Goal: Task Accomplishment & Management: Use online tool/utility

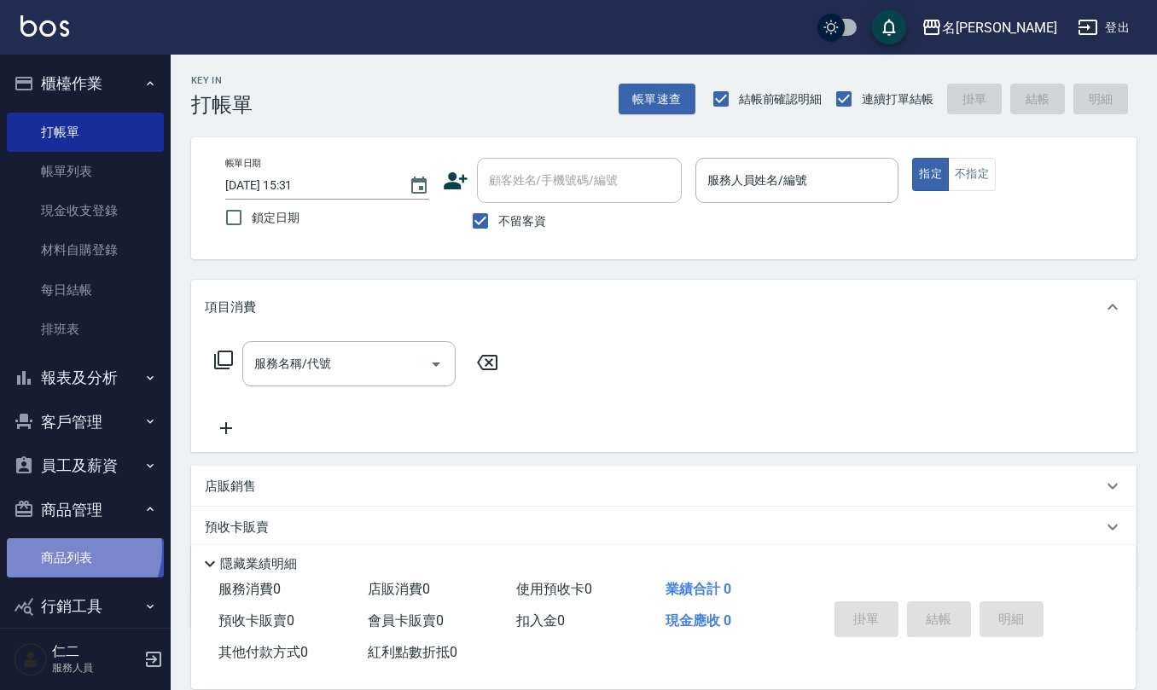
click at [73, 550] on link "商品列表" at bounding box center [85, 558] width 157 height 39
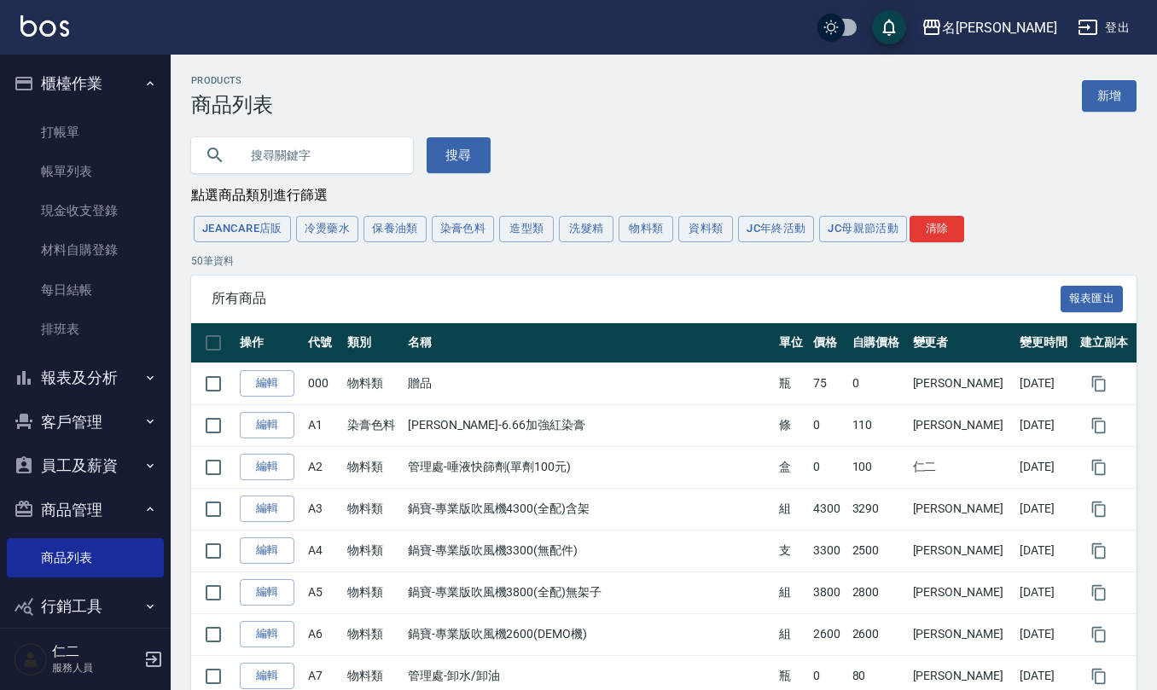
click at [326, 151] on input "text" at bounding box center [319, 155] width 160 height 46
type input "晨宏"
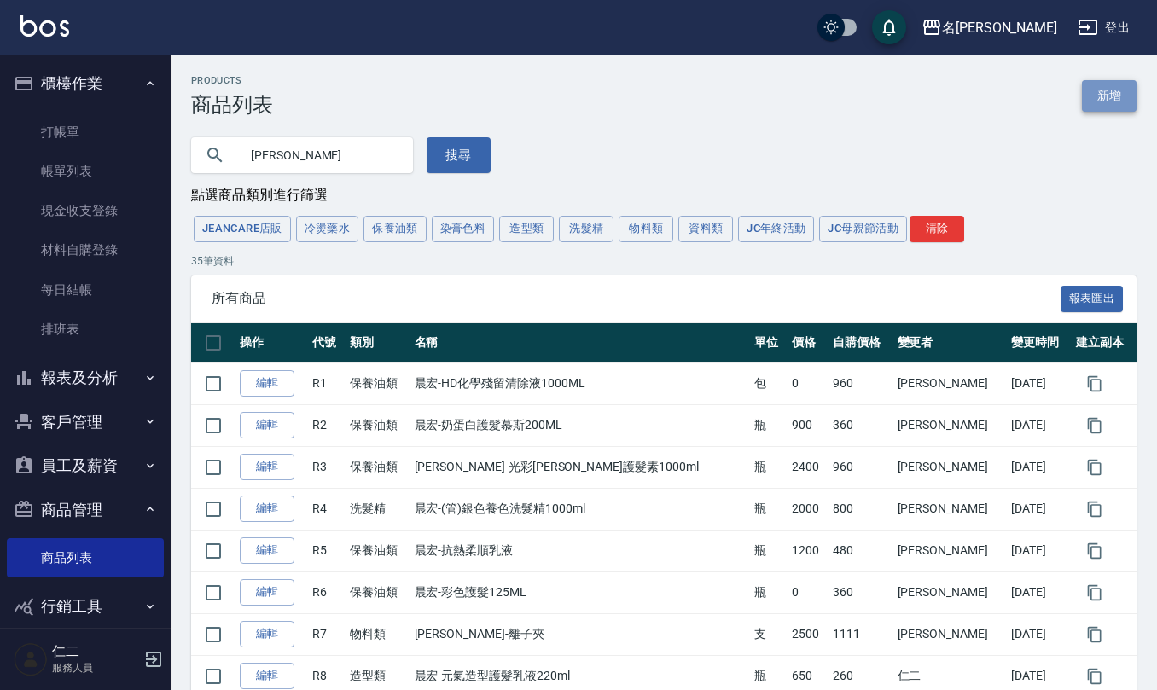
click at [1132, 84] on link "新增" at bounding box center [1109, 96] width 55 height 32
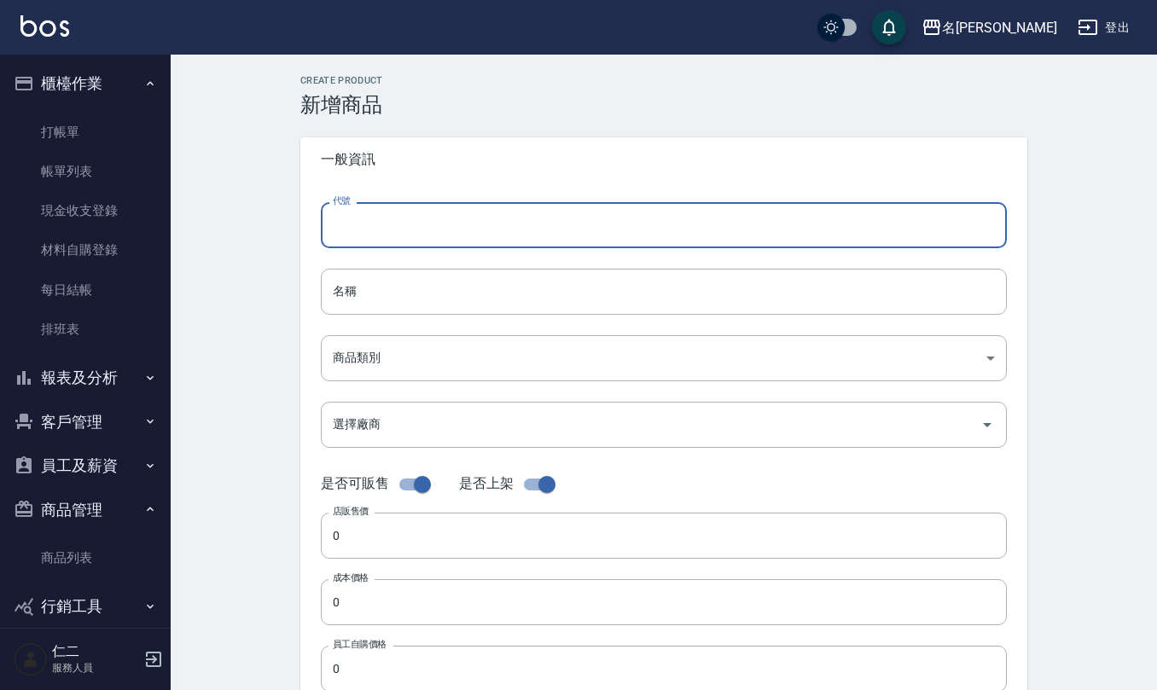
click at [403, 227] on input "代號" at bounding box center [664, 225] width 686 height 46
type input "r"
type input "R36"
click at [398, 312] on input "名稱" at bounding box center [664, 292] width 686 height 46
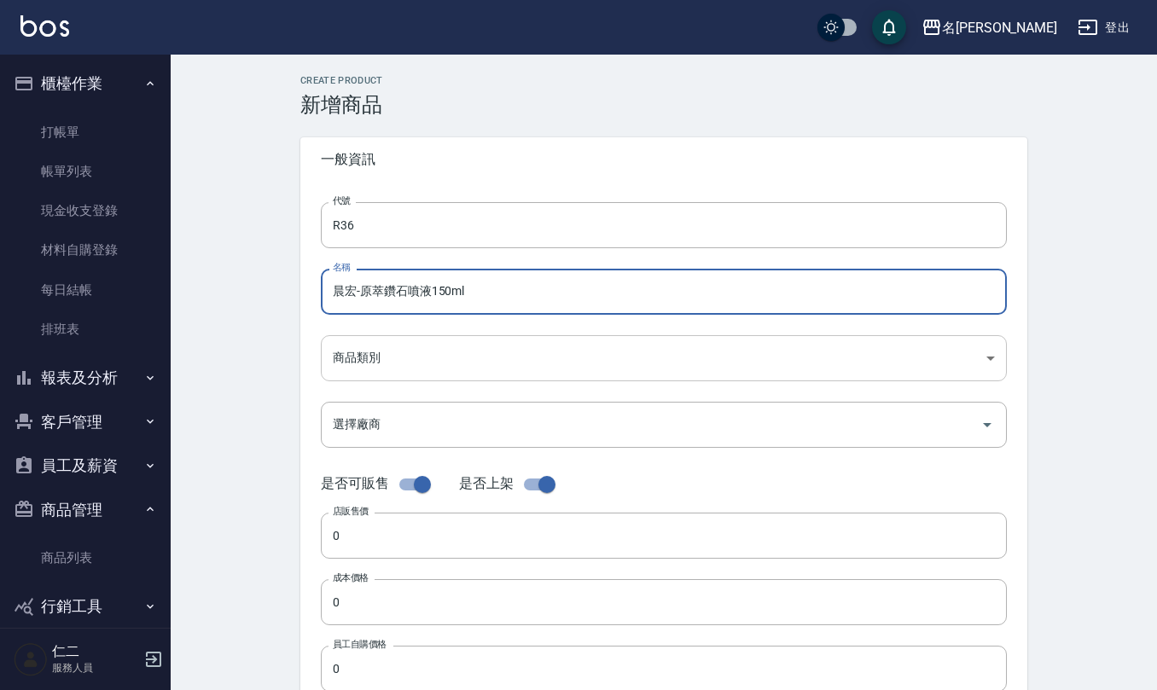
type input "晨宏-原萃鑽石噴液150ml"
click at [411, 350] on body "名留仁二 登出 櫃檯作業 打帳單 帳單列表 現金收支登錄 材料自購登錄 每日結帳 排班表 報表及分析 報表目錄 店家區間累計表 店家日報表 互助日報表 互助月…" at bounding box center [578, 589] width 1157 height 1178
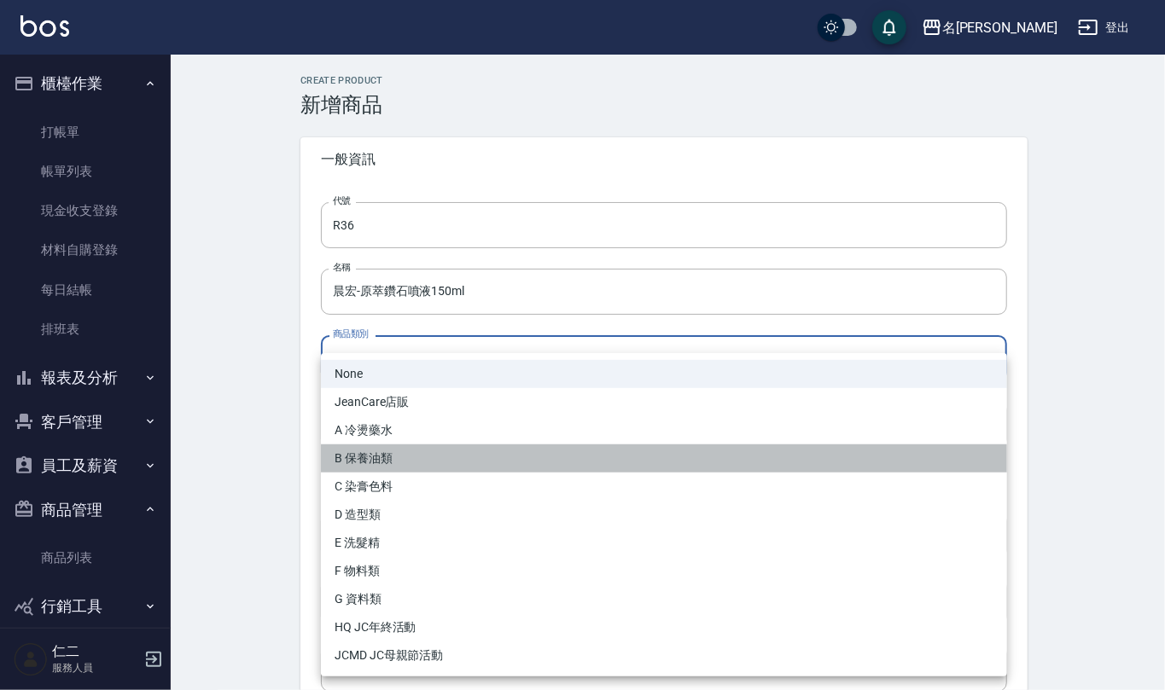
click at [416, 458] on li "B 保養油類" at bounding box center [664, 459] width 686 height 28
type input "20e5d727-9575-425c-b003-fcc053b34fb6"
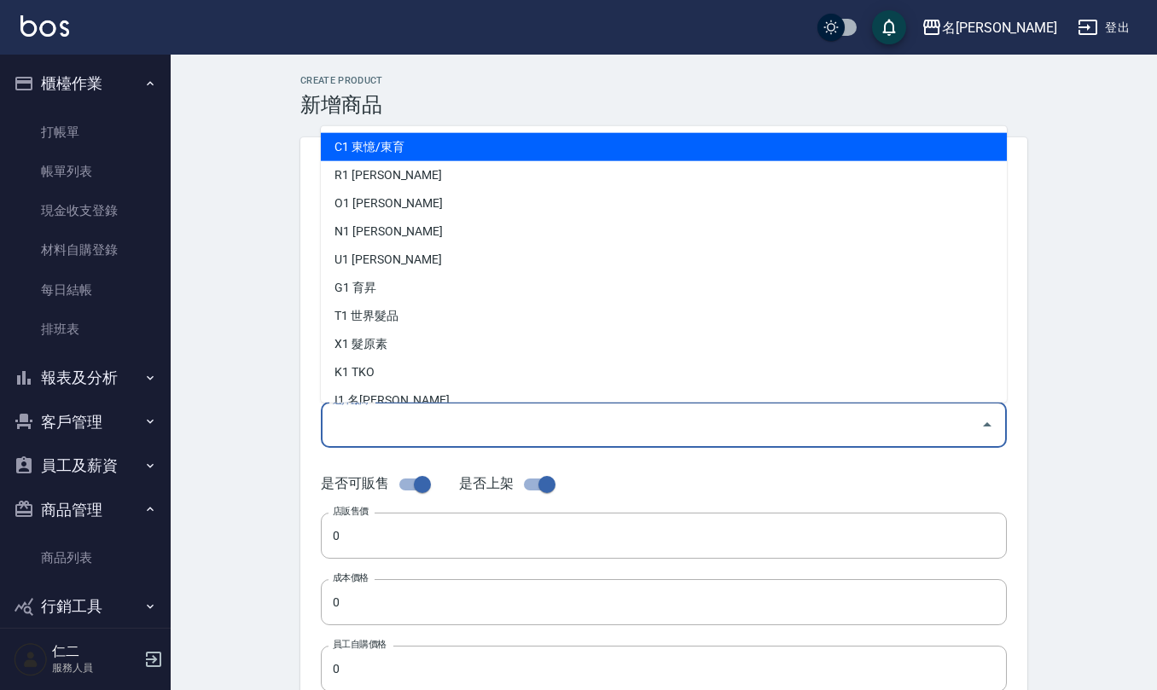
click at [417, 416] on input "選擇廠商" at bounding box center [651, 425] width 645 height 30
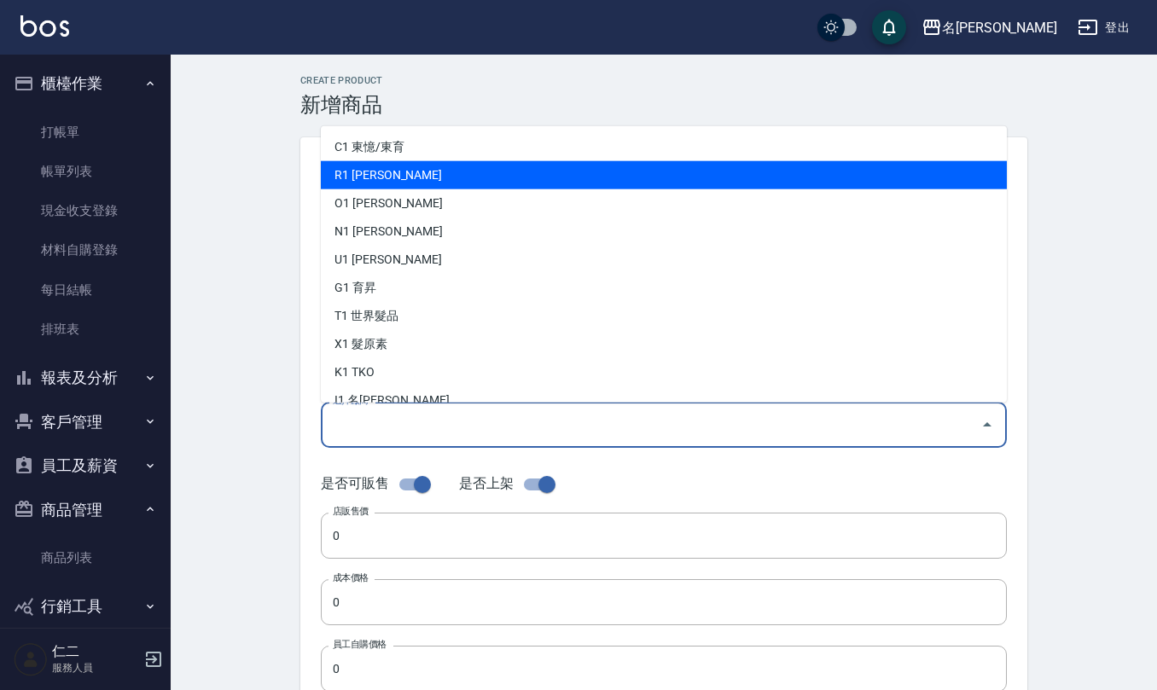
click at [431, 169] on li "R1 晨宏" at bounding box center [664, 175] width 686 height 28
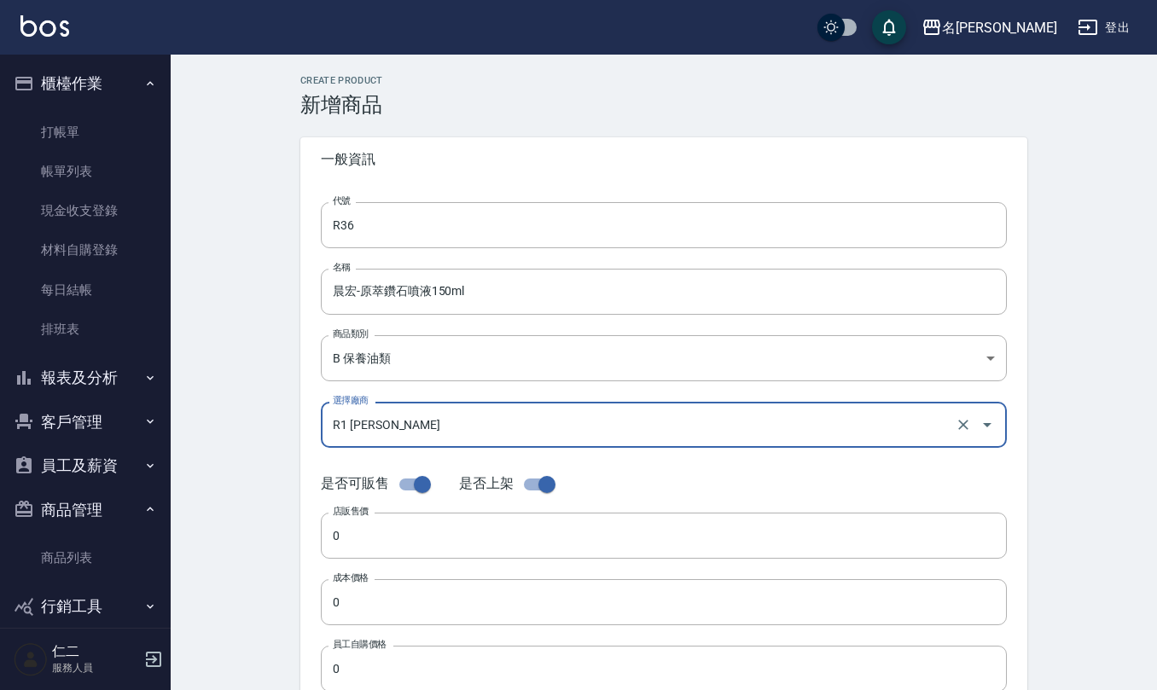
type input "R1 晨宏"
click at [408, 527] on input "0" at bounding box center [664, 536] width 686 height 46
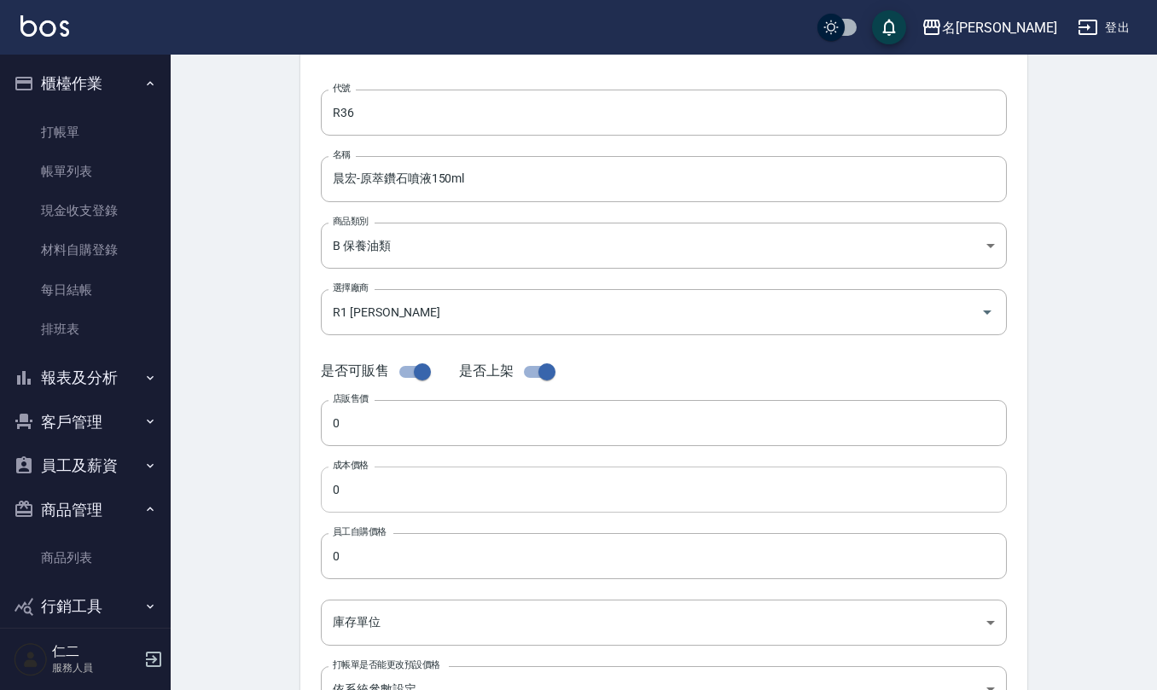
scroll to position [114, 0]
click at [458, 431] on input "0" at bounding box center [664, 422] width 686 height 46
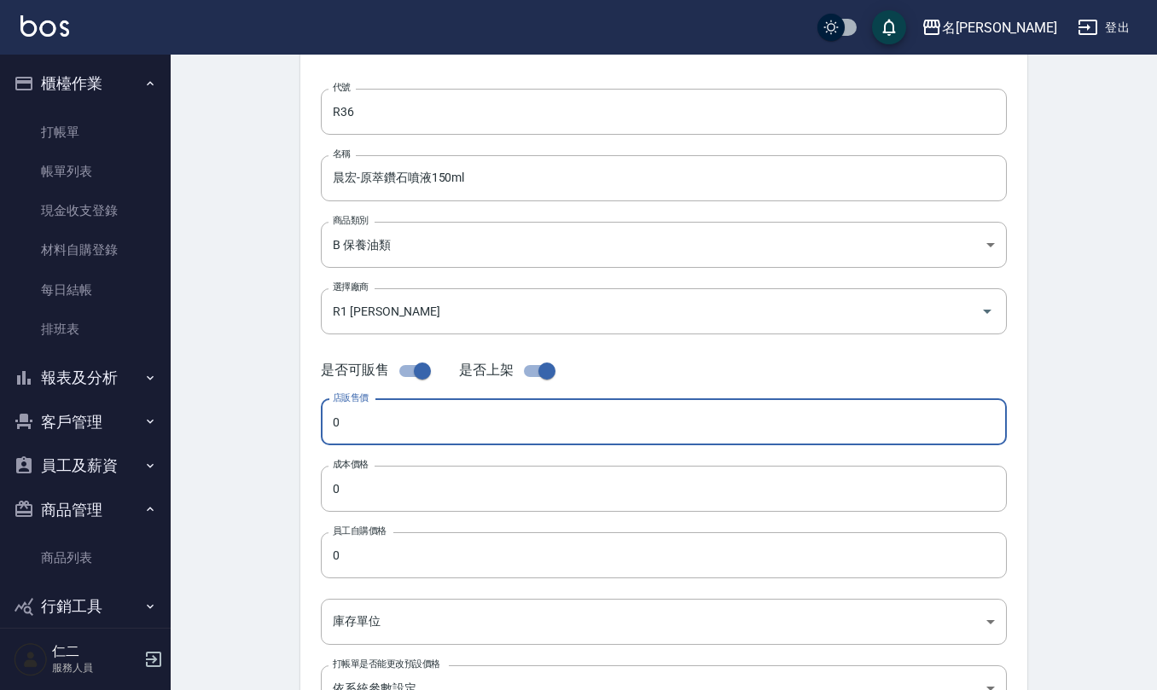
drag, startPoint x: 421, startPoint y: 407, endPoint x: 201, endPoint y: 428, distance: 220.4
click at [201, 428] on div "Create Product 新增商品 一般資訊 代號 R36 代號 名稱 晨宏-原萃鑽石噴液150ml 名稱 商品類別 B 保養油類 20e5d727-…" at bounding box center [664, 502] width 987 height 1123
type input "1000"
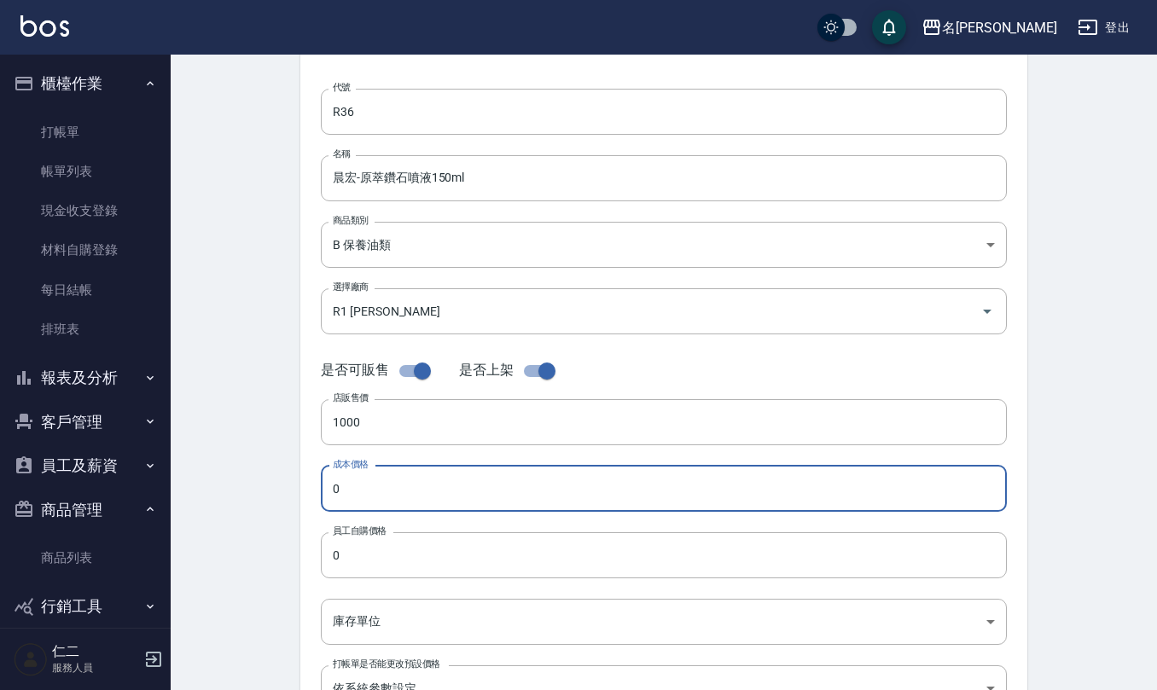
click at [387, 496] on input "0" at bounding box center [664, 489] width 686 height 46
type input "400"
click at [398, 557] on input "0" at bounding box center [664, 556] width 686 height 46
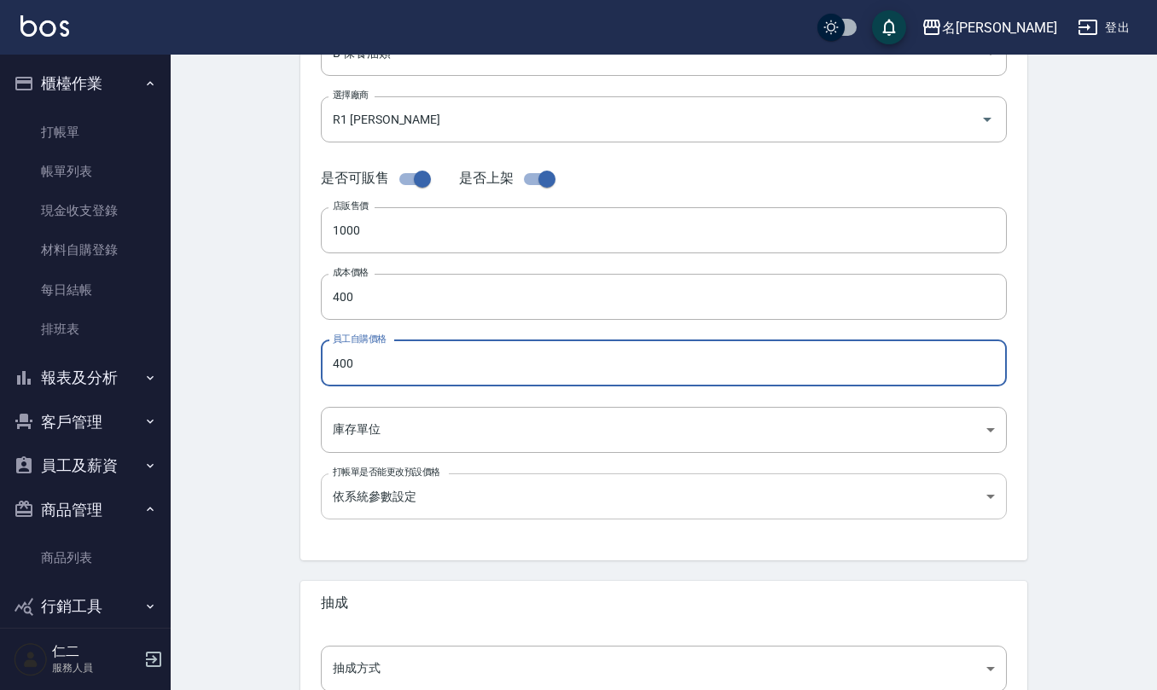
scroll to position [341, 0]
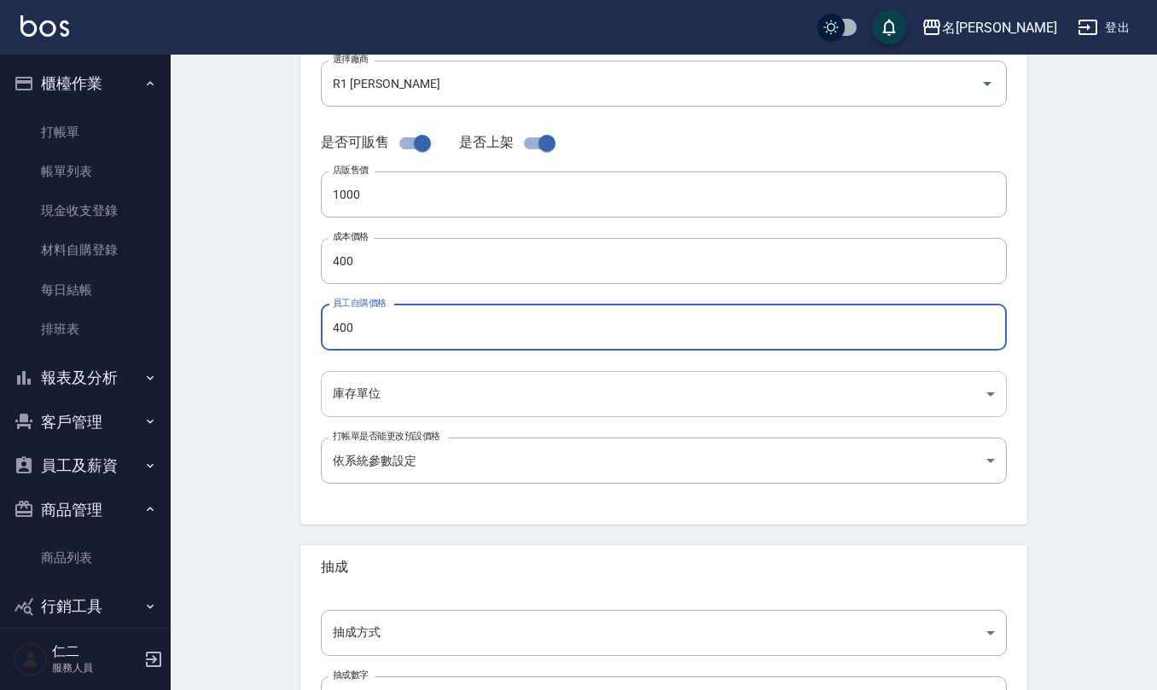
type input "400"
click at [424, 386] on body "名留仁二 登出 櫃檯作業 打帳單 帳單列表 現金收支登錄 材料自購登錄 每日結帳 排班表 報表及分析 報表目錄 店家區間累計表 店家日報表 互助日報表 互助月…" at bounding box center [582, 248] width 1165 height 1178
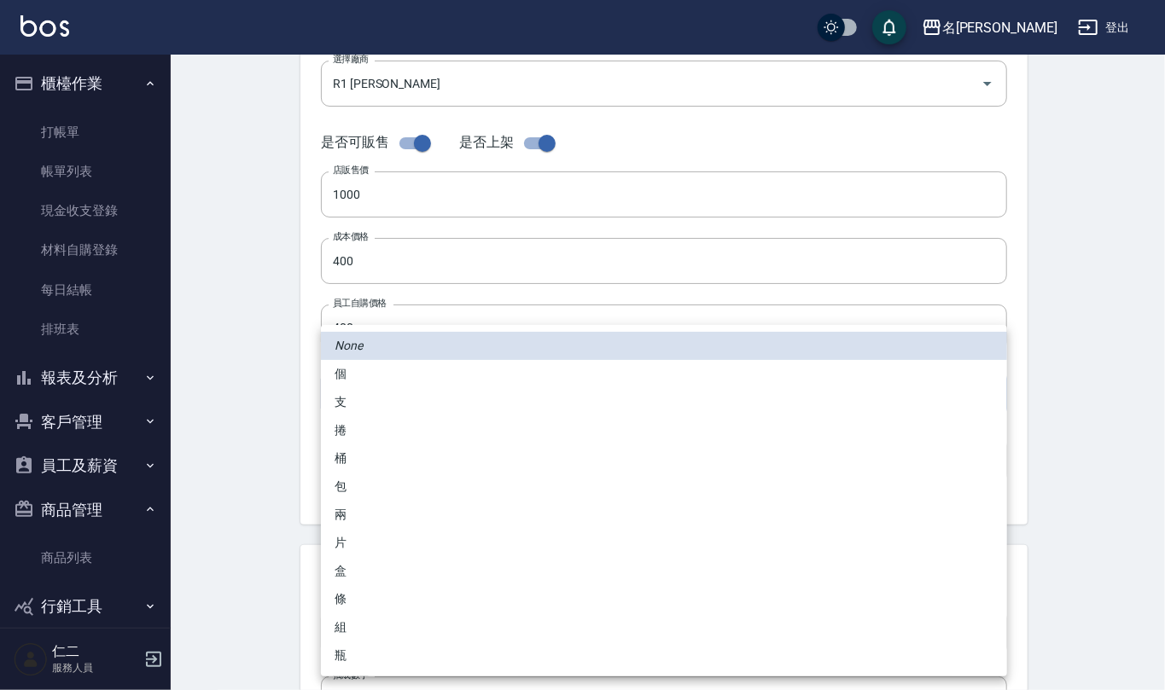
click at [353, 667] on li "瓶" at bounding box center [664, 656] width 686 height 28
type input "瓶"
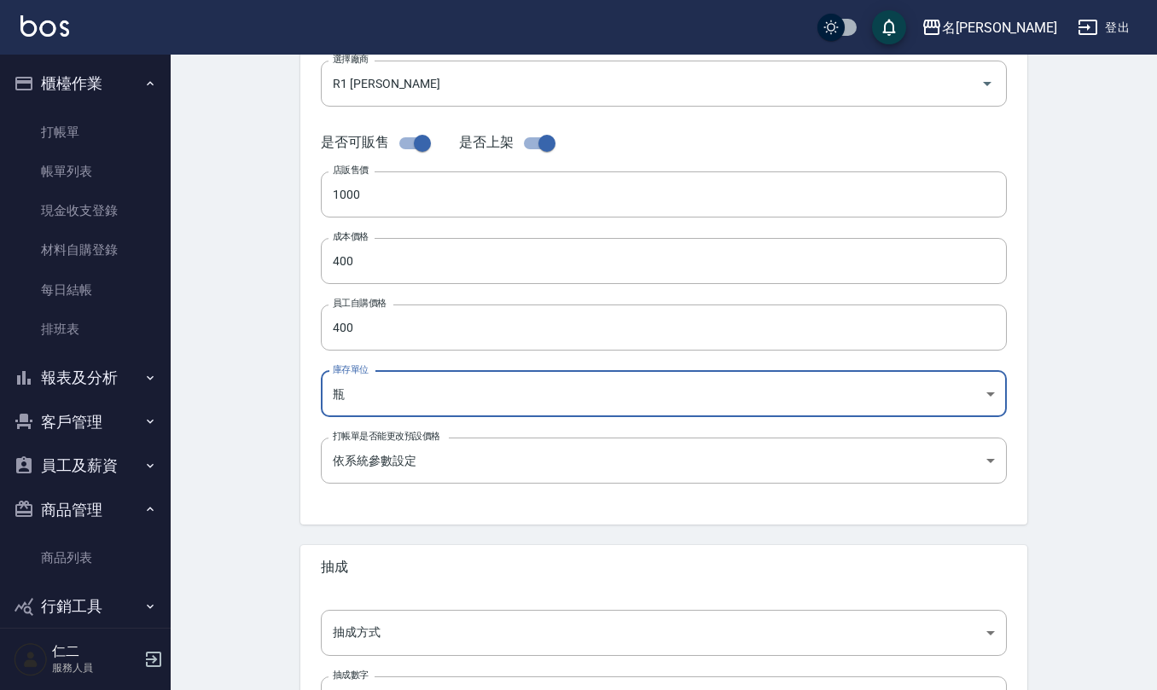
scroll to position [455, 0]
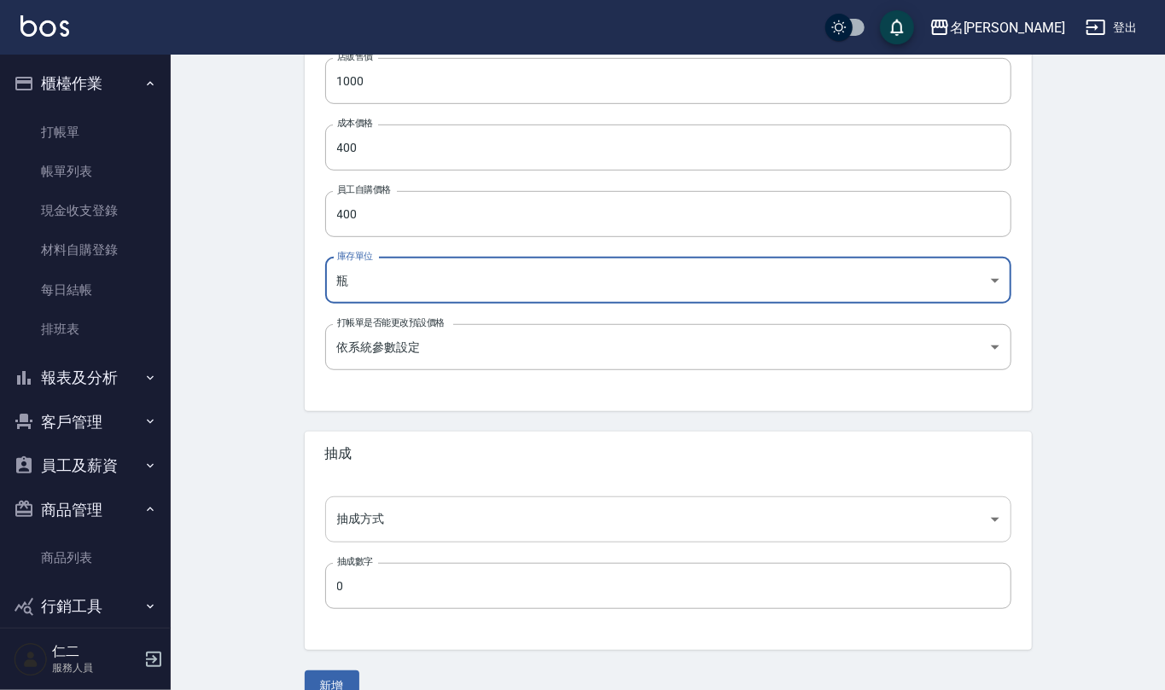
click at [435, 523] on body "名留仁二 登出 櫃檯作業 打帳單 帳單列表 現金收支登錄 材料自購登錄 每日結帳 排班表 報表及分析 報表目錄 店家區間累計表 店家日報表 互助日報表 互助月…" at bounding box center [582, 134] width 1165 height 1178
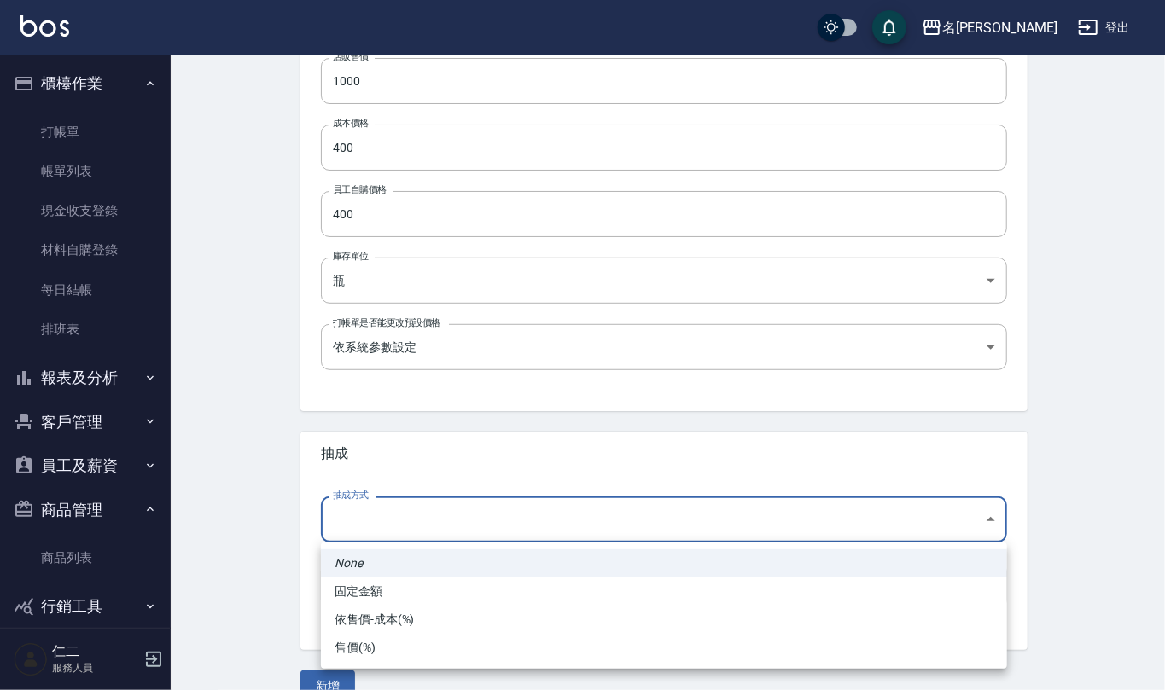
click at [394, 612] on li "依售價-成本(%)" at bounding box center [664, 620] width 686 height 28
type input "byCost"
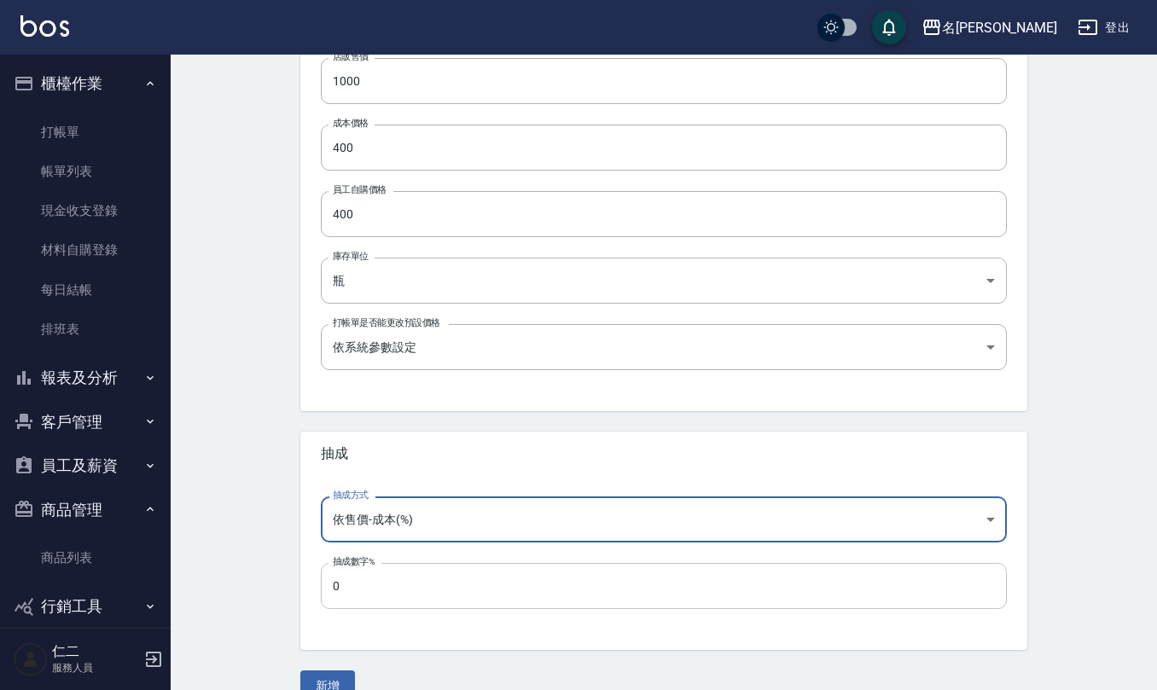
click at [413, 589] on input "0" at bounding box center [664, 586] width 686 height 46
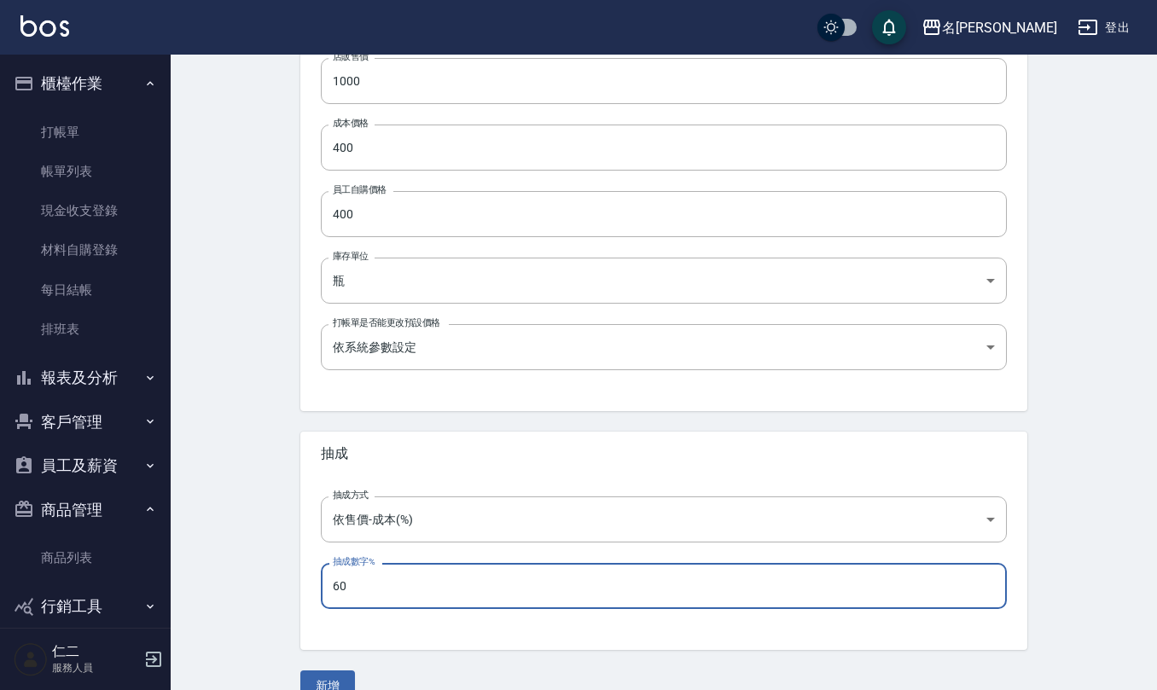
type input "60"
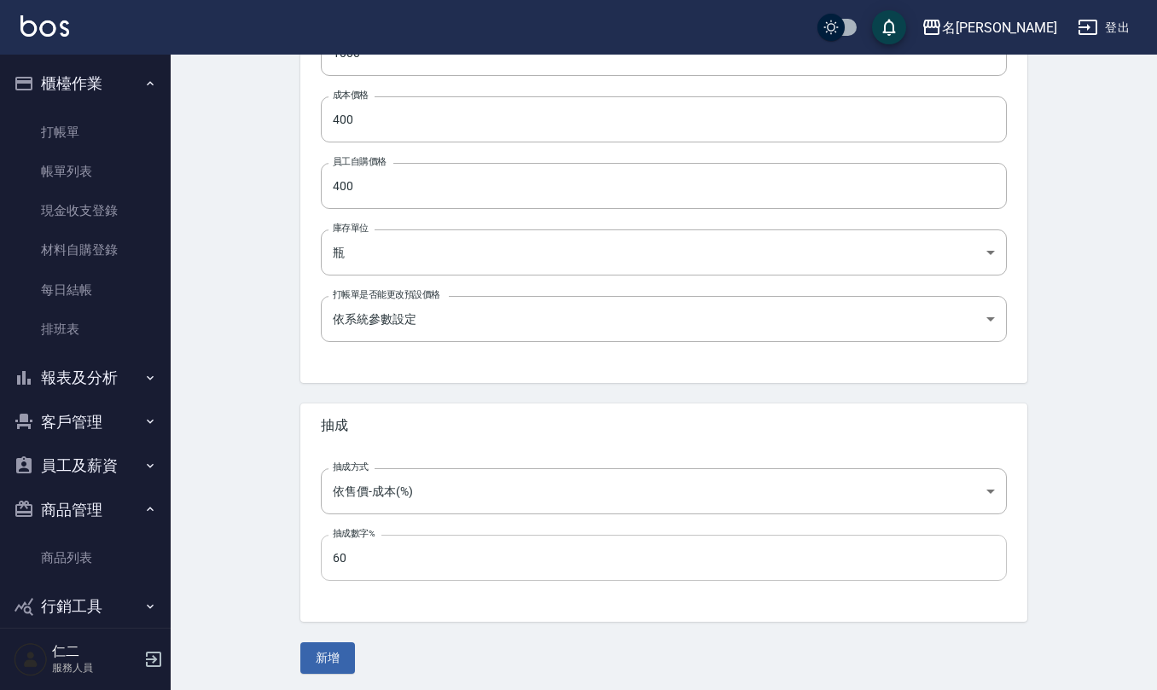
scroll to position [486, 0]
click at [323, 653] on button "新增" at bounding box center [327, 655] width 55 height 32
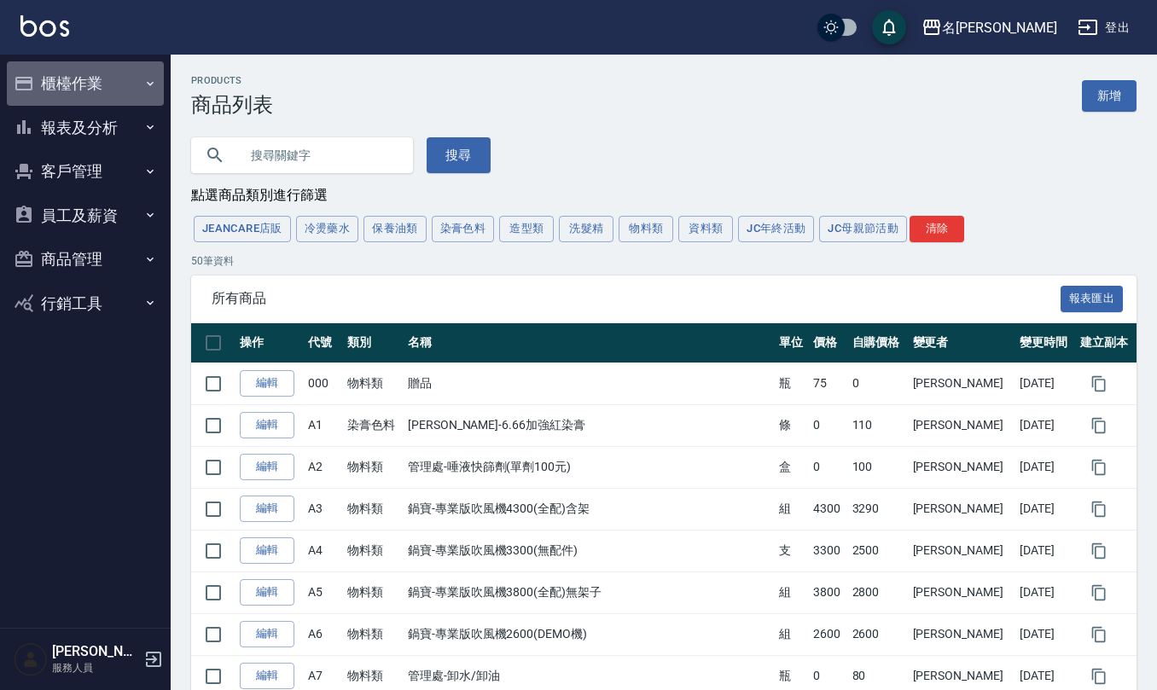
click at [73, 79] on button "櫃檯作業" at bounding box center [85, 83] width 157 height 44
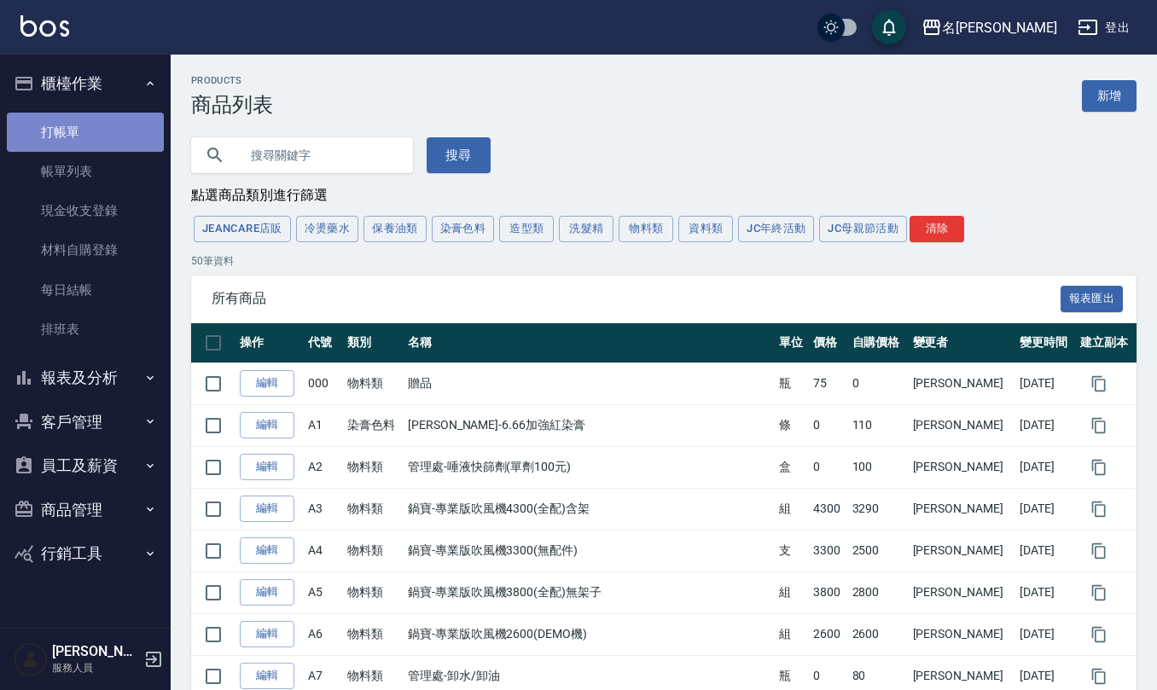
click at [86, 123] on link "打帳單" at bounding box center [85, 132] width 157 height 39
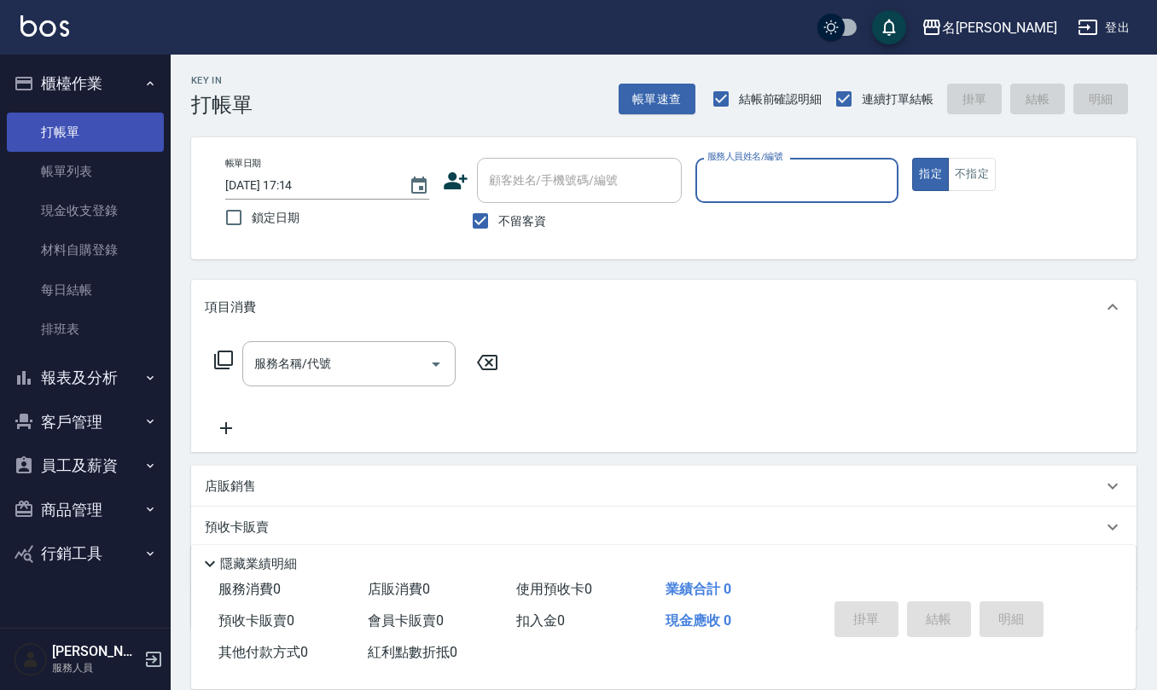
click at [912, 158] on button "指定" at bounding box center [930, 174] width 37 height 33
type button "true"
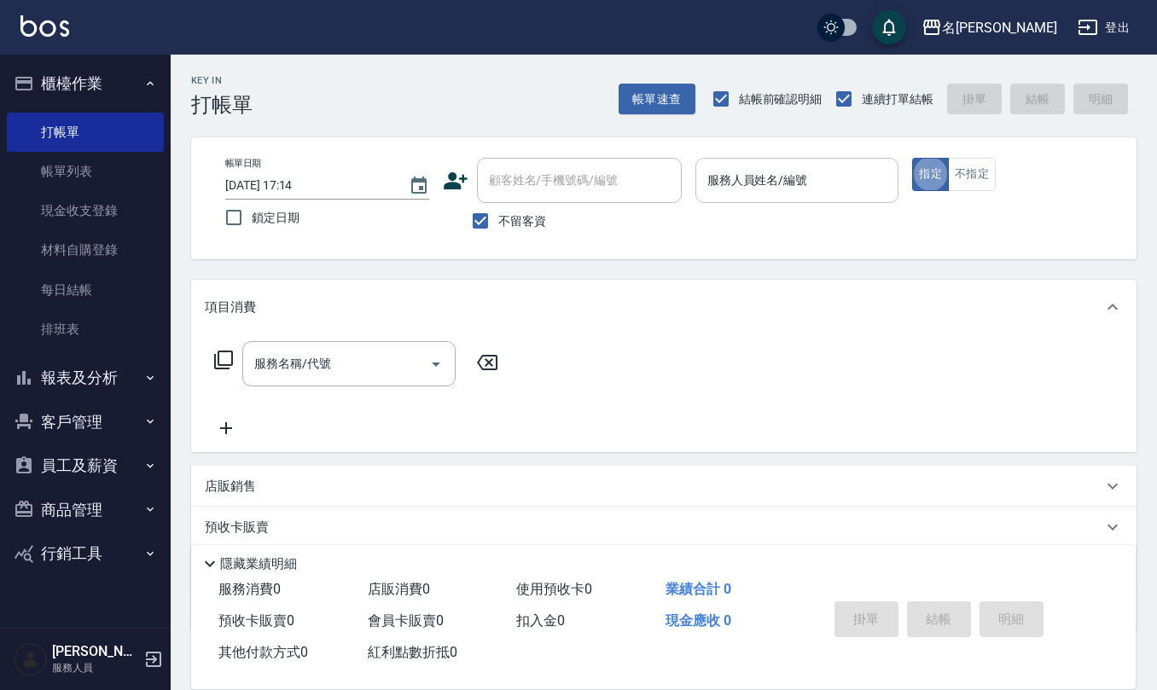
click at [714, 195] on div "服務人員姓名/編號" at bounding box center [798, 180] width 204 height 45
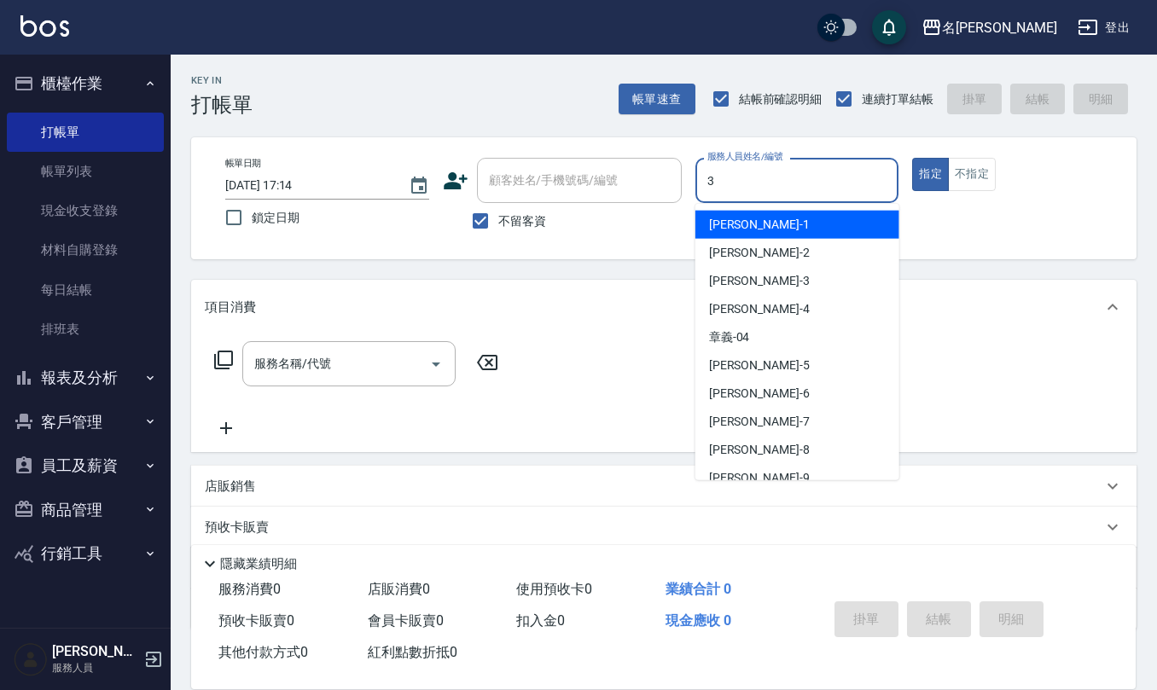
type input "[PERSON_NAME]-3"
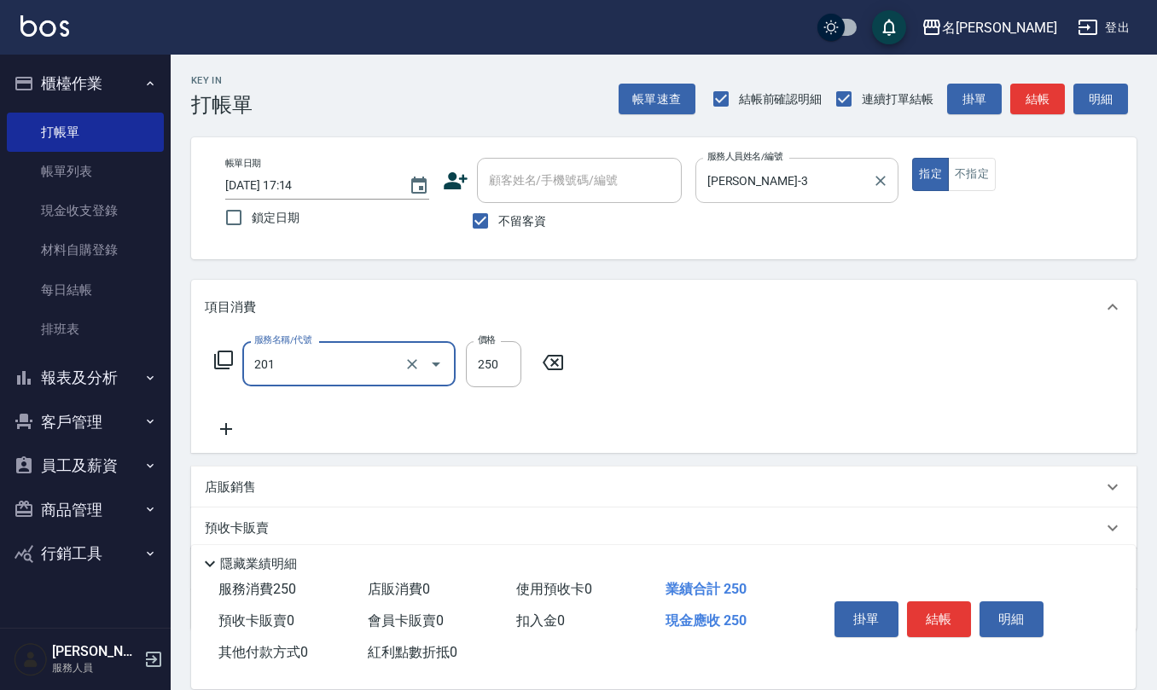
type input "洗髮(201)"
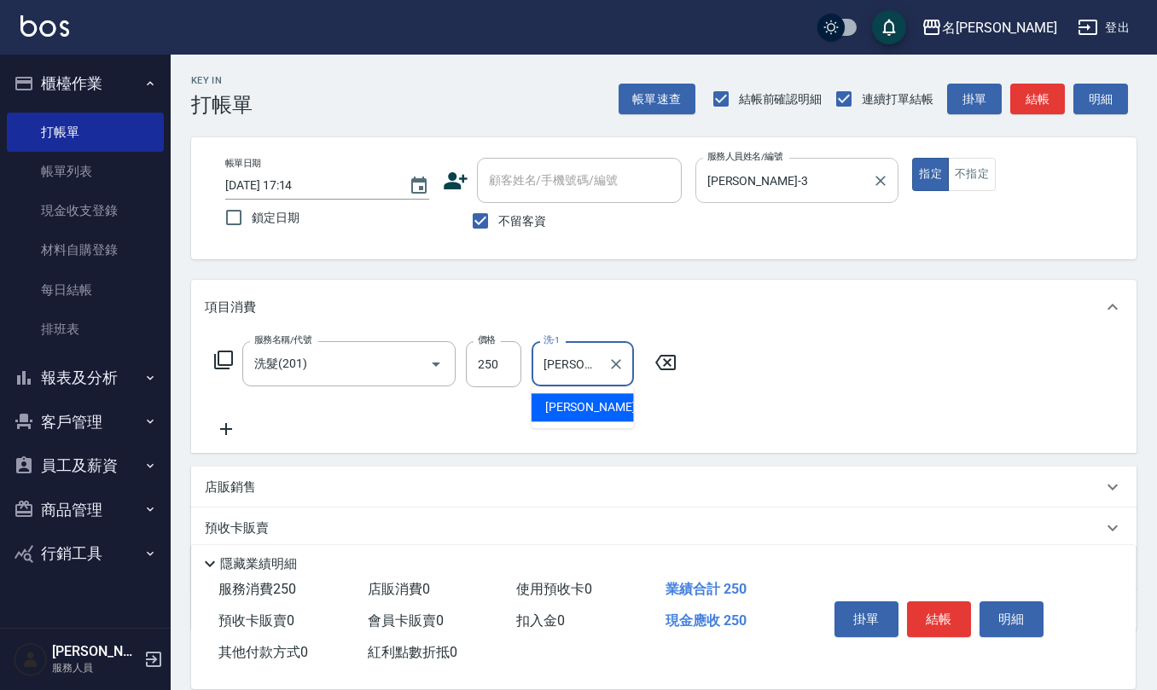
type input "[PERSON_NAME]-24"
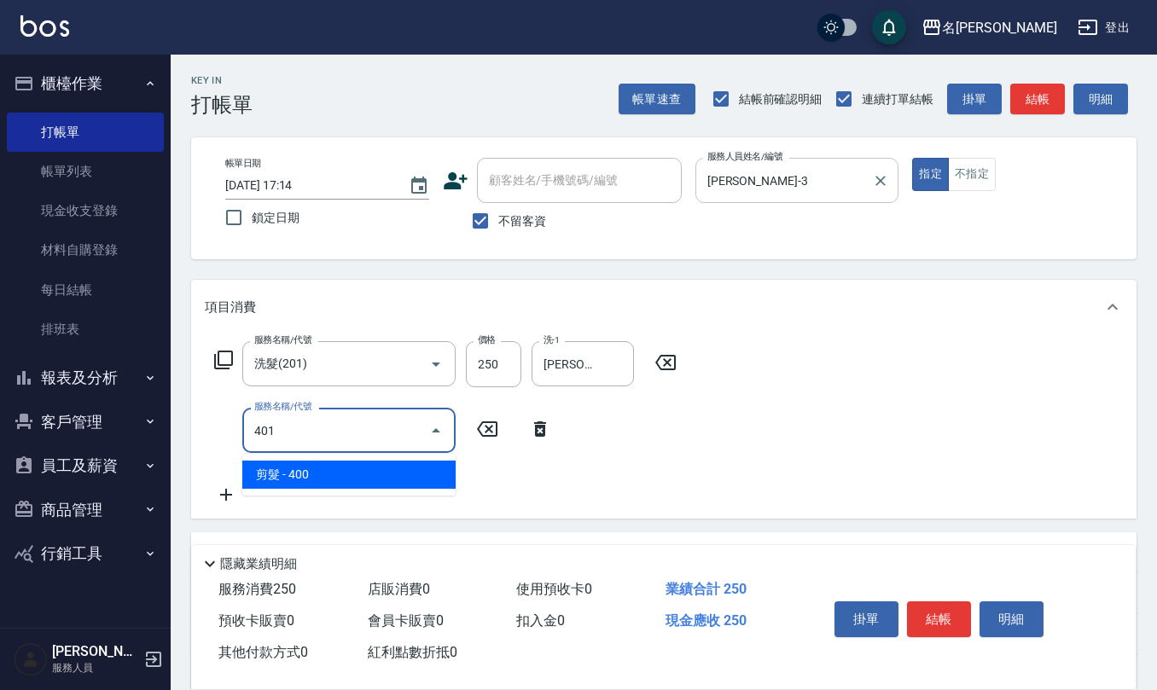
type input "剪髮(401)"
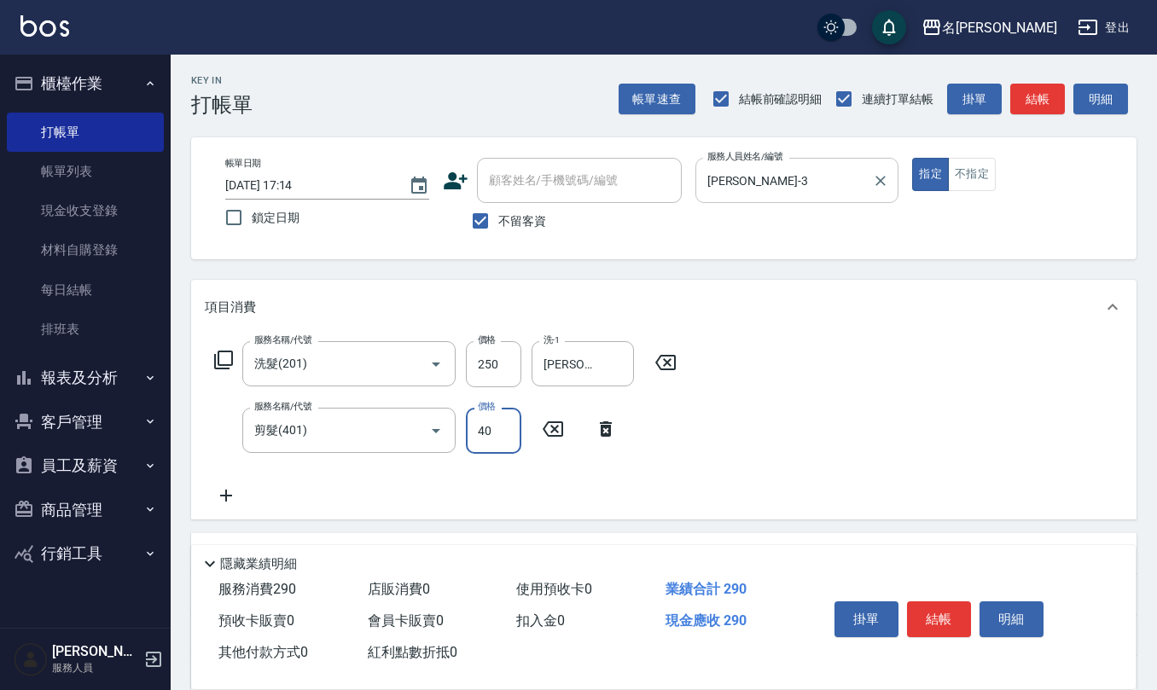
type input "400"
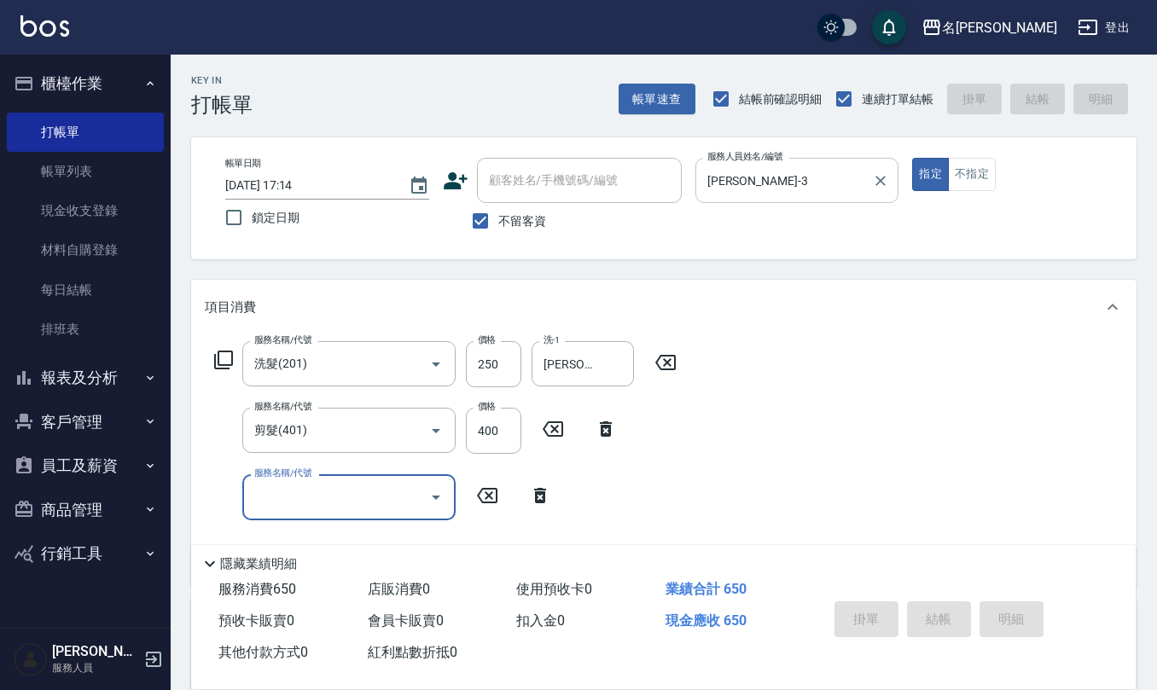
type input "[DATE] 17:42"
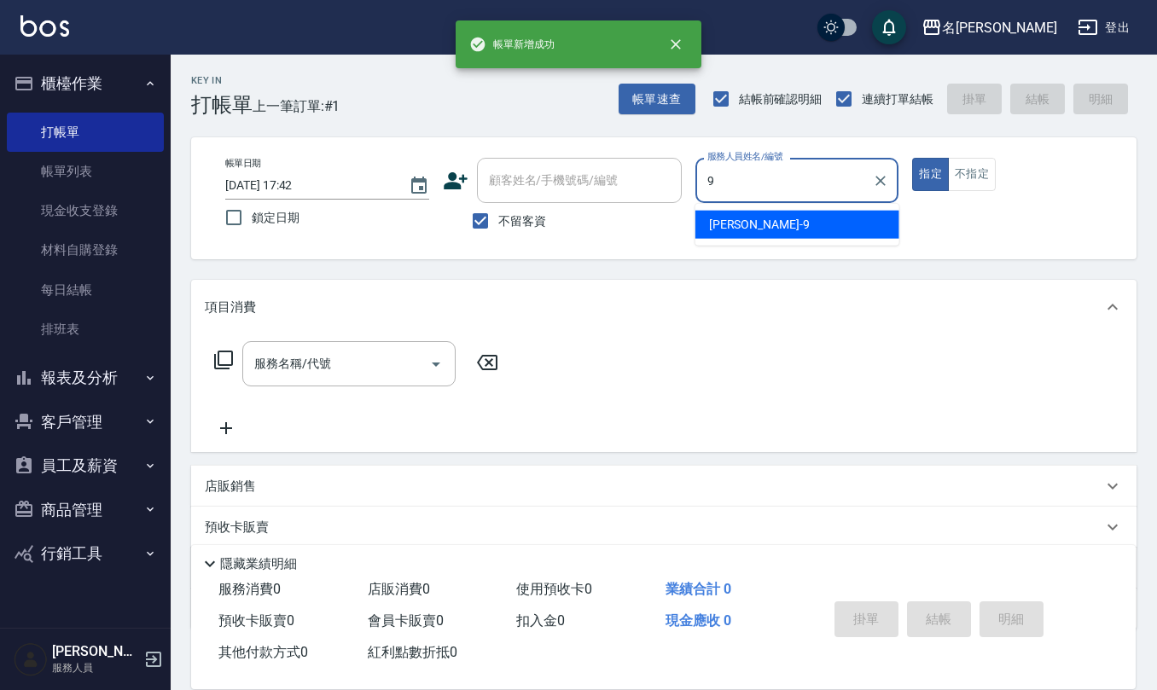
type input "[PERSON_NAME]-9"
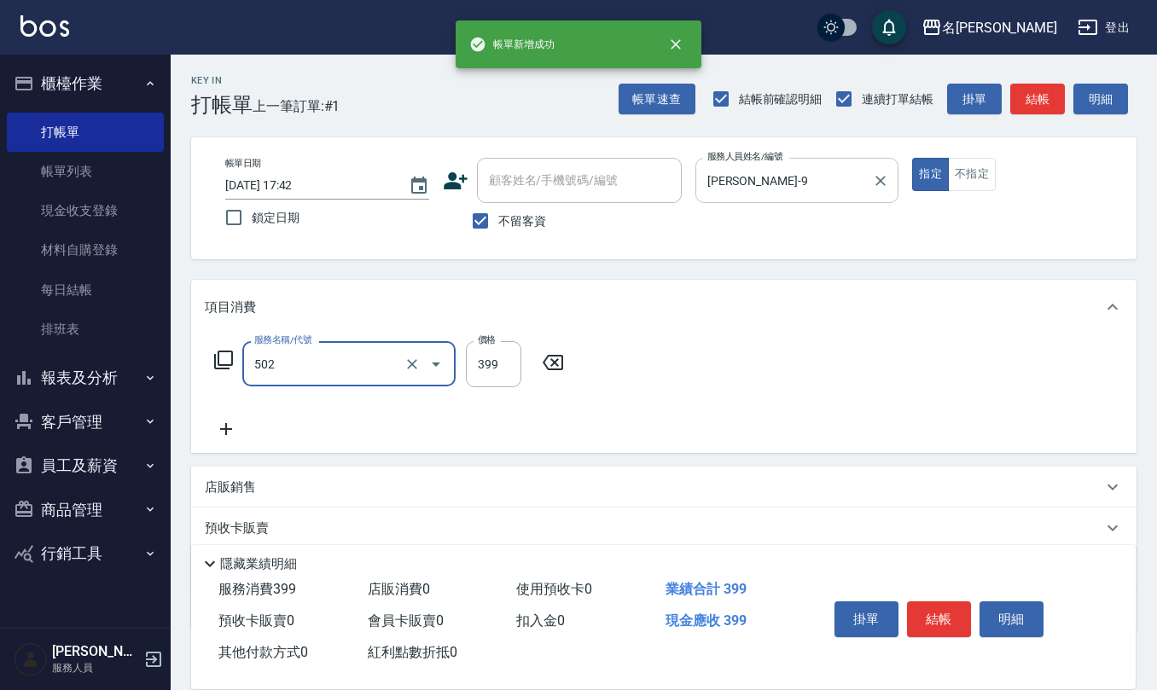
type input "挑染5束399(502)"
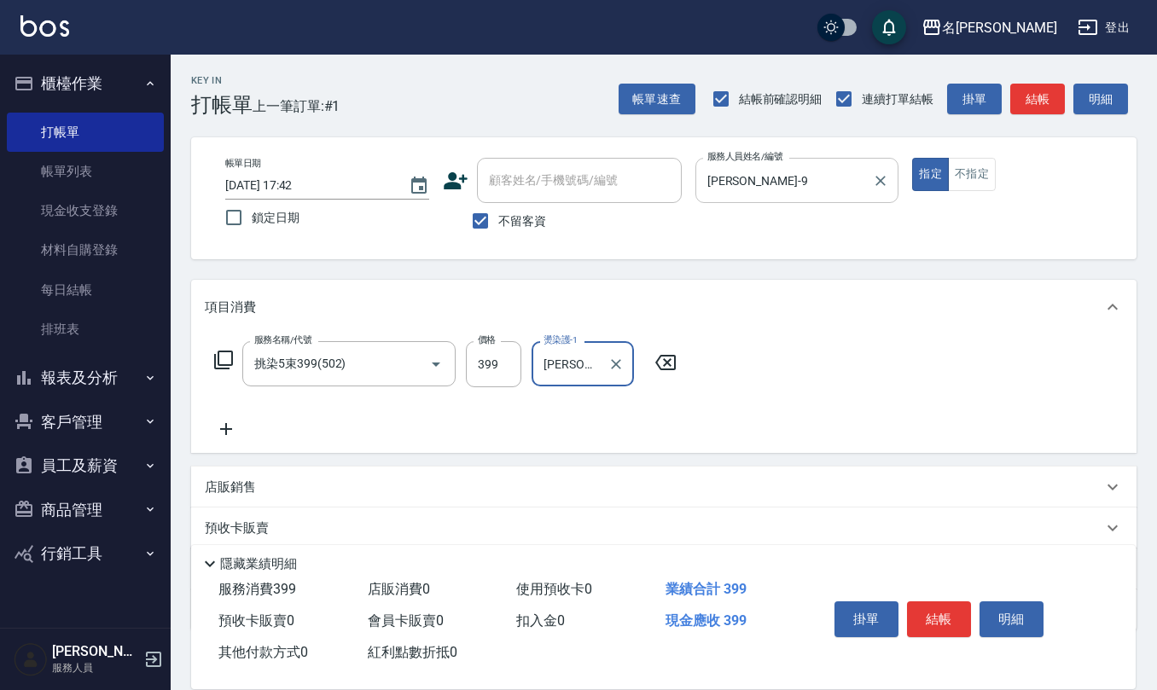
type input "[PERSON_NAME]-26"
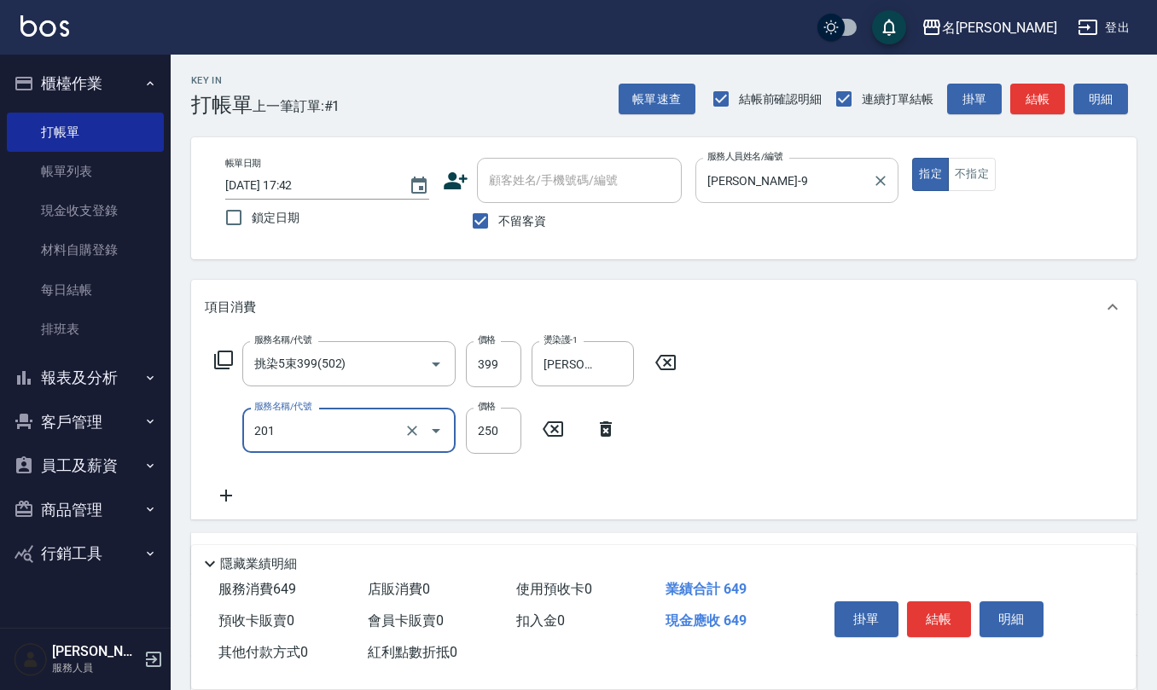
type input "洗髮(201)"
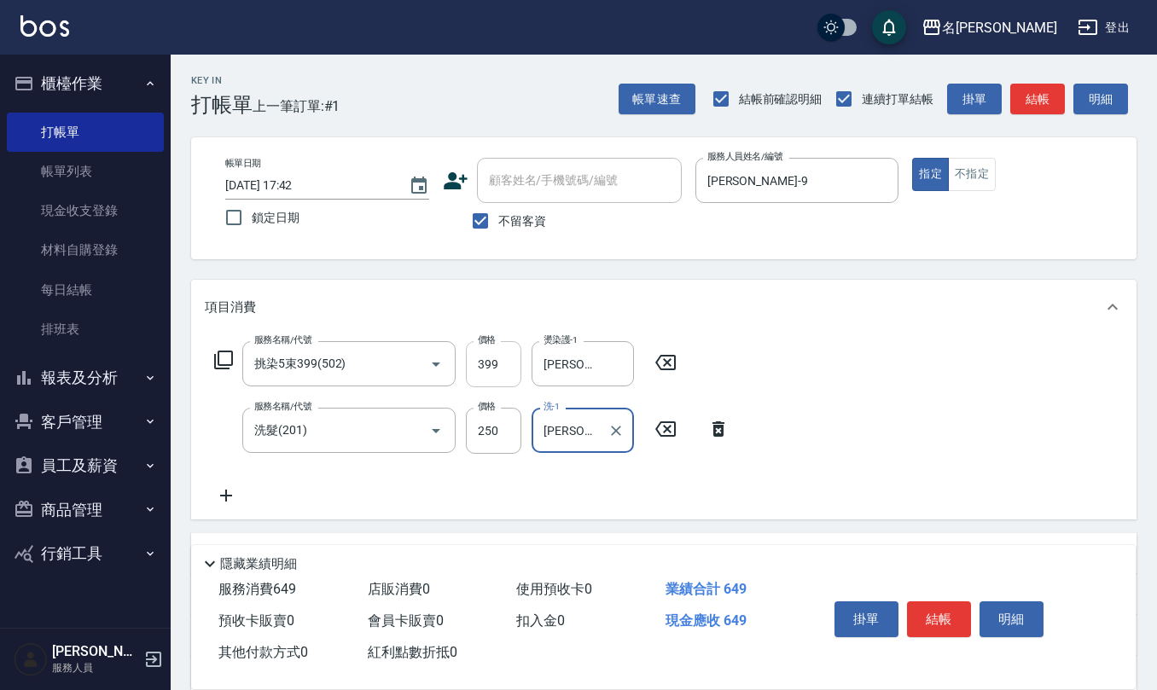
type input "[PERSON_NAME]-26"
click at [514, 356] on input "399" at bounding box center [493, 364] width 55 height 46
type input "1000"
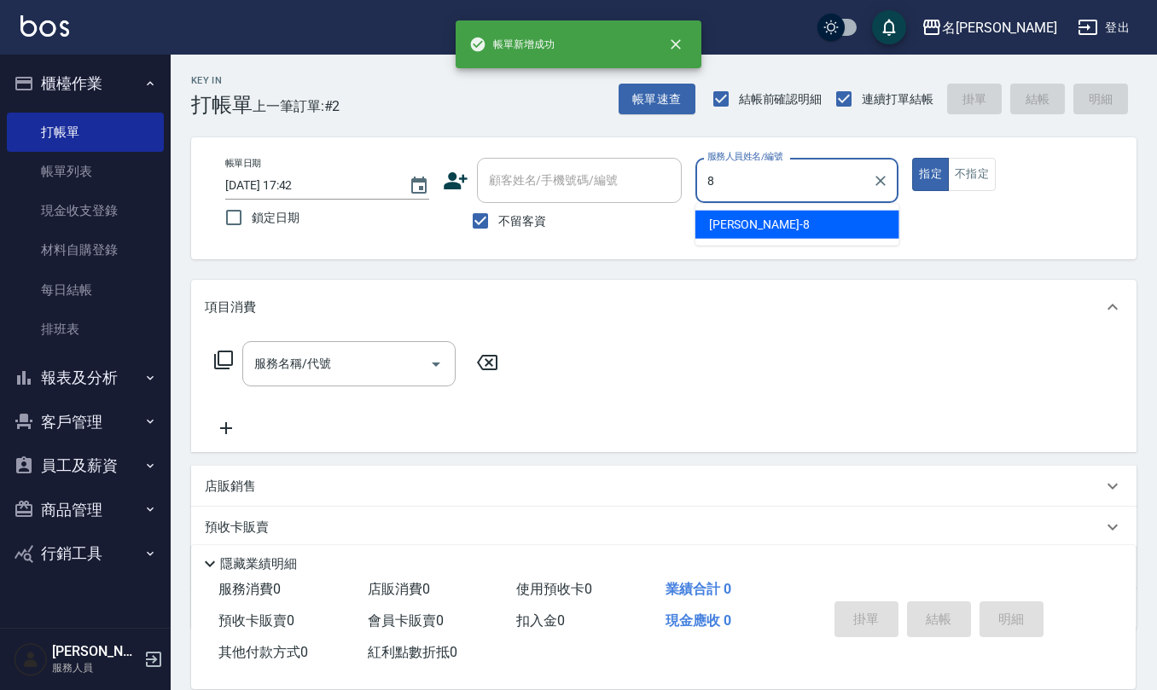
type input "[PERSON_NAME]-8"
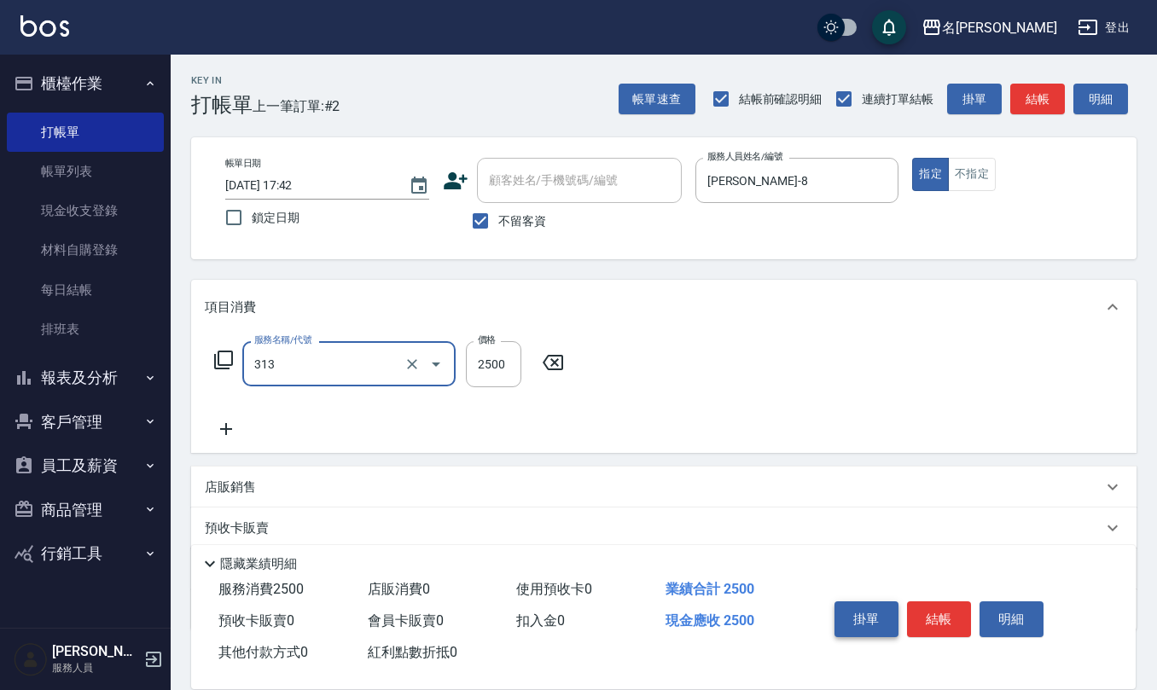
type input "生化還原2500(313)"
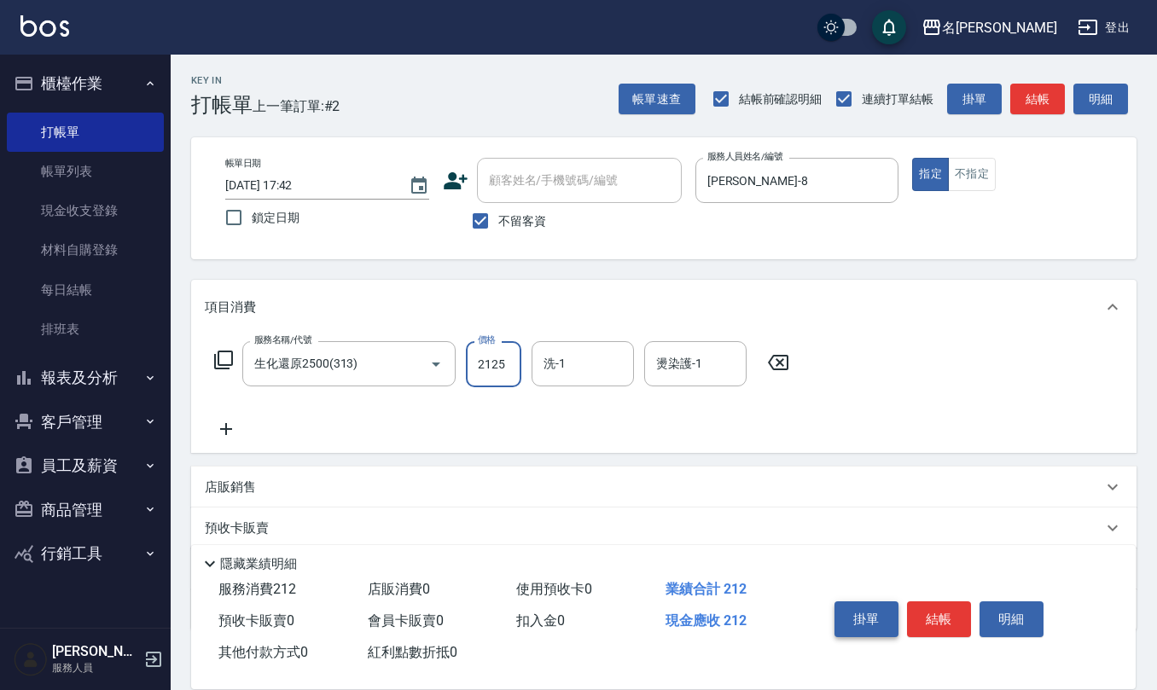
type input "2125"
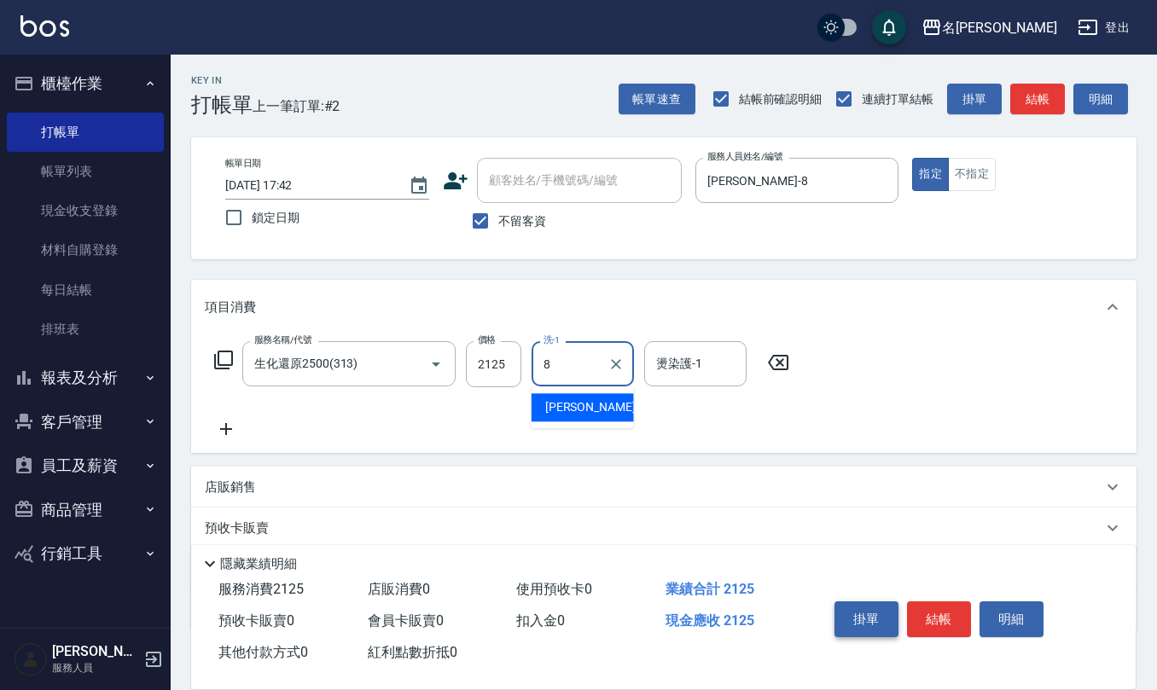
type input "[PERSON_NAME]-8"
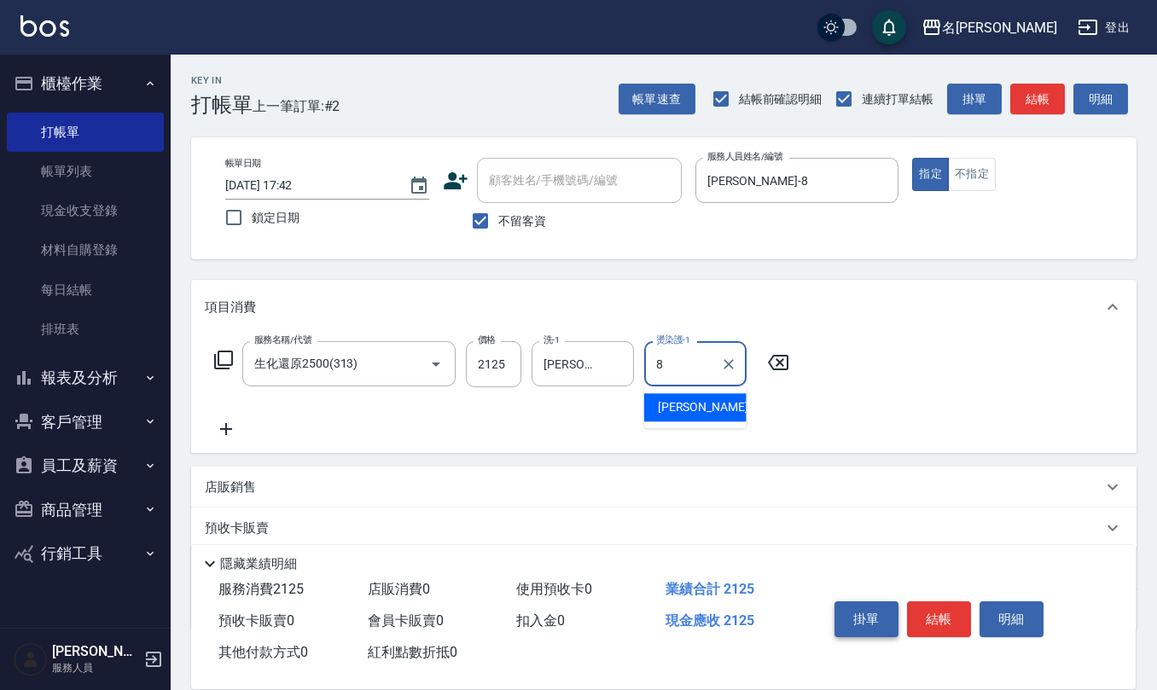
type input "[PERSON_NAME]-8"
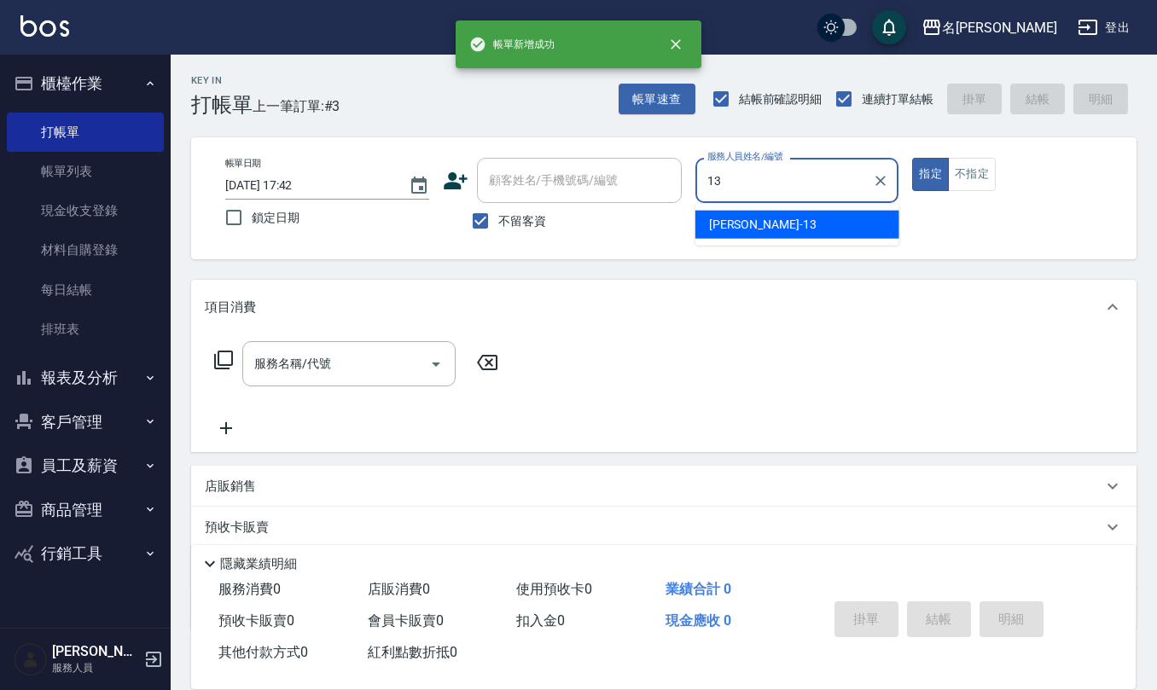
type input "[PERSON_NAME]-13"
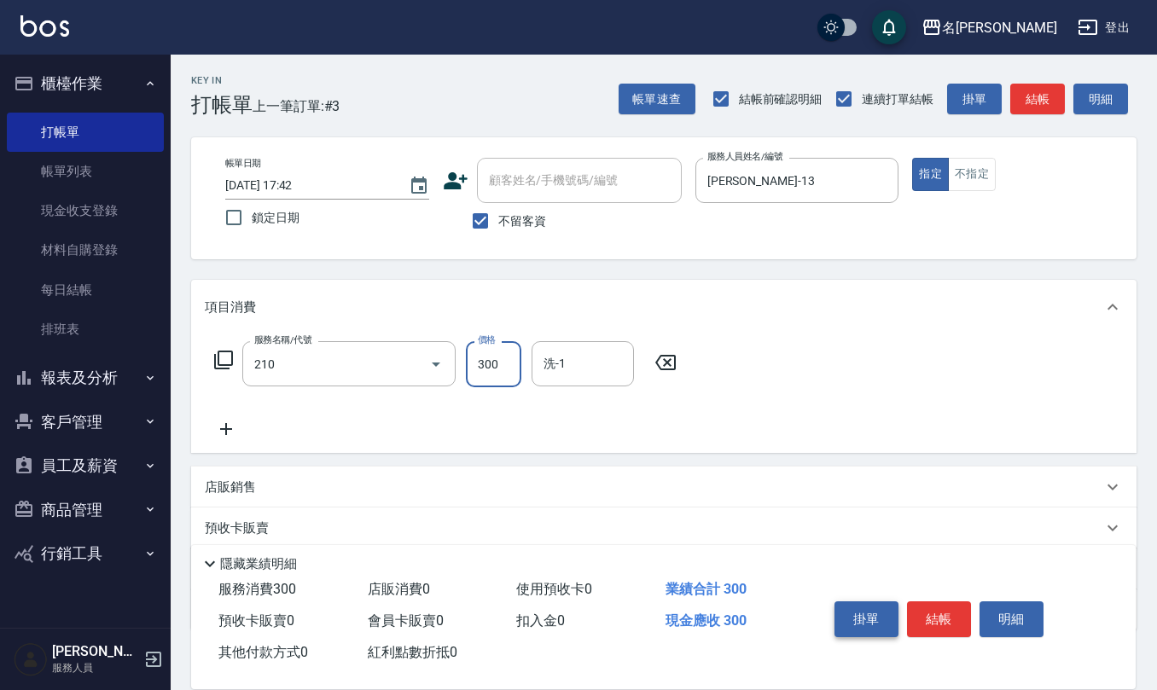
type input "[PERSON_NAME]洗髮精(210)"
type input "[PERSON_NAME]-24"
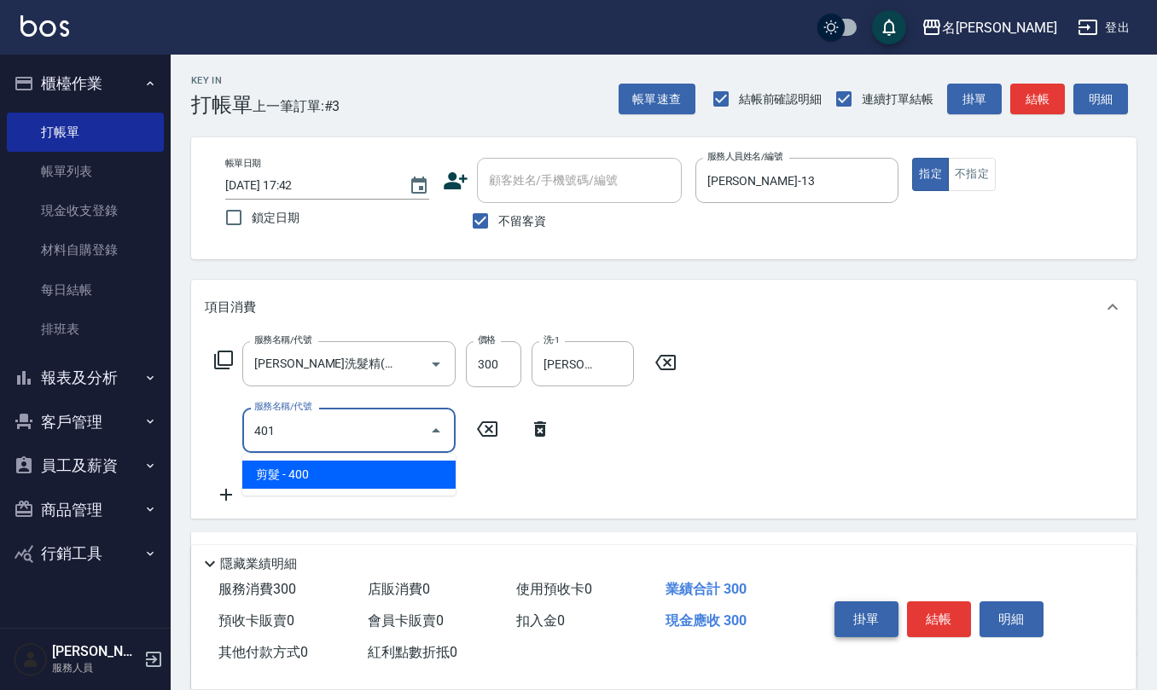
type input "剪髮(401)"
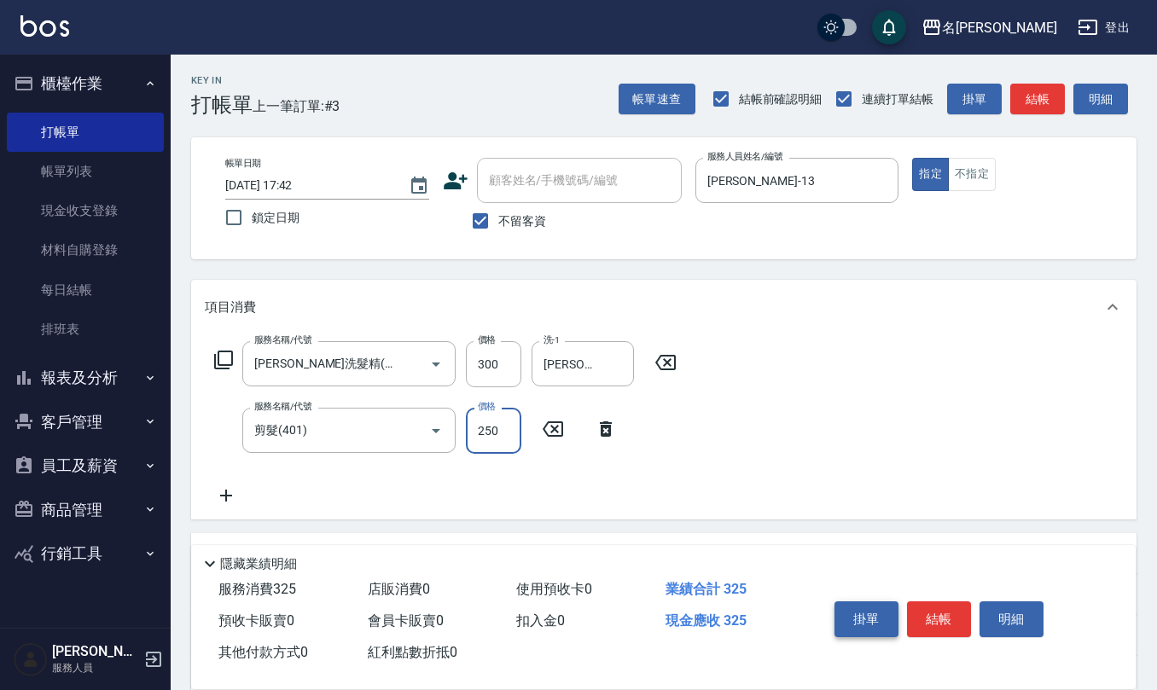
type input "250"
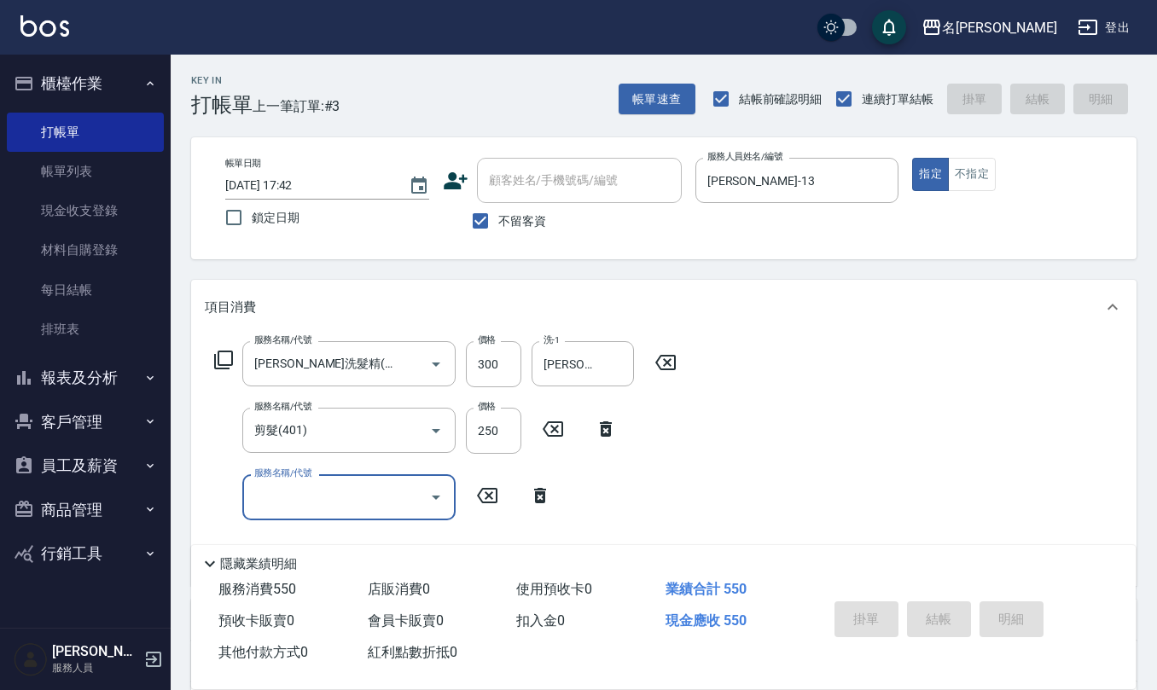
type input "[DATE] 17:43"
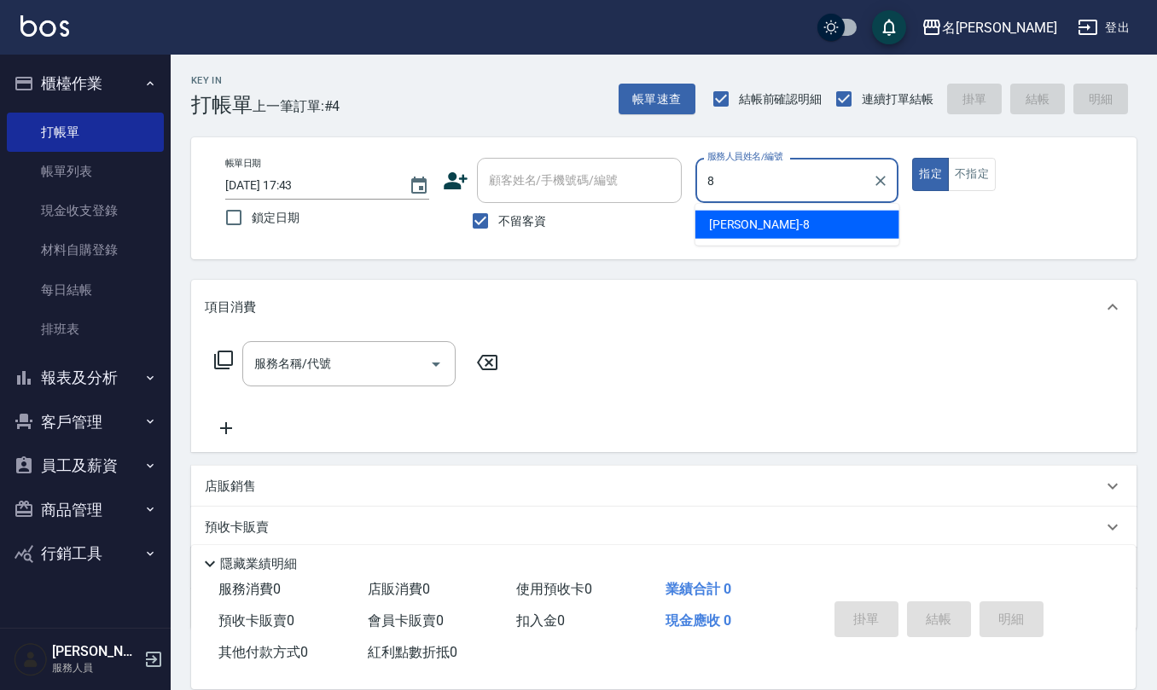
type input "[PERSON_NAME]-8"
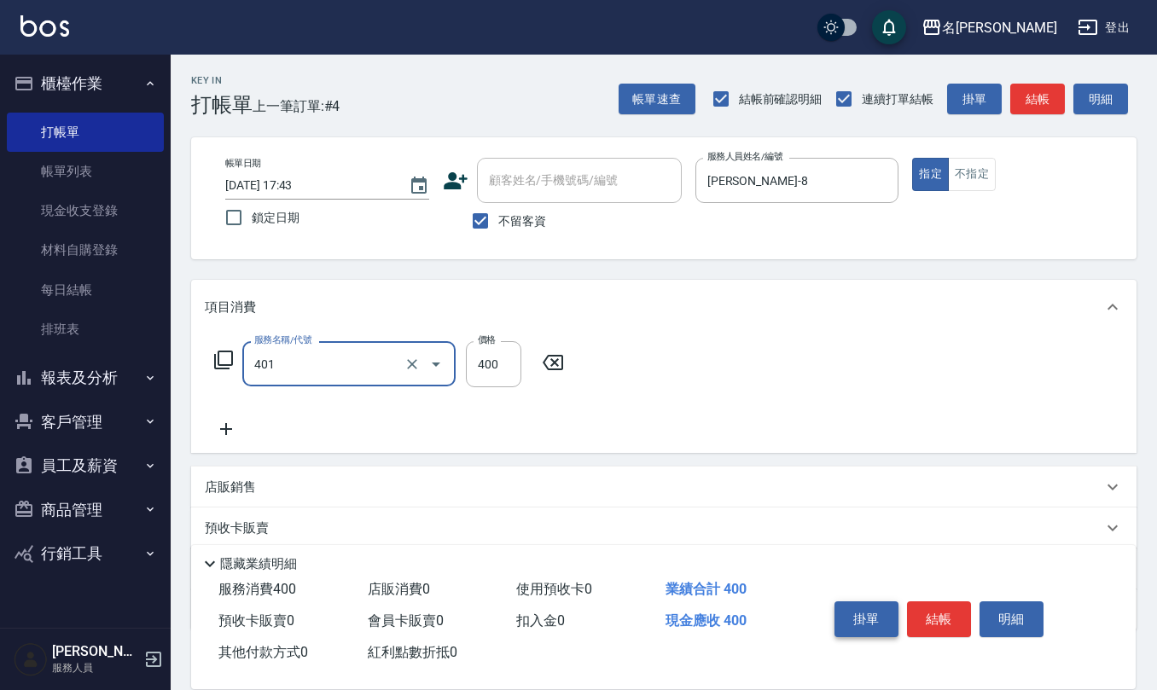
type input "剪髮(401)"
type input "200"
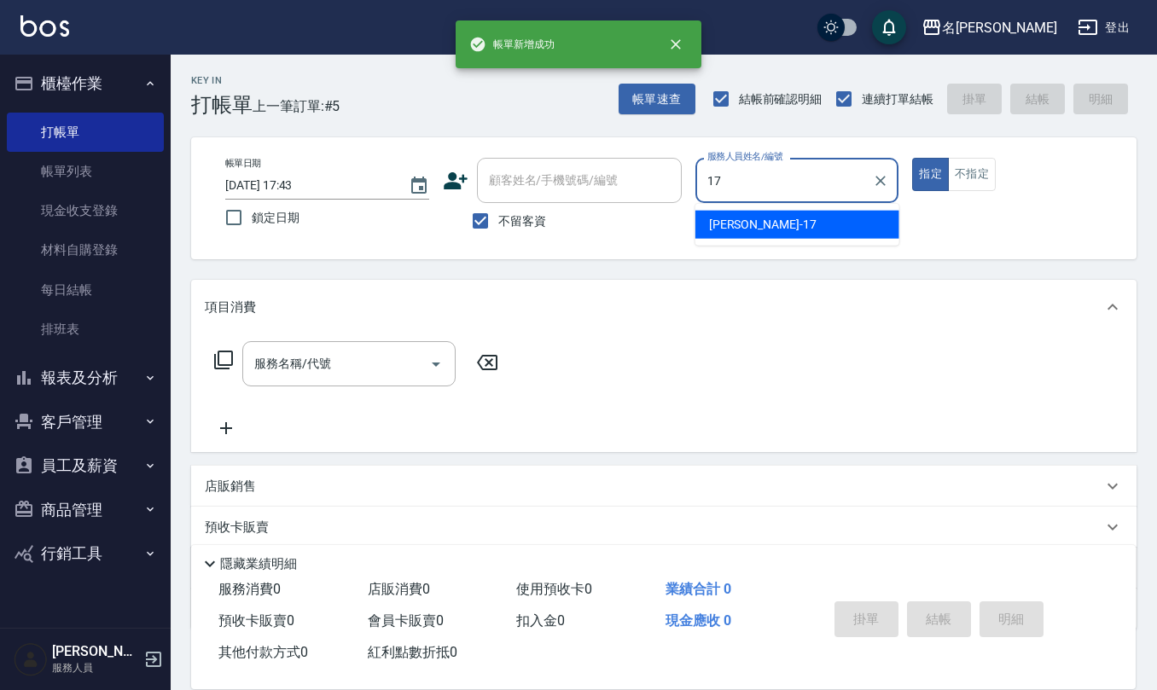
type input "[PERSON_NAME]-17"
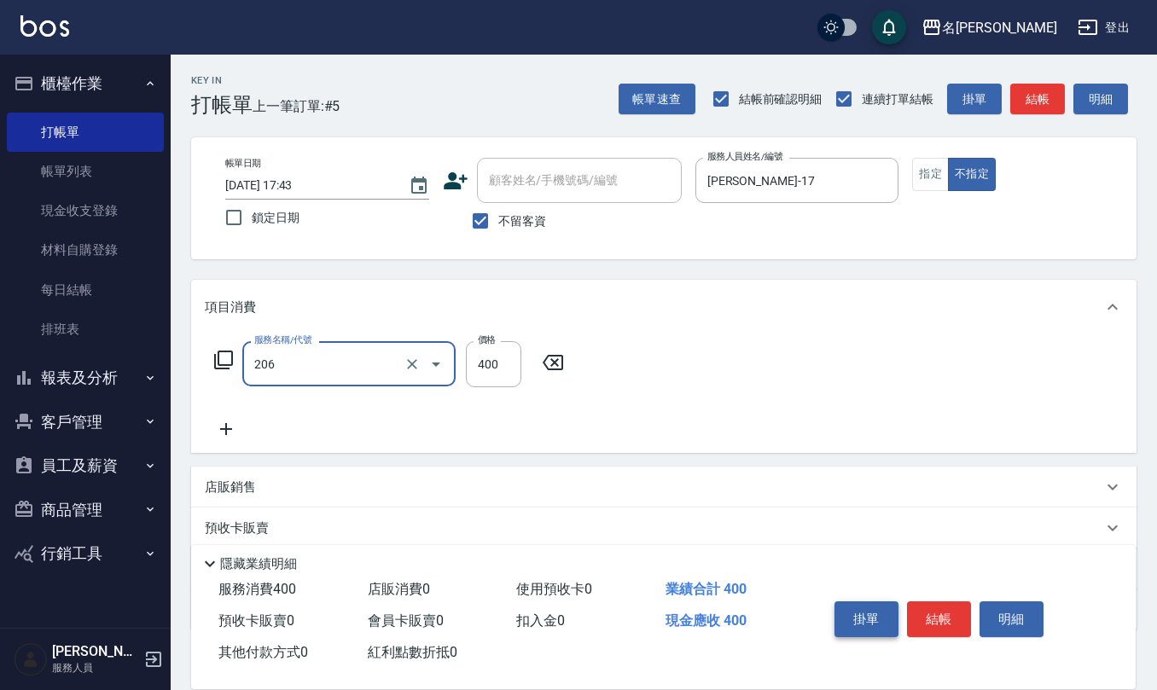
type input "健康洗(206)"
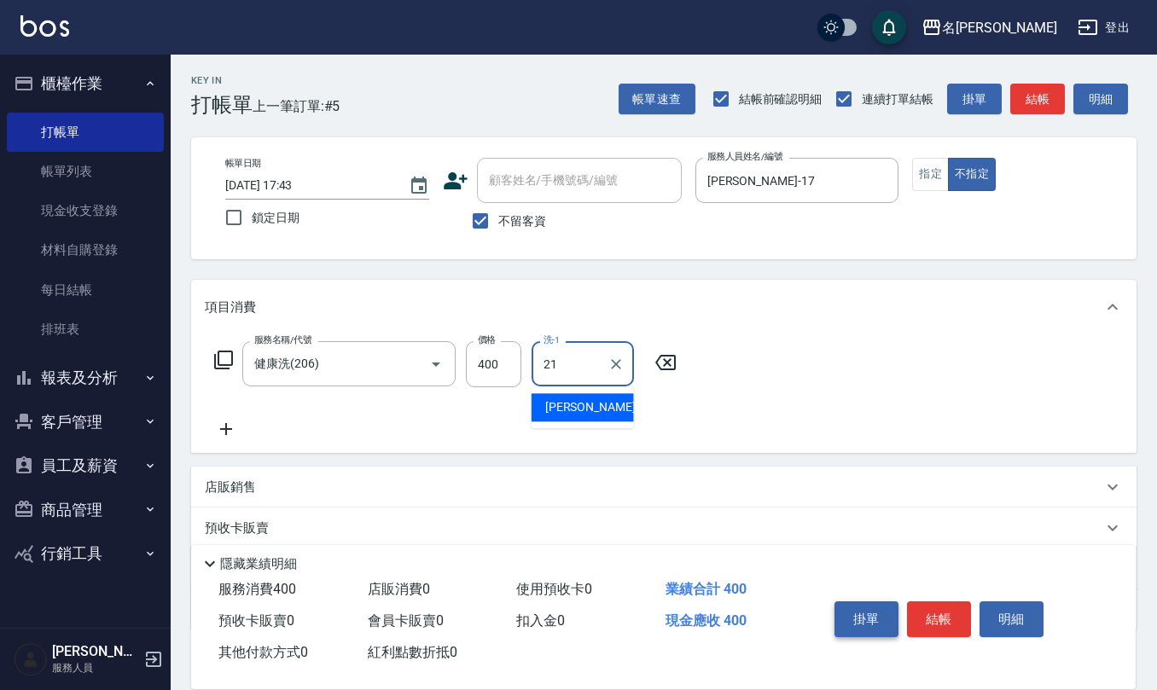
type input "[PERSON_NAME]-21"
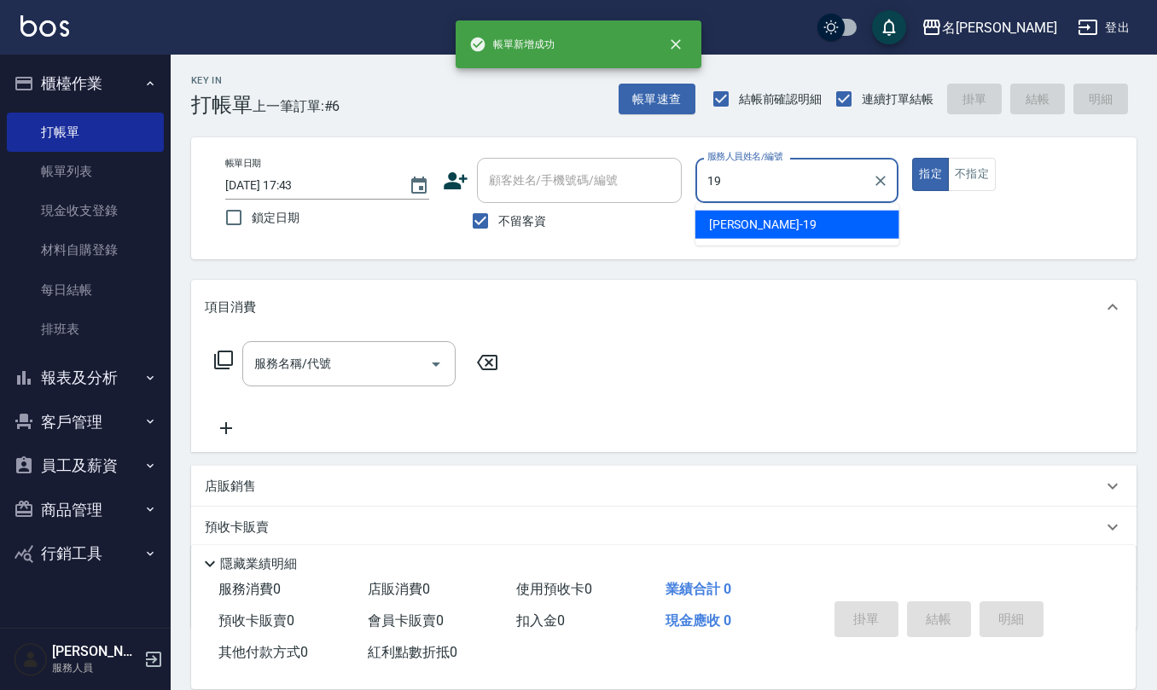
type input "[PERSON_NAME]-19"
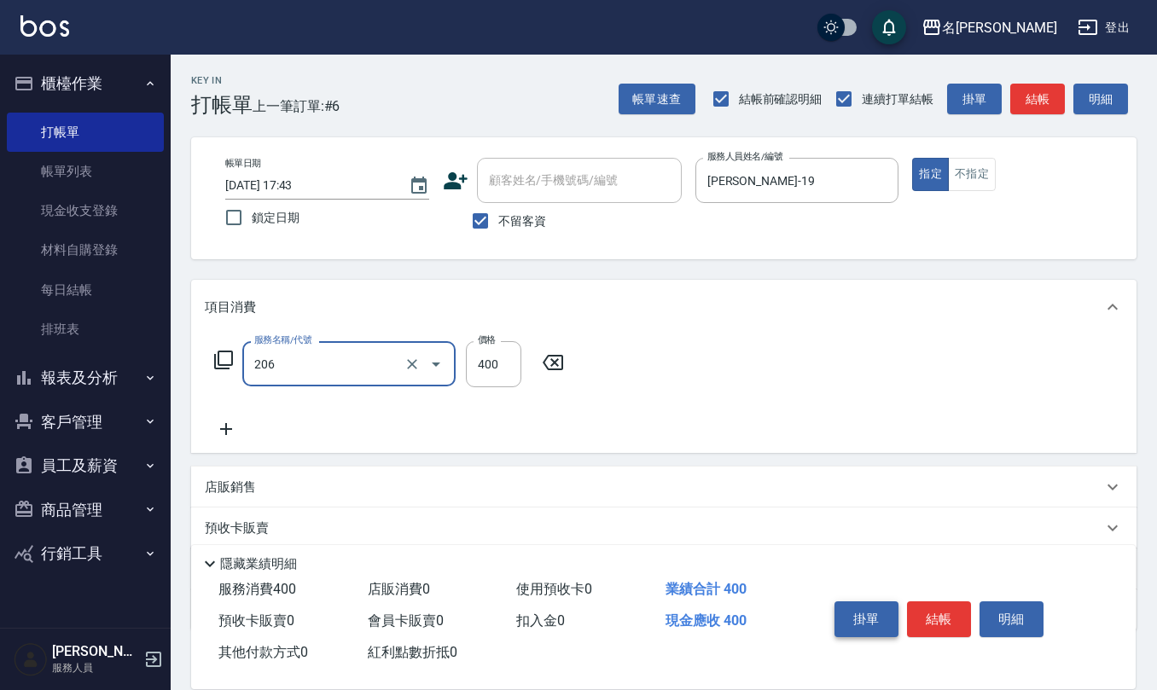
type input "健康洗(206)"
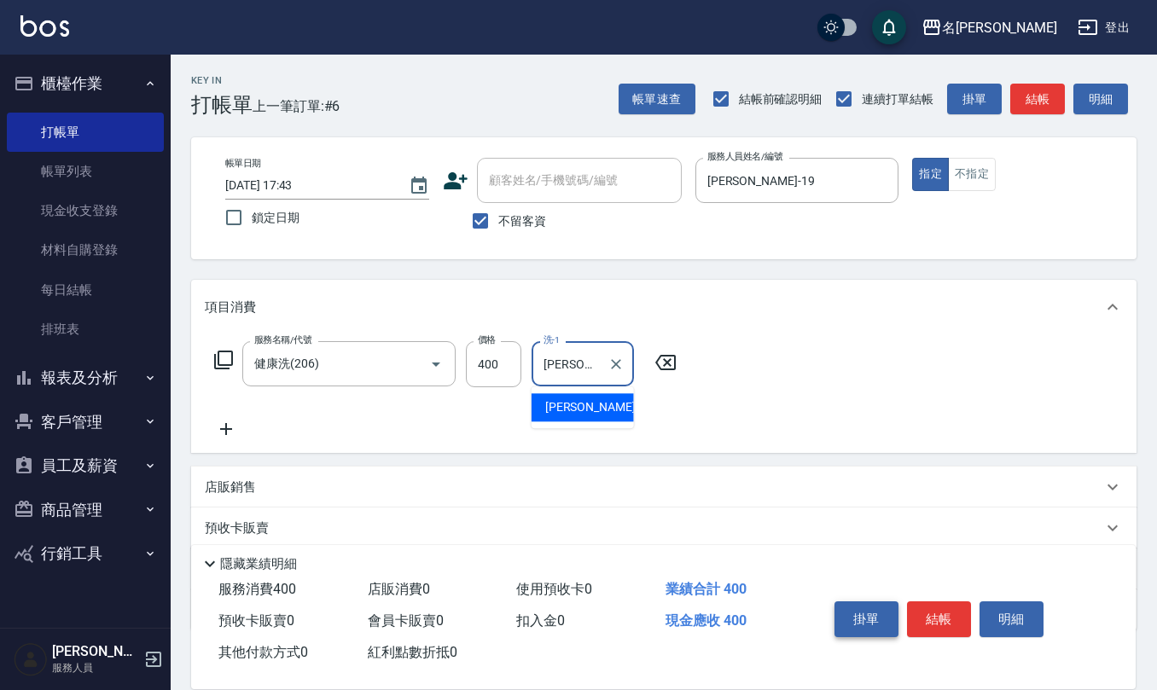
type input "[PERSON_NAME]-20"
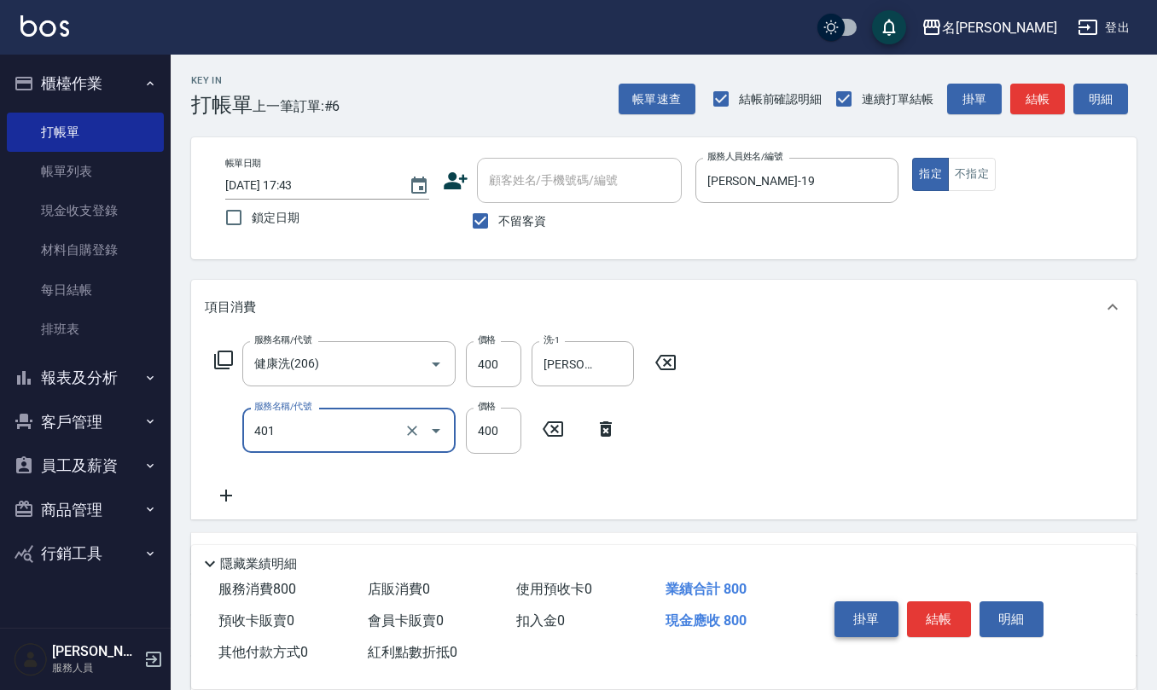
type input "剪髮(401)"
type input "500"
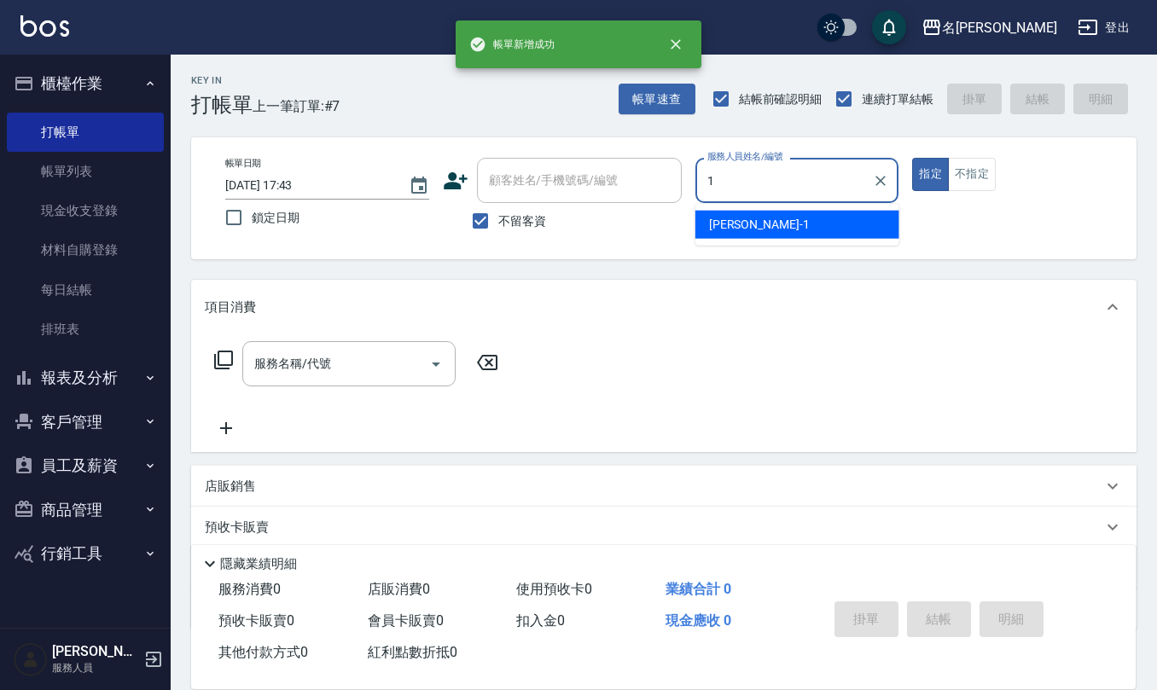
type input "[PERSON_NAME]1"
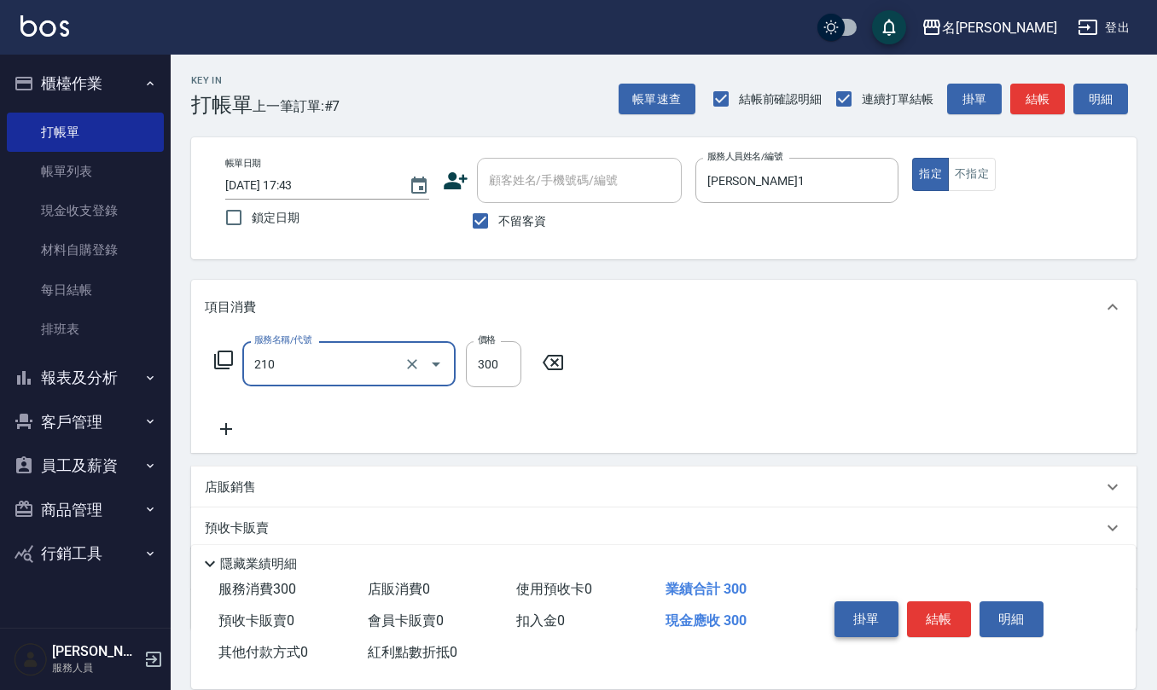
type input "[PERSON_NAME]洗髮精(210)"
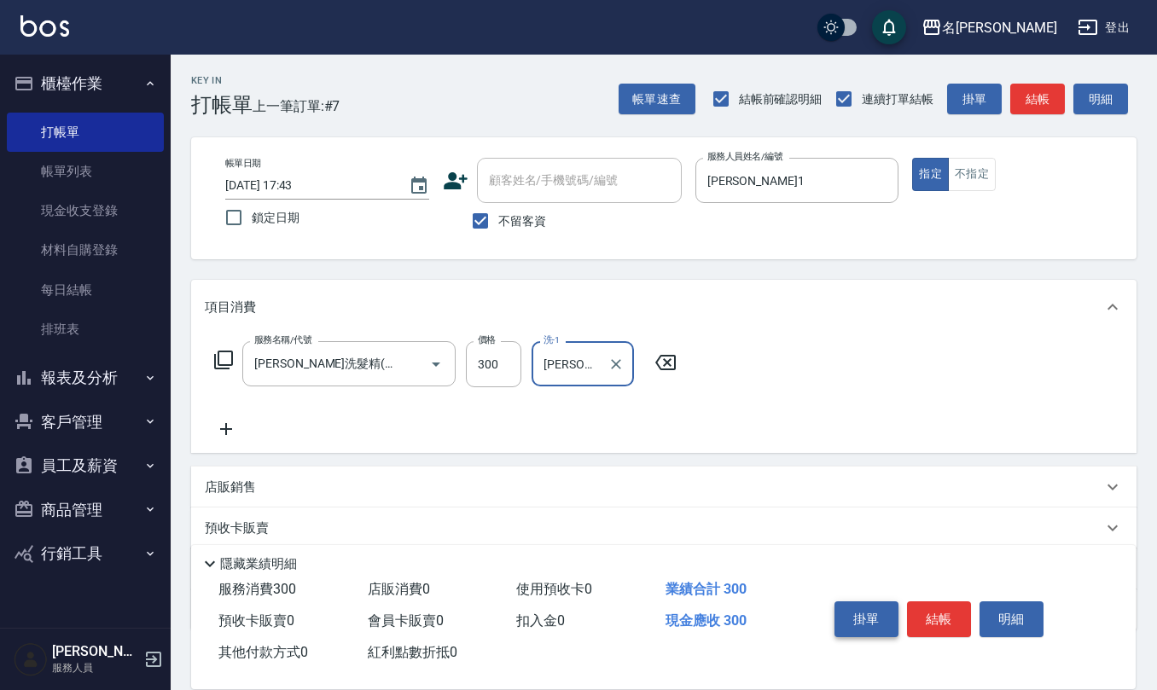
type input "[PERSON_NAME]5"
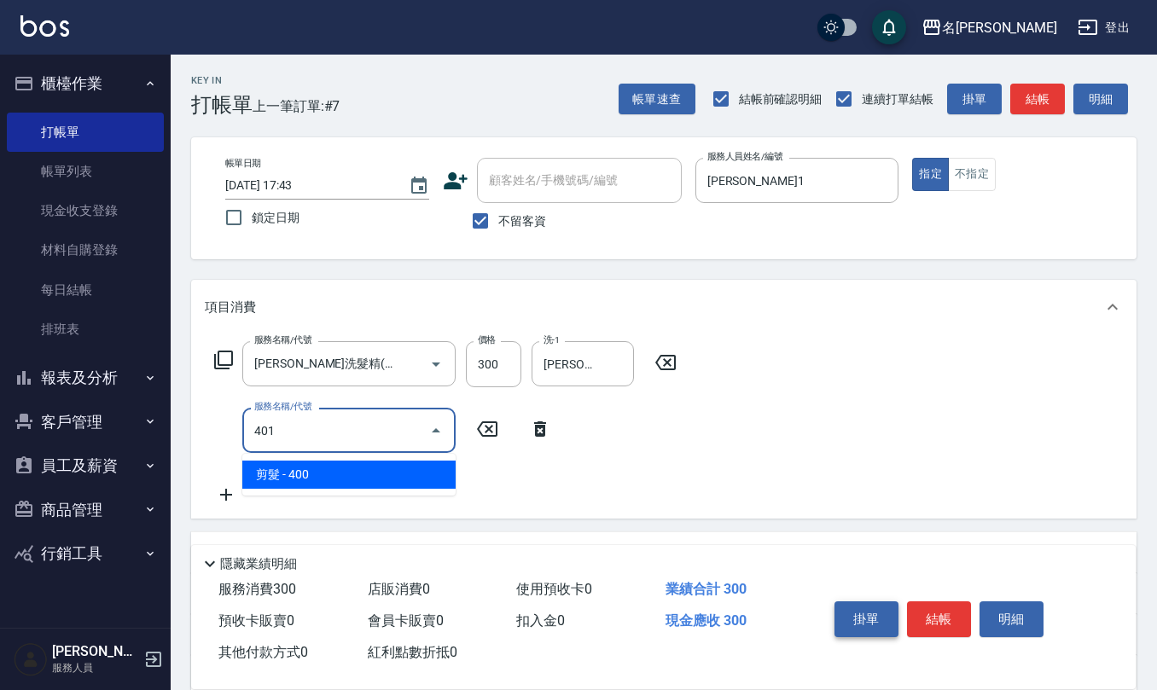
type input "剪髮(401)"
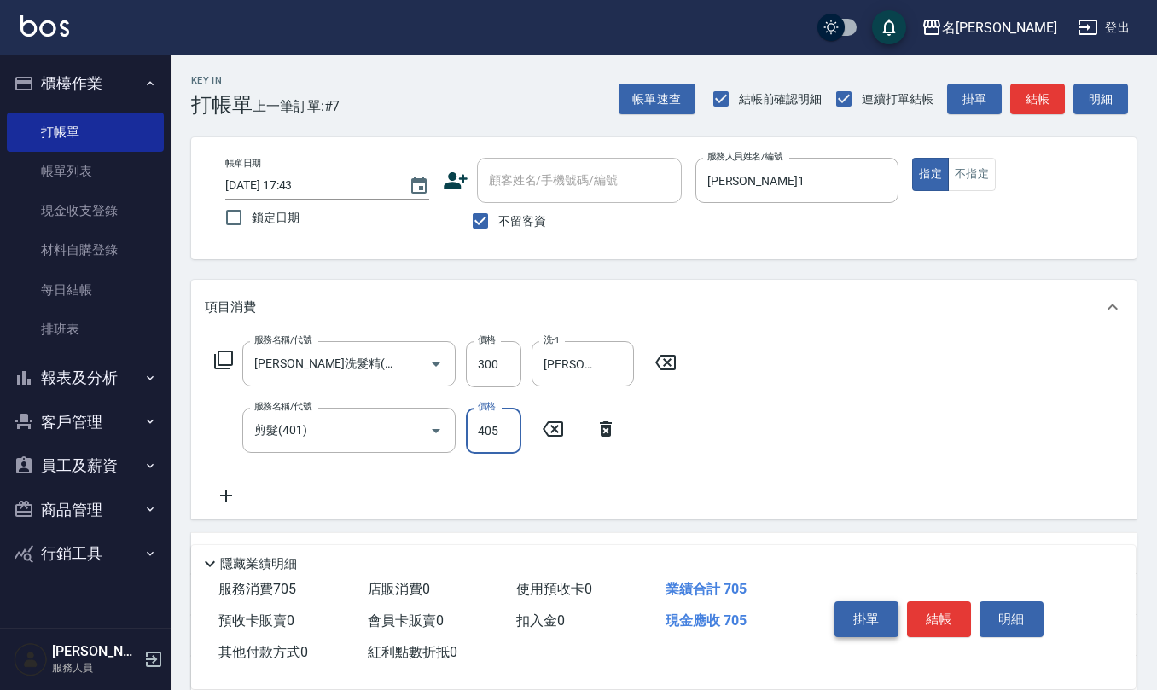
type input "405"
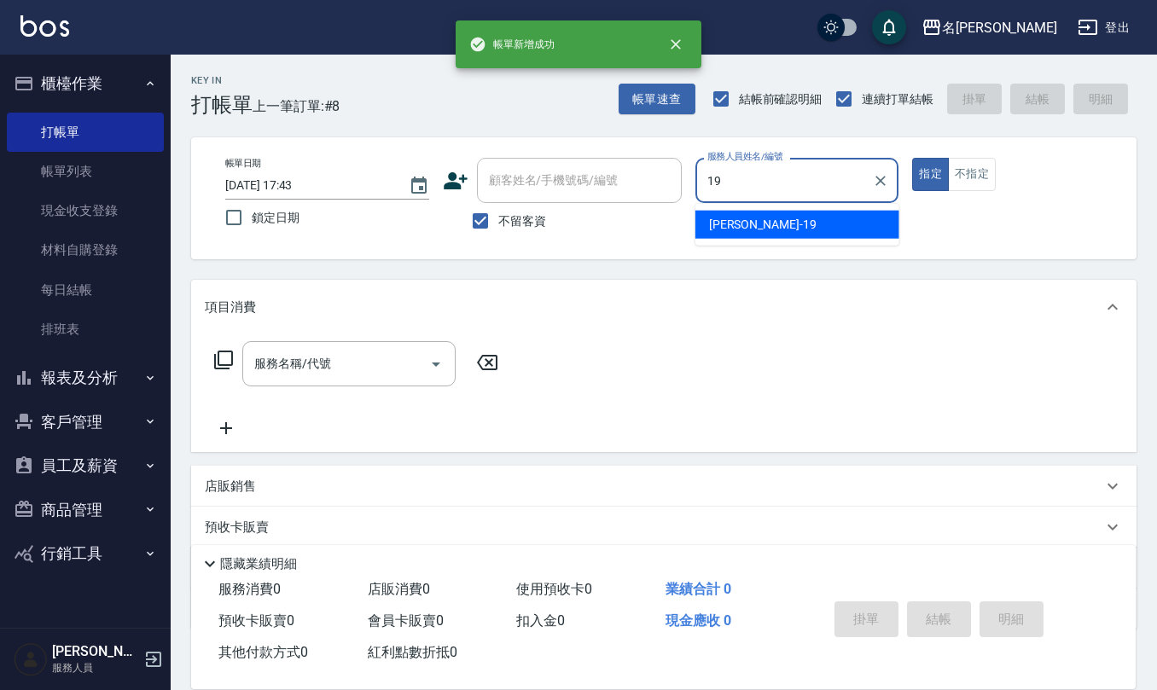
type input "[PERSON_NAME]-19"
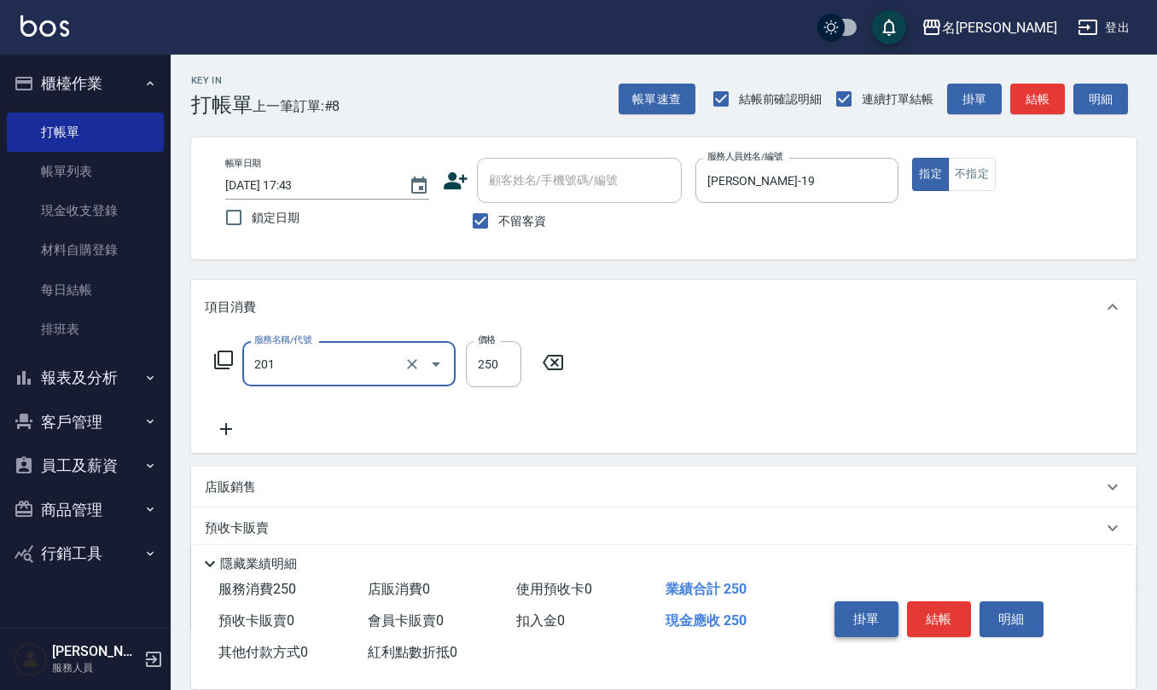
type input "洗髮(201)"
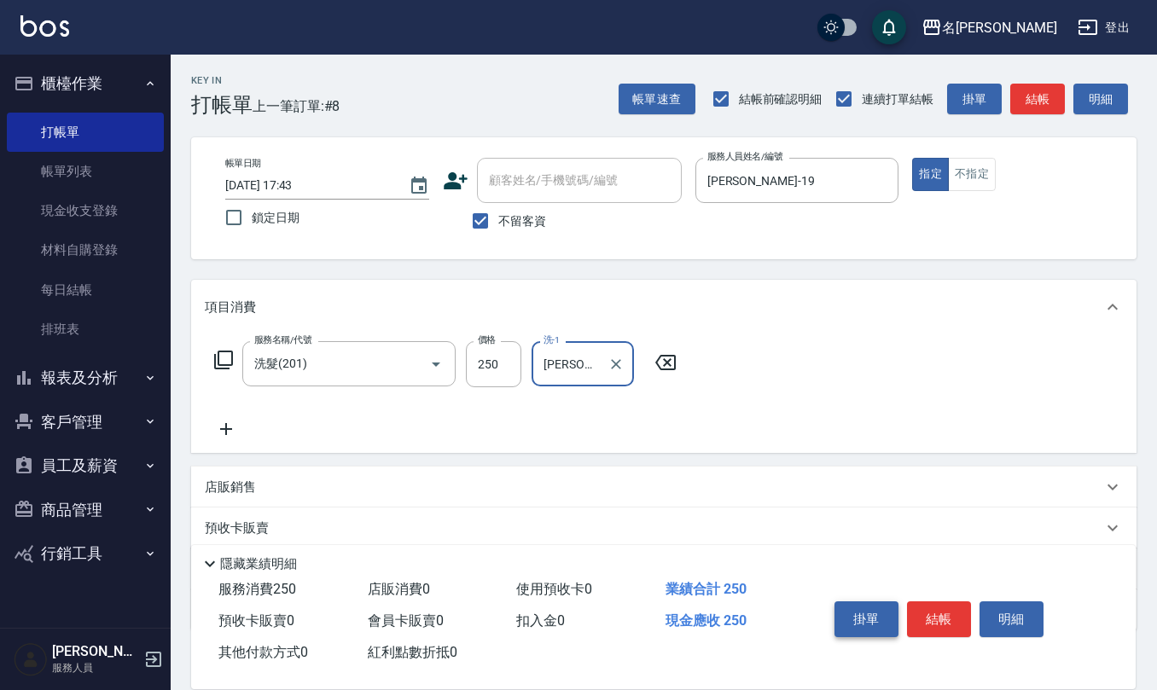
type input "[PERSON_NAME]-26"
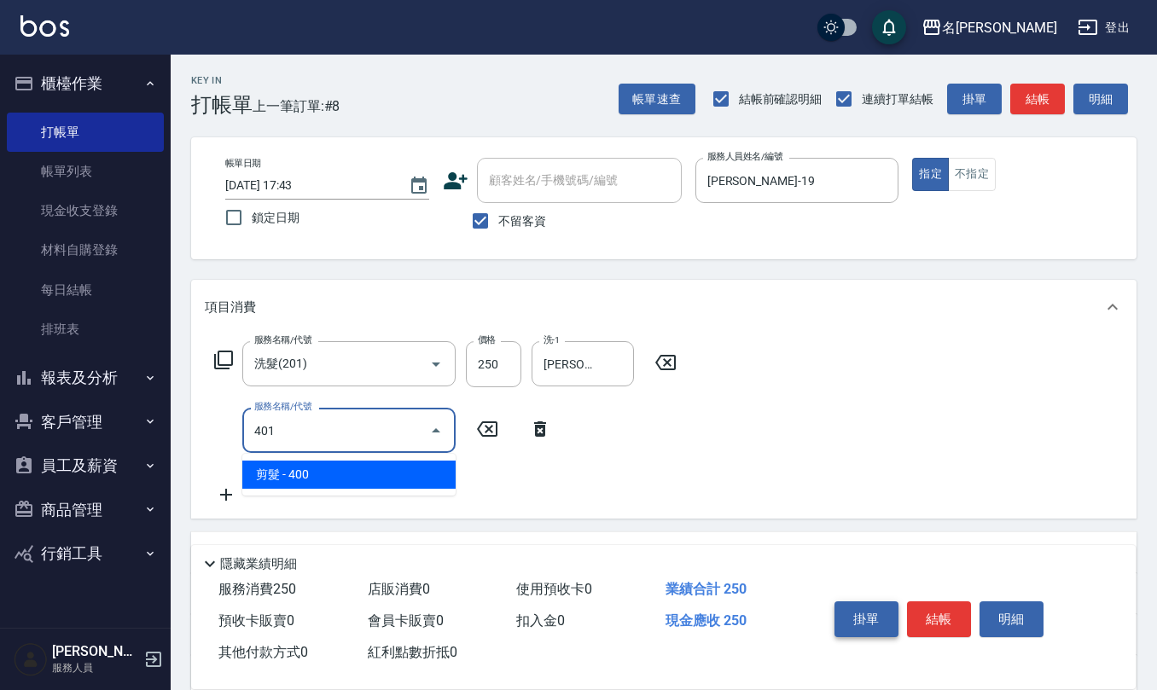
type input "剪髮(401)"
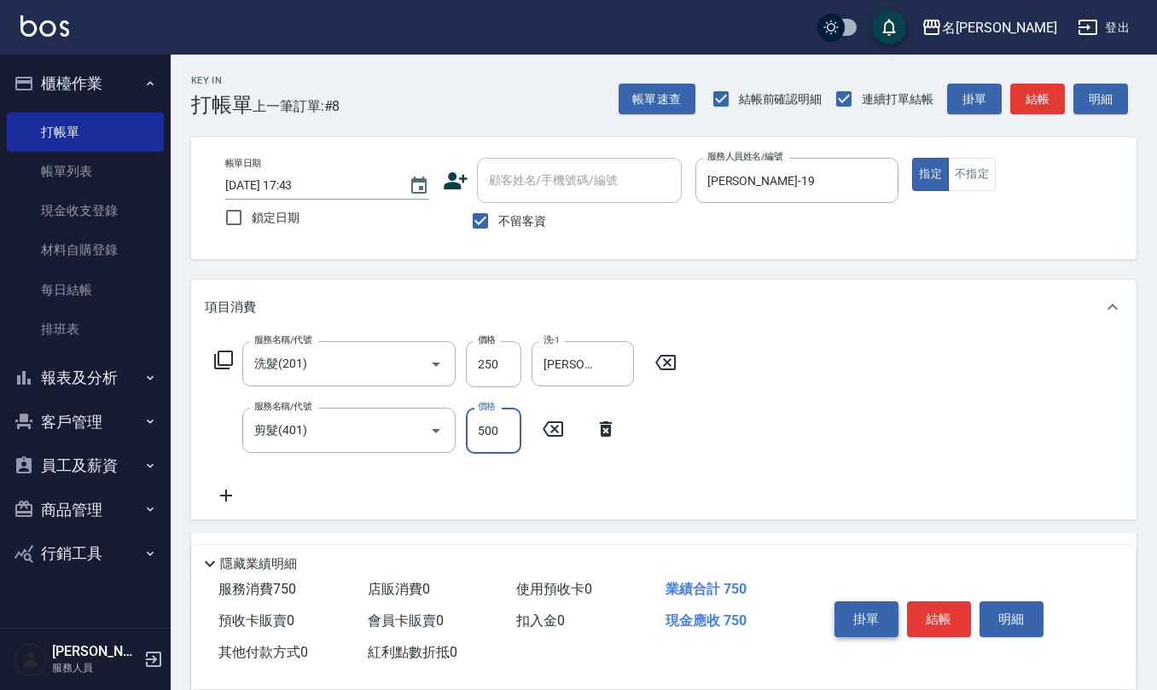
type input "500"
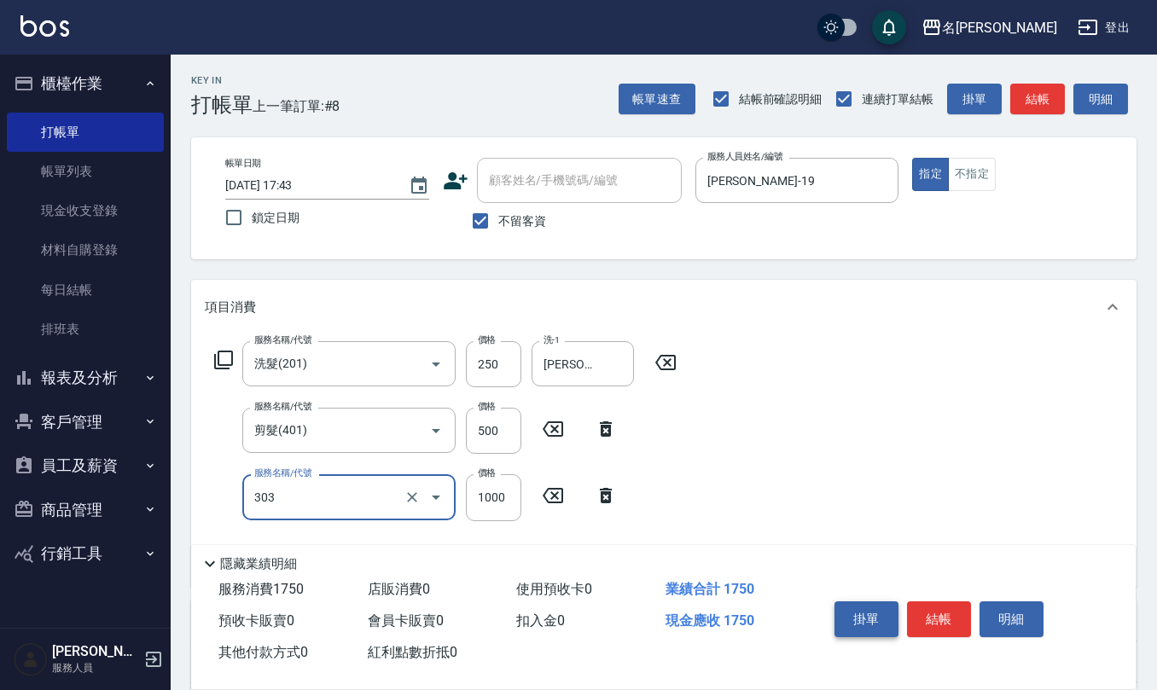
type input "憑券離子燙.冷燙600-1198(303)"
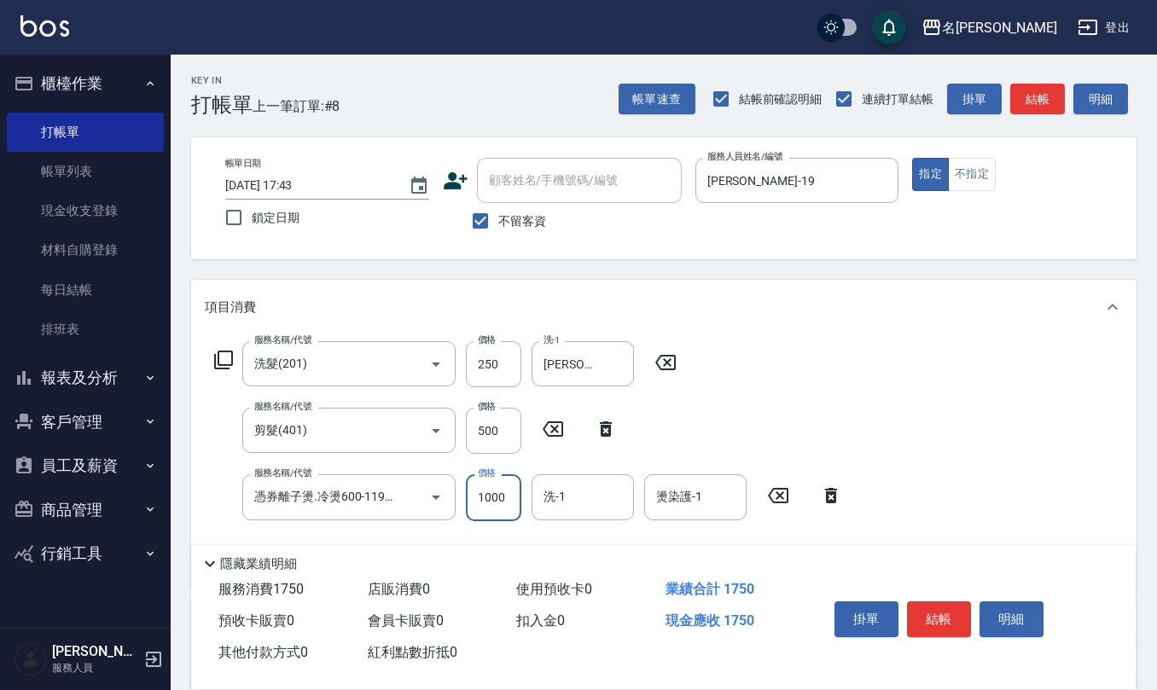
click at [792, 498] on icon at bounding box center [778, 496] width 43 height 20
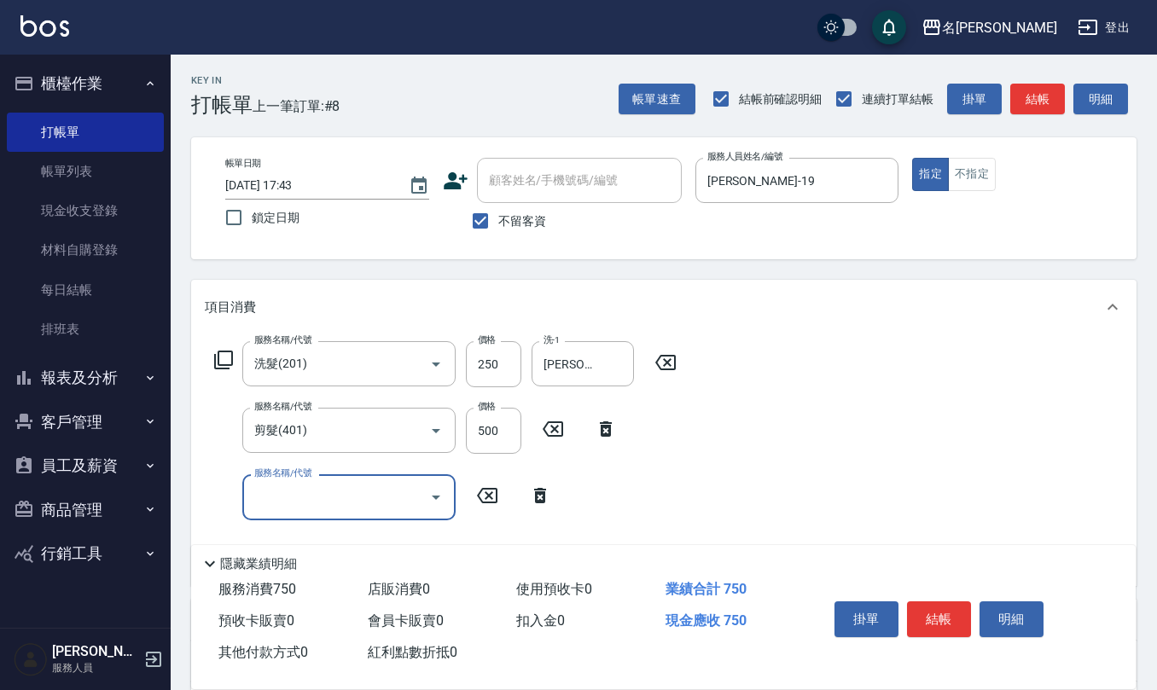
click at [383, 498] on input "服務名稱/代號" at bounding box center [336, 497] width 172 height 30
type input "補燙599以下(301)"
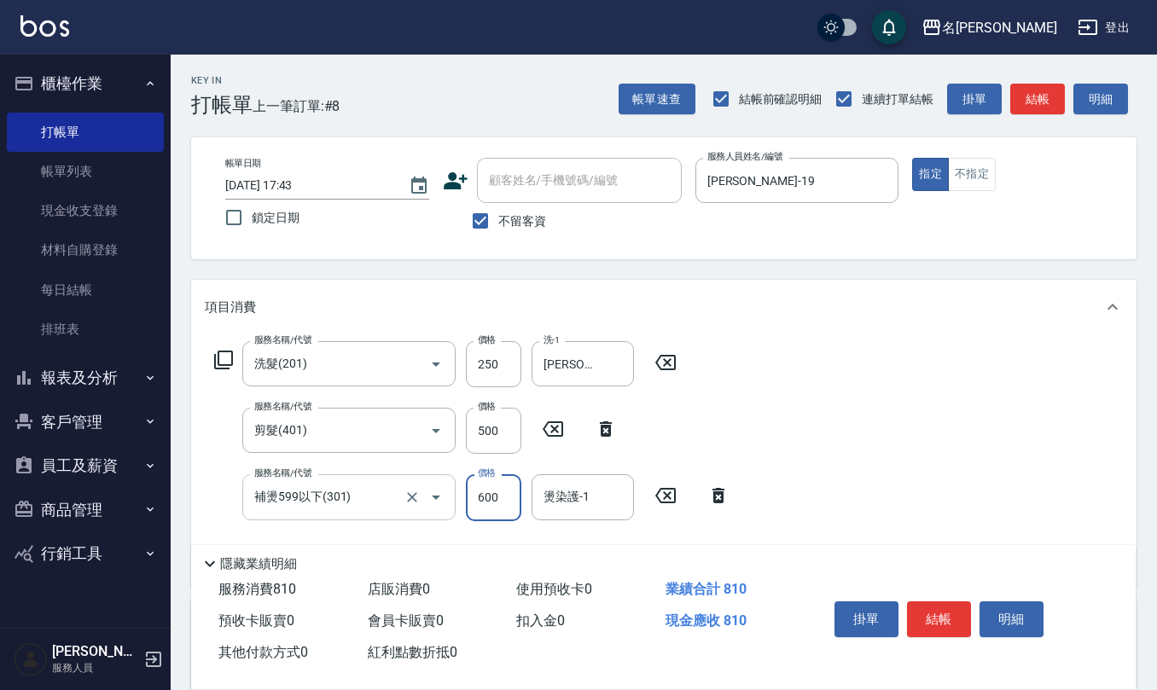
type input "600"
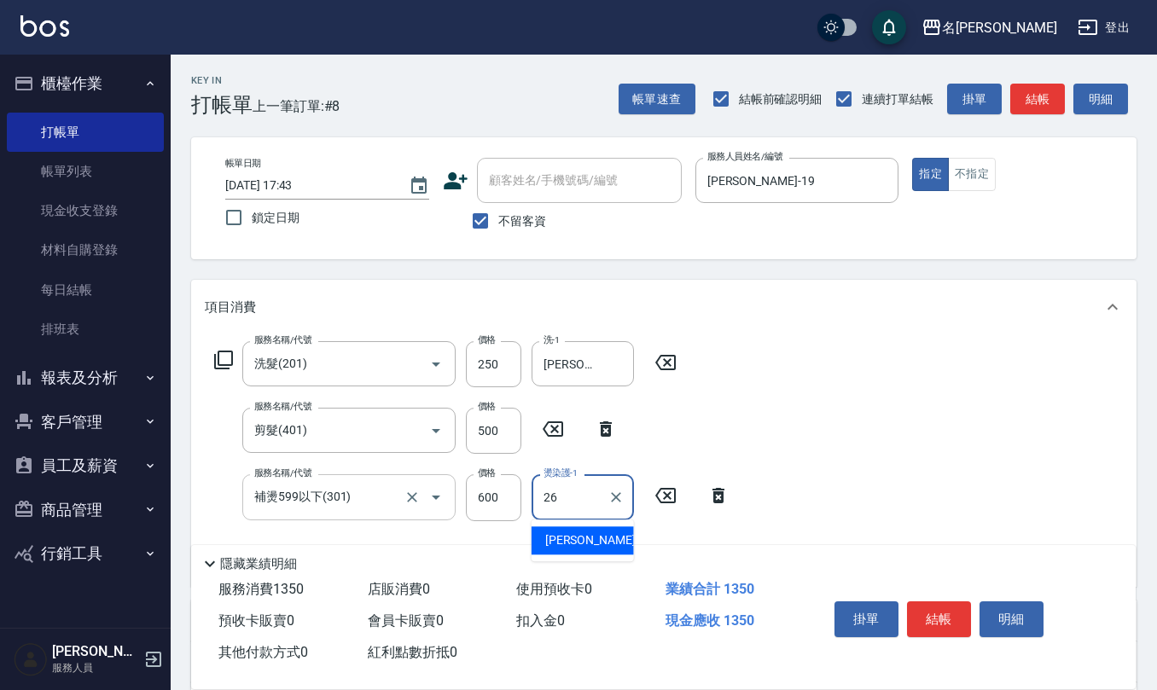
type input "[PERSON_NAME]-26"
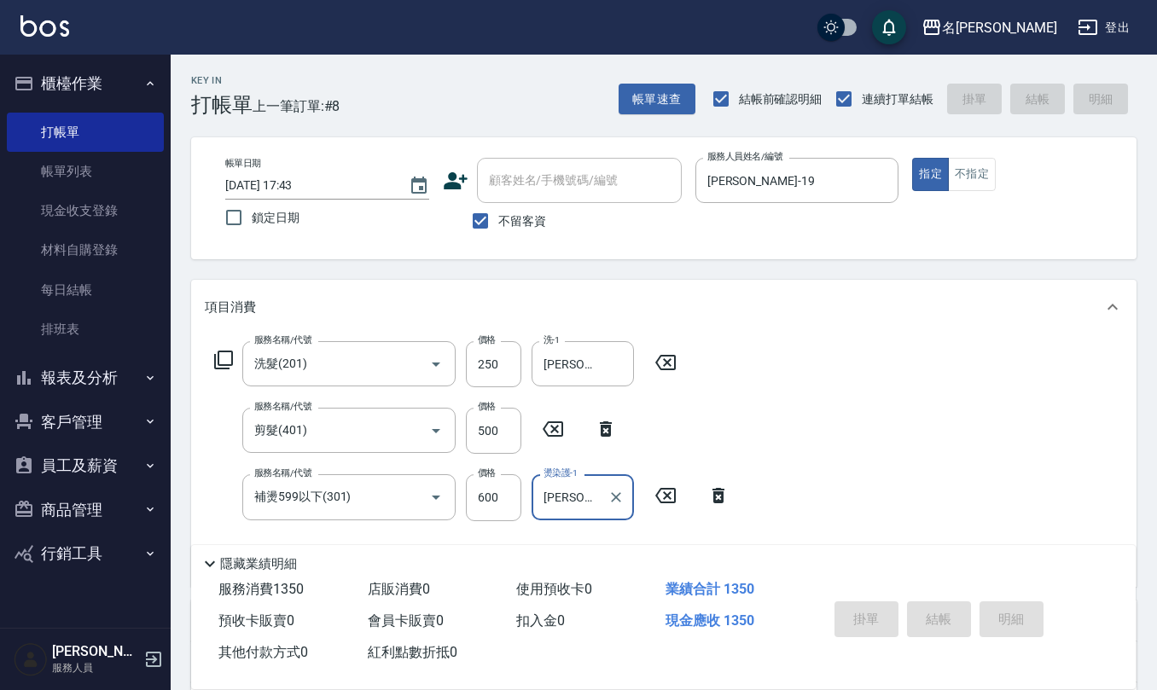
type input "[DATE] 17:44"
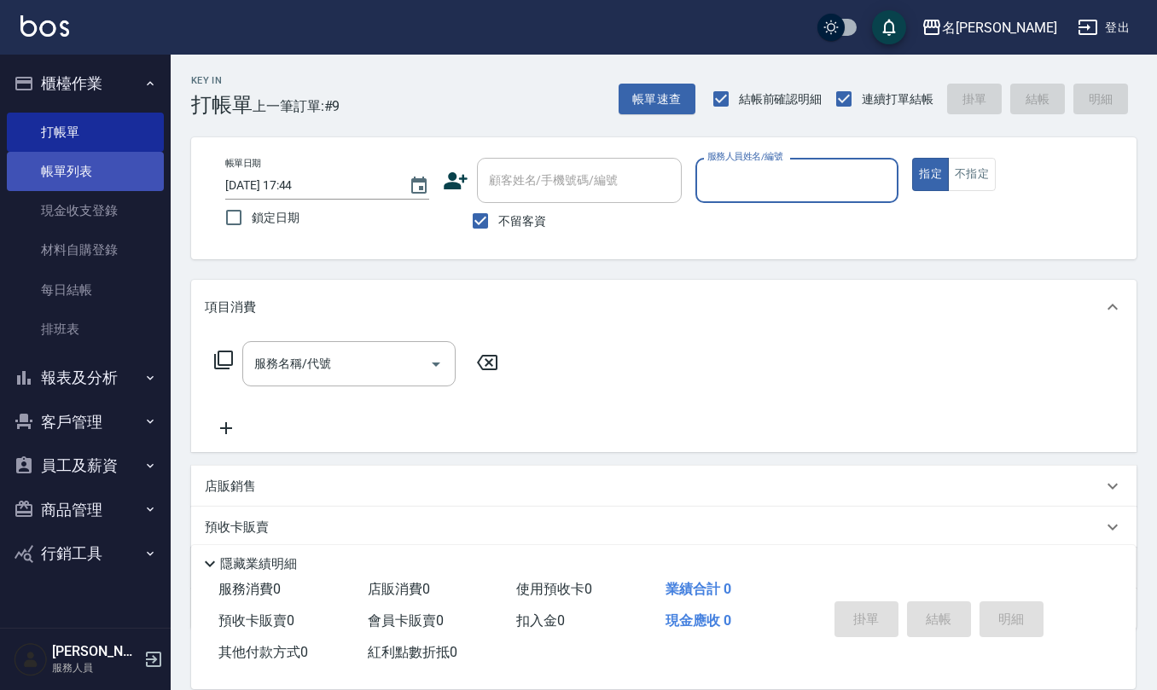
click at [100, 159] on link "帳單列表" at bounding box center [85, 171] width 157 height 39
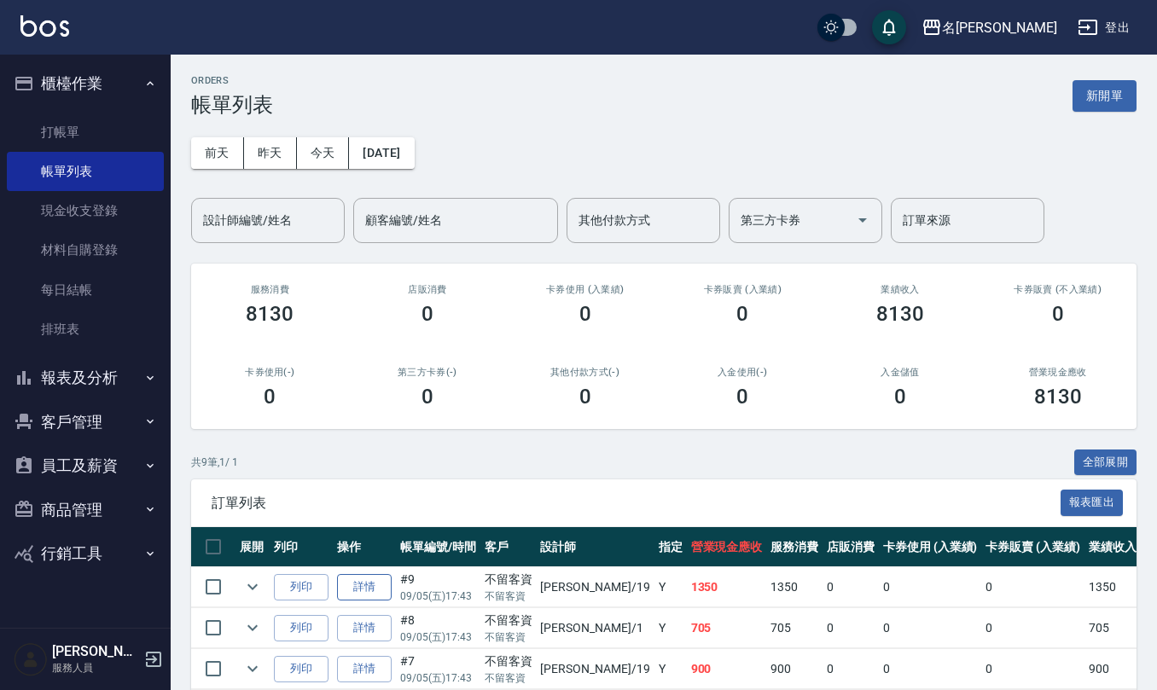
click at [350, 598] on link "詳情" at bounding box center [364, 587] width 55 height 26
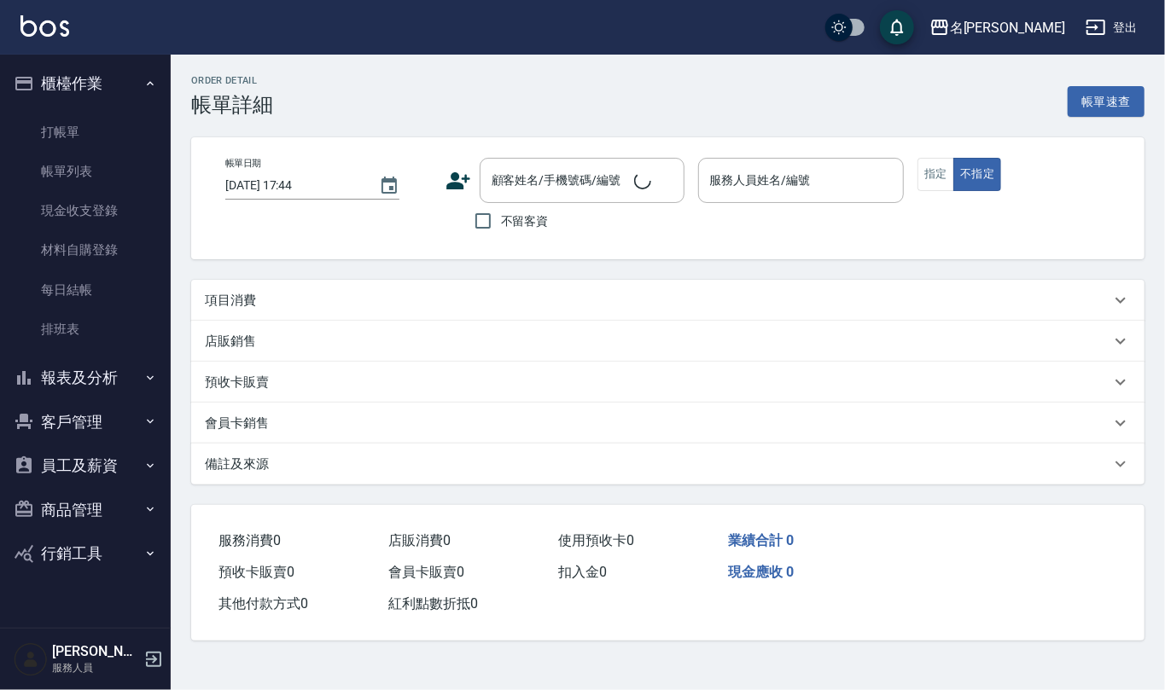
type input "[DATE] 17:43"
checkbox input "true"
type input "[PERSON_NAME]-19"
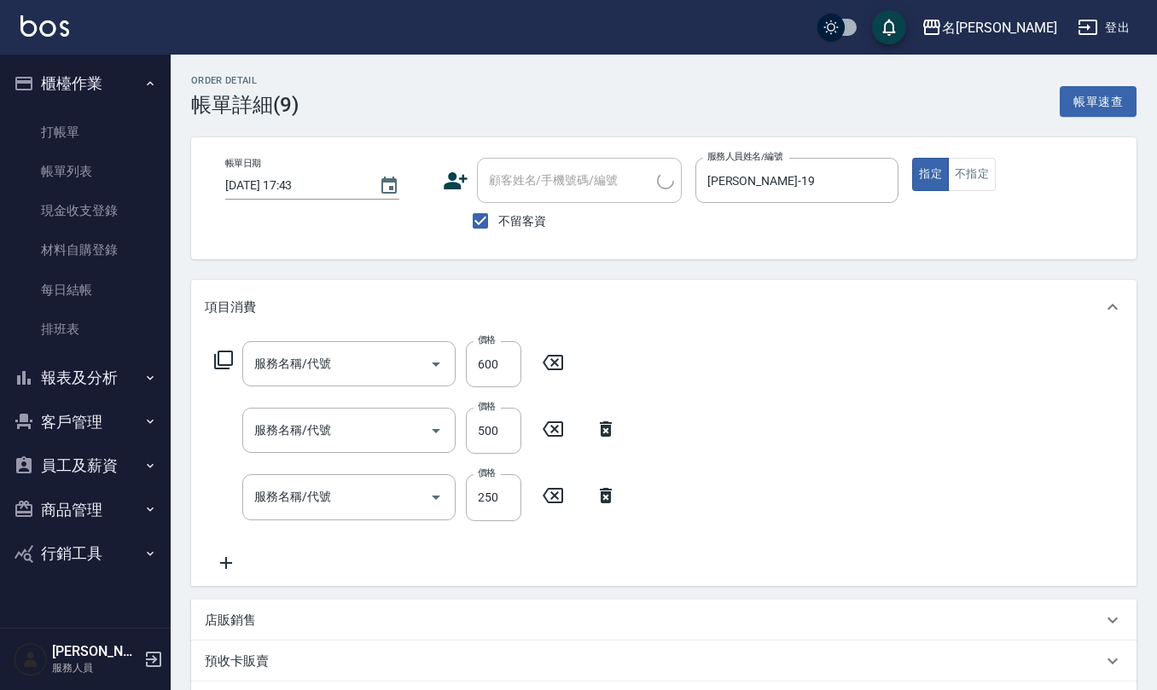
type input "補燙599以下(301)"
type input "剪髮(401)"
type input "洗髮(201)"
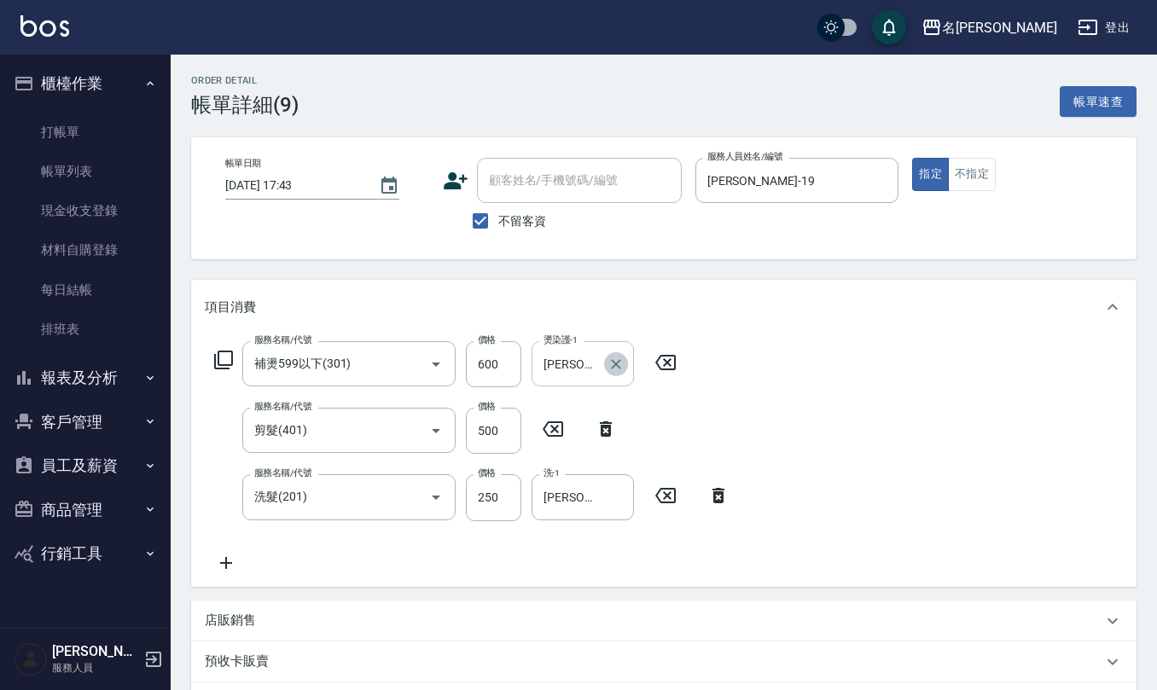
click at [616, 356] on icon "Clear" at bounding box center [616, 364] width 17 height 17
type input "[PERSON_NAME]-20"
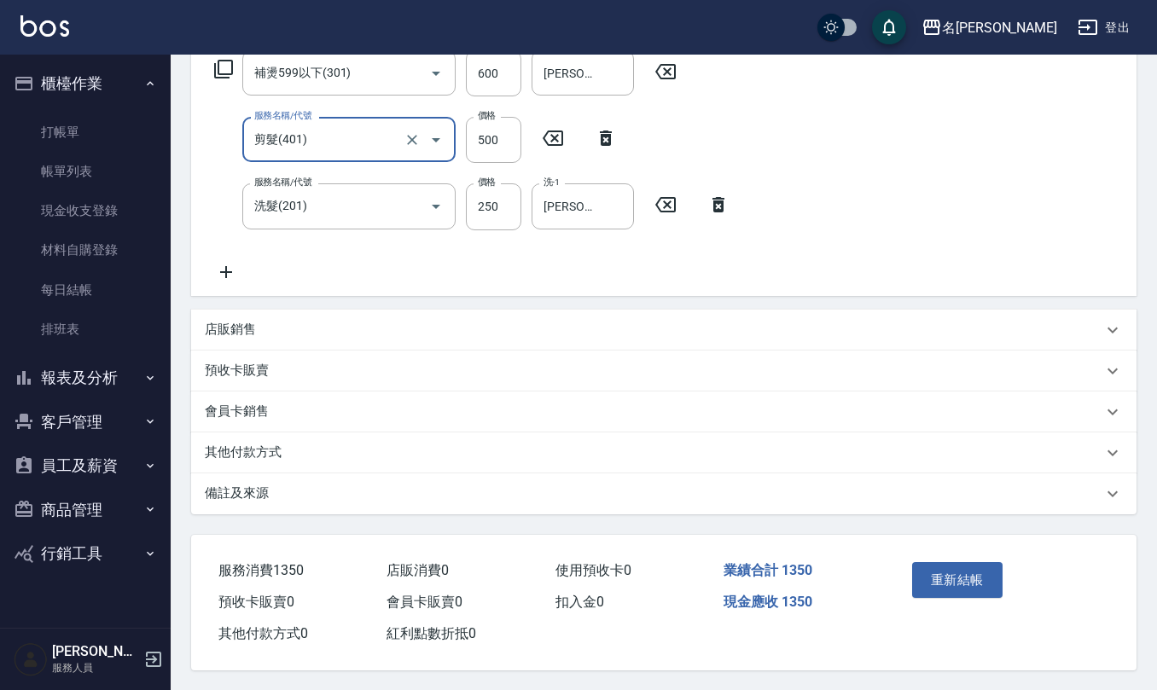
scroll to position [295, 0]
click at [975, 567] on button "重新結帳" at bounding box center [957, 580] width 90 height 36
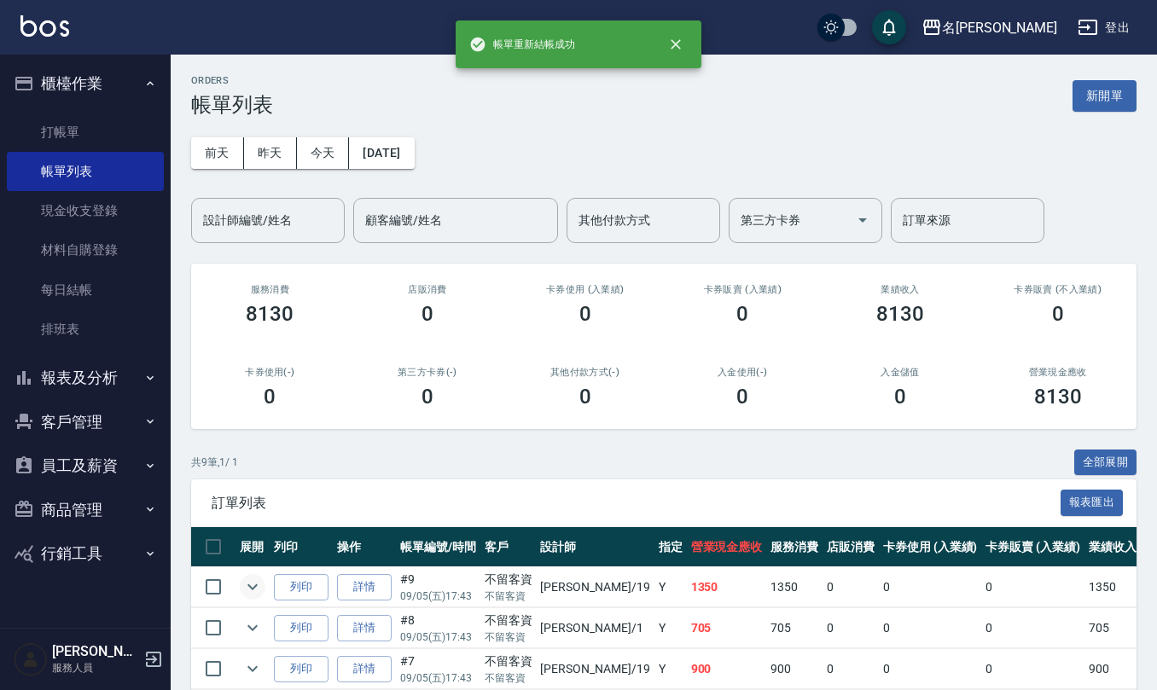
click at [265, 587] on button "expand row" at bounding box center [253, 587] width 26 height 26
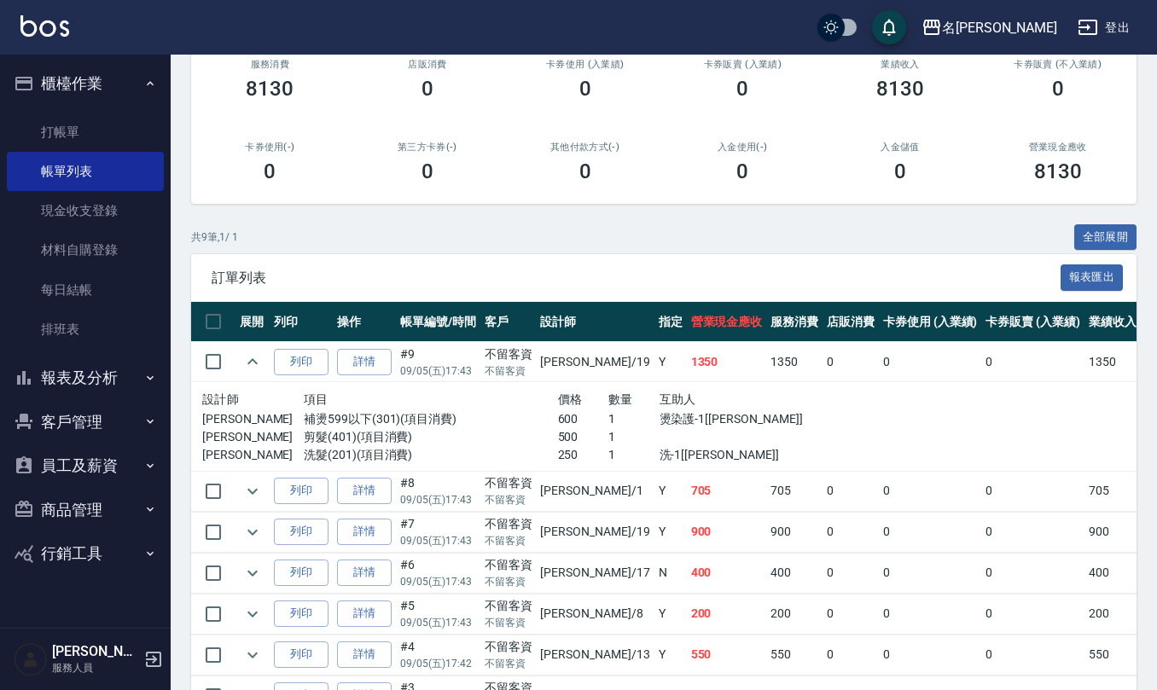
scroll to position [227, 0]
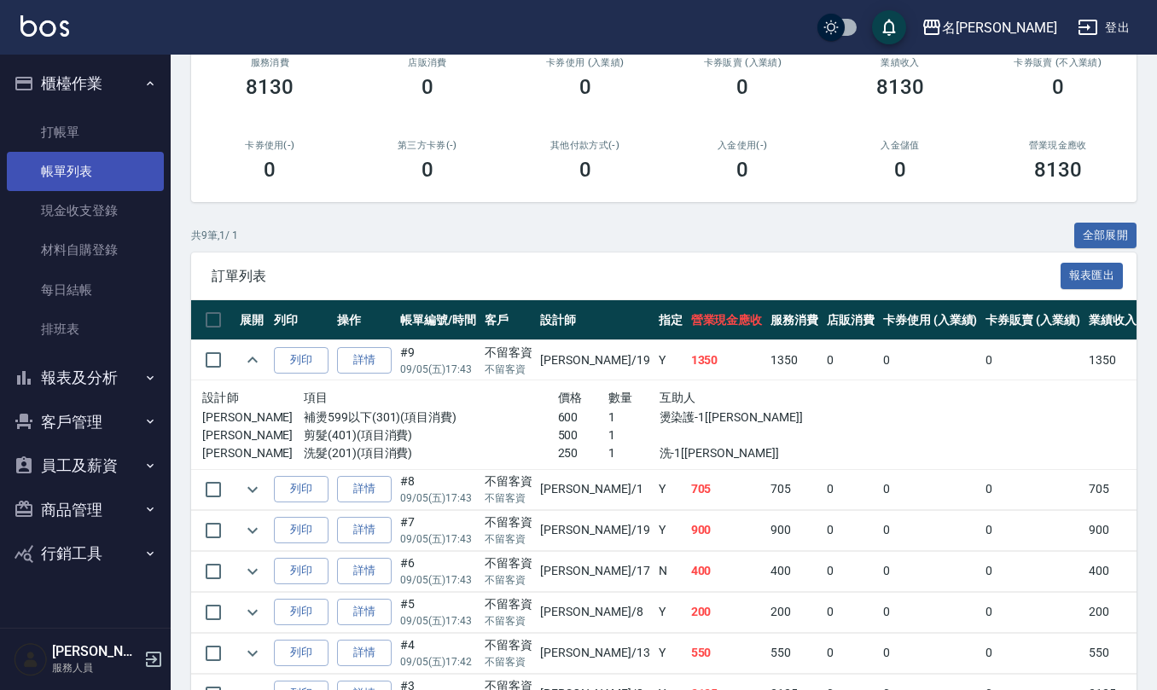
click at [75, 152] on link "帳單列表" at bounding box center [85, 171] width 157 height 39
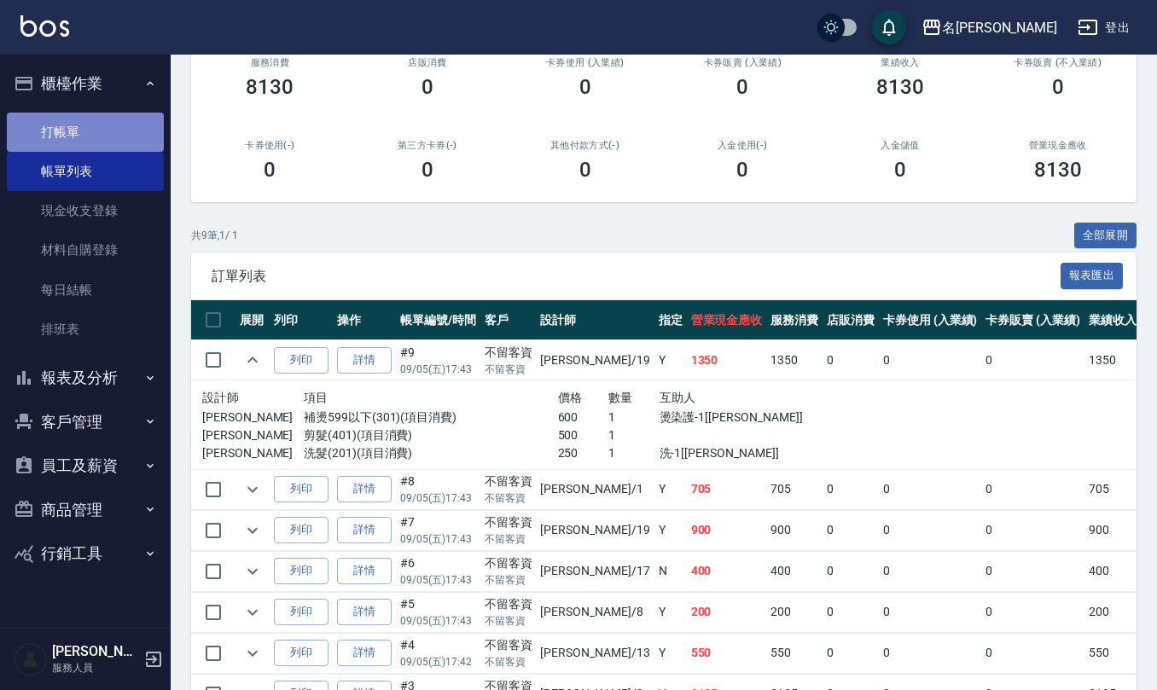
click at [62, 134] on link "打帳單" at bounding box center [85, 132] width 157 height 39
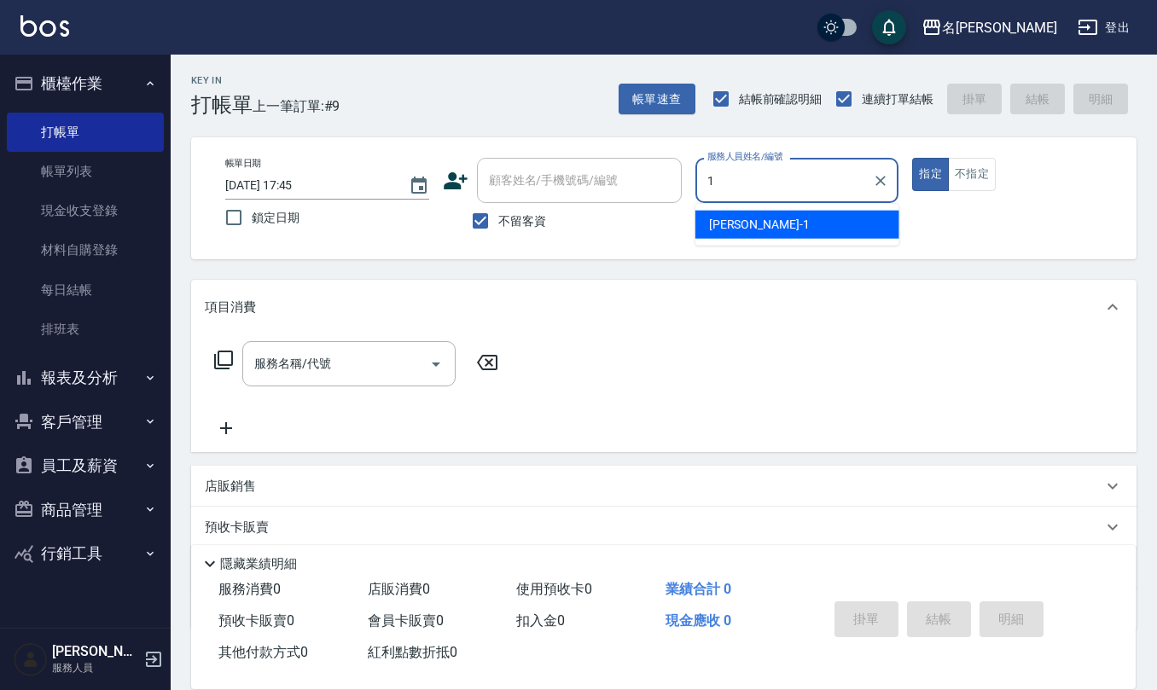
type input "[PERSON_NAME]1"
type button "true"
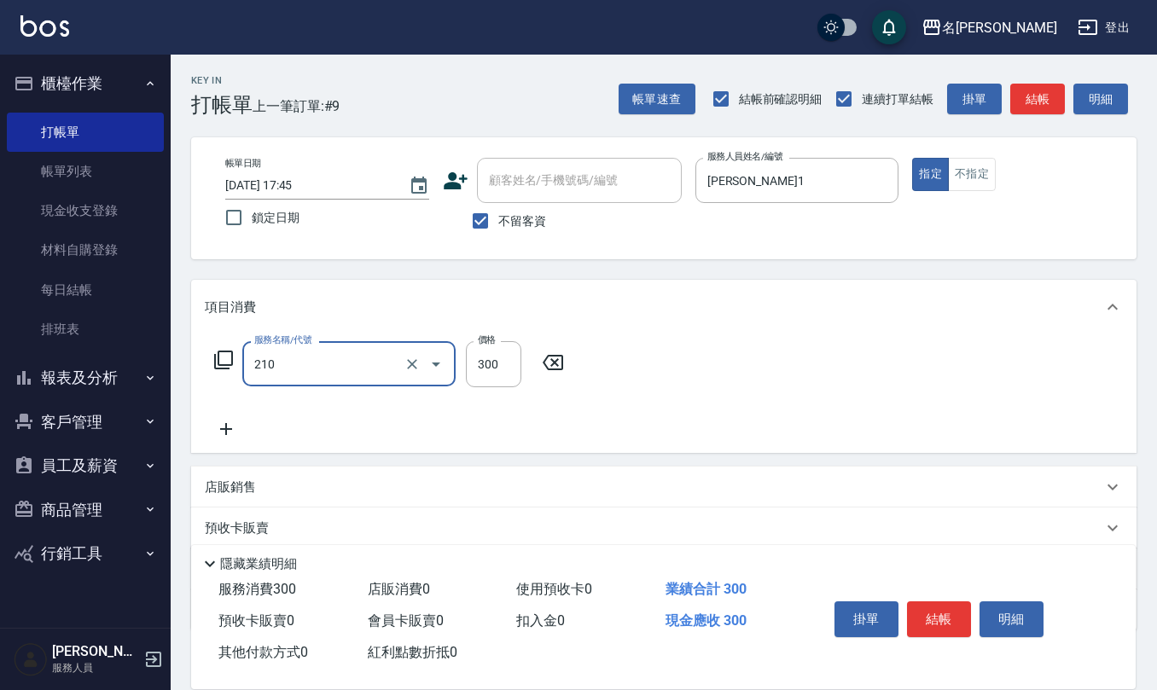
type input "[PERSON_NAME]洗髮精(210)"
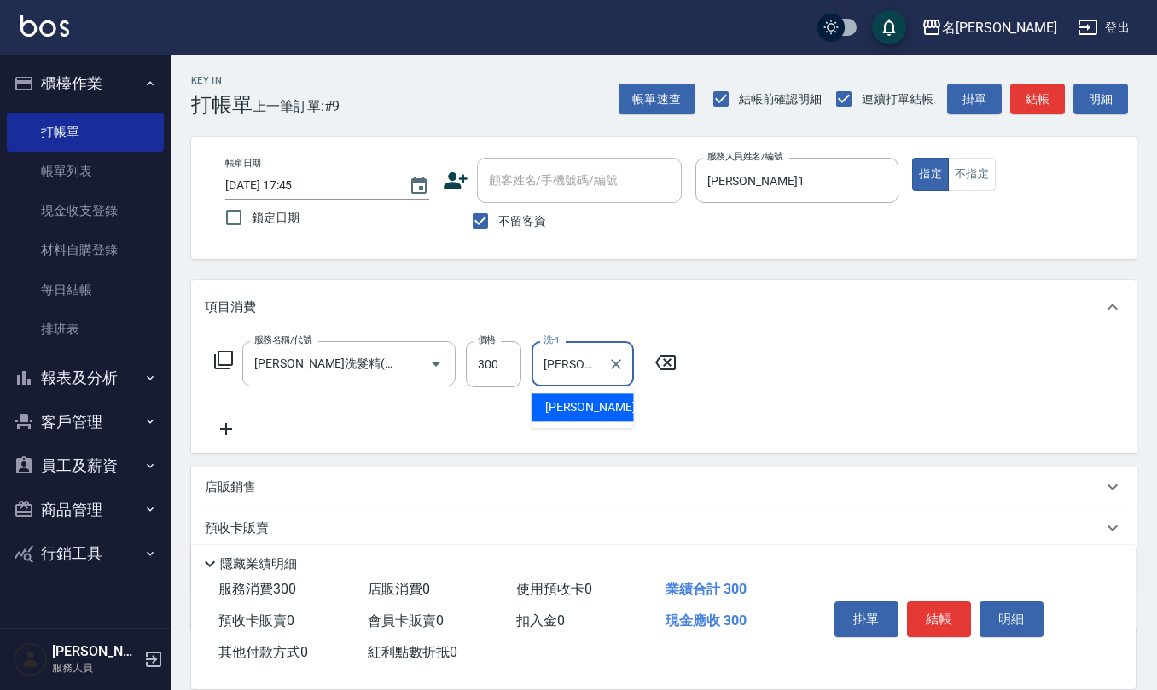
type input "[PERSON_NAME]-33"
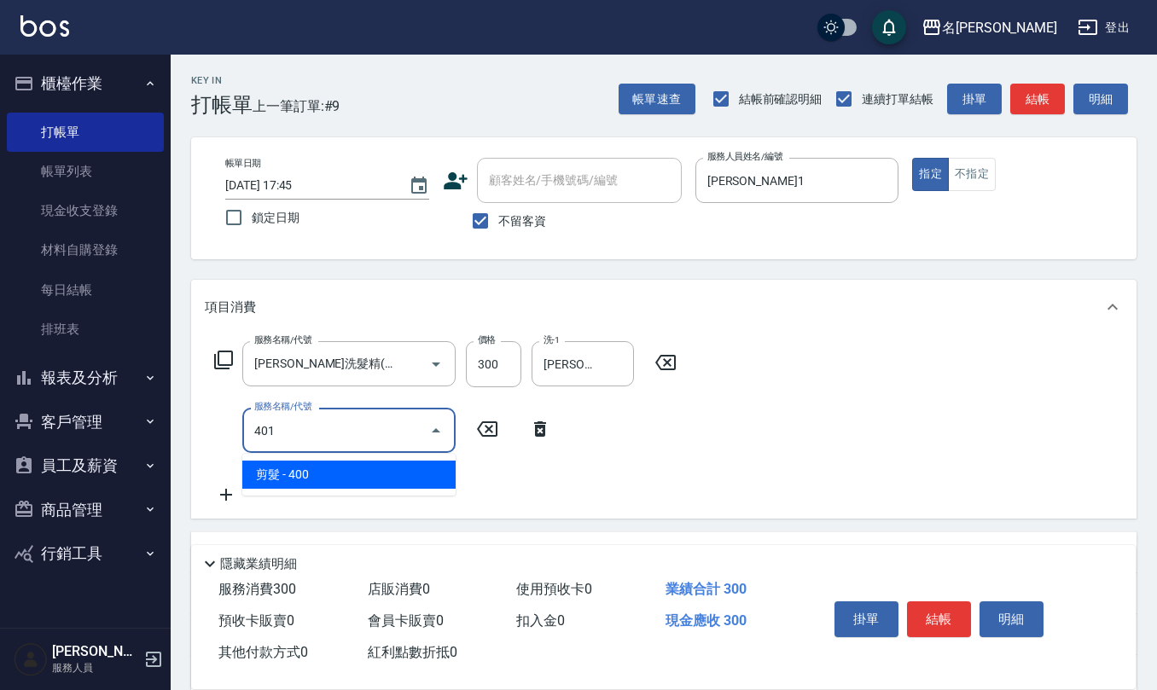
type input "剪髮(401)"
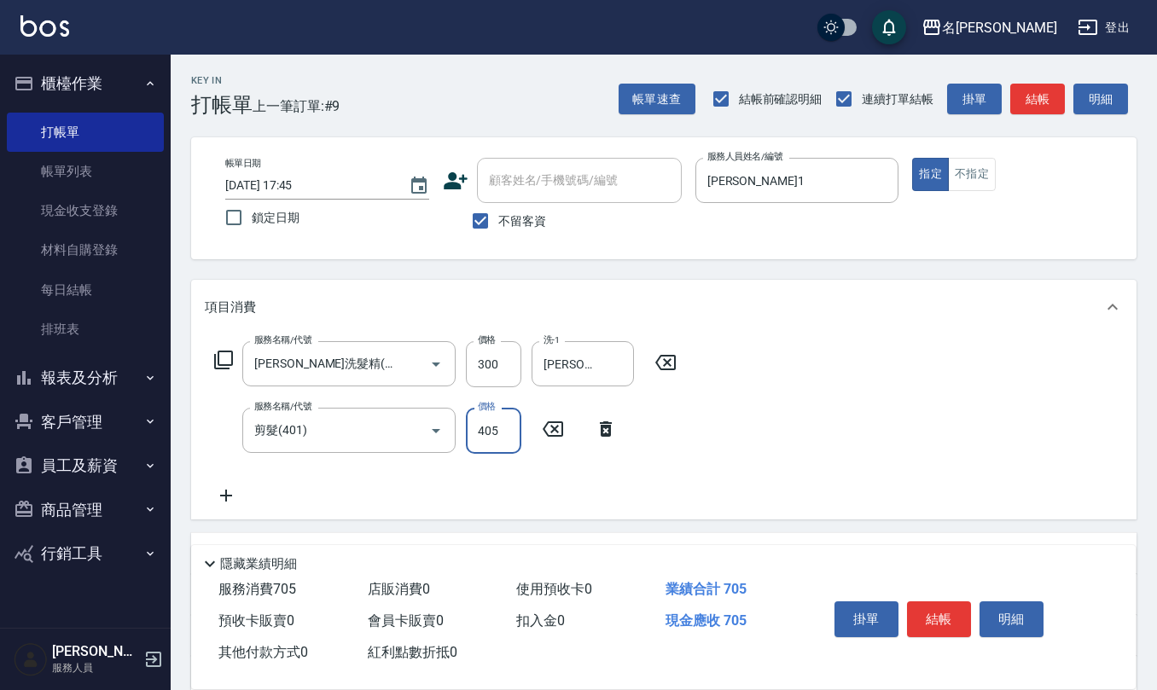
type input "405"
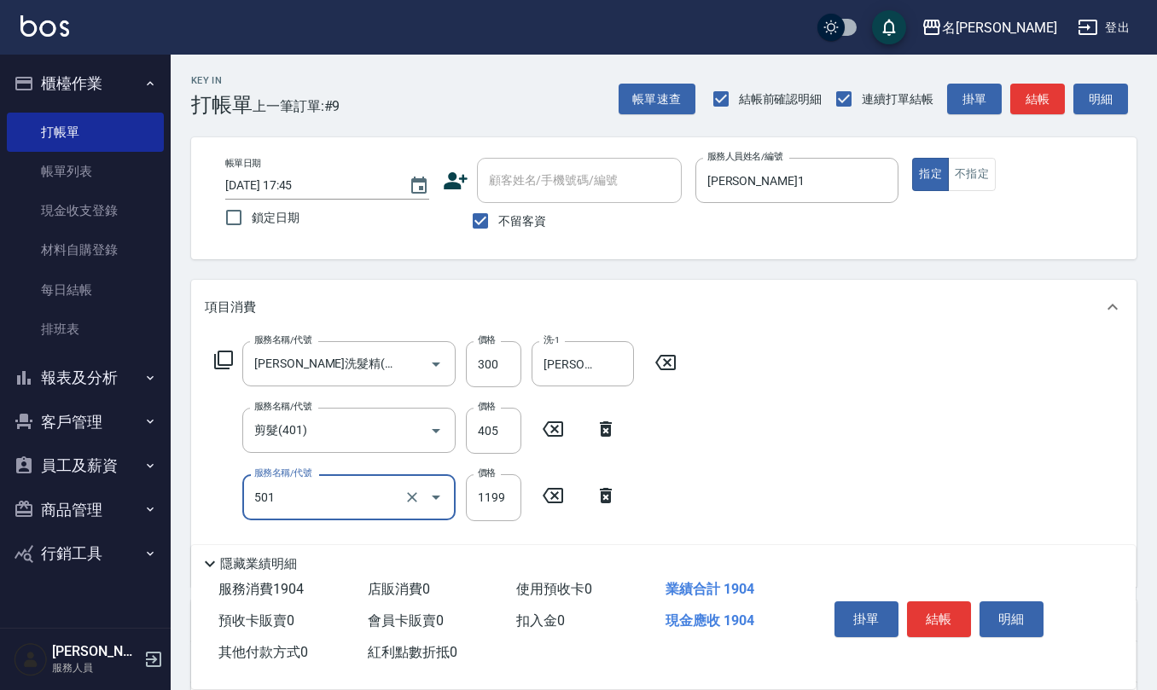
type input "染髮(501)"
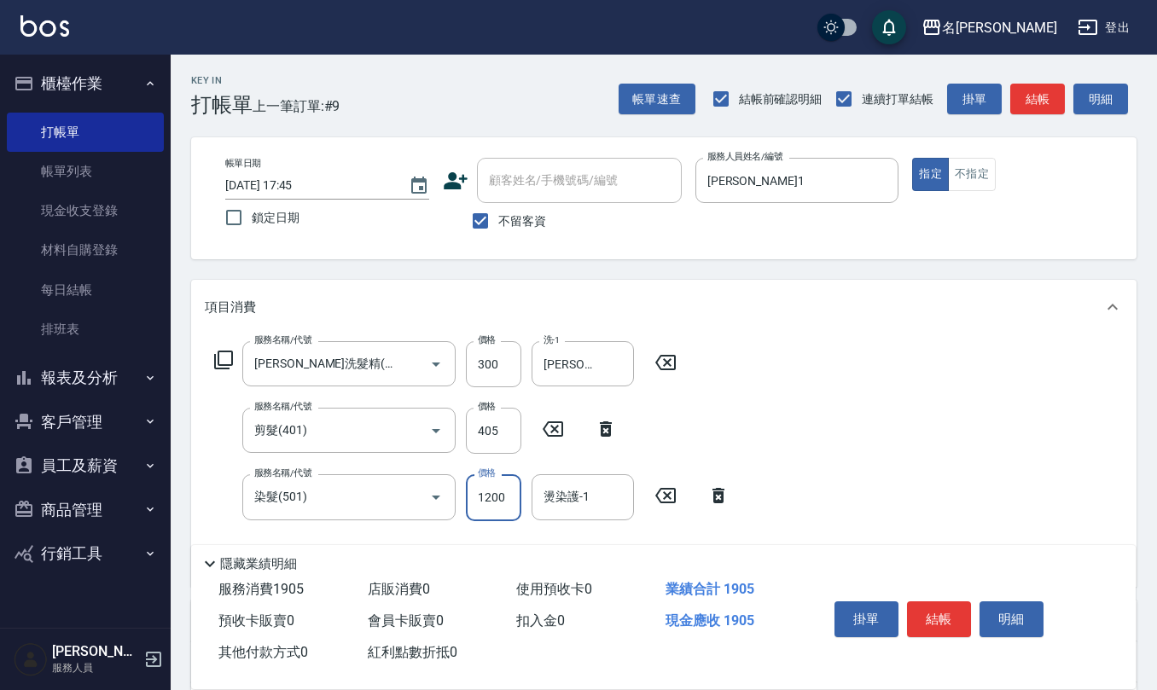
type input "1200"
type input "[PERSON_NAME]-33"
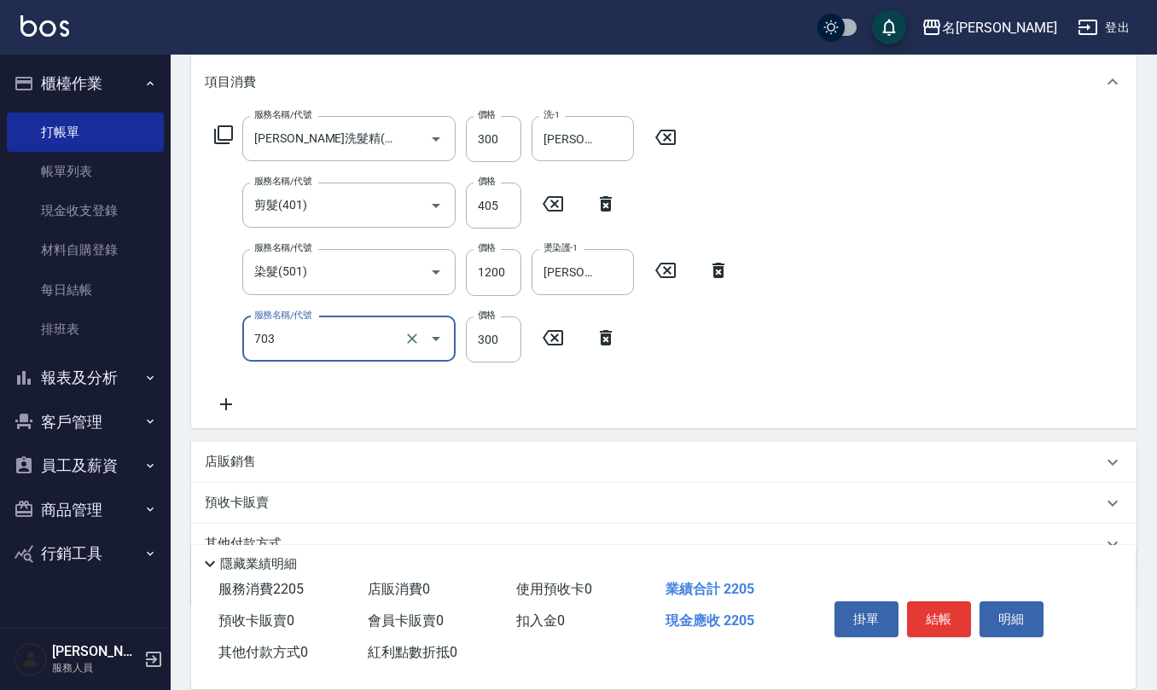
scroll to position [227, 0]
type input "(1236)設計師(703)"
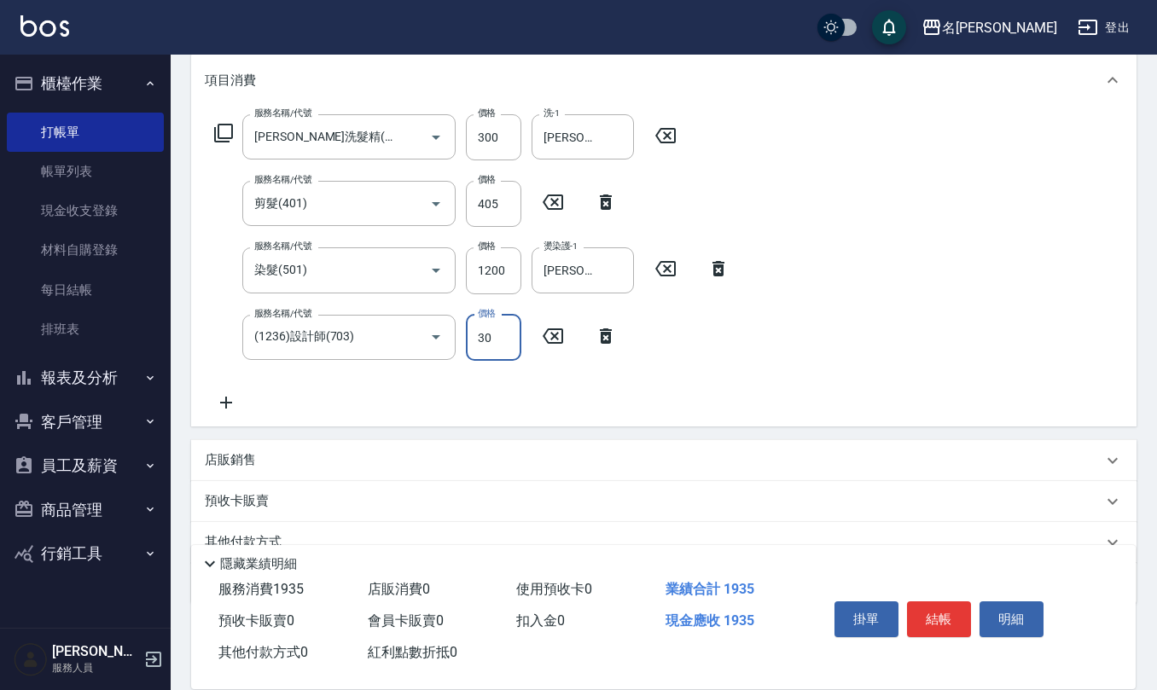
type input "300"
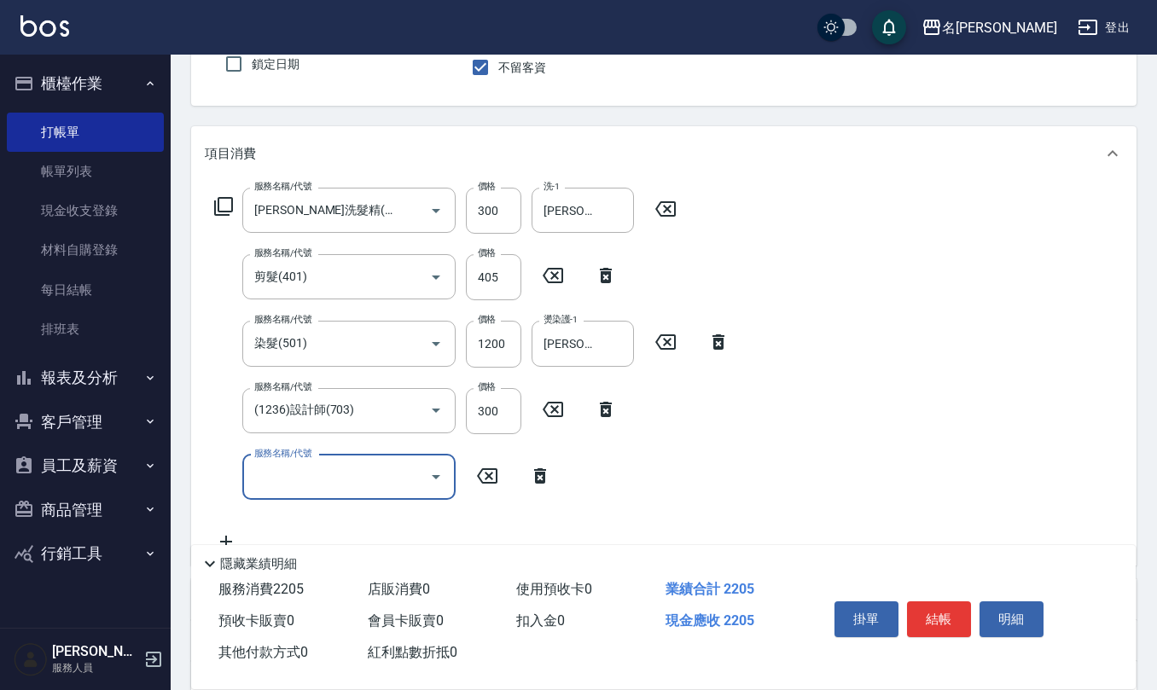
scroll to position [114, 0]
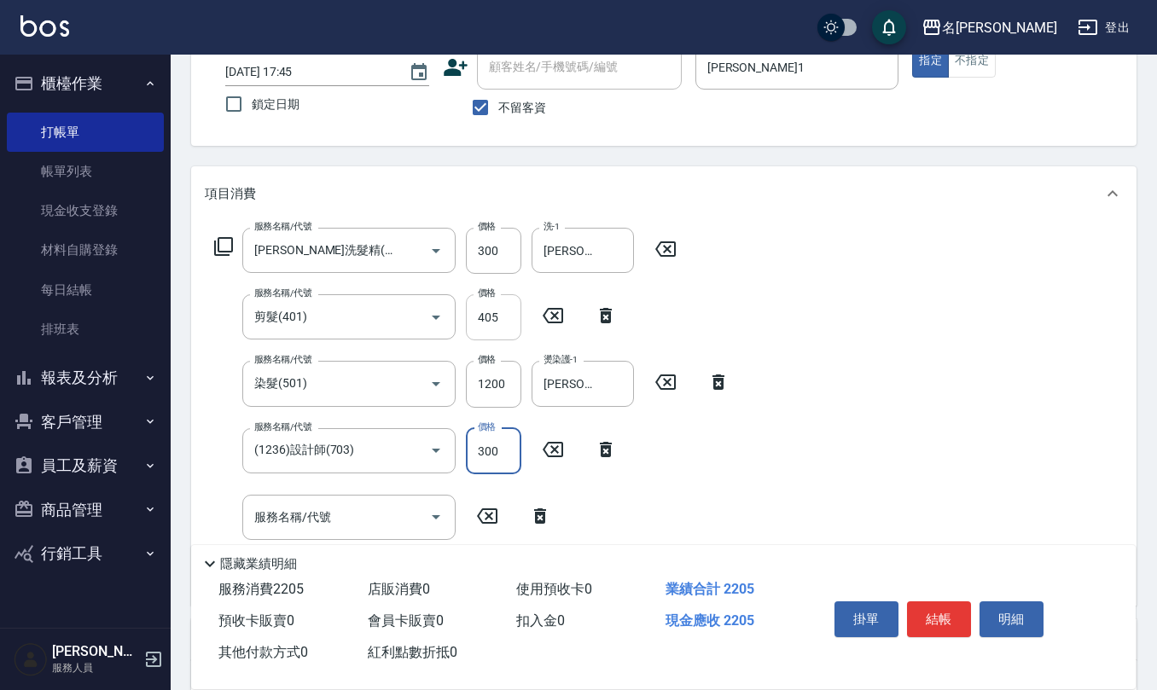
click at [510, 321] on input "405" at bounding box center [493, 317] width 55 height 46
type input "400"
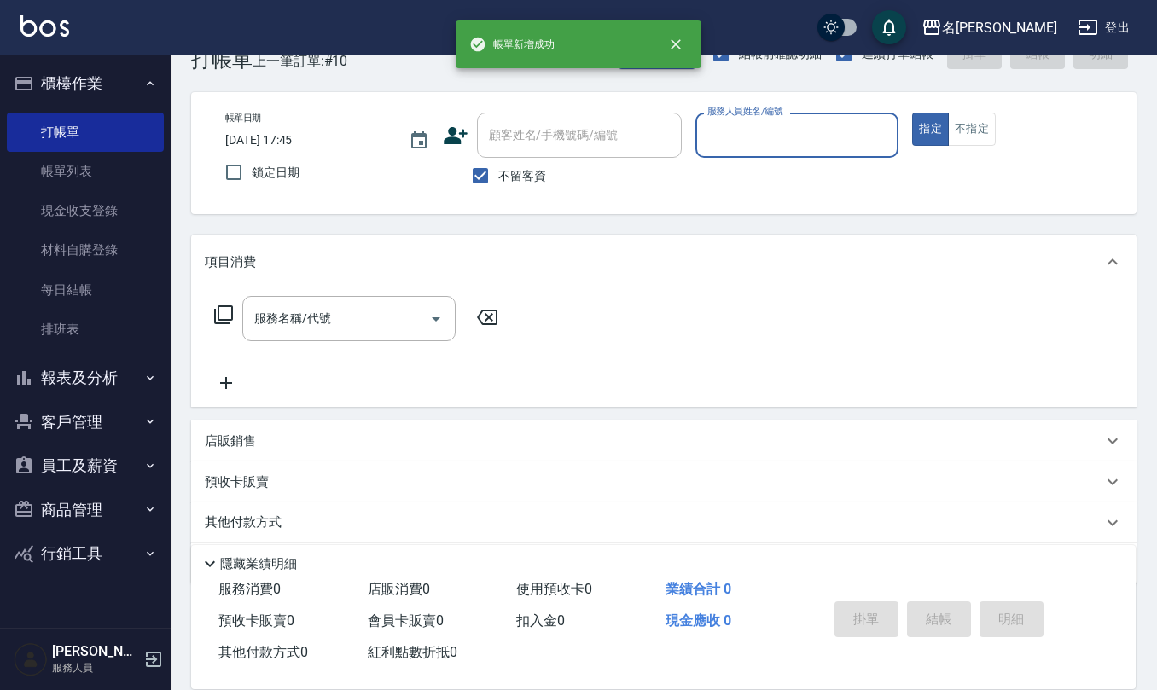
scroll to position [0, 0]
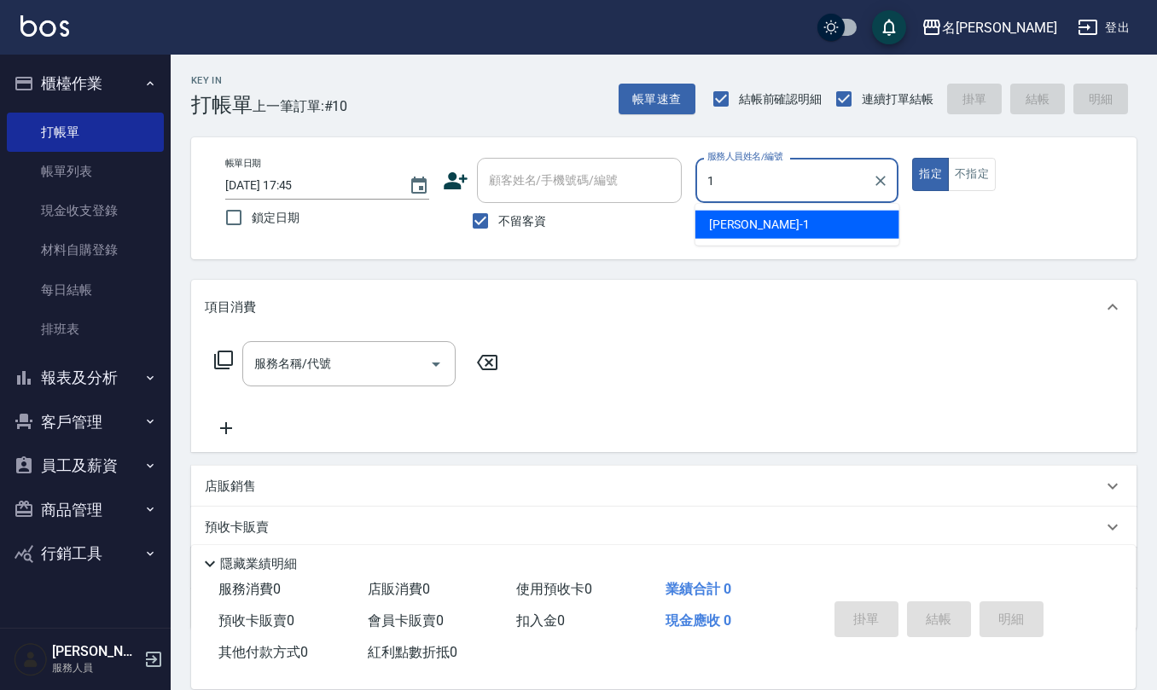
type input "[PERSON_NAME]1"
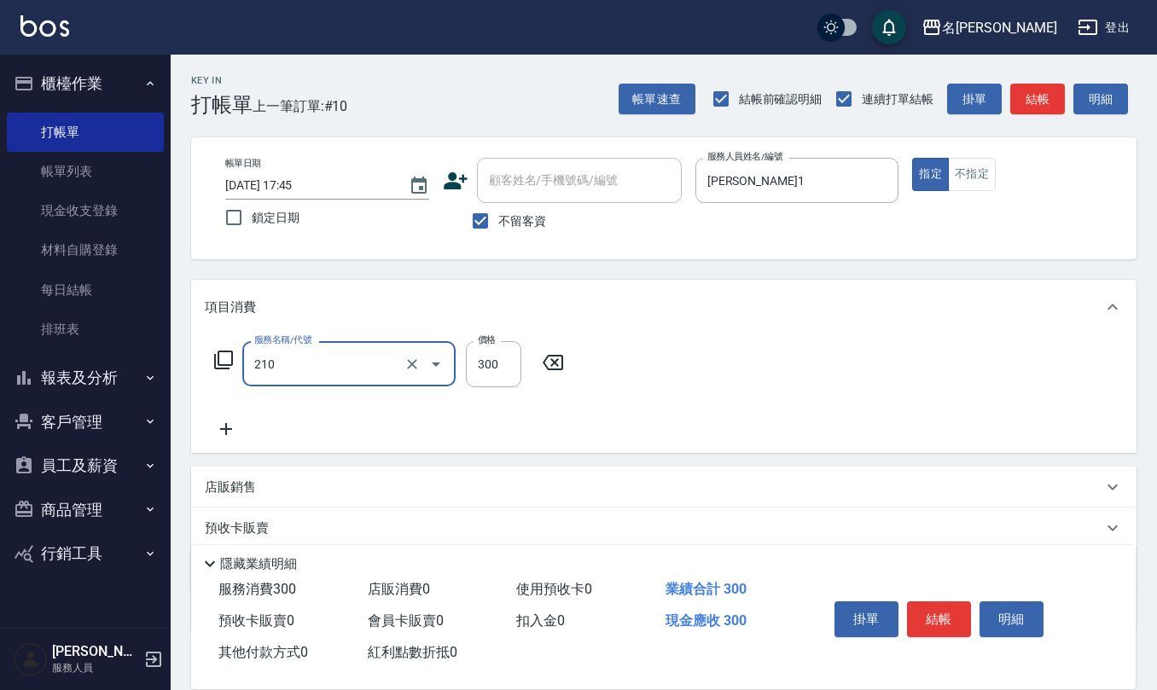
type input "[PERSON_NAME]洗髮精(210)"
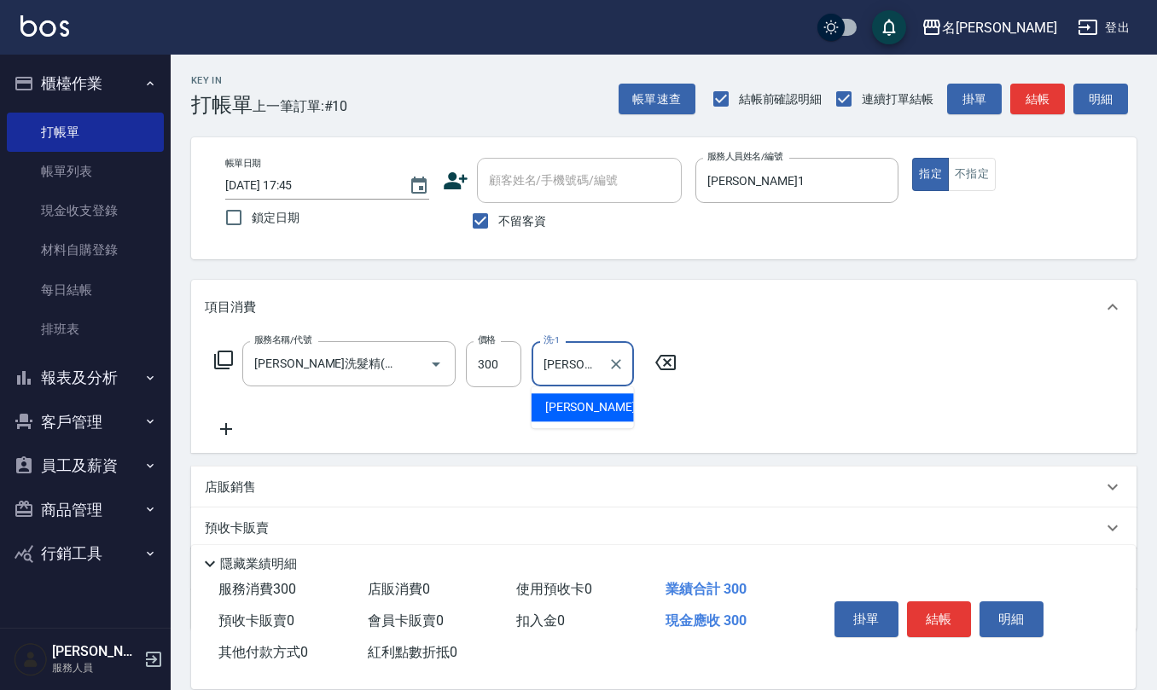
type input "[PERSON_NAME]-33"
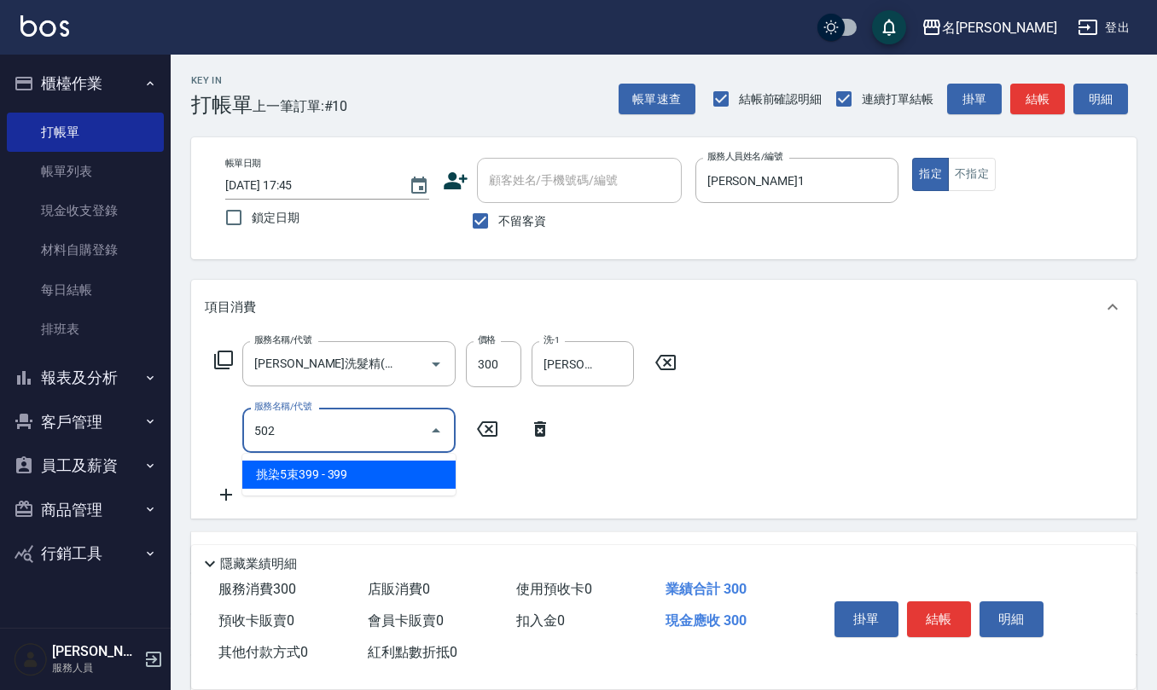
type input "挑染5束399(502)"
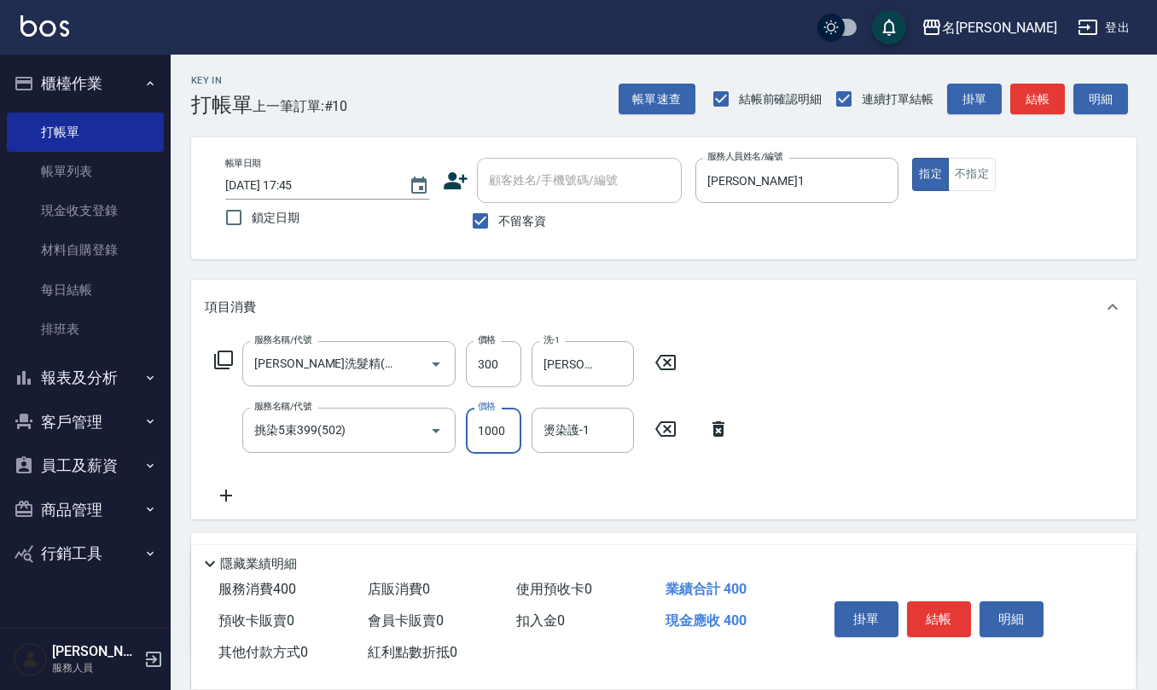
type input "1000"
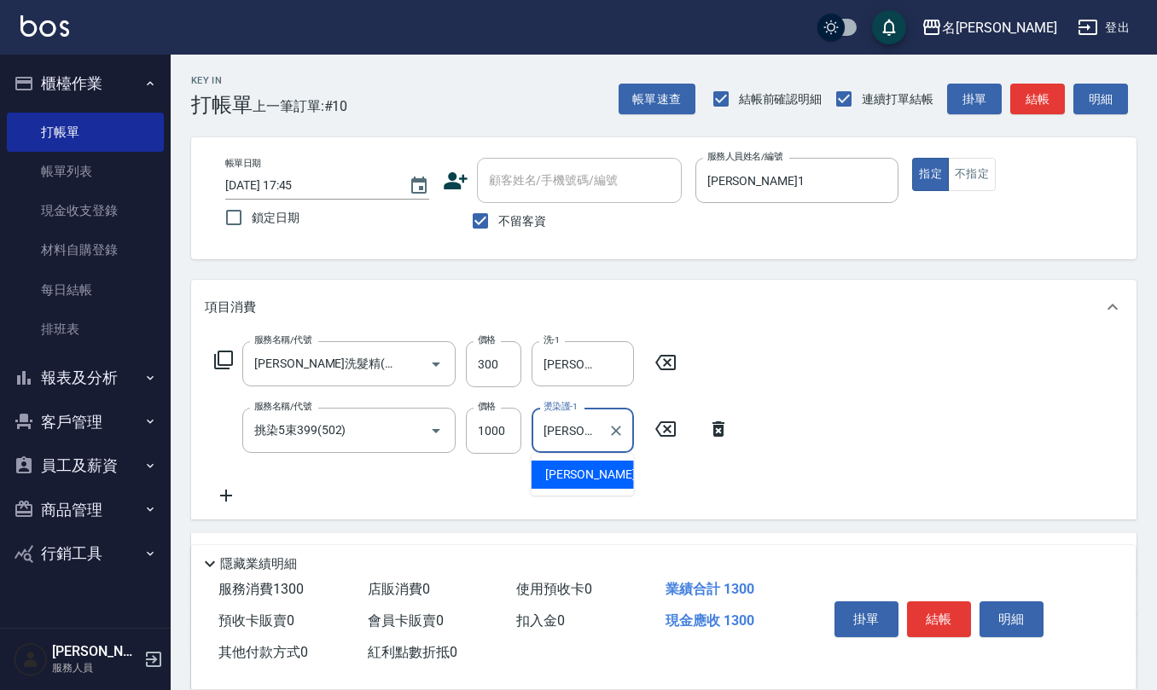
type input "[PERSON_NAME]-33"
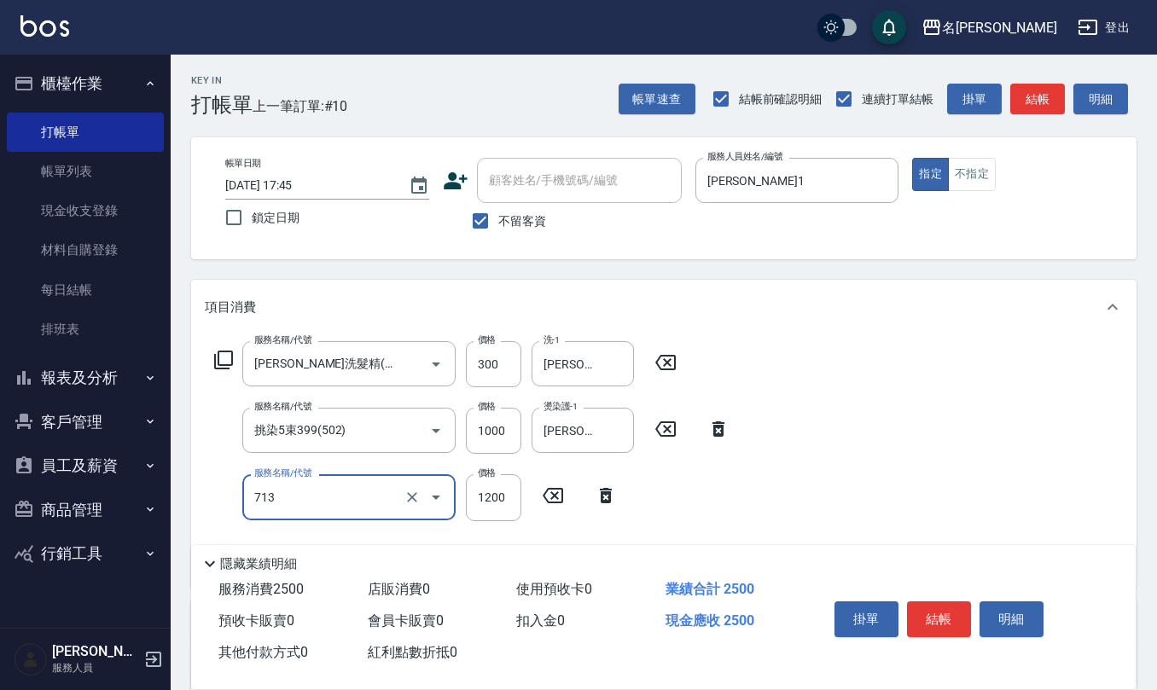
type input "水樣結構式1200(713)"
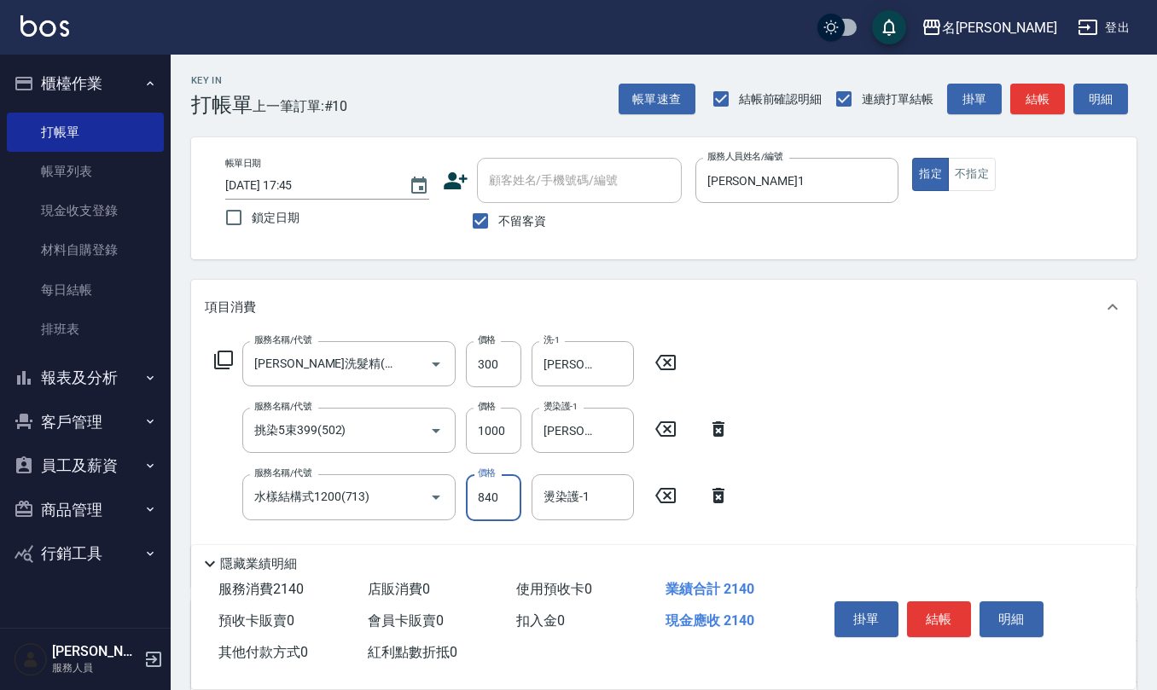
type input "840"
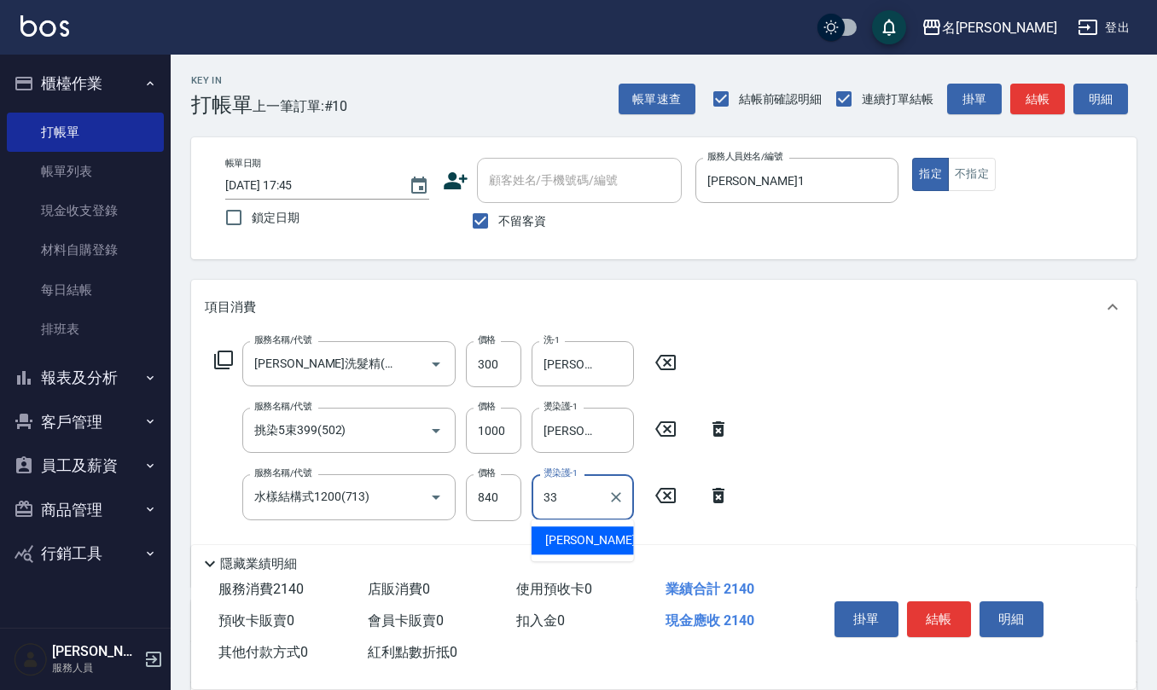
type input "[PERSON_NAME]-33"
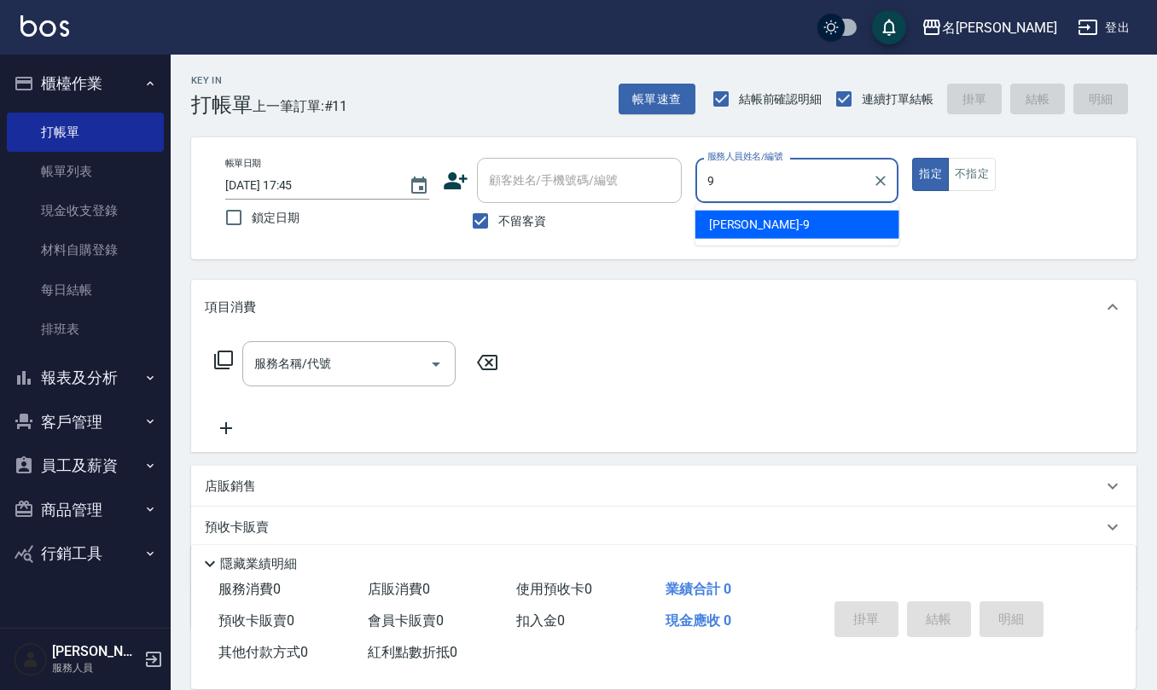
type input "[PERSON_NAME]-9"
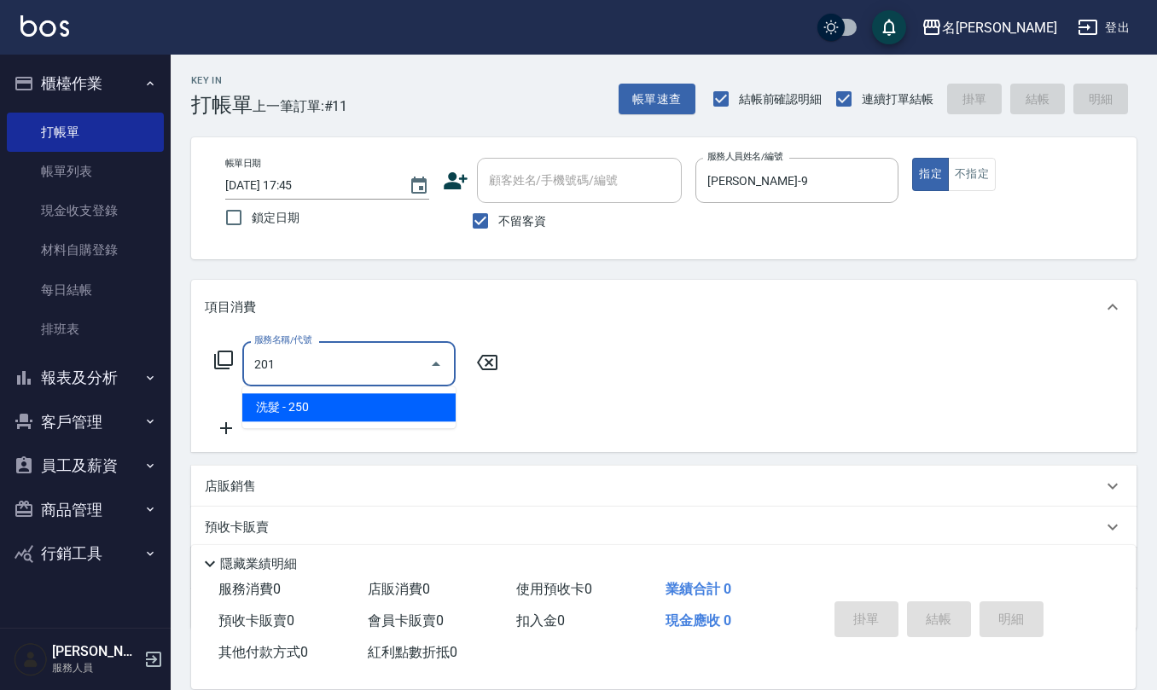
type input "洗髮(201)"
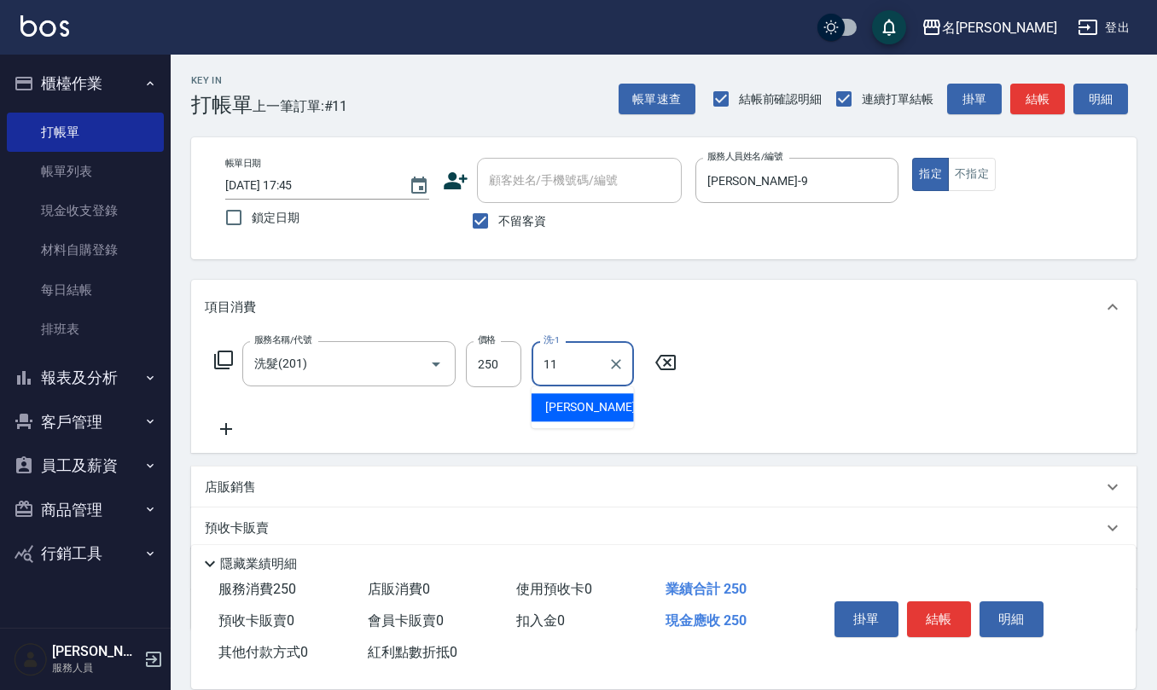
type input "[PERSON_NAME]橙-11"
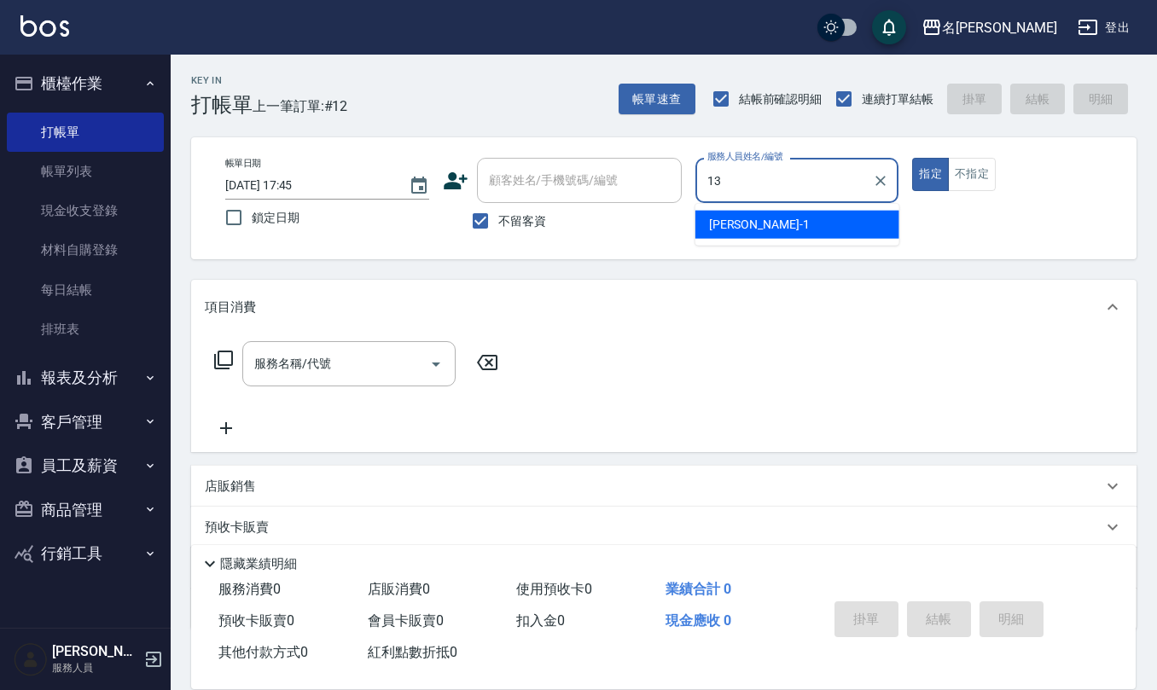
type input "[PERSON_NAME]-13"
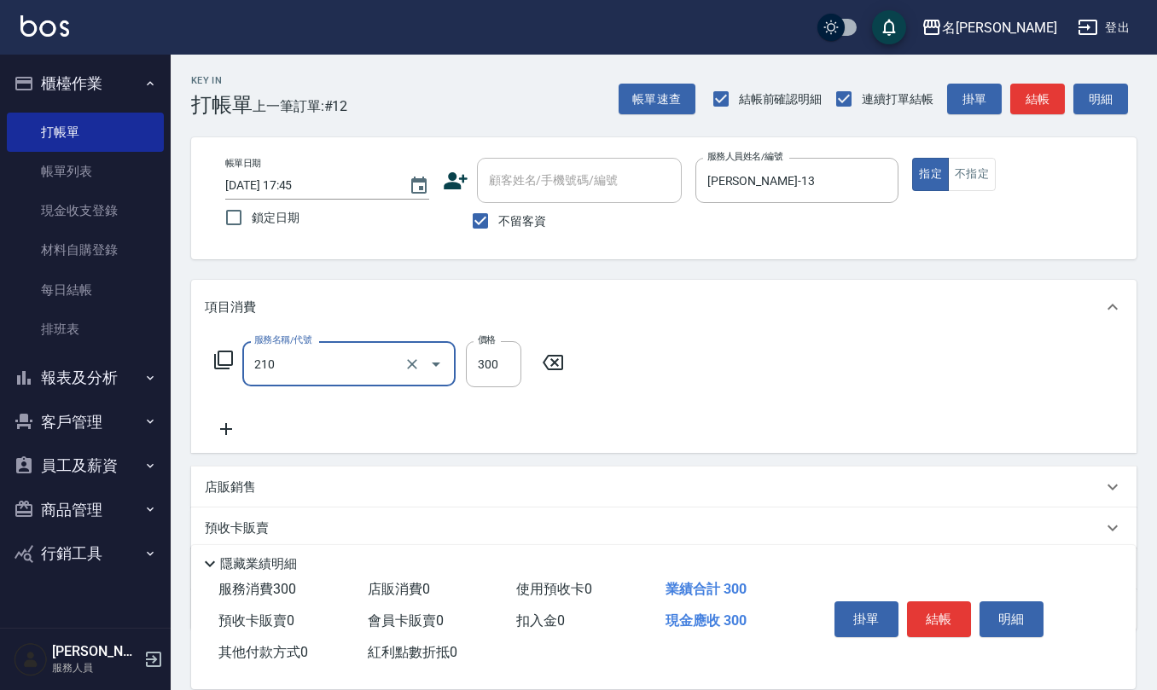
type input "[PERSON_NAME]洗髮精(210)"
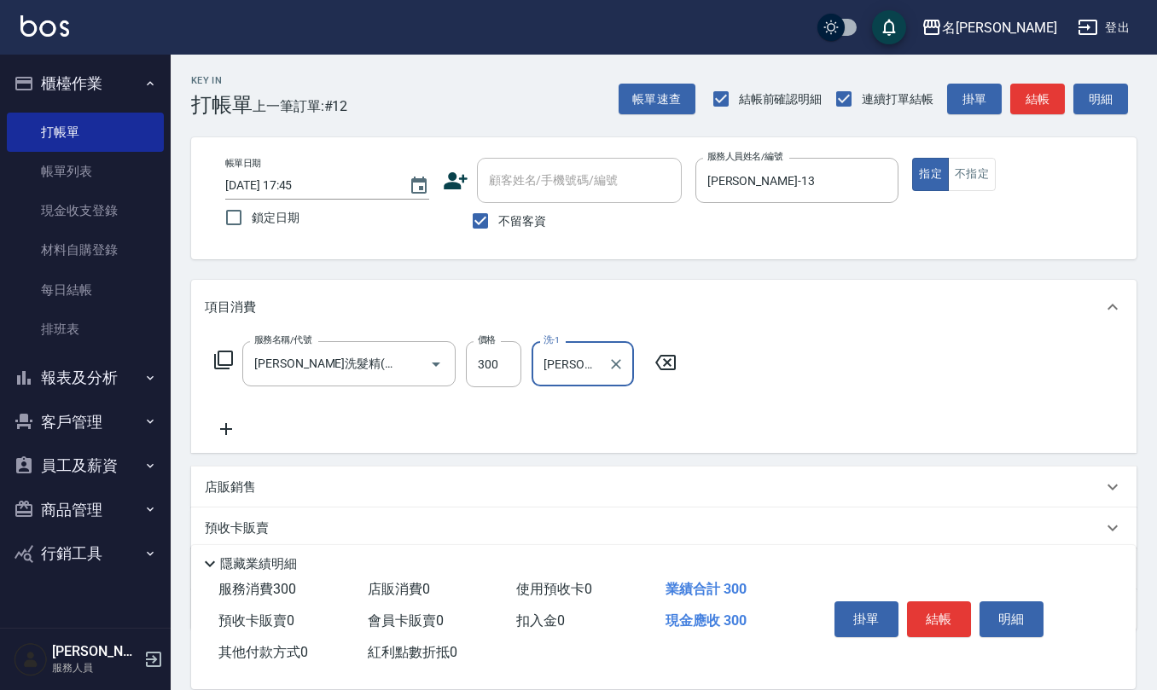
type input "[PERSON_NAME]-24"
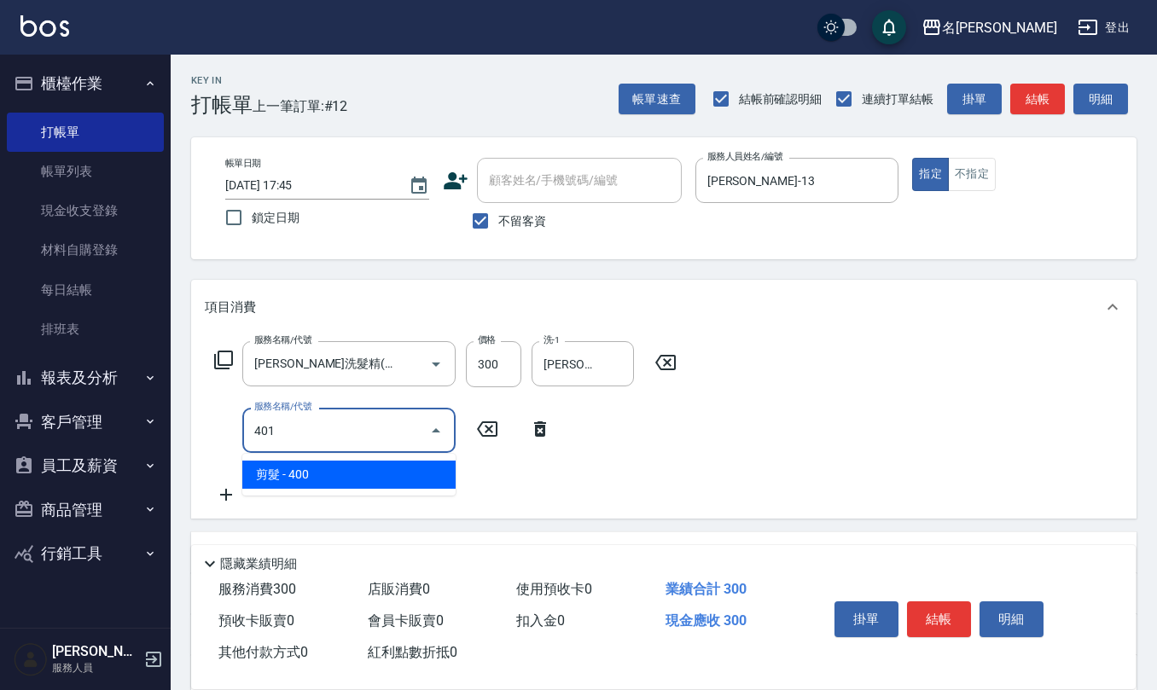
type input "剪髮(401)"
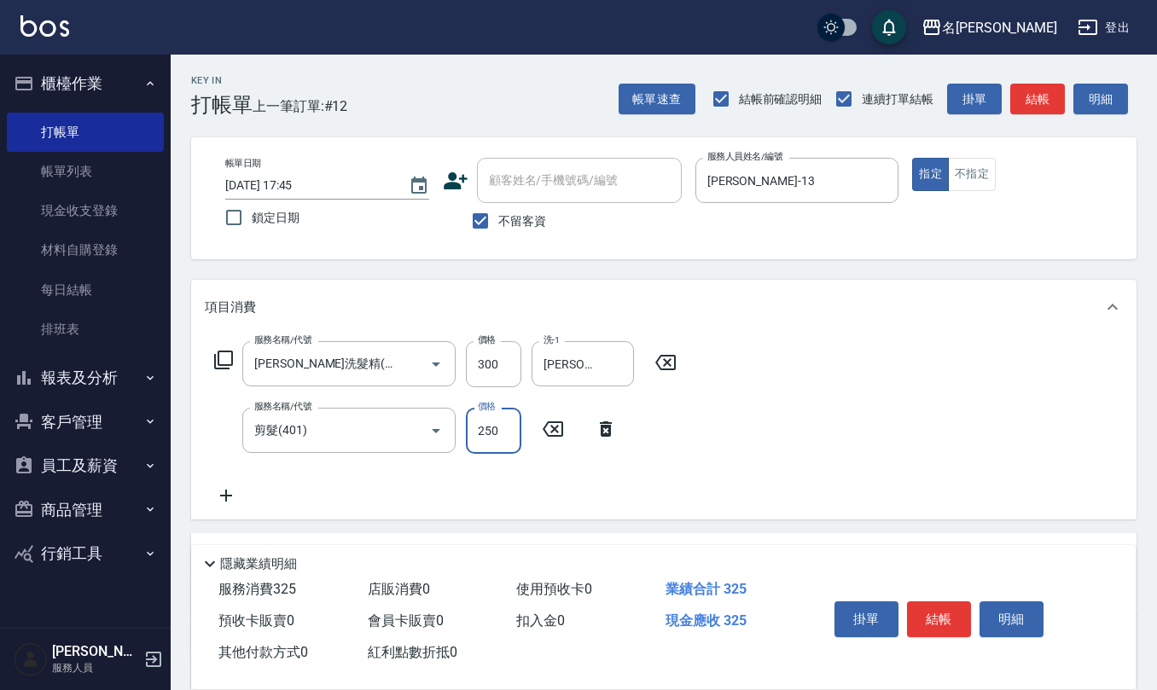
type input "250"
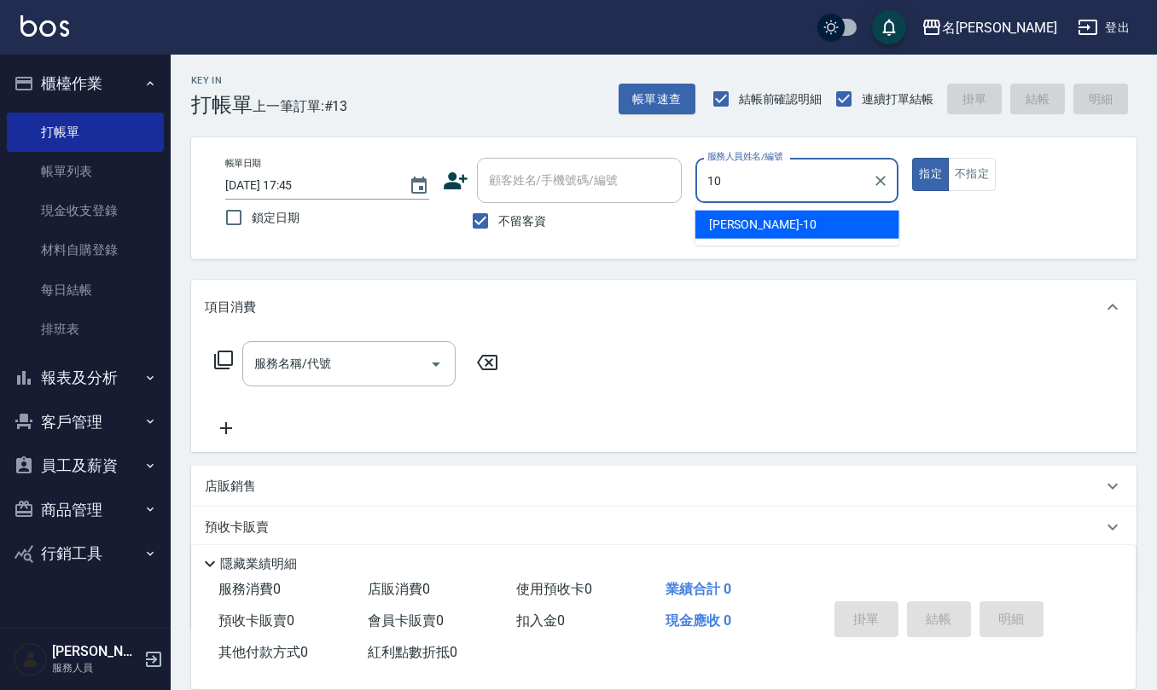
type input "[PERSON_NAME]-10"
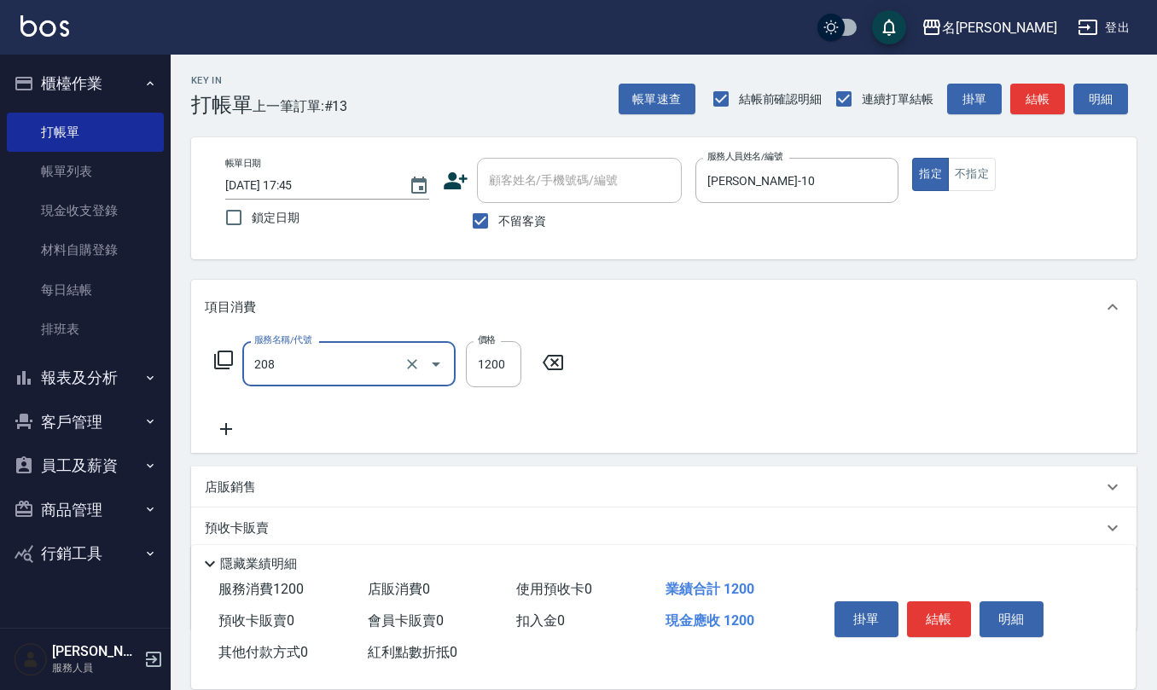
type input "深層洗(208)"
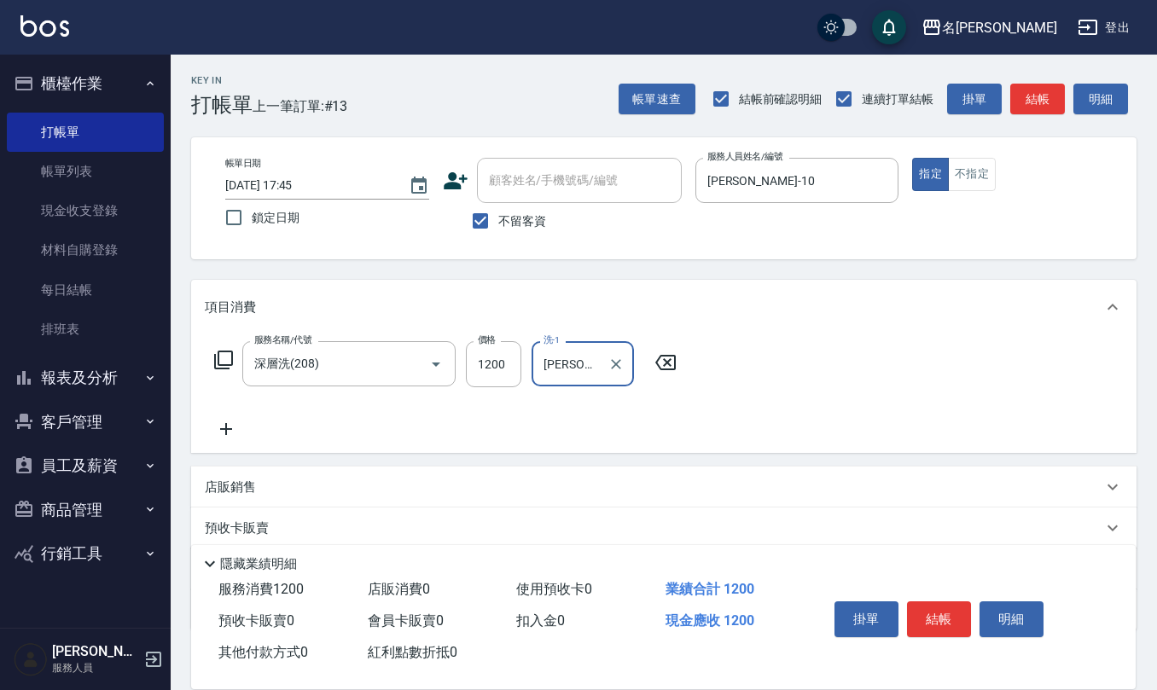
type input "[PERSON_NAME]-24"
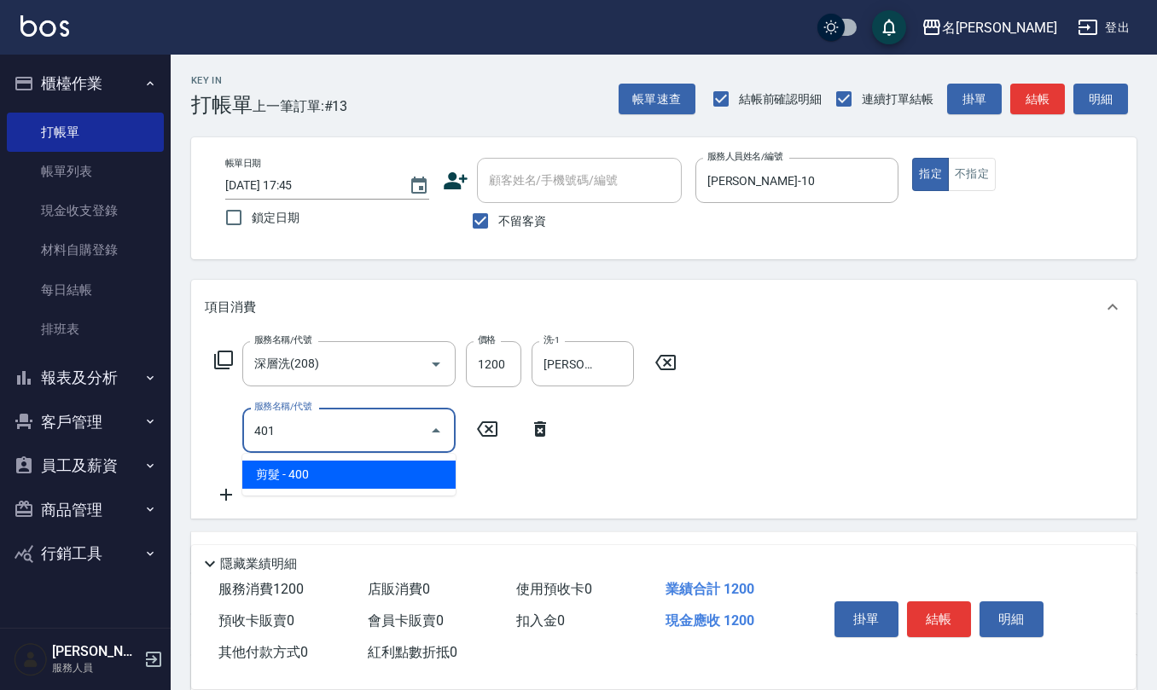
type input "剪髮(401)"
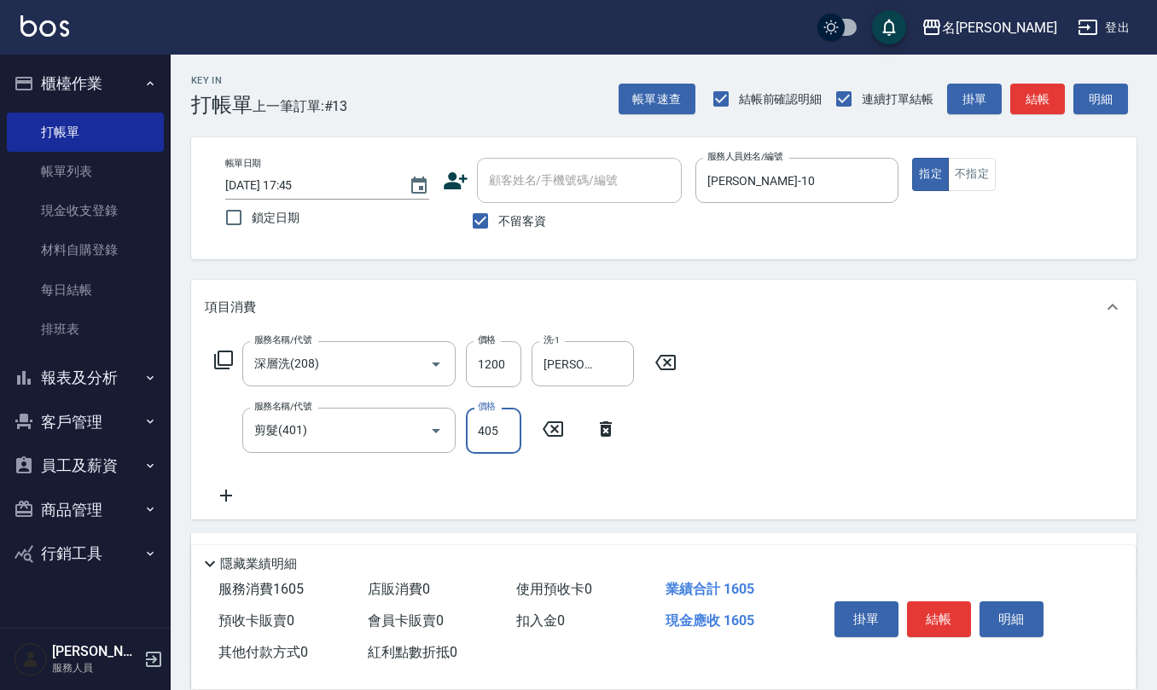
type input "405"
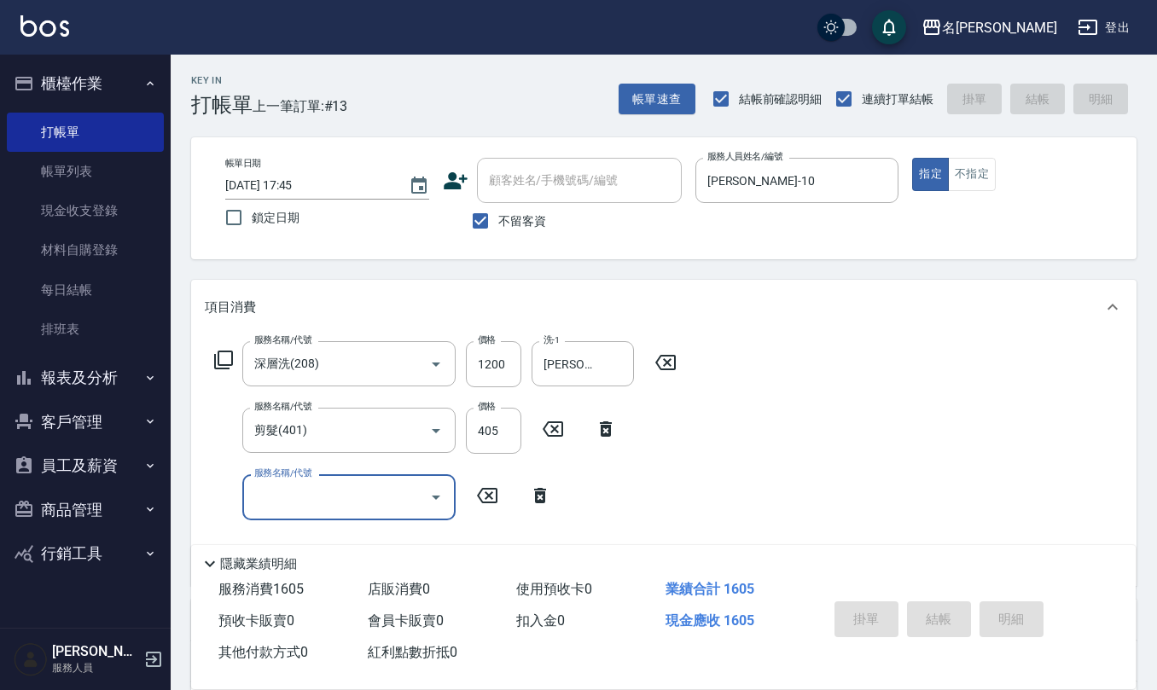
type input "[DATE] 17:46"
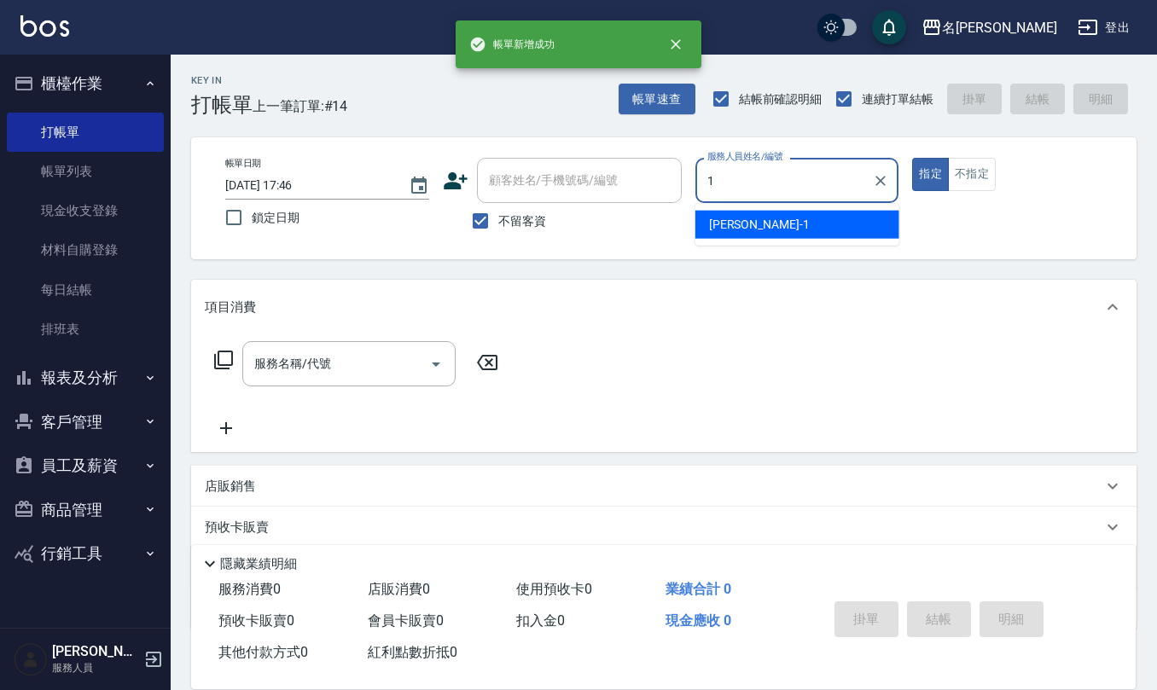
type input "[PERSON_NAME]1"
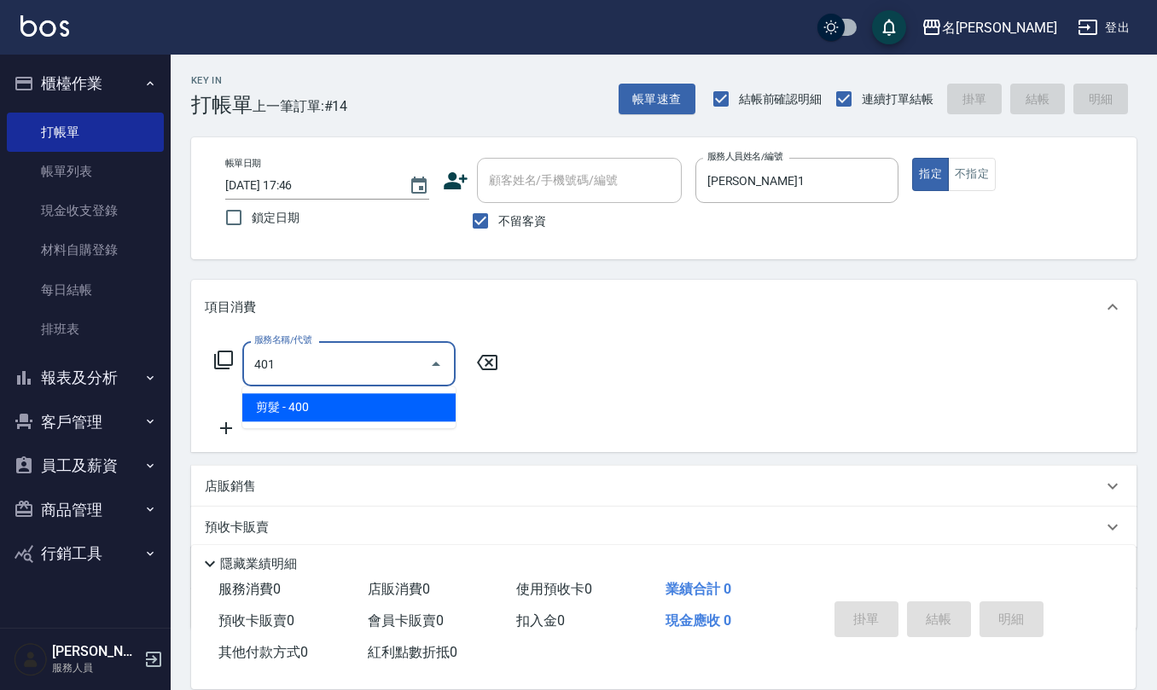
type input "剪髮(401)"
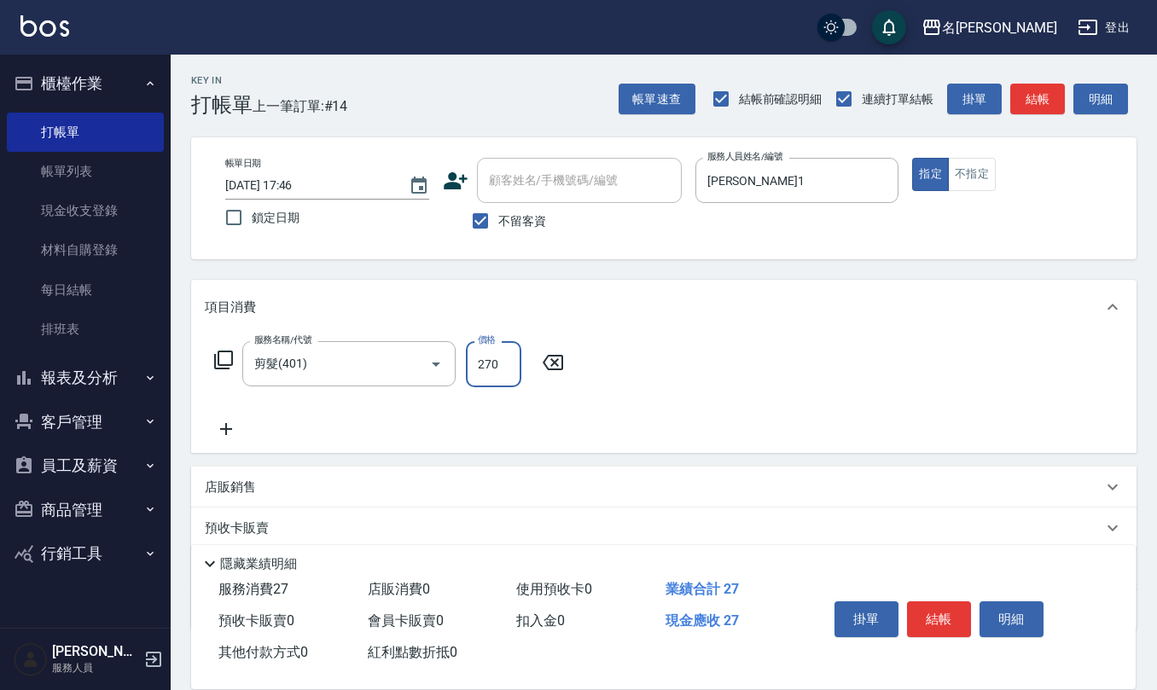
type input "270"
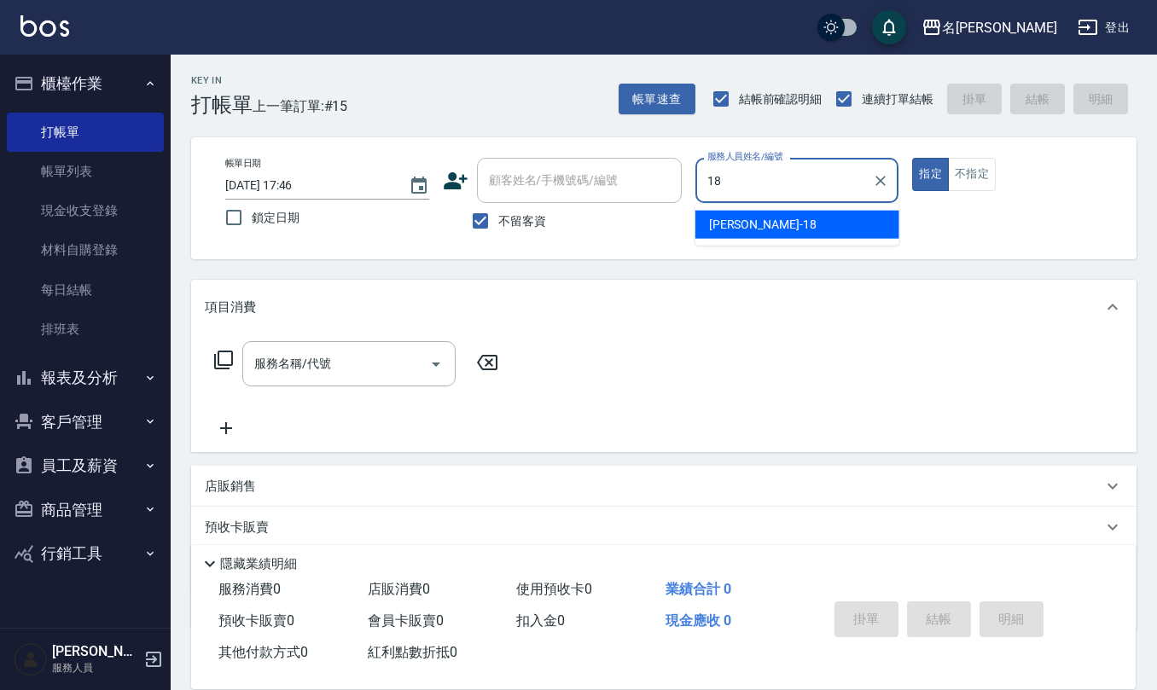
type input "[PERSON_NAME]-18"
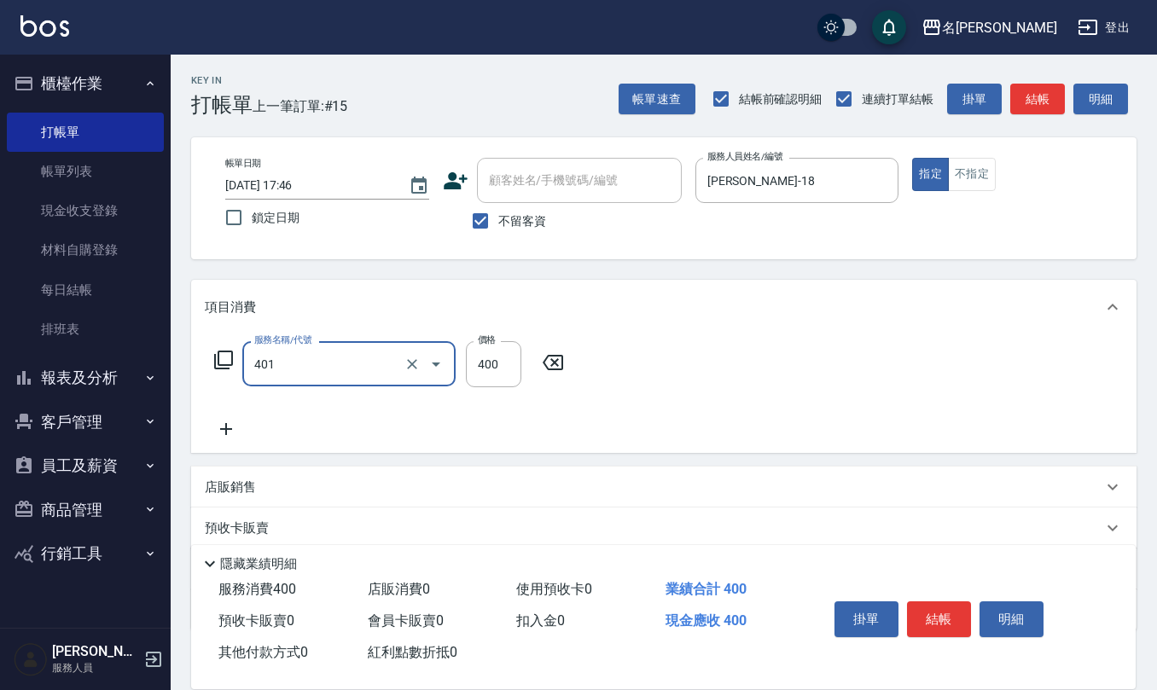
type input "剪髮(401)"
type input "350"
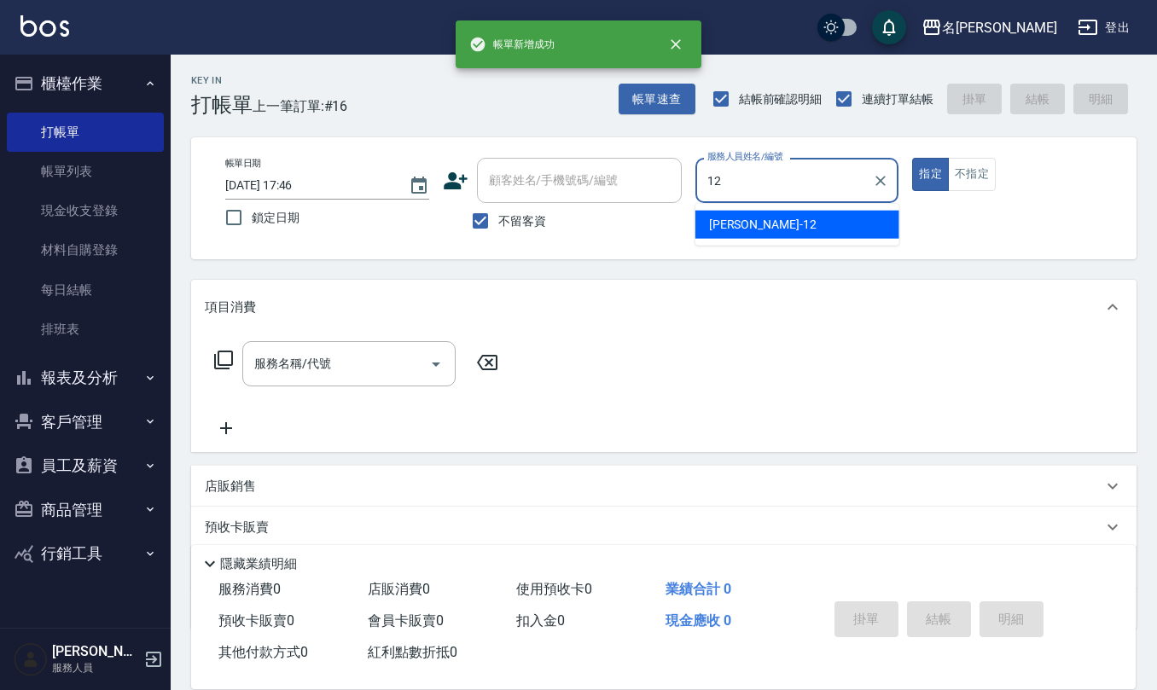
type input "[PERSON_NAME]12"
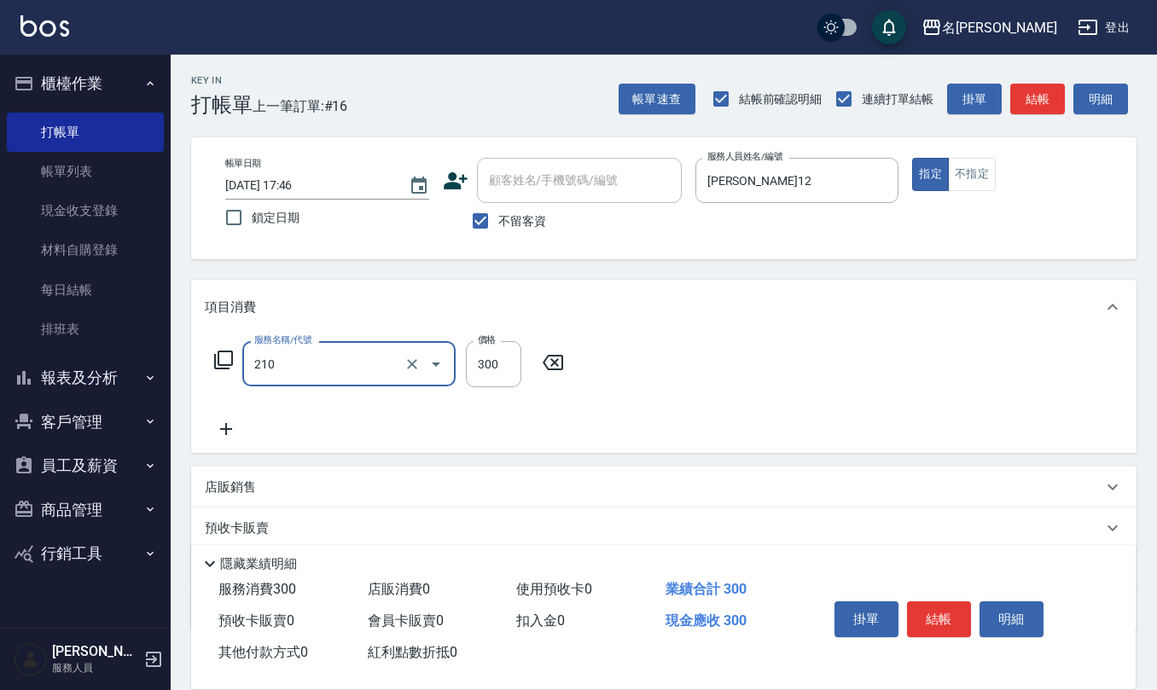
type input "[PERSON_NAME]洗髮精(210)"
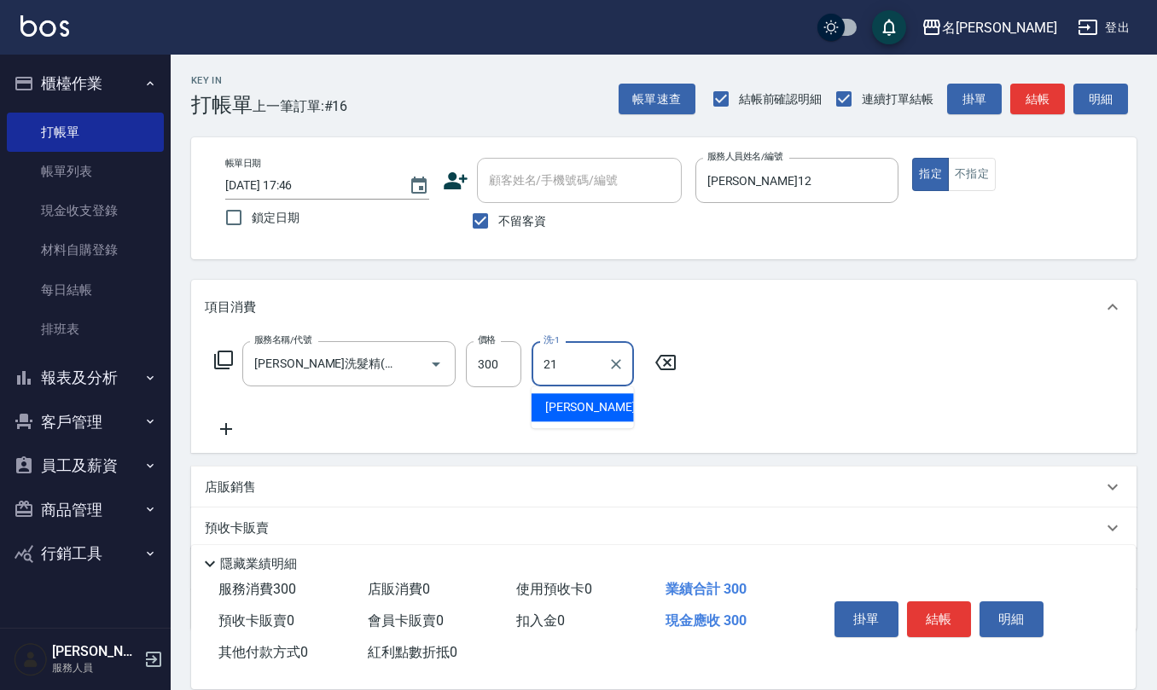
type input "[PERSON_NAME]-21"
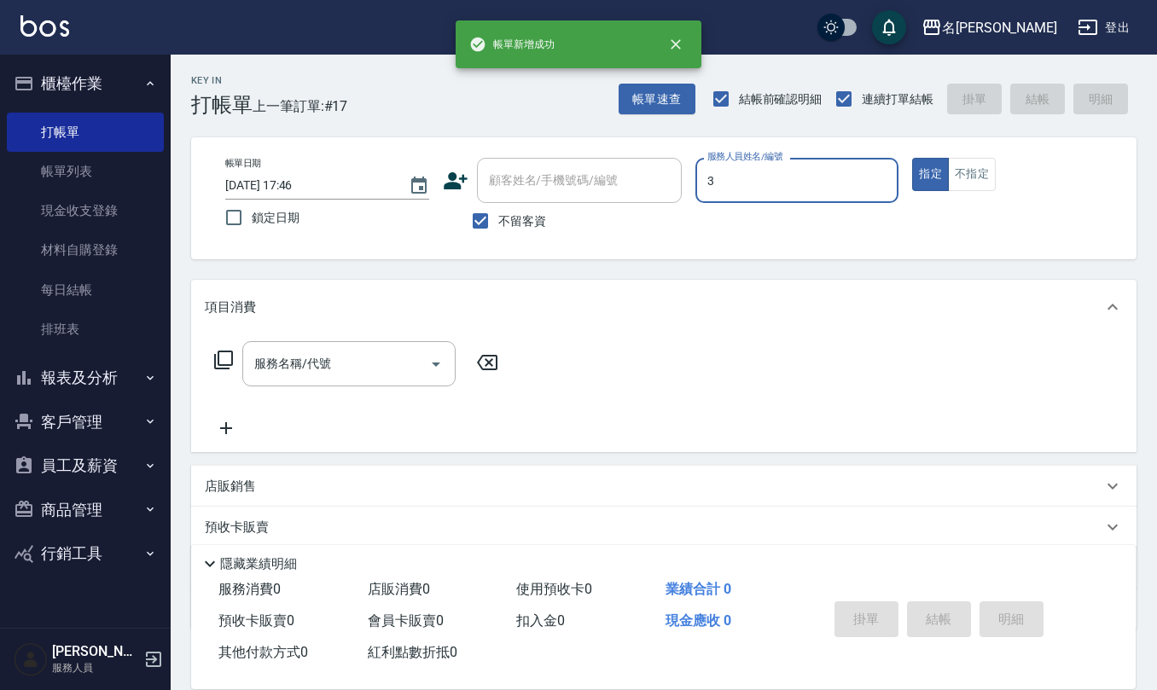
type input "[PERSON_NAME]-3"
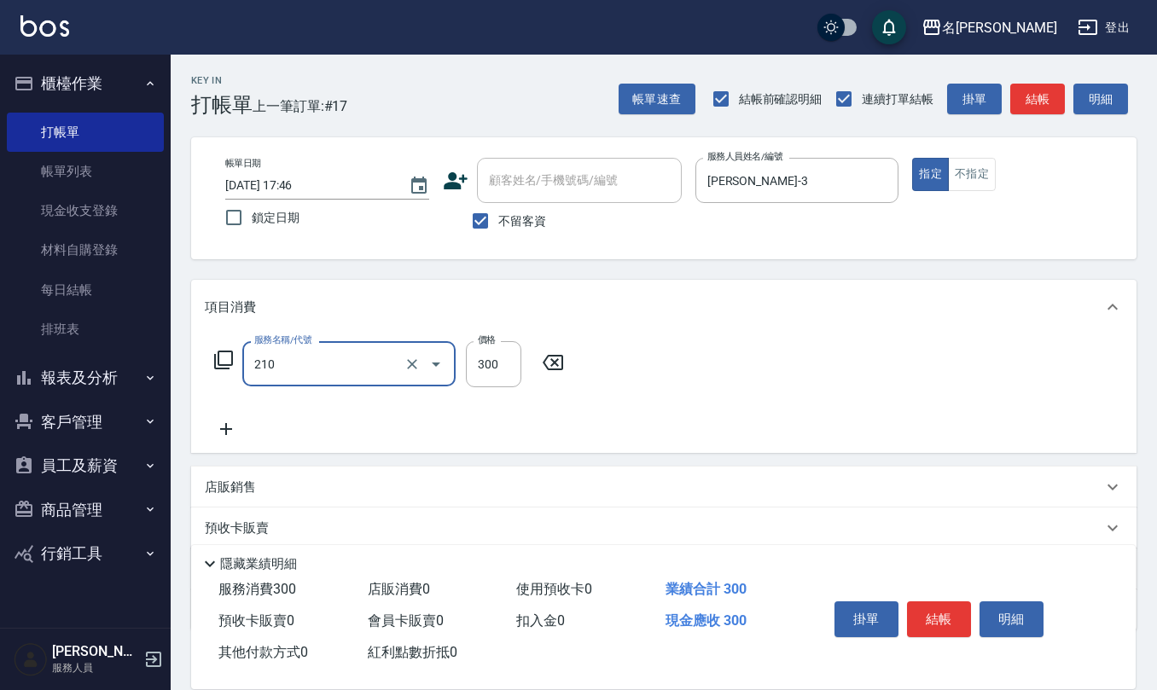
type input "[PERSON_NAME]洗髮精(210)"
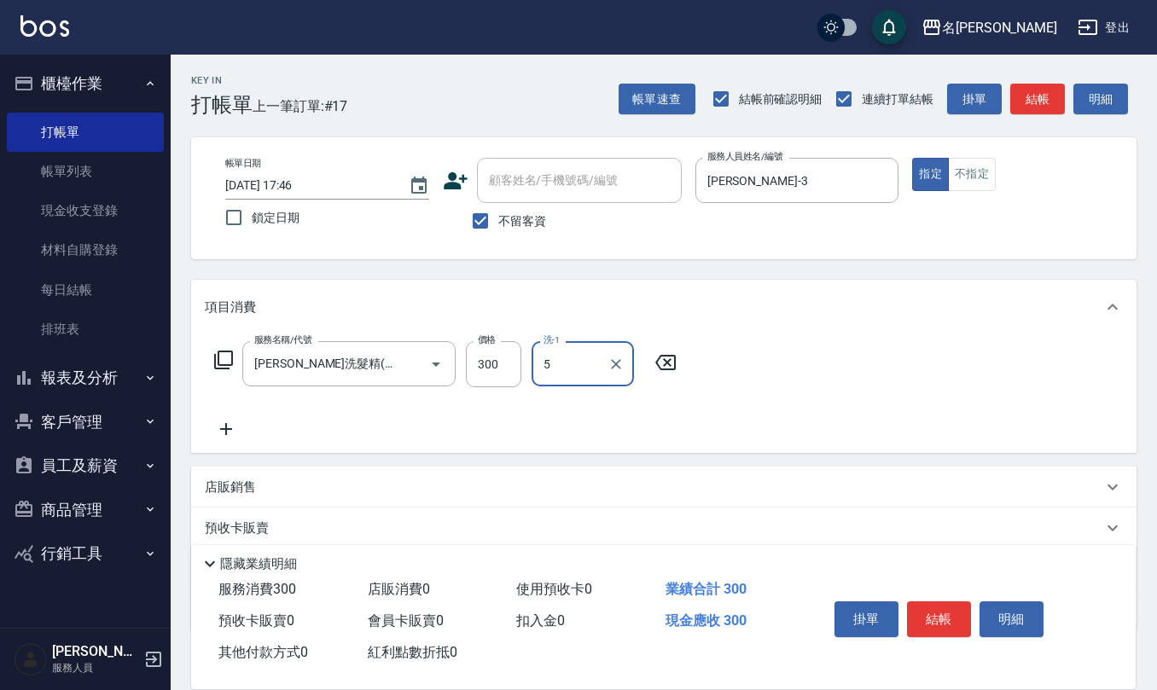
type input "[PERSON_NAME]5"
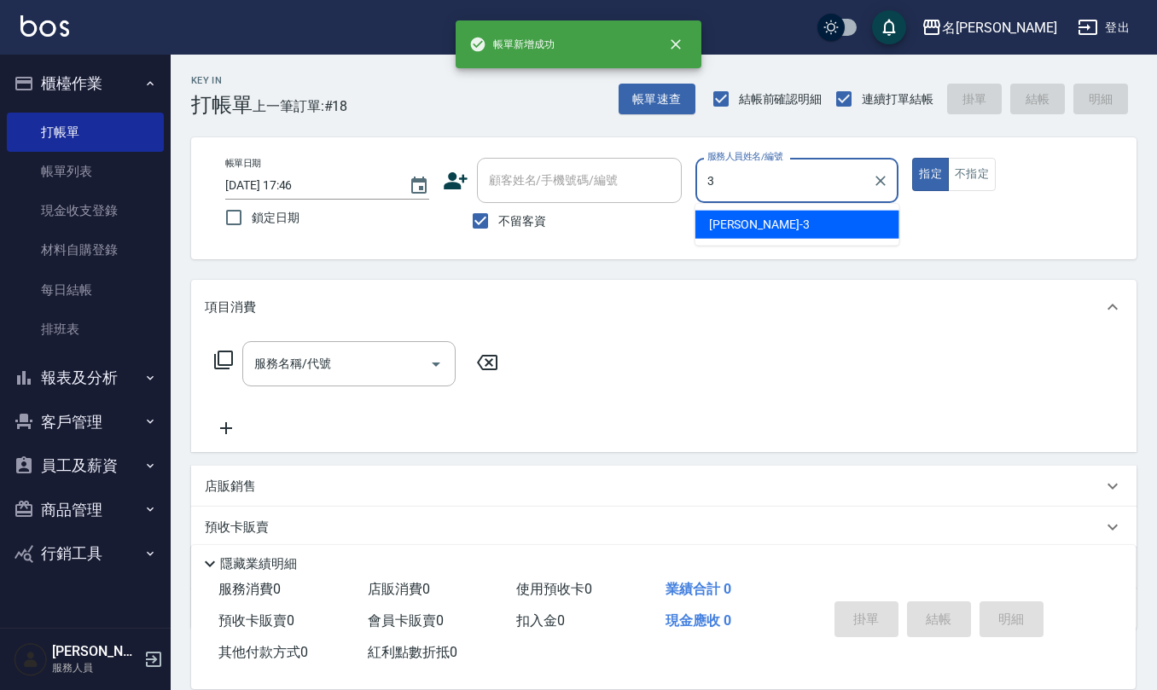
type input "[PERSON_NAME]-3"
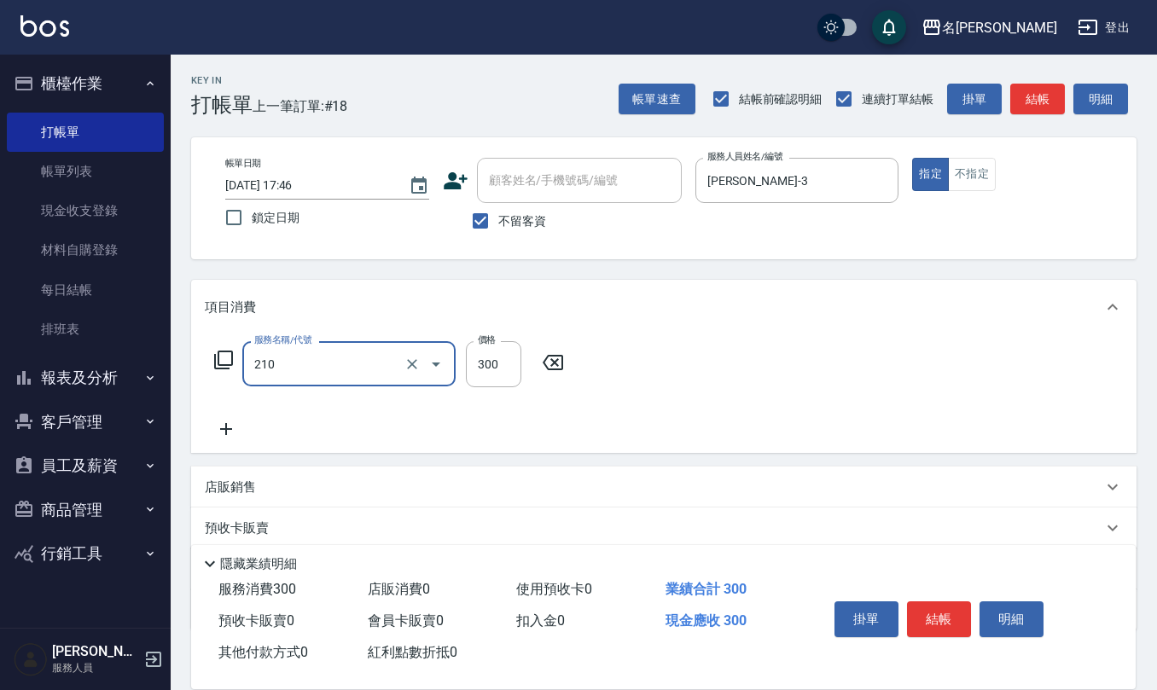
type input "[PERSON_NAME]洗髮精(210)"
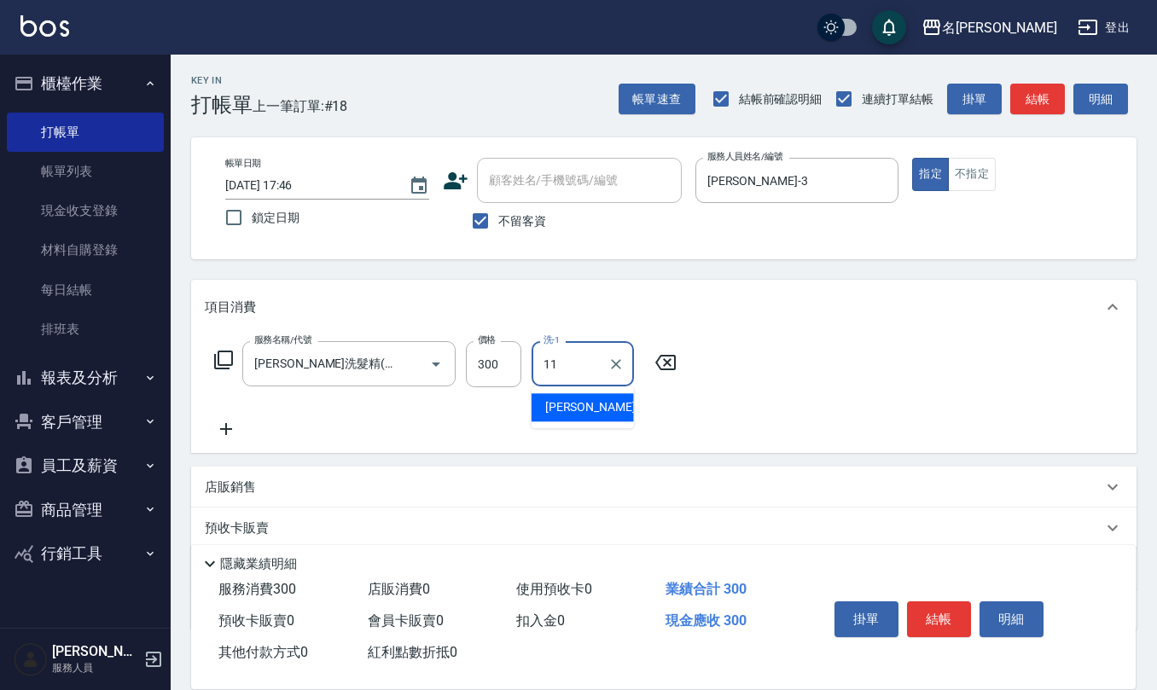
type input "[PERSON_NAME]橙-11"
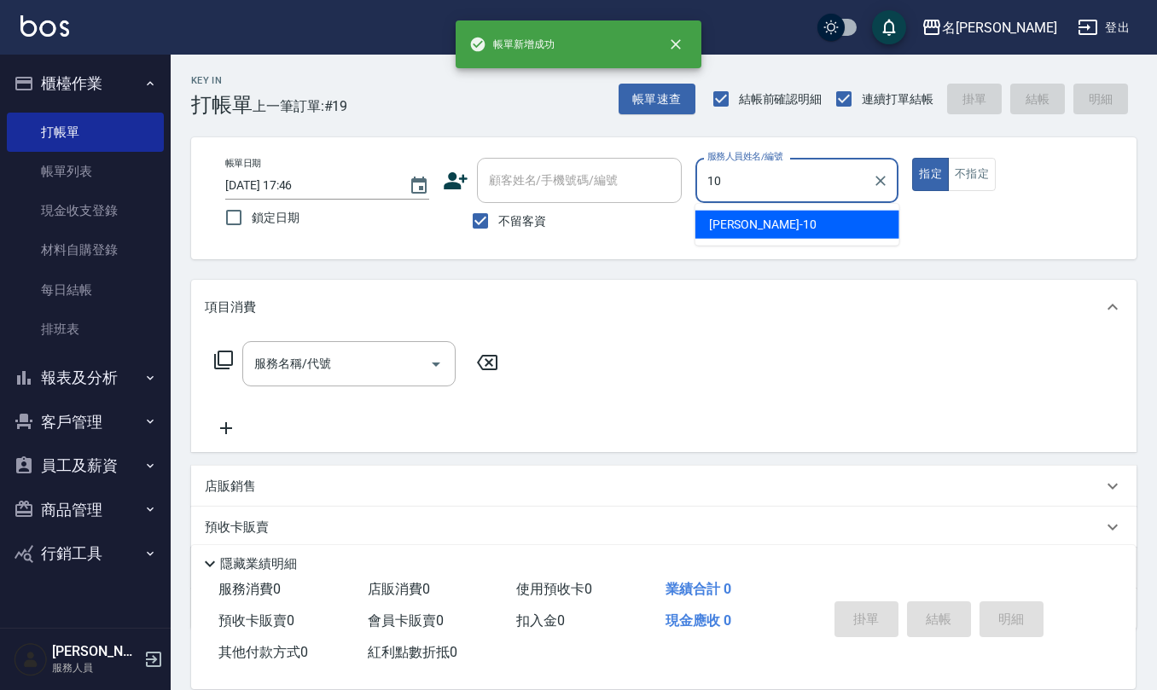
type input "[PERSON_NAME]-10"
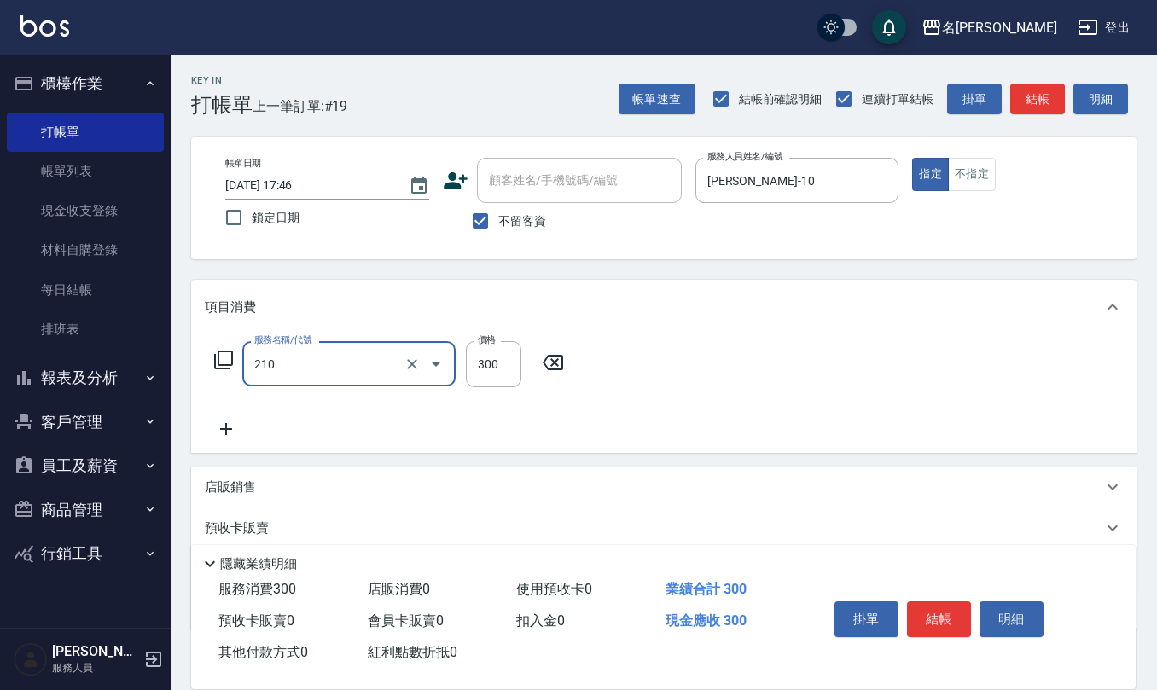
type input "[PERSON_NAME]洗髮精(210)"
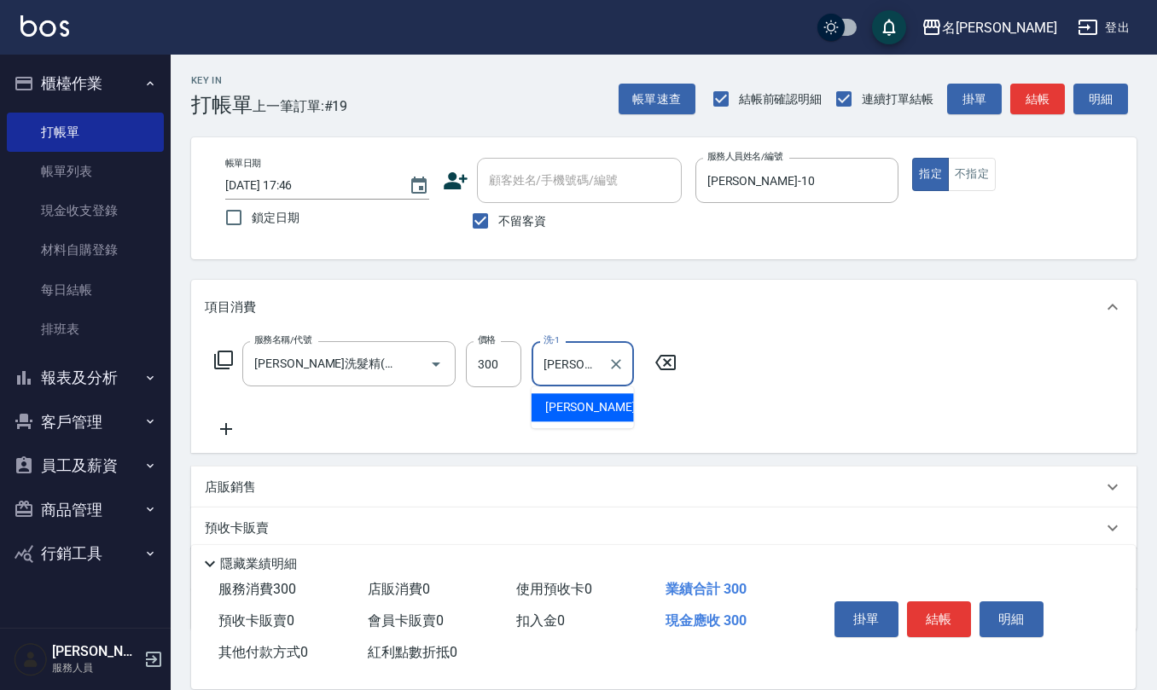
type input "[PERSON_NAME]-21"
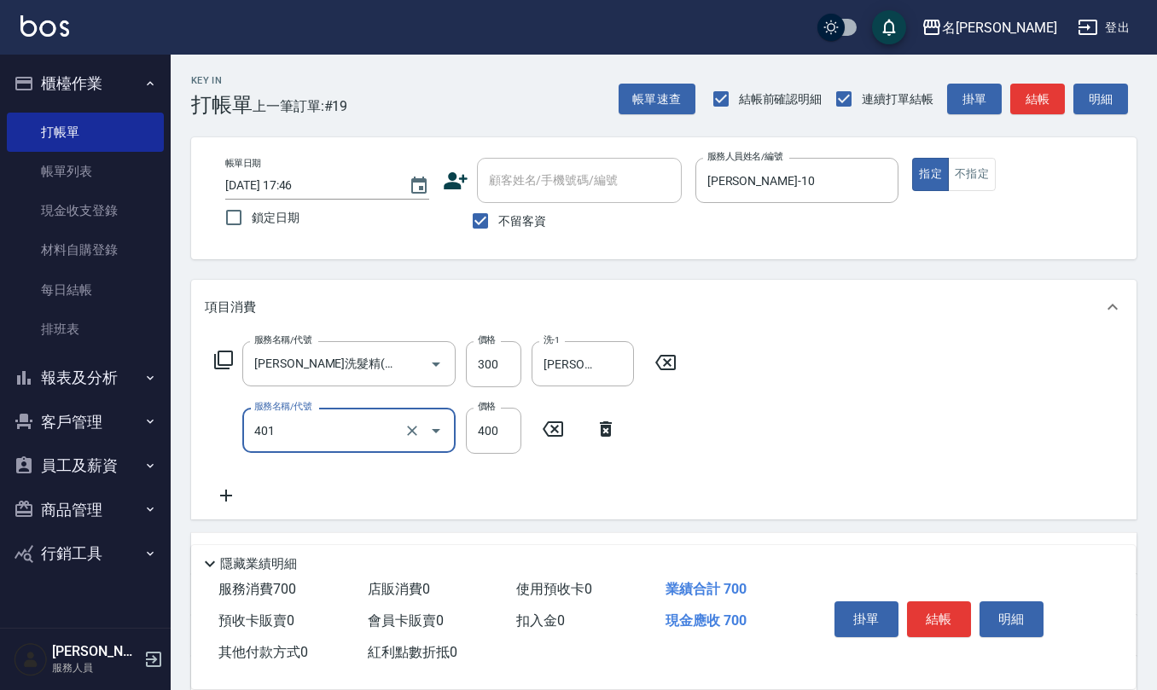
type input "剪髮(401)"
type input "360"
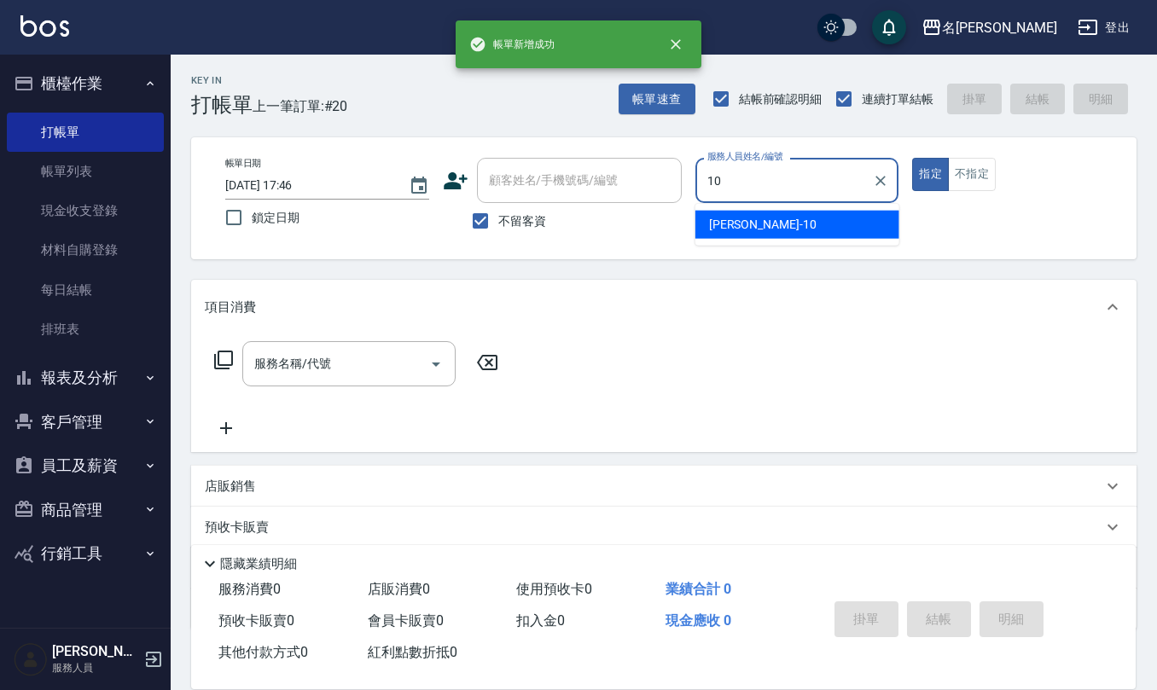
type input "[PERSON_NAME]-10"
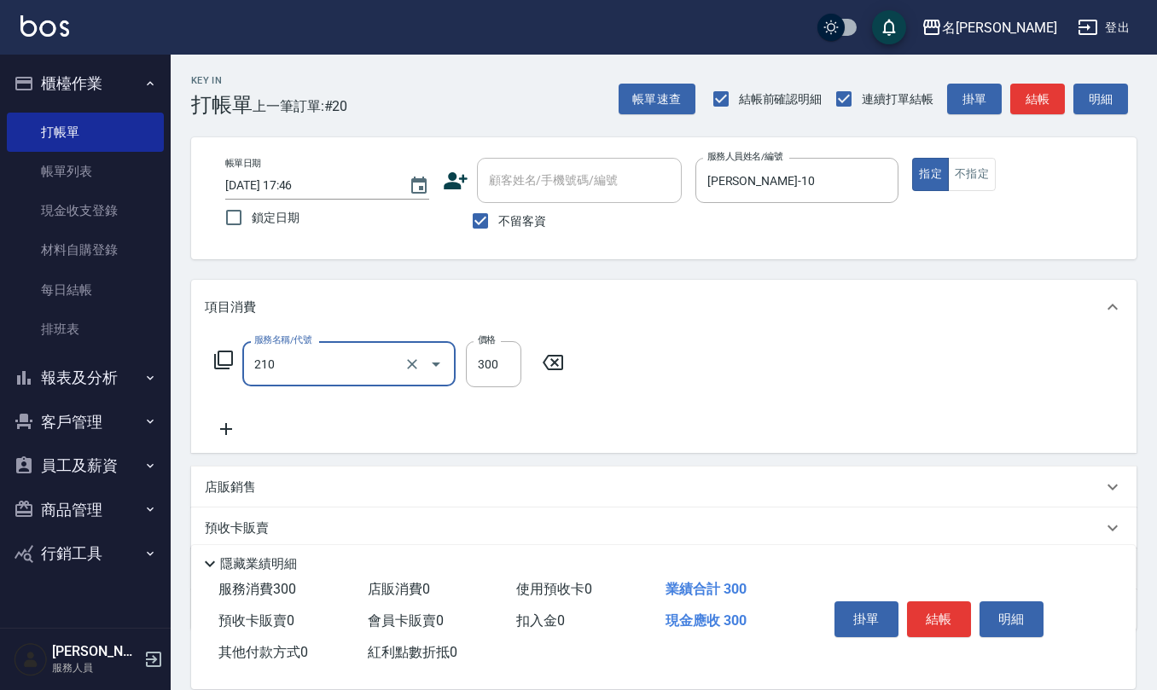
type input "[PERSON_NAME]洗髮精(210)"
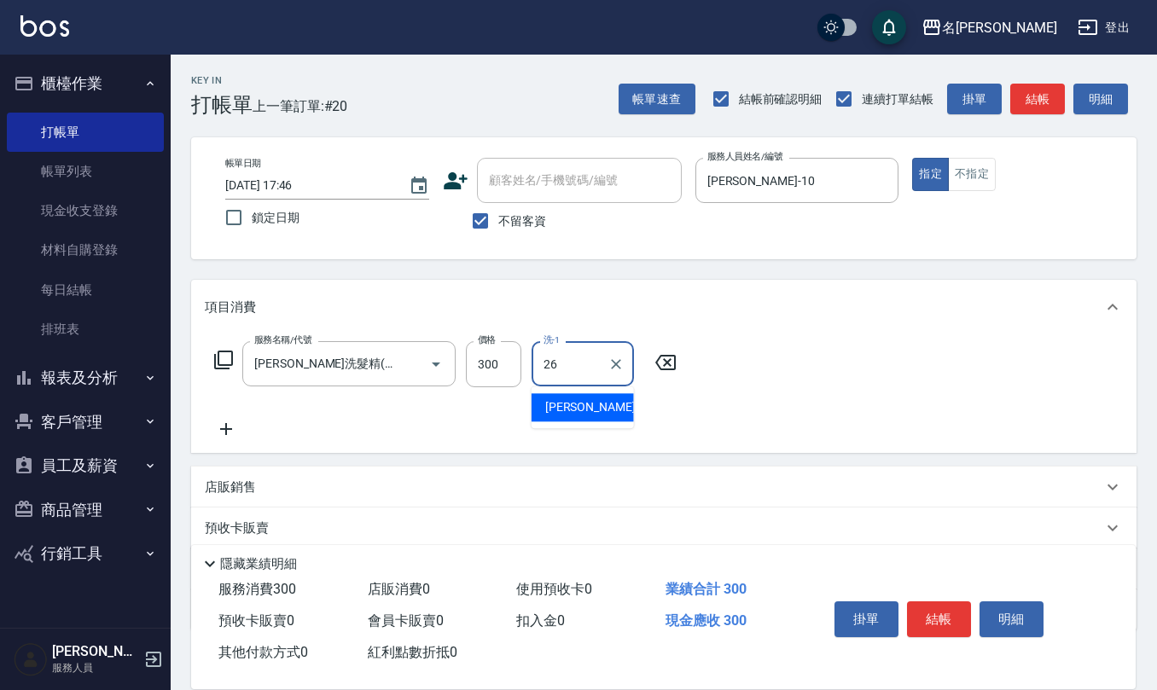
type input "[PERSON_NAME]-26"
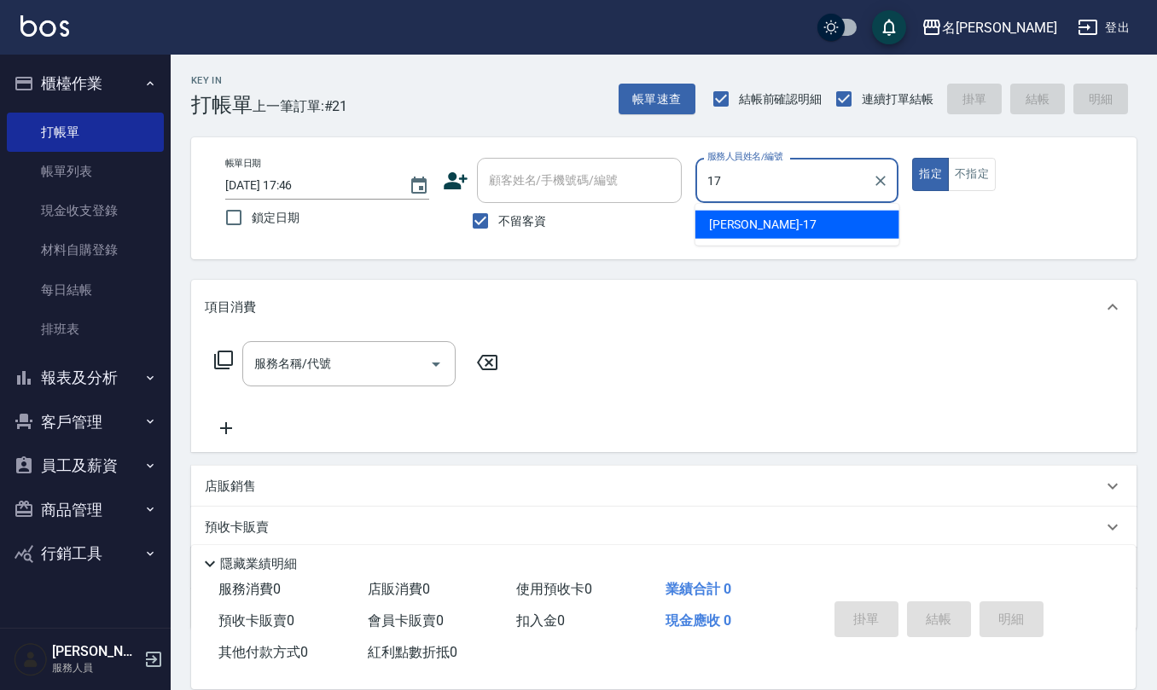
type input "[PERSON_NAME]-17"
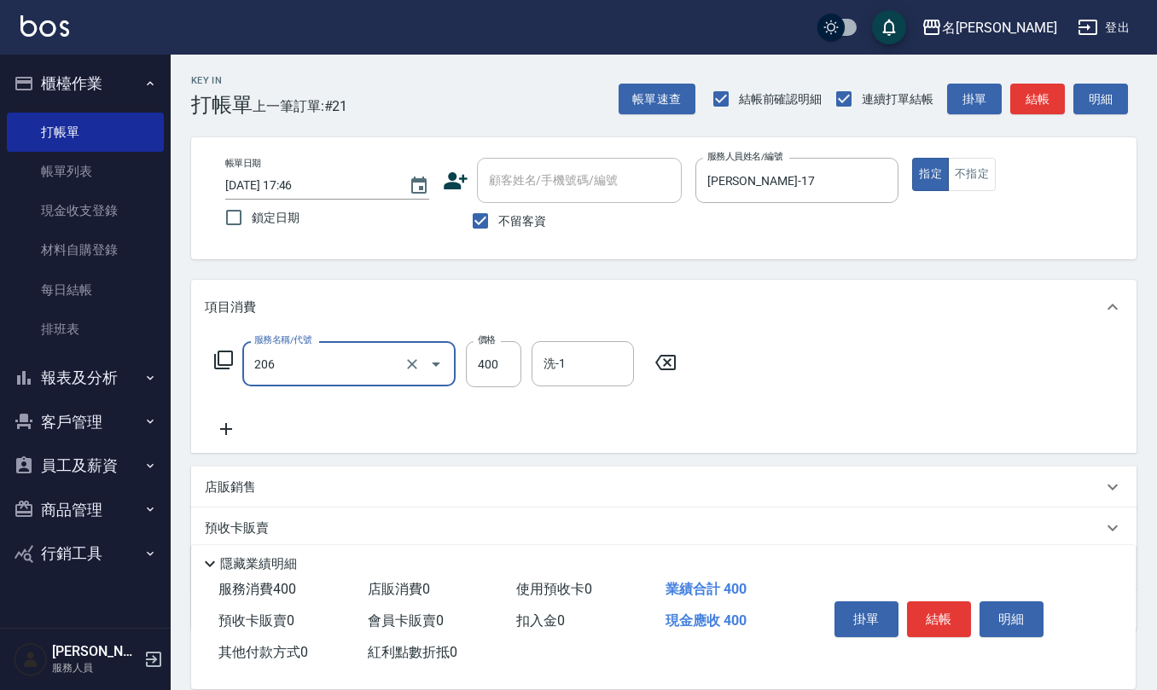
type input "健康洗(206)"
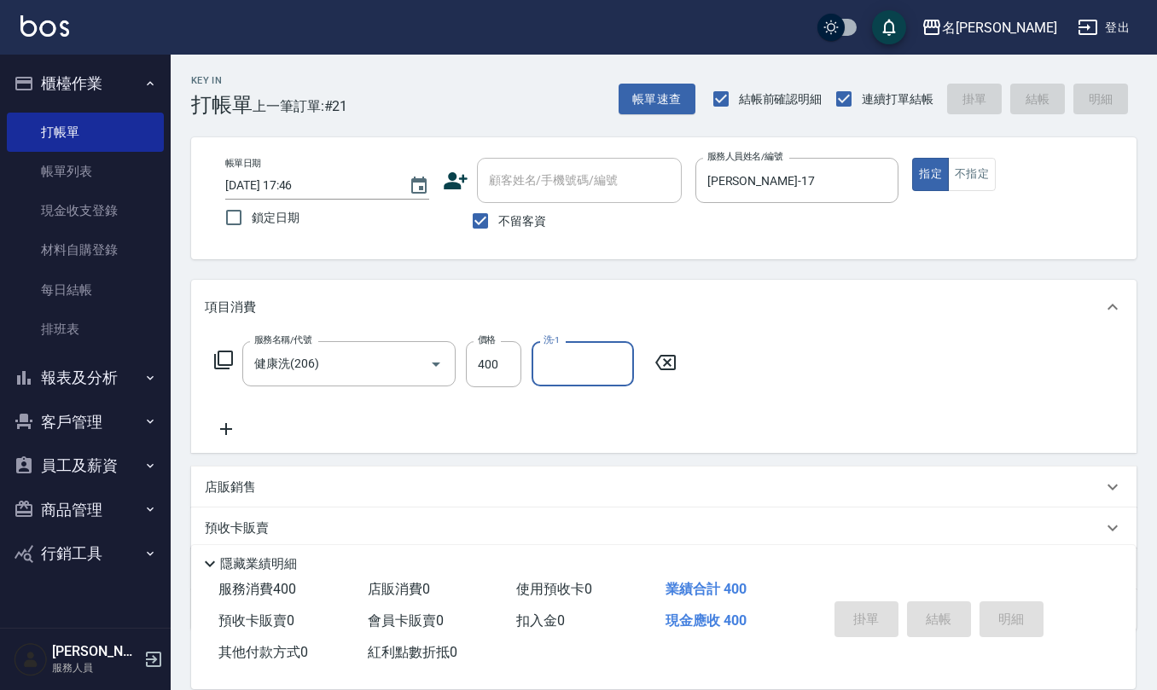
type input "[DATE] 17:47"
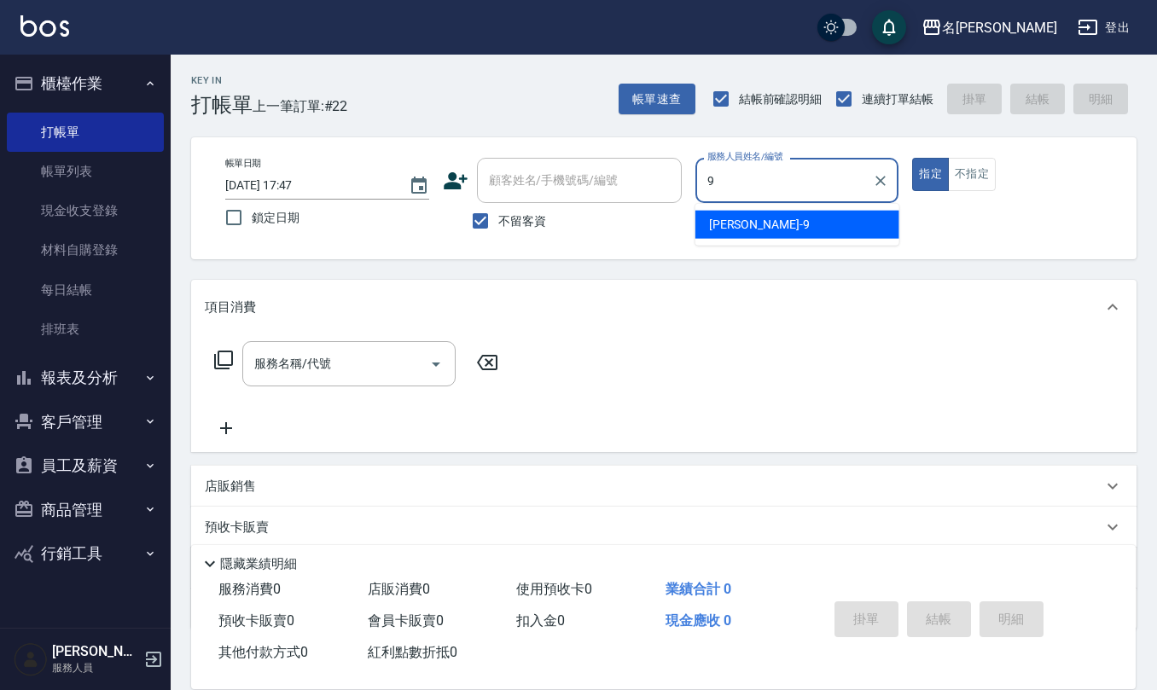
type input "[PERSON_NAME]-9"
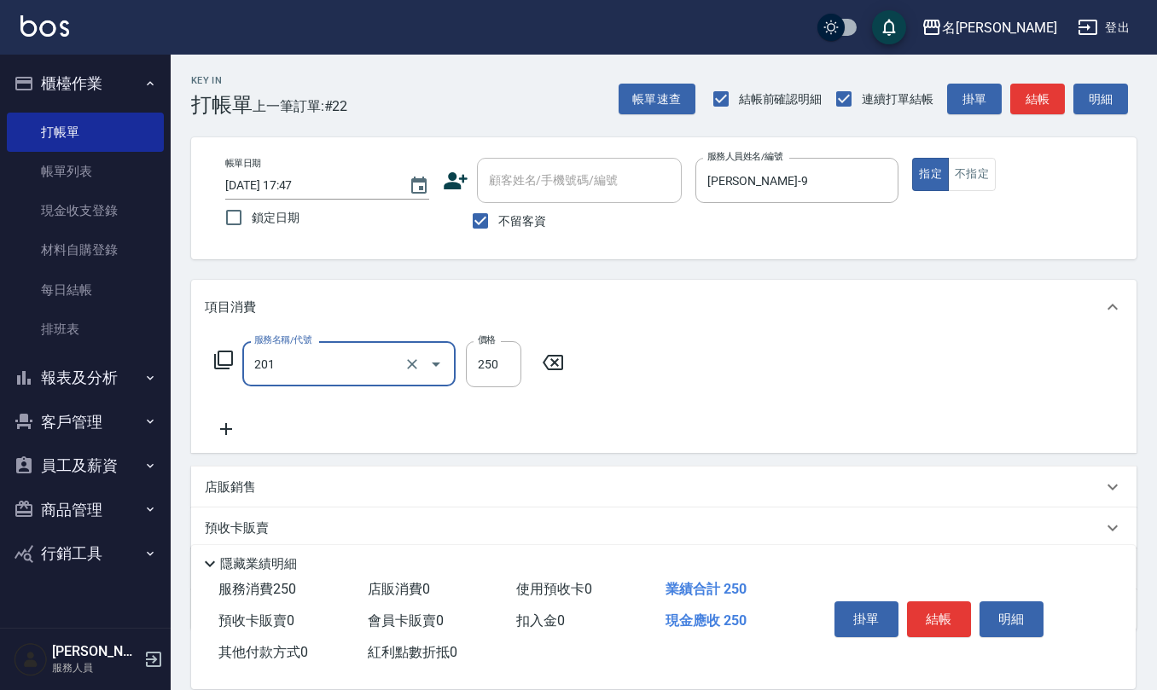
type input "洗髮(201)"
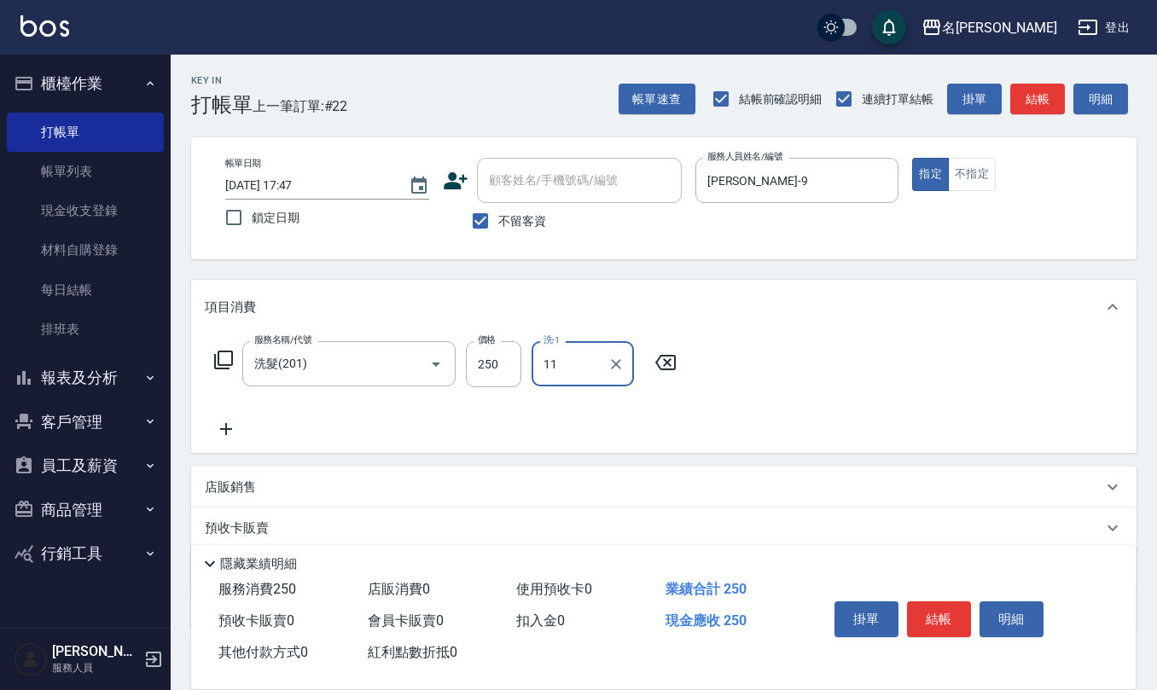
type input "[PERSON_NAME]橙-11"
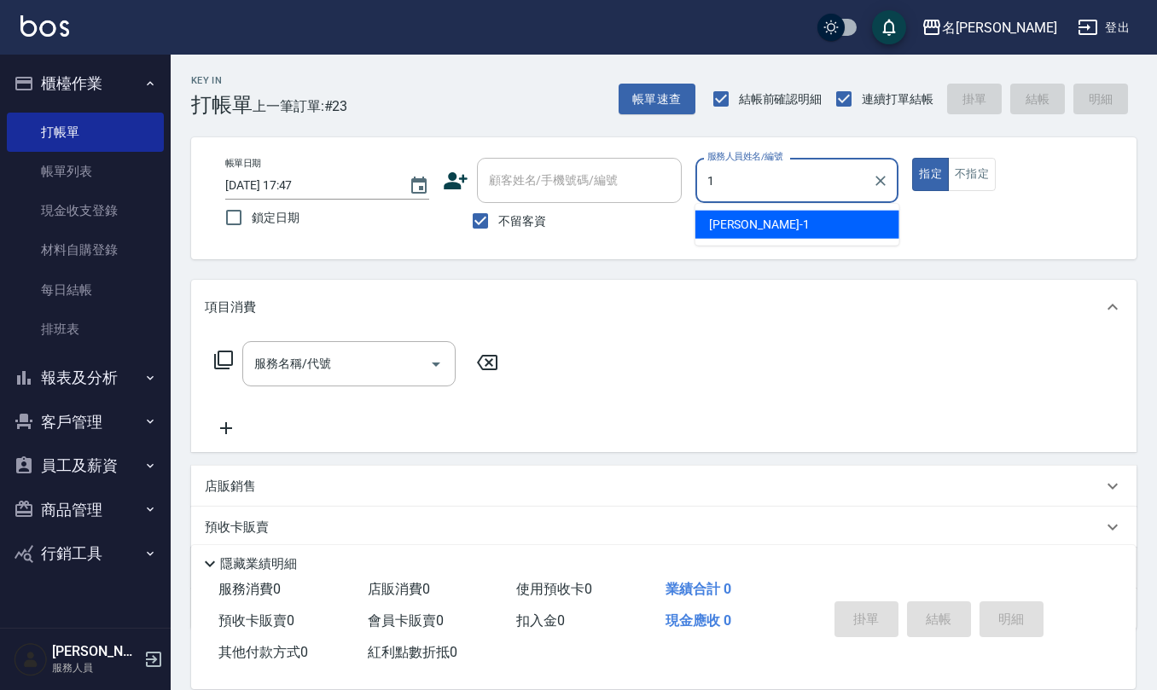
type input "[PERSON_NAME]1"
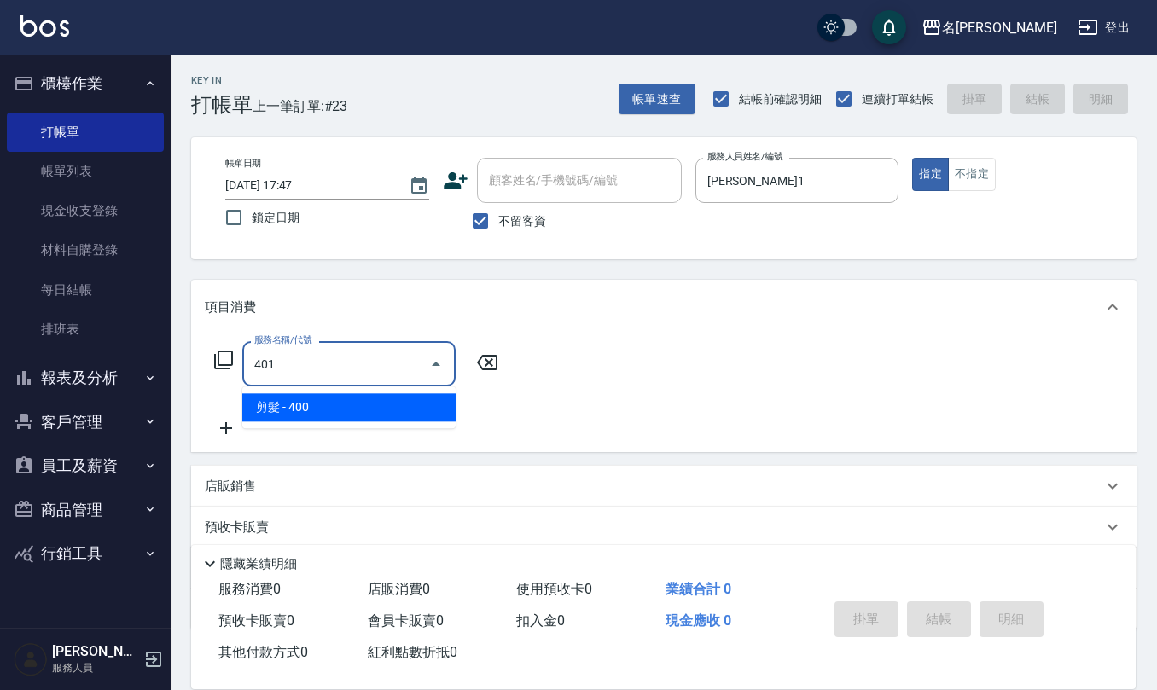
type input "剪髮(401)"
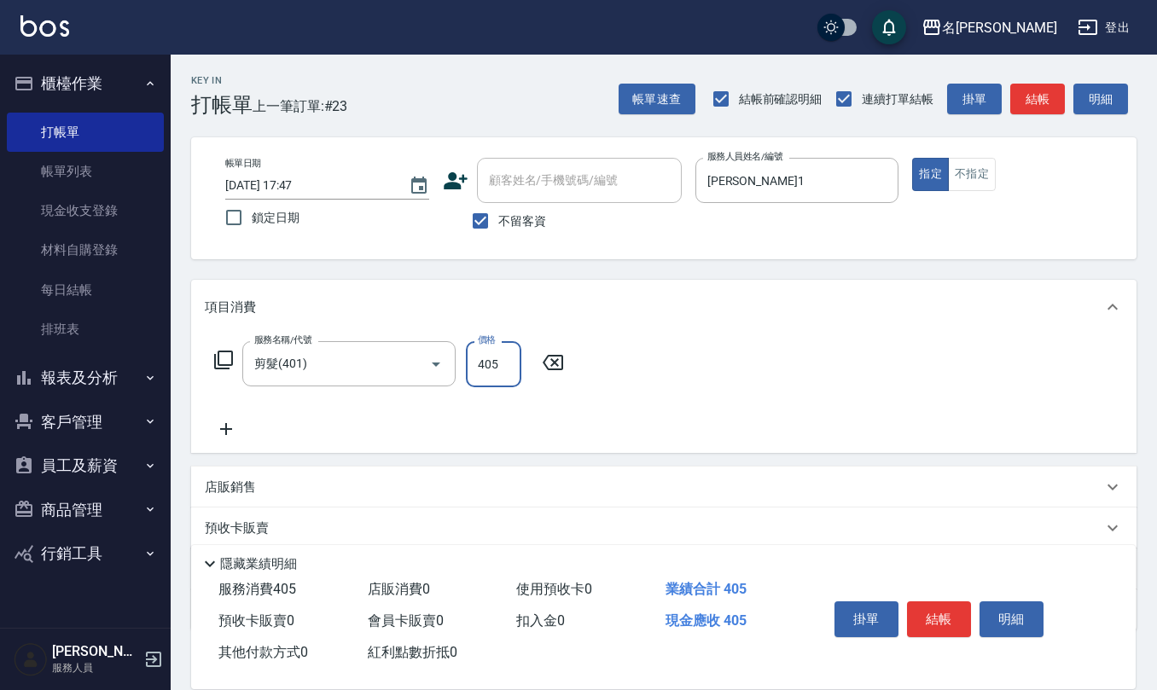
type input "405"
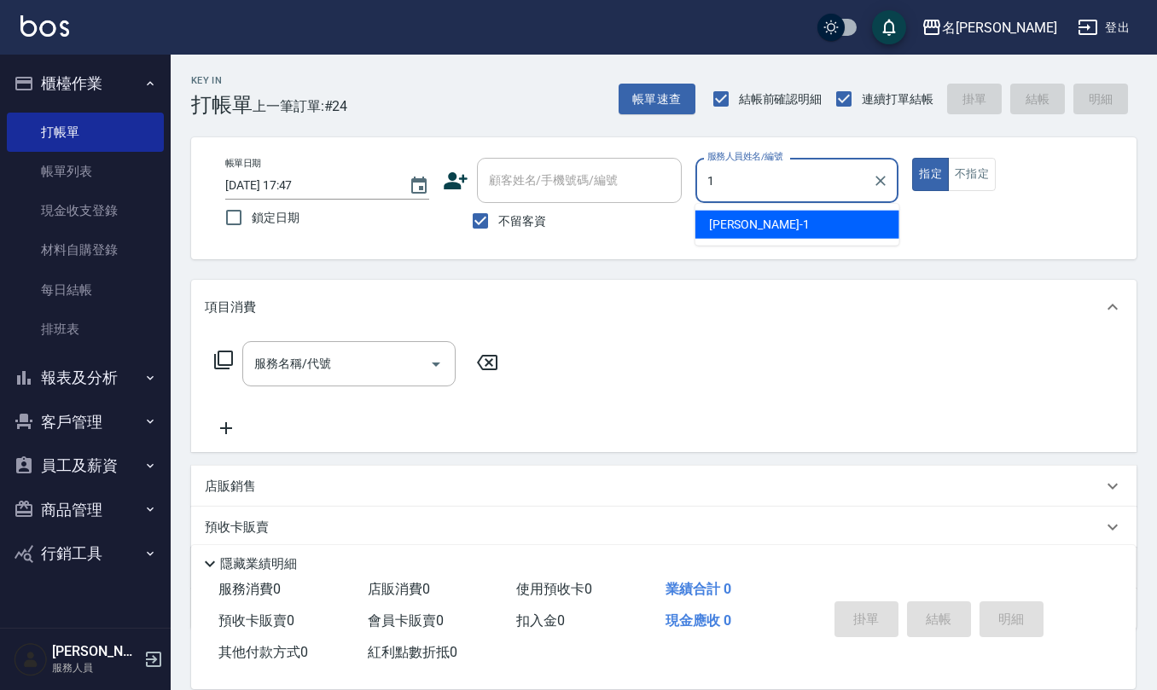
type input "[PERSON_NAME]1"
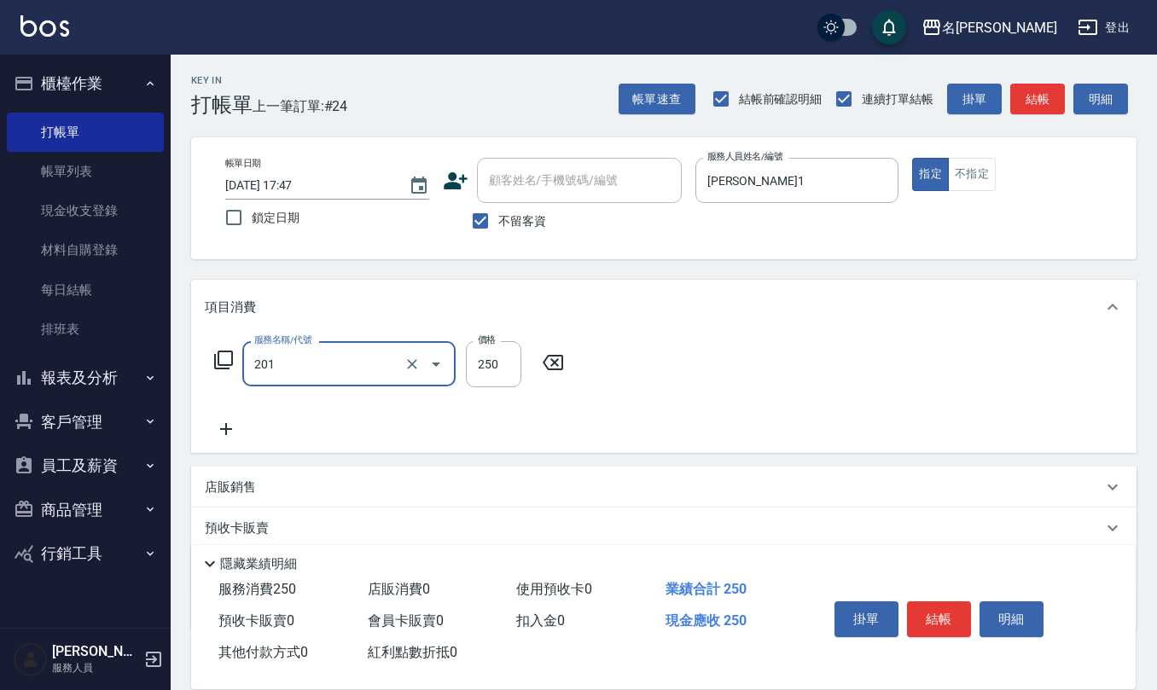
type input "洗髮(201)"
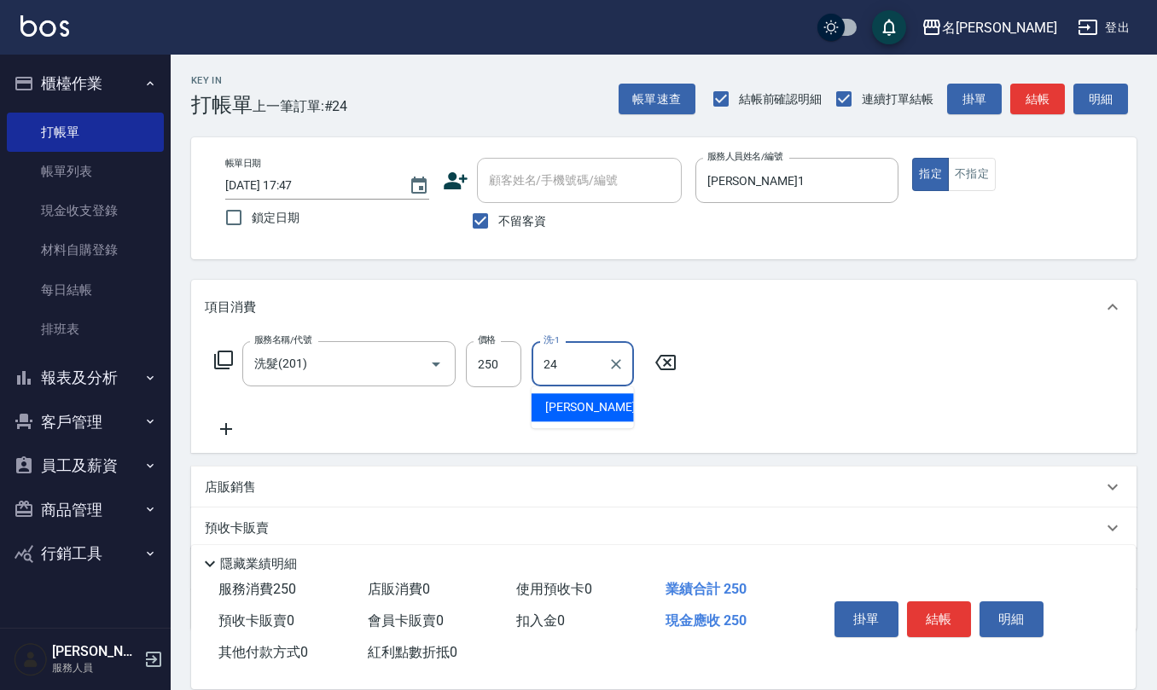
type input "[PERSON_NAME]-24"
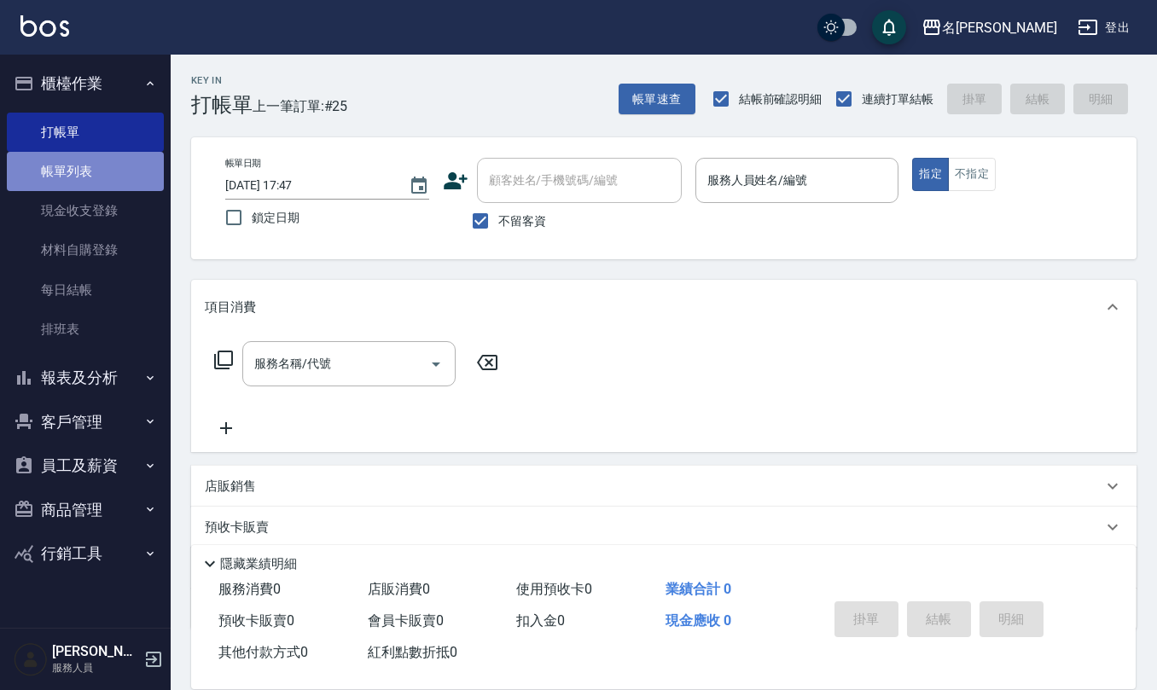
click at [42, 169] on link "帳單列表" at bounding box center [85, 171] width 157 height 39
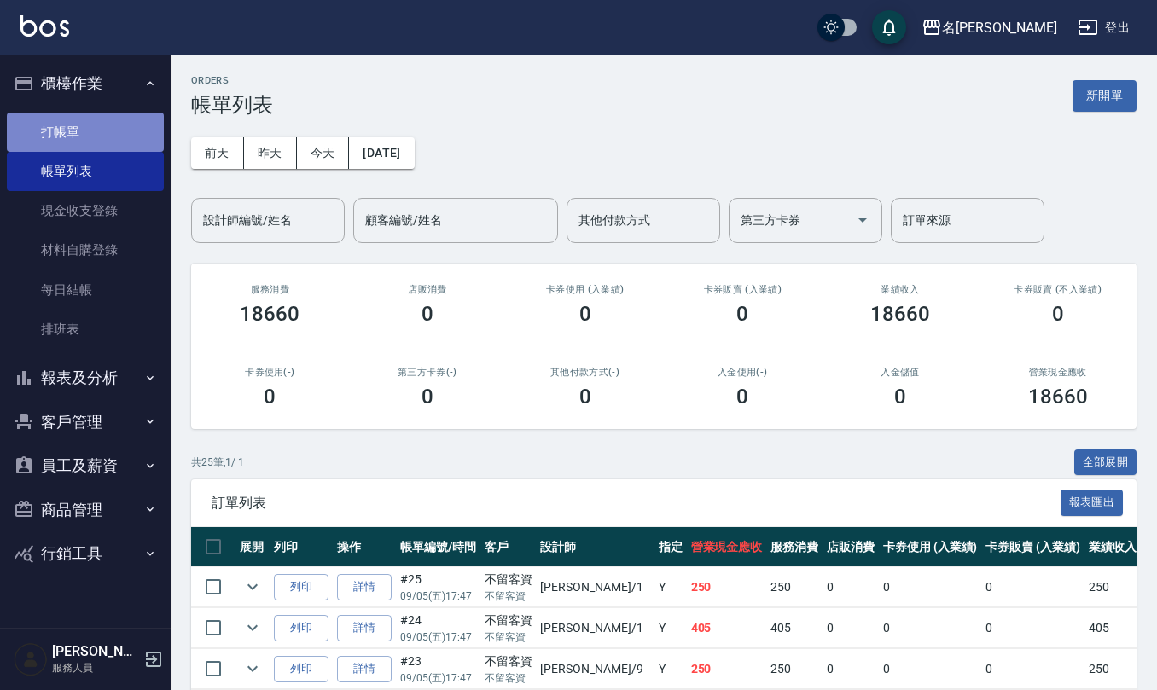
click at [92, 137] on link "打帳單" at bounding box center [85, 132] width 157 height 39
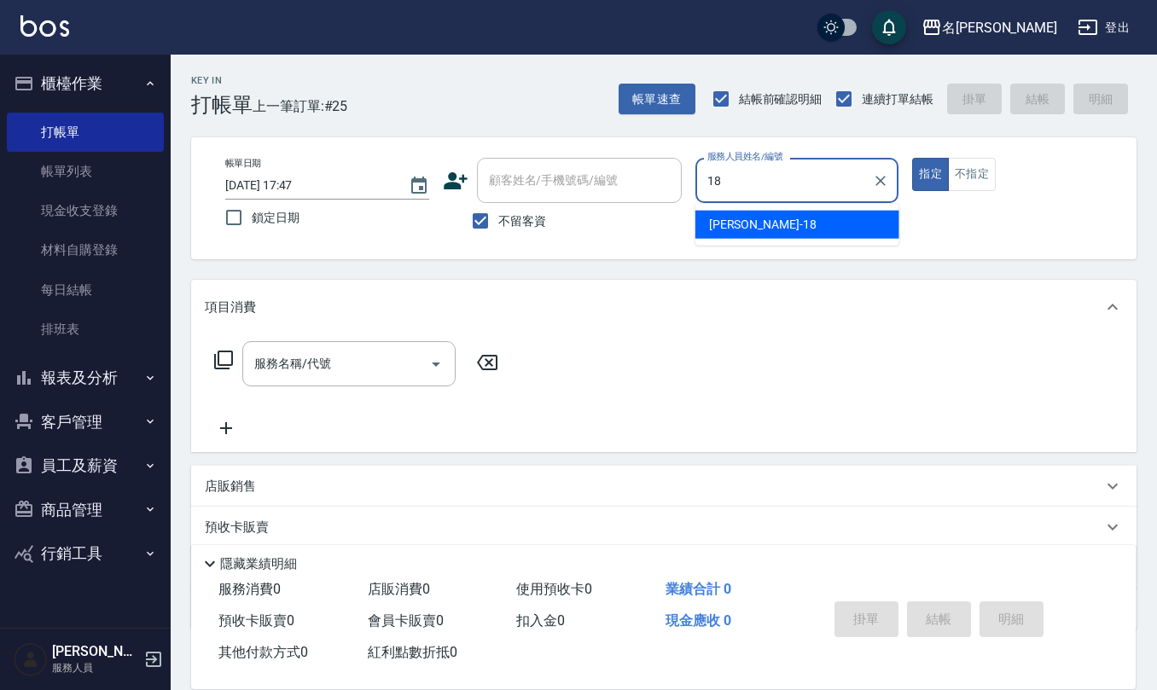
type input "[PERSON_NAME]-18"
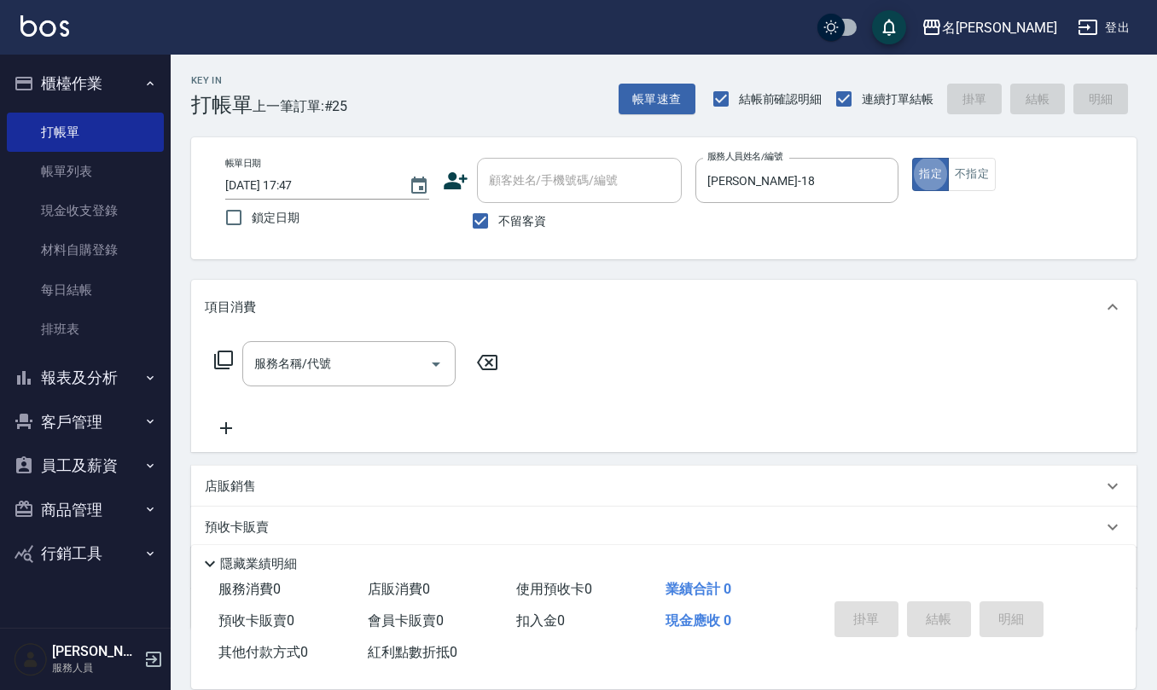
type button "true"
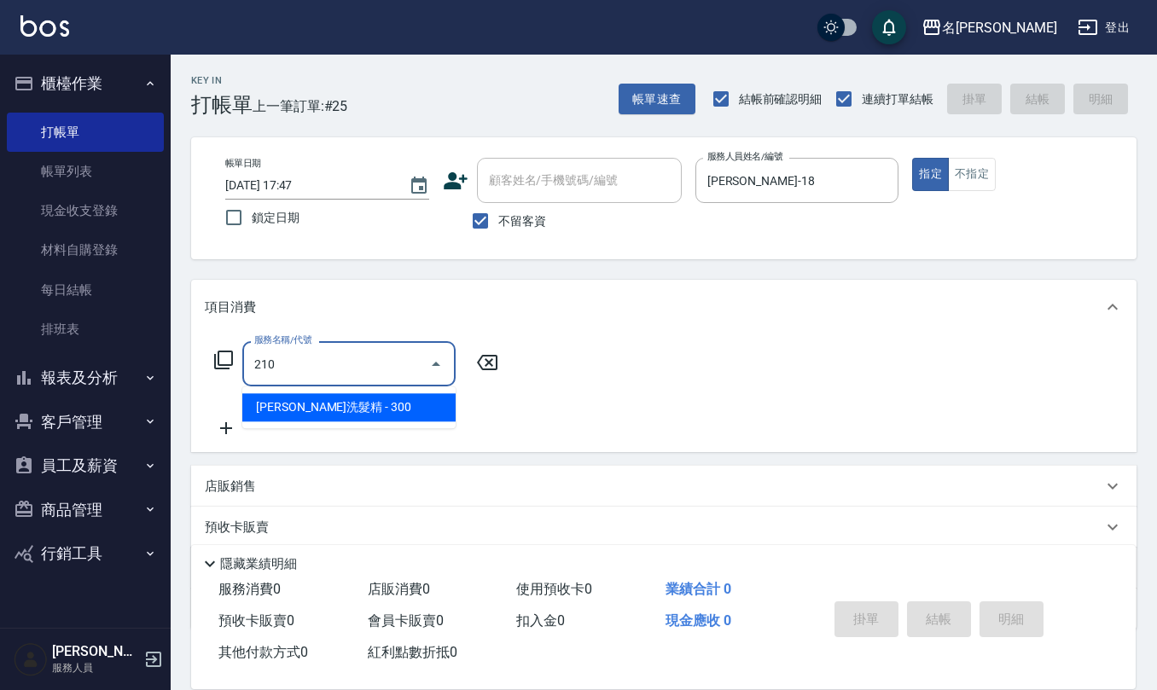
type input "[PERSON_NAME]洗髮精(210)"
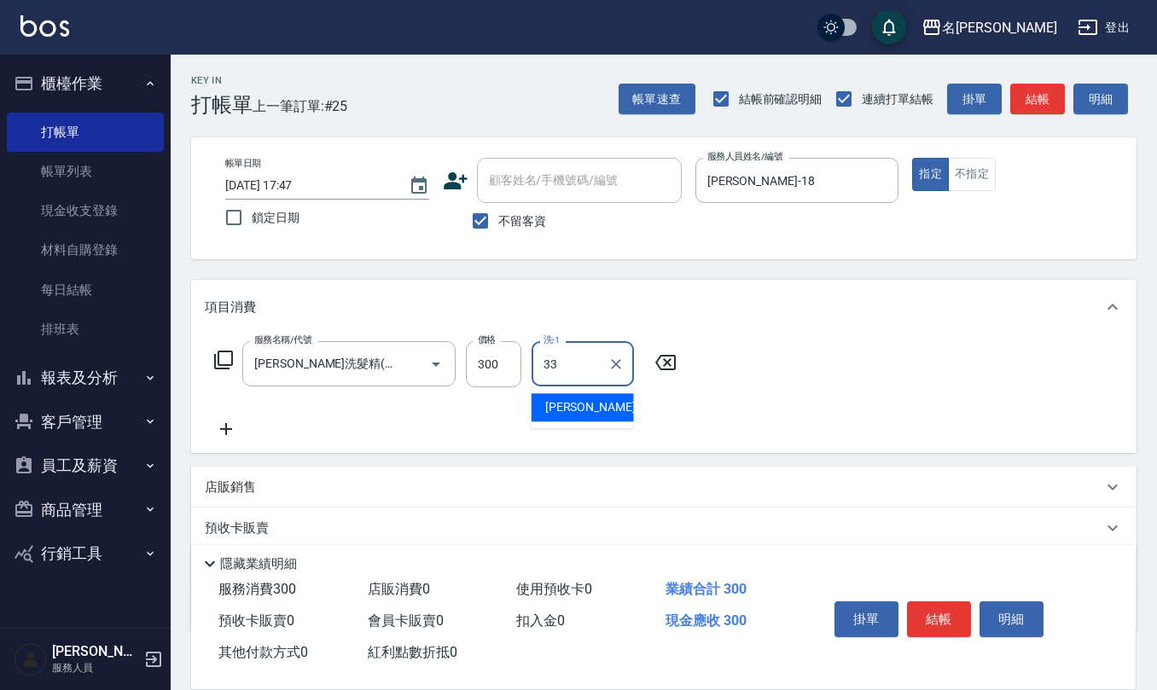
type input "[PERSON_NAME]-33"
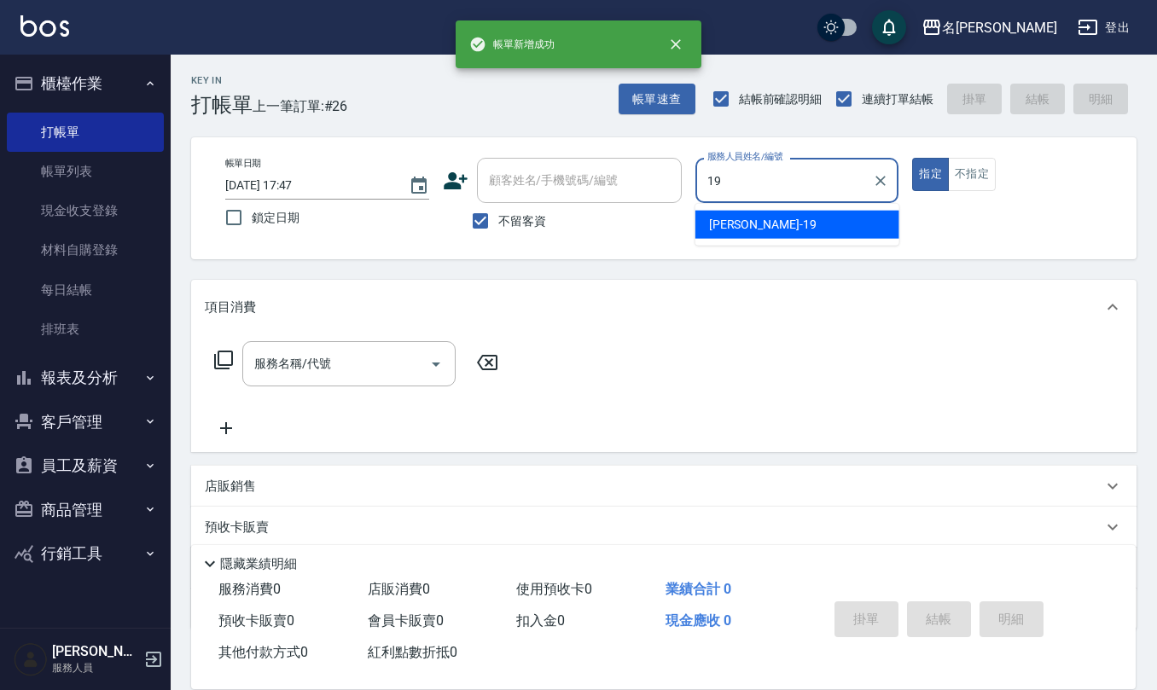
type input "[PERSON_NAME]-19"
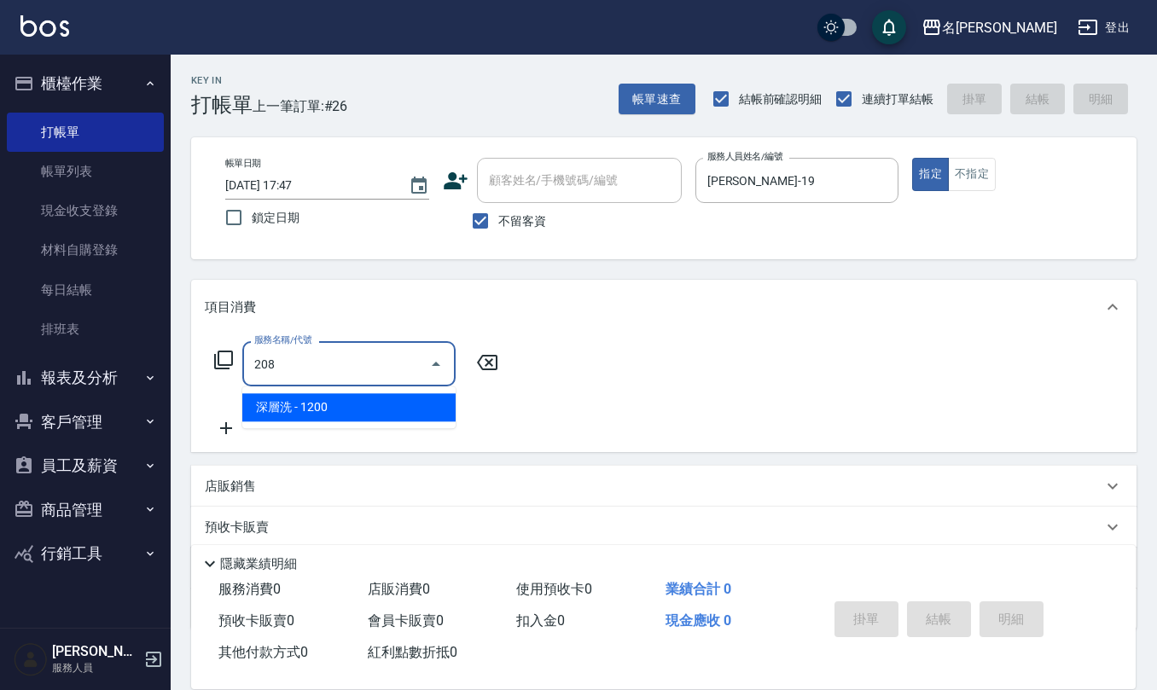
type input "深層洗(208)"
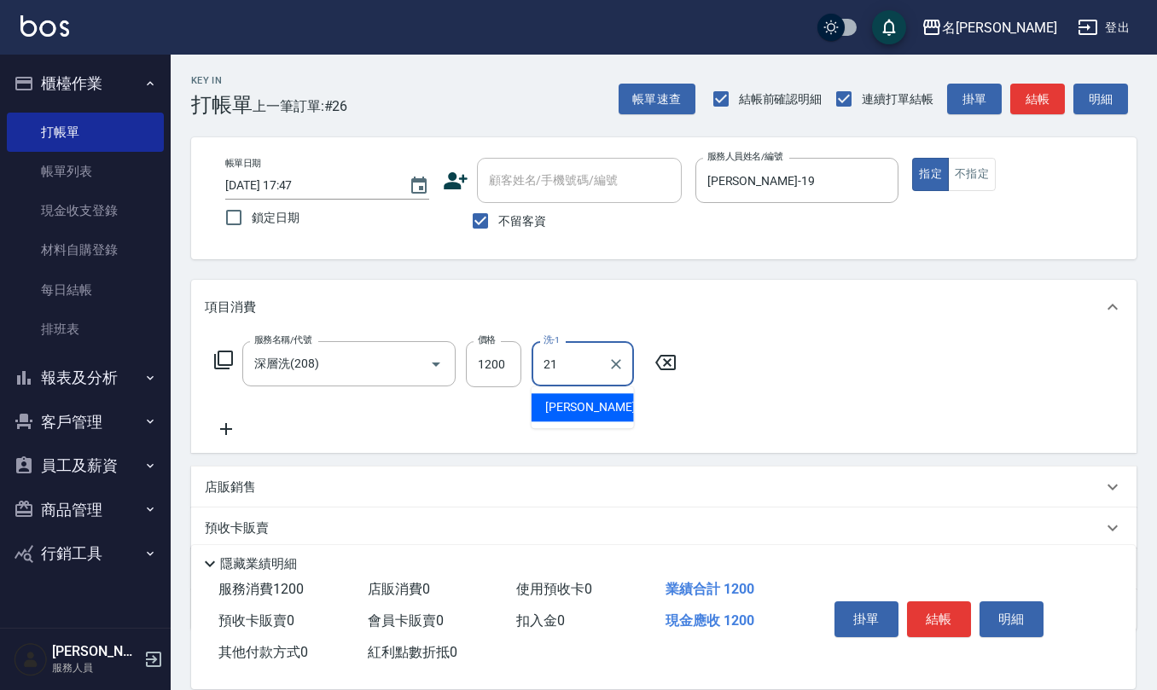
type input "[PERSON_NAME]-21"
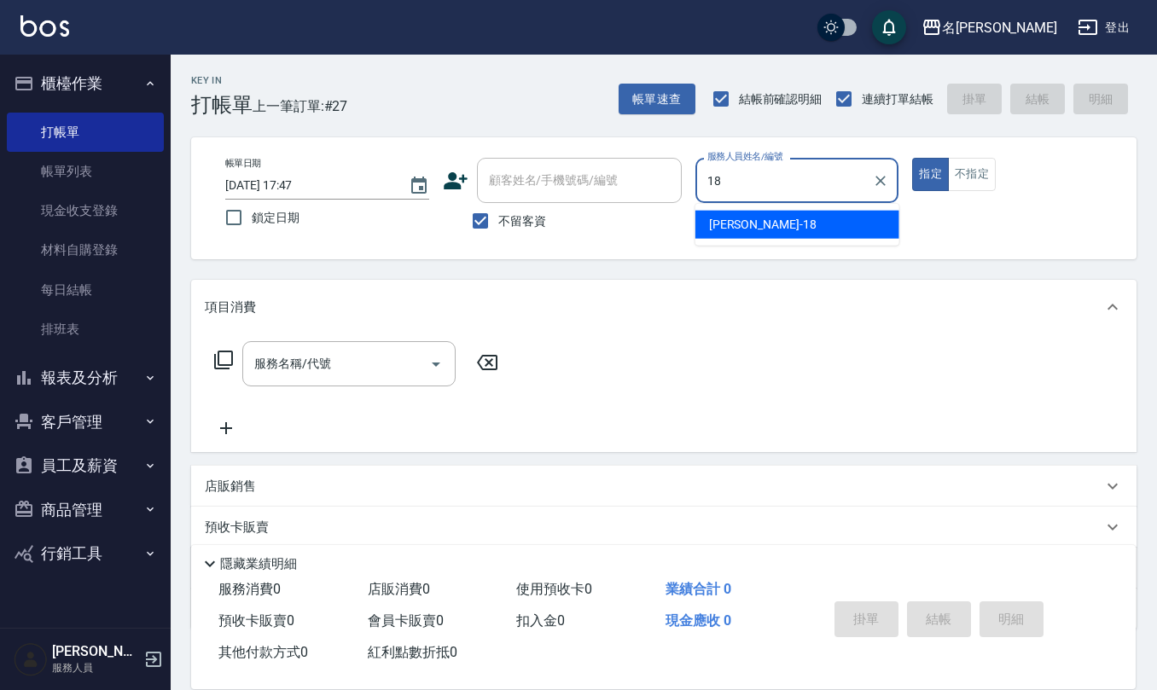
type input "[PERSON_NAME]-18"
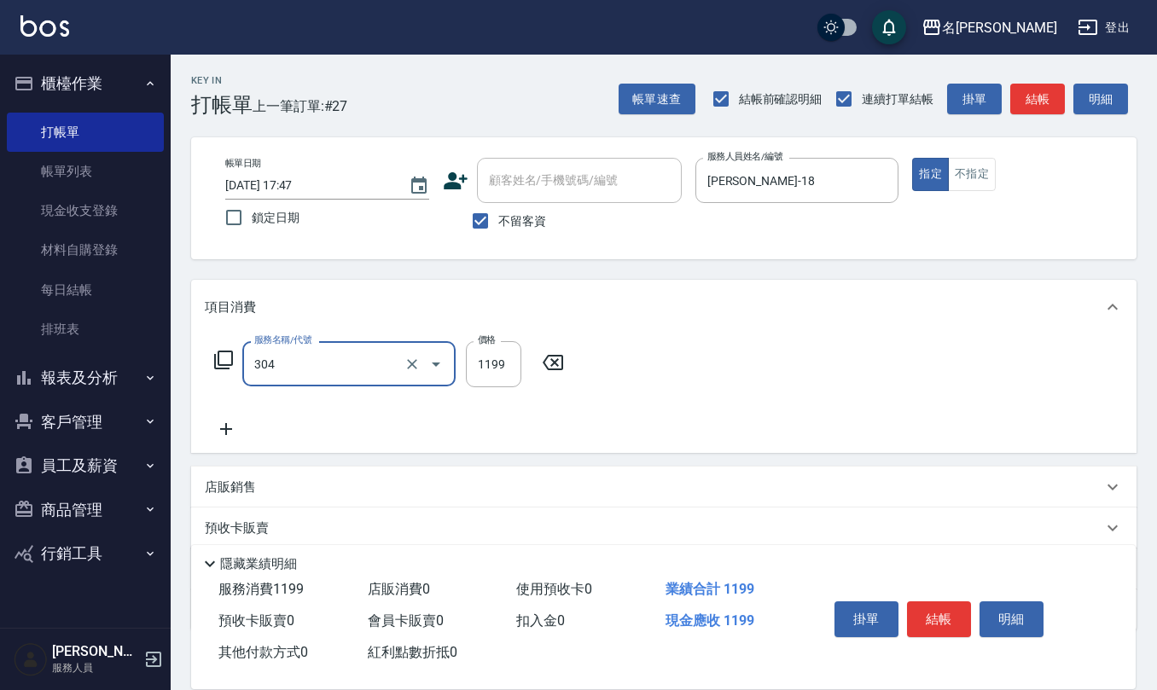
type input "離子燙(特價)(304)"
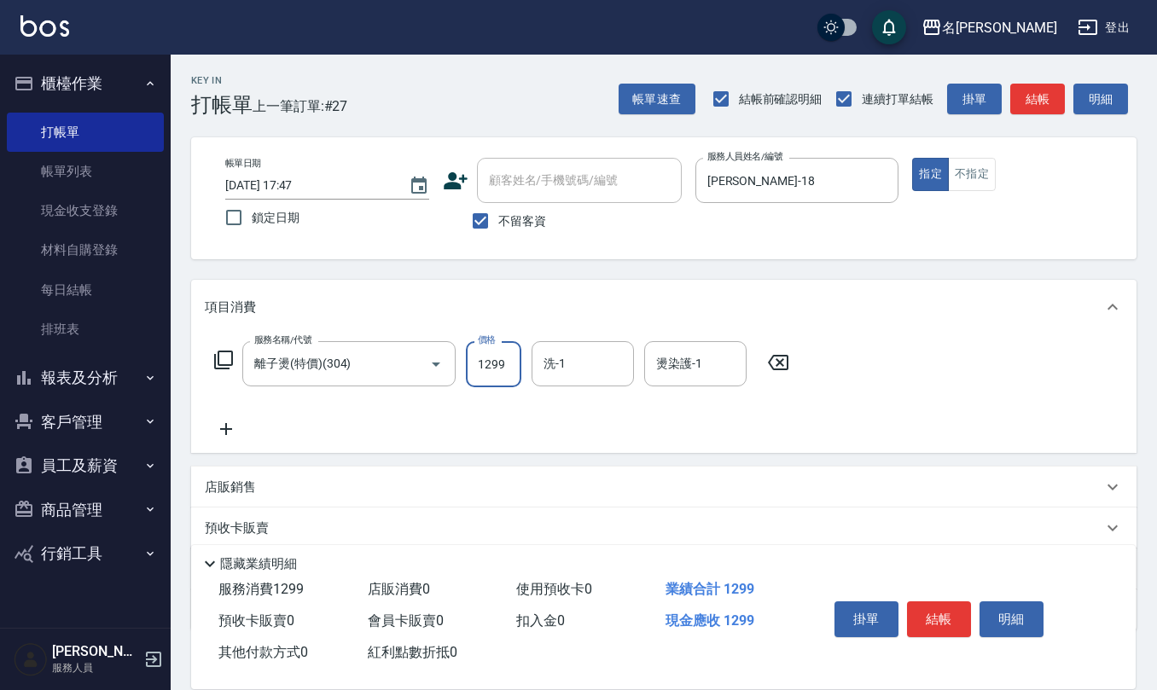
type input "1299"
type input "[PERSON_NAME]-20"
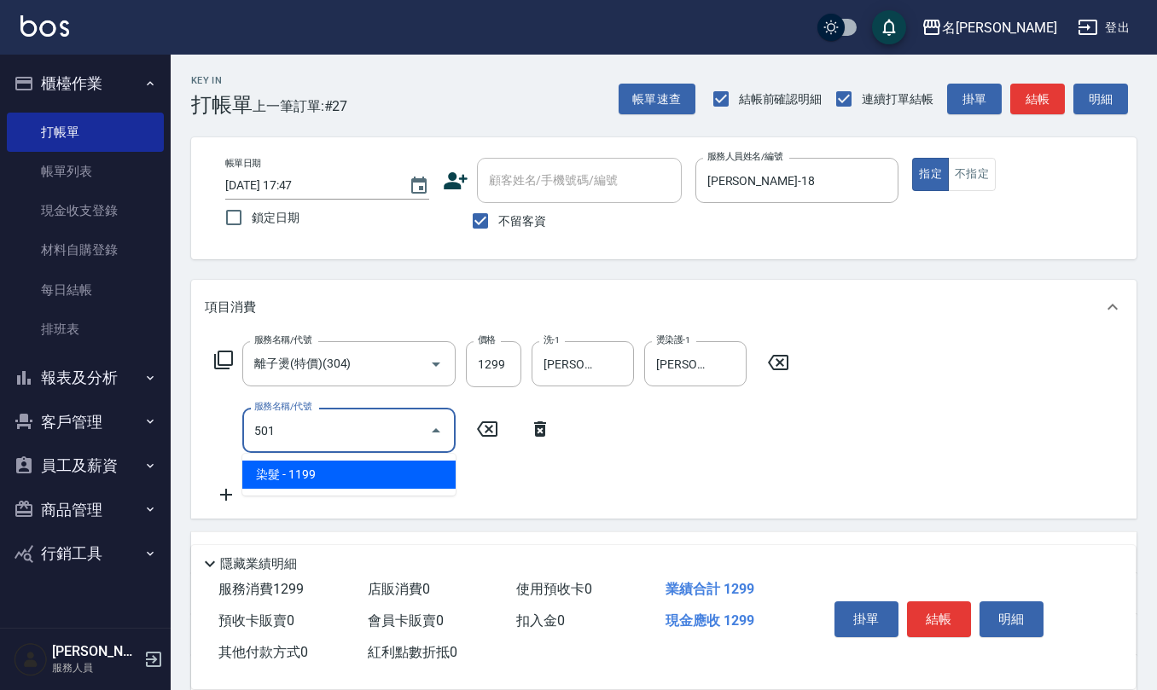
type input "染髮(501)"
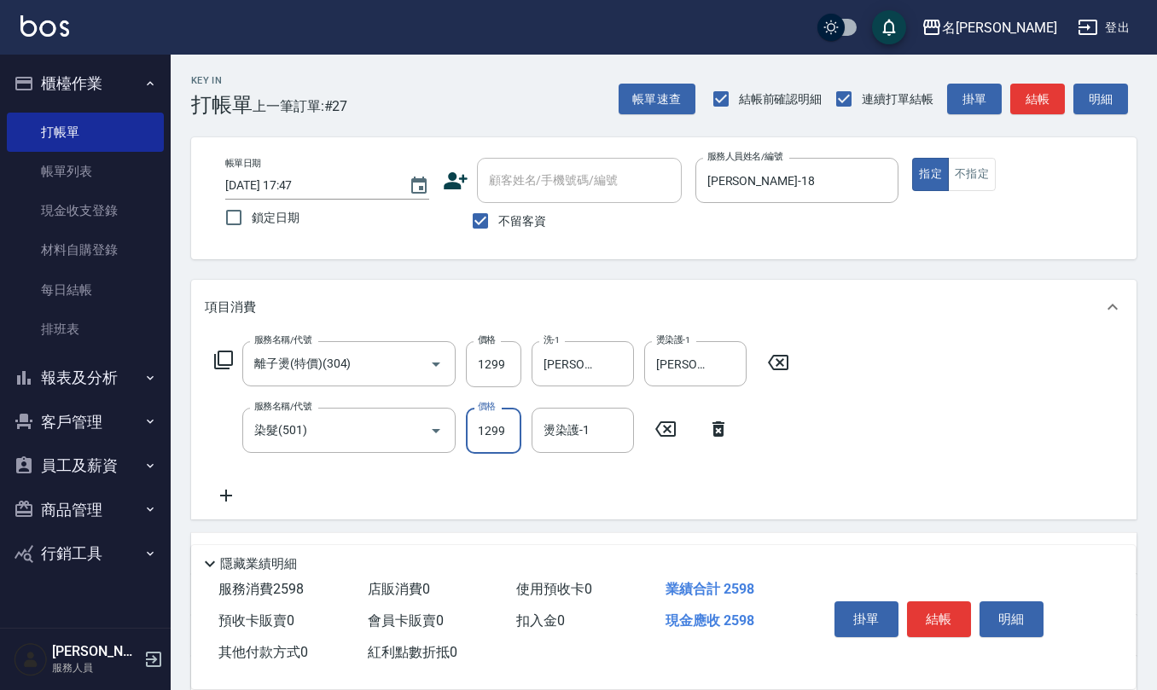
type input "1299"
type input "[PERSON_NAME]-20"
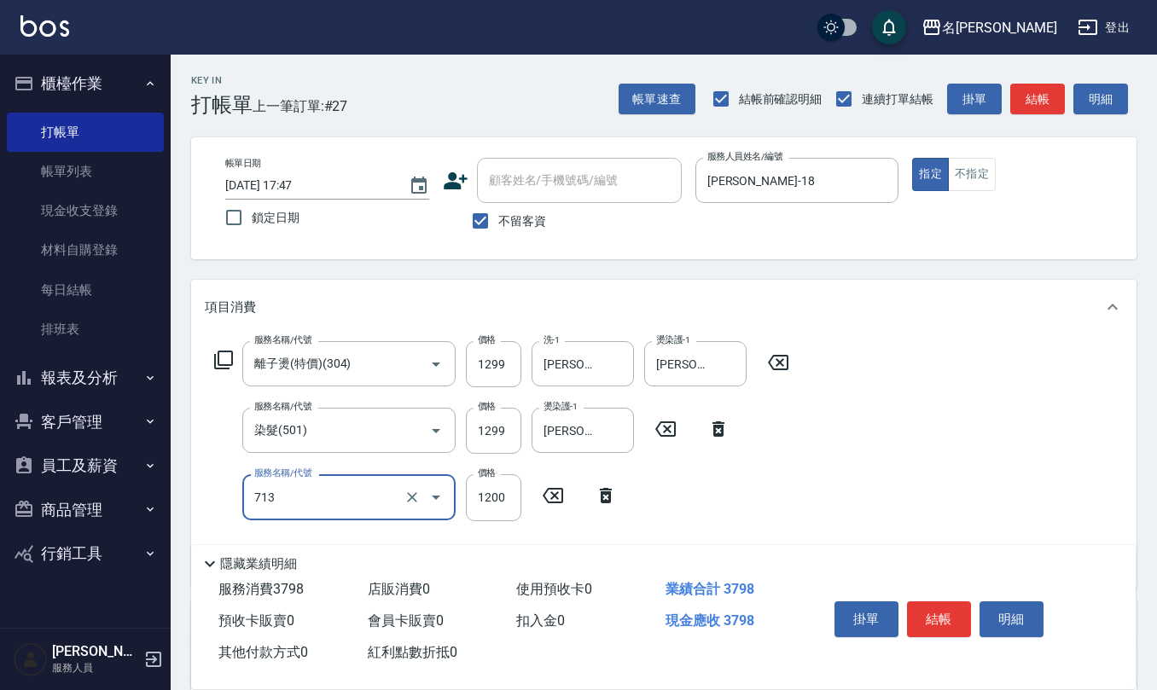
type input "水樣結構式1200(713)"
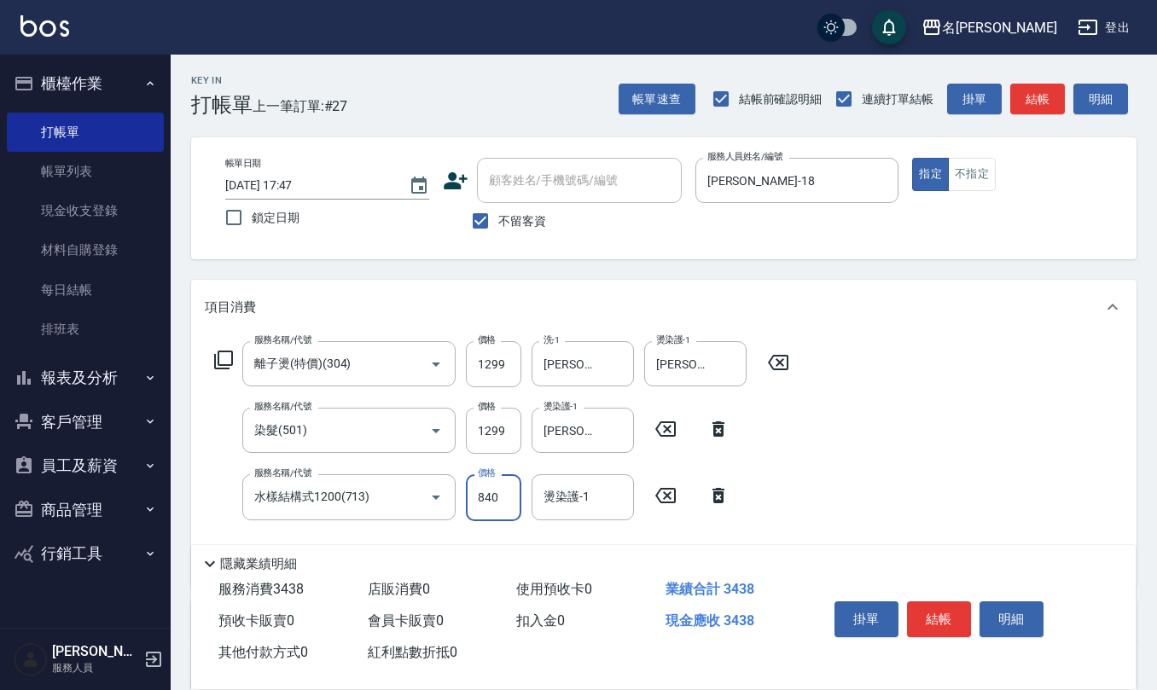
type input "840"
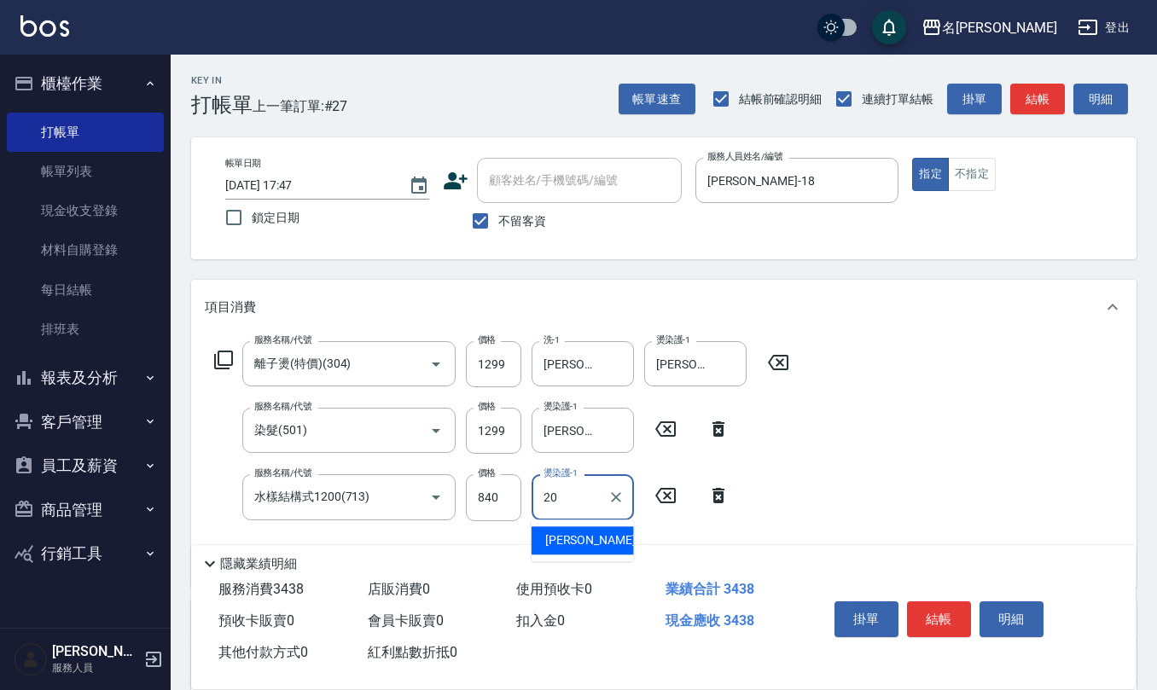
type input "[PERSON_NAME]-20"
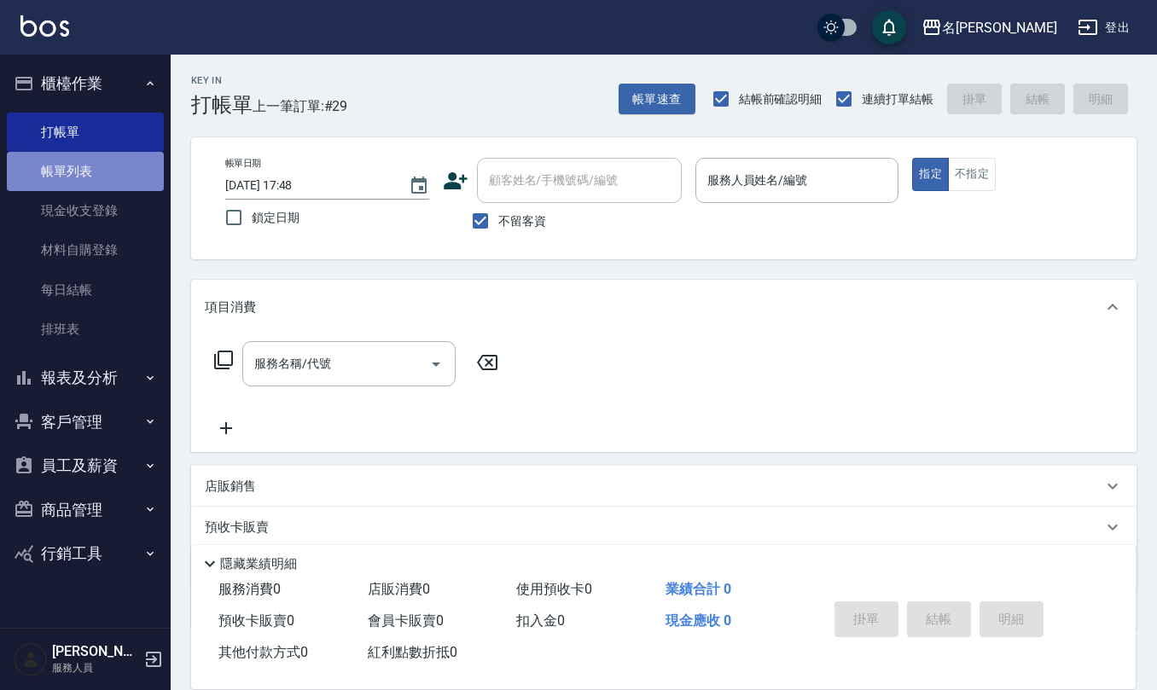
click at [58, 164] on link "帳單列表" at bounding box center [85, 171] width 157 height 39
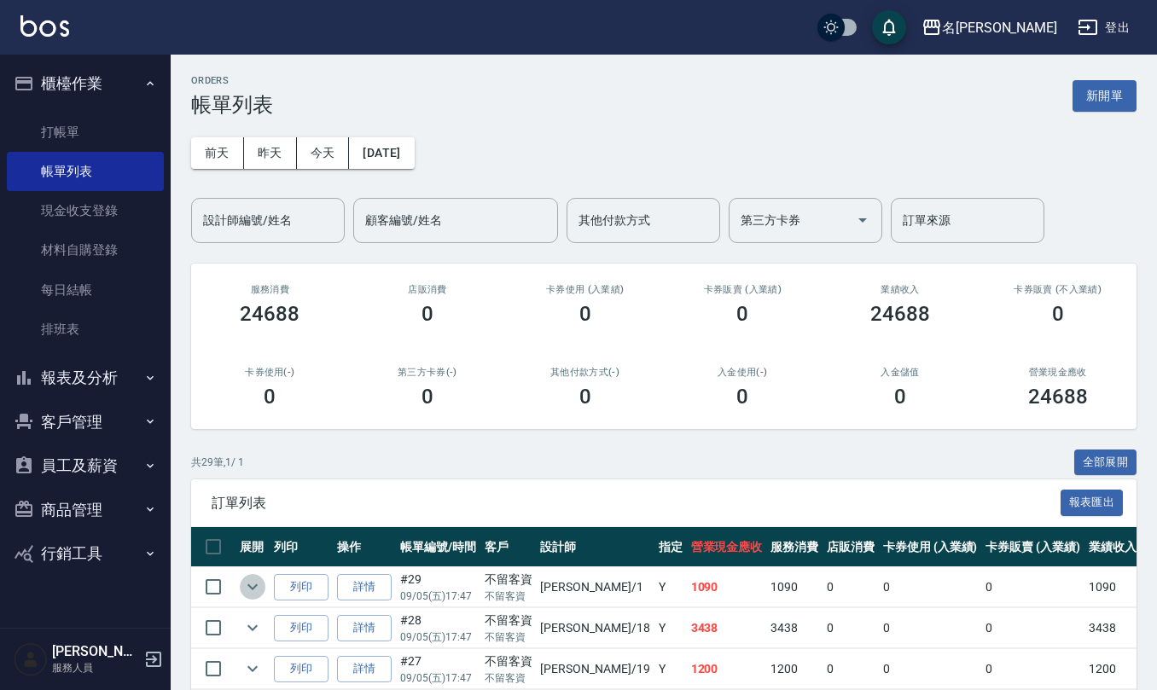
click at [243, 578] on icon "expand row" at bounding box center [252, 587] width 20 height 20
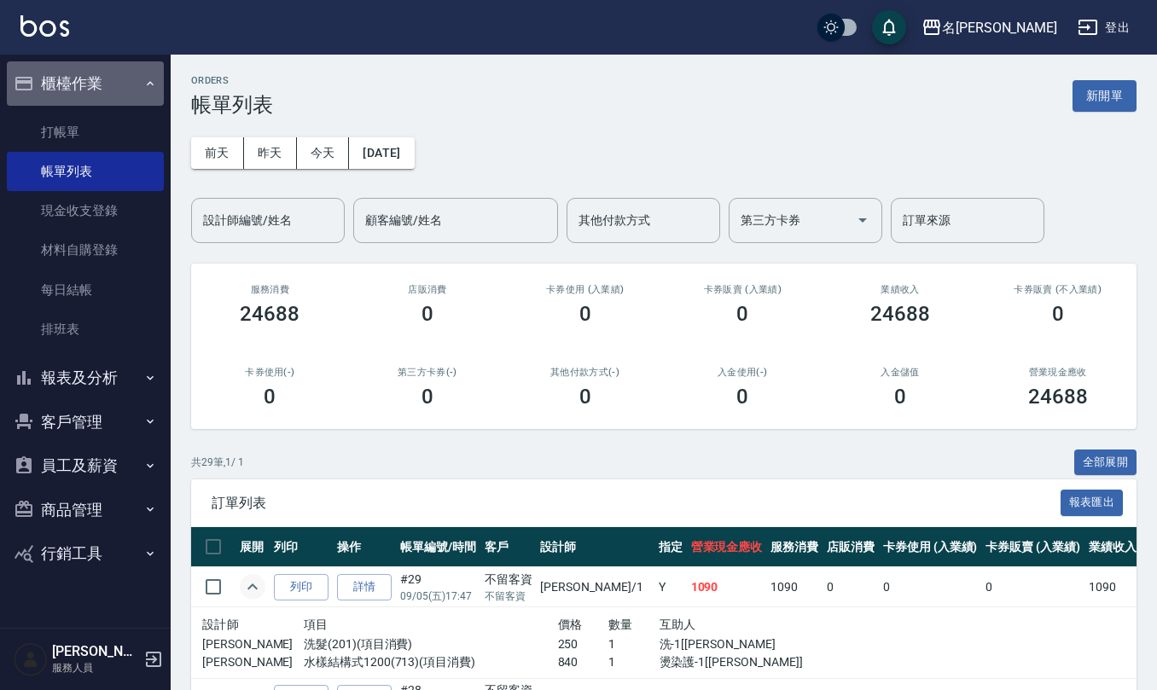
click at [89, 103] on button "櫃檯作業" at bounding box center [85, 83] width 157 height 44
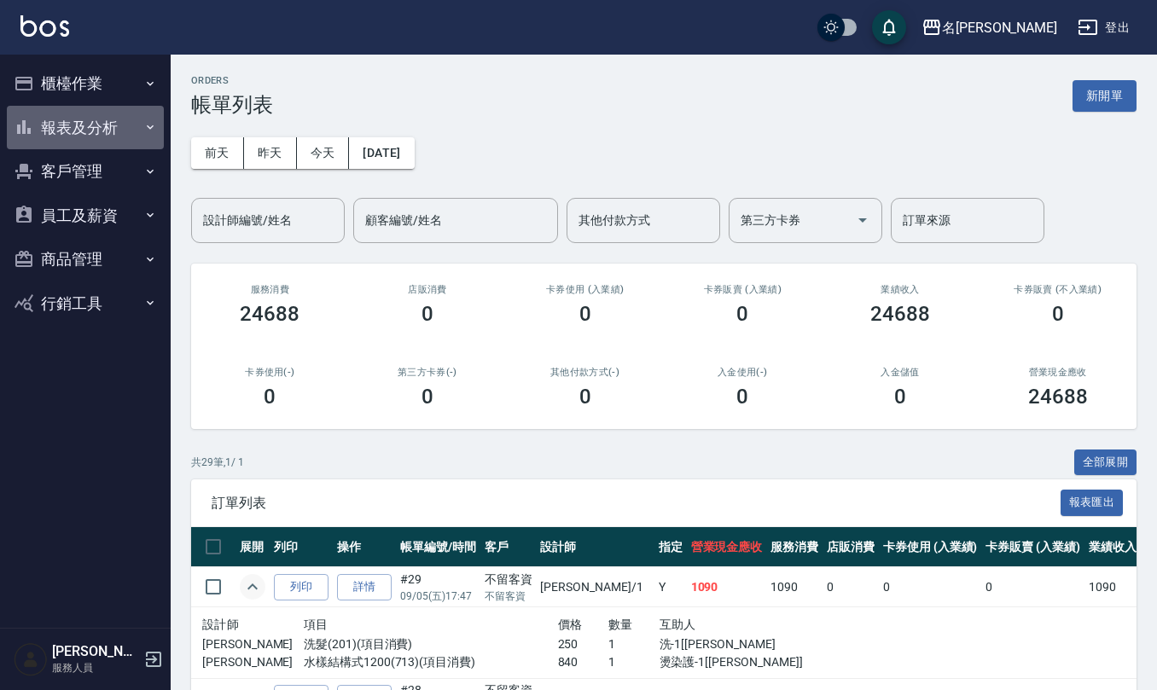
click at [99, 121] on button "報表及分析" at bounding box center [85, 128] width 157 height 44
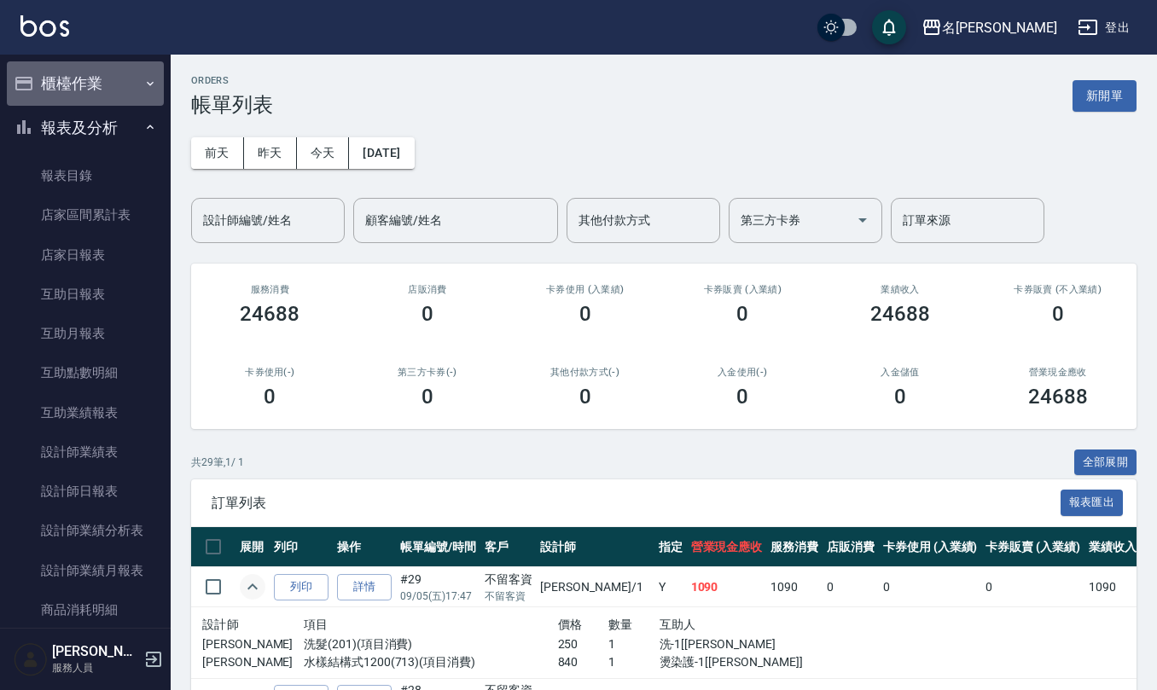
click at [97, 84] on button "櫃檯作業" at bounding box center [85, 83] width 157 height 44
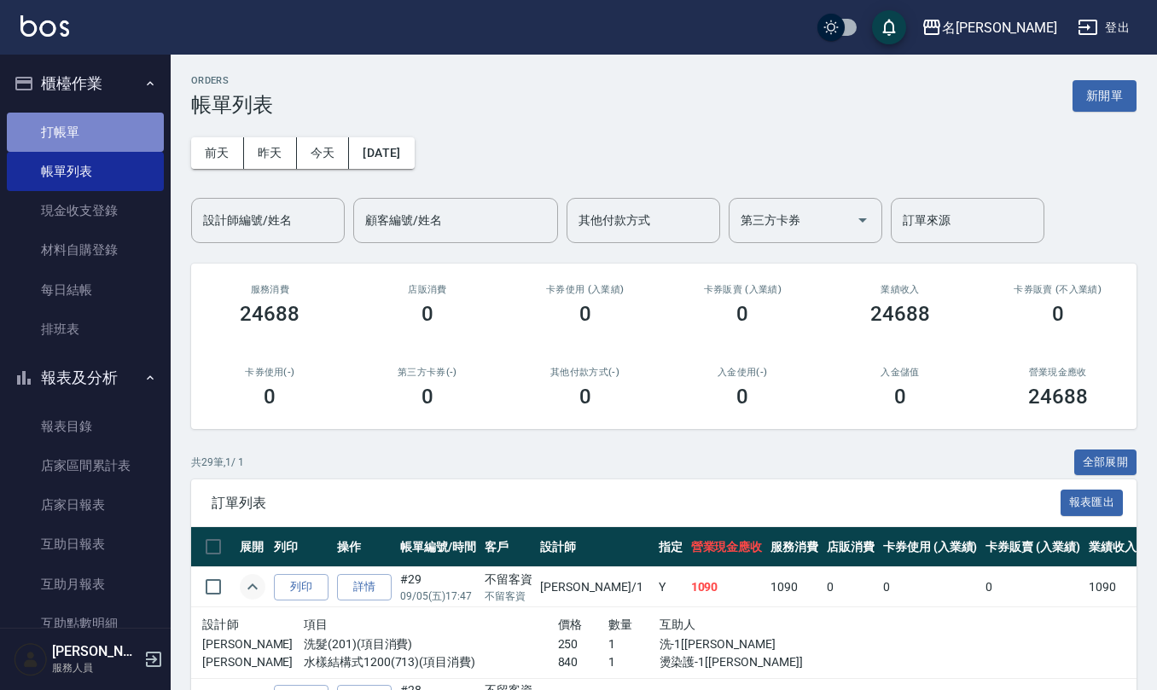
click at [97, 123] on link "打帳單" at bounding box center [85, 132] width 157 height 39
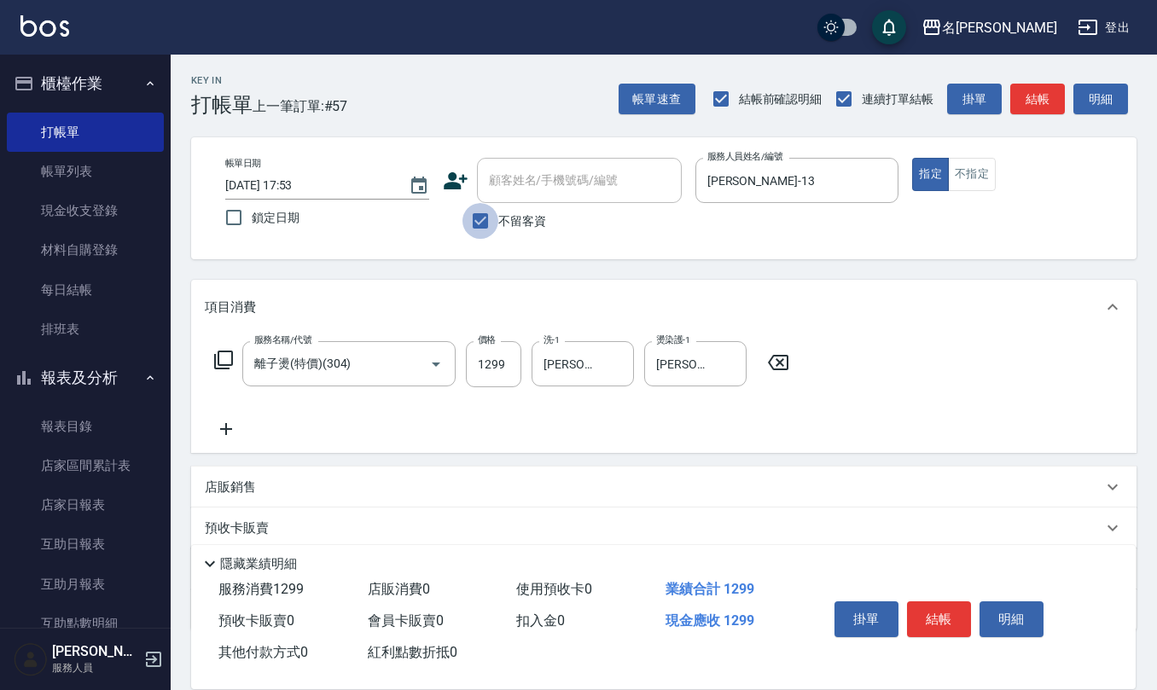
click at [473, 225] on input "不留客資" at bounding box center [481, 221] width 36 height 36
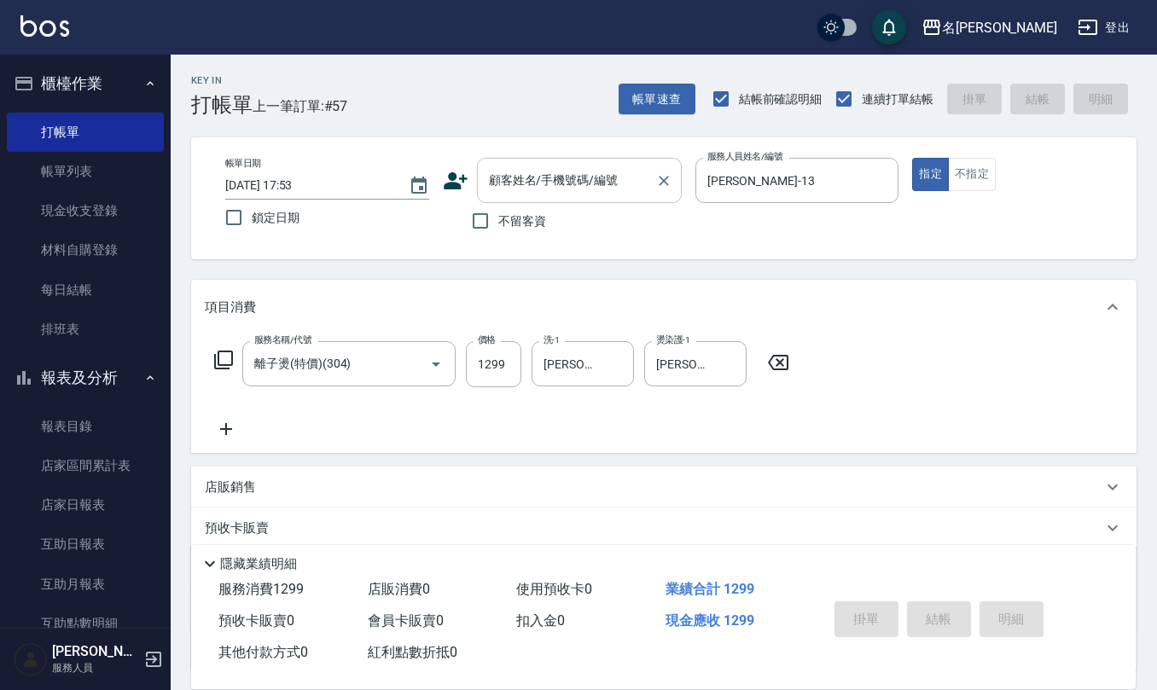
click at [526, 185] on input "顧客姓名/手機號碼/編號" at bounding box center [567, 181] width 164 height 30
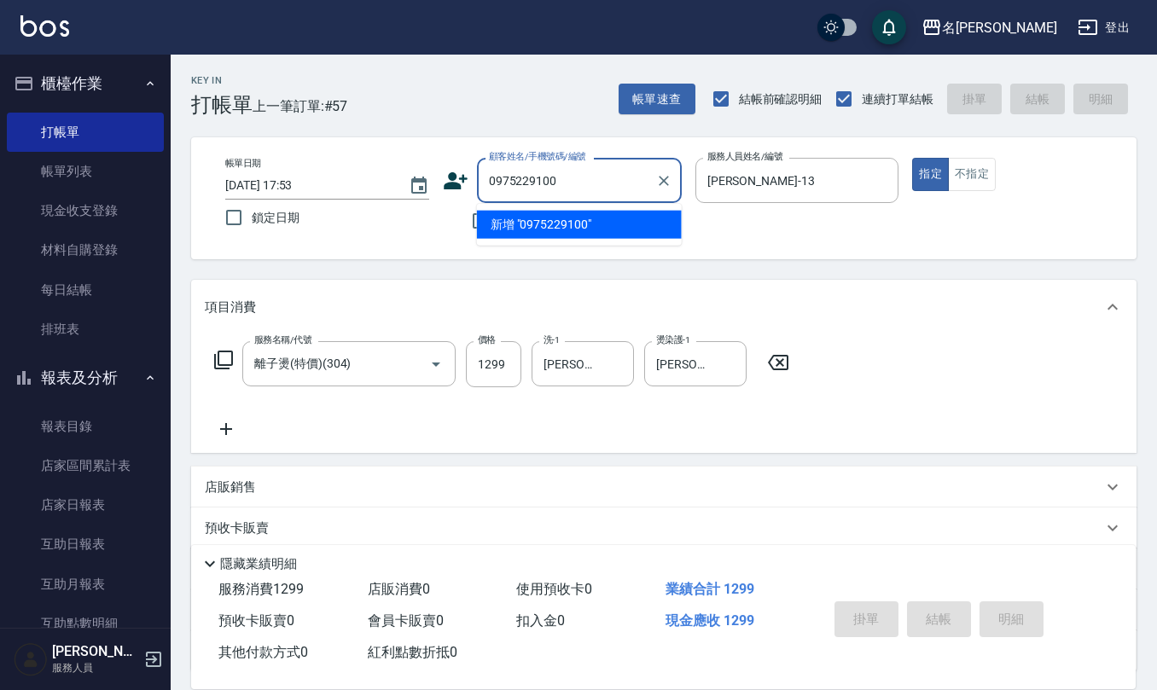
drag, startPoint x: 570, startPoint y: 178, endPoint x: 213, endPoint y: 185, distance: 356.8
click at [220, 183] on div "帳單日期 [DATE] 17:53 鎖定日期 顧客姓名/手機號碼/編號 0975229100 顧客姓名/手機號碼/編號 不留客資 服務人員姓名/編號 [PER…" at bounding box center [664, 198] width 905 height 81
click at [451, 184] on icon at bounding box center [456, 180] width 24 height 17
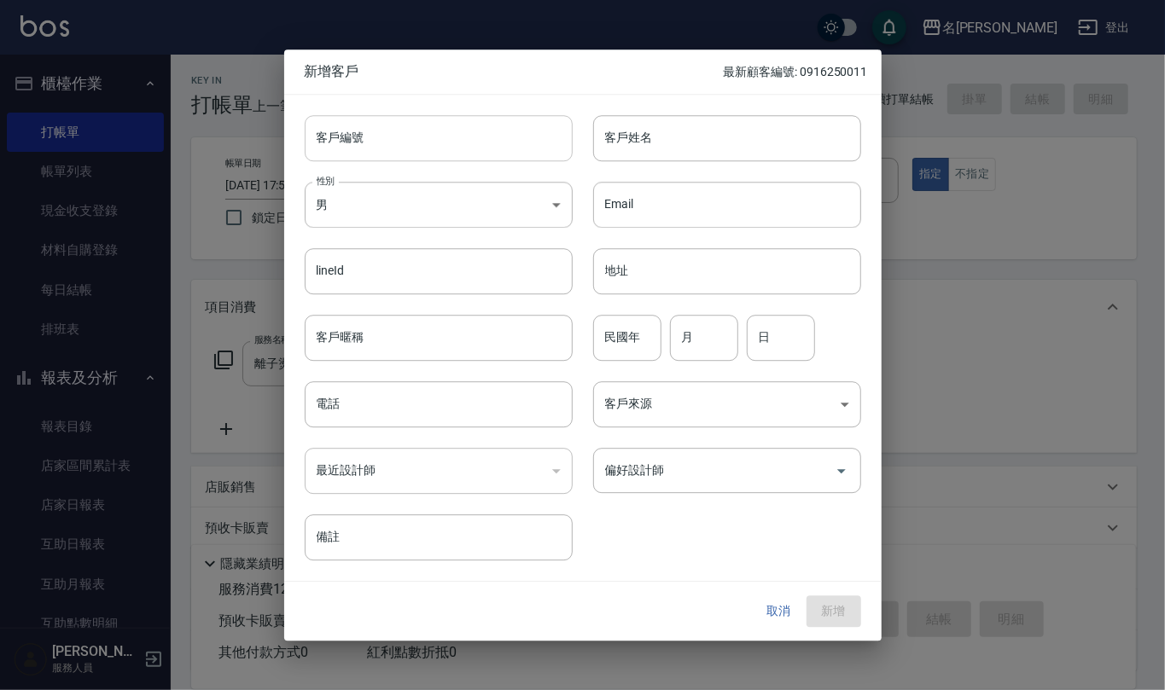
click at [473, 143] on input "客戶編號" at bounding box center [439, 138] width 268 height 46
paste input "0975229100"
click at [414, 410] on input "電話" at bounding box center [439, 405] width 268 height 46
paste input "0975229100"
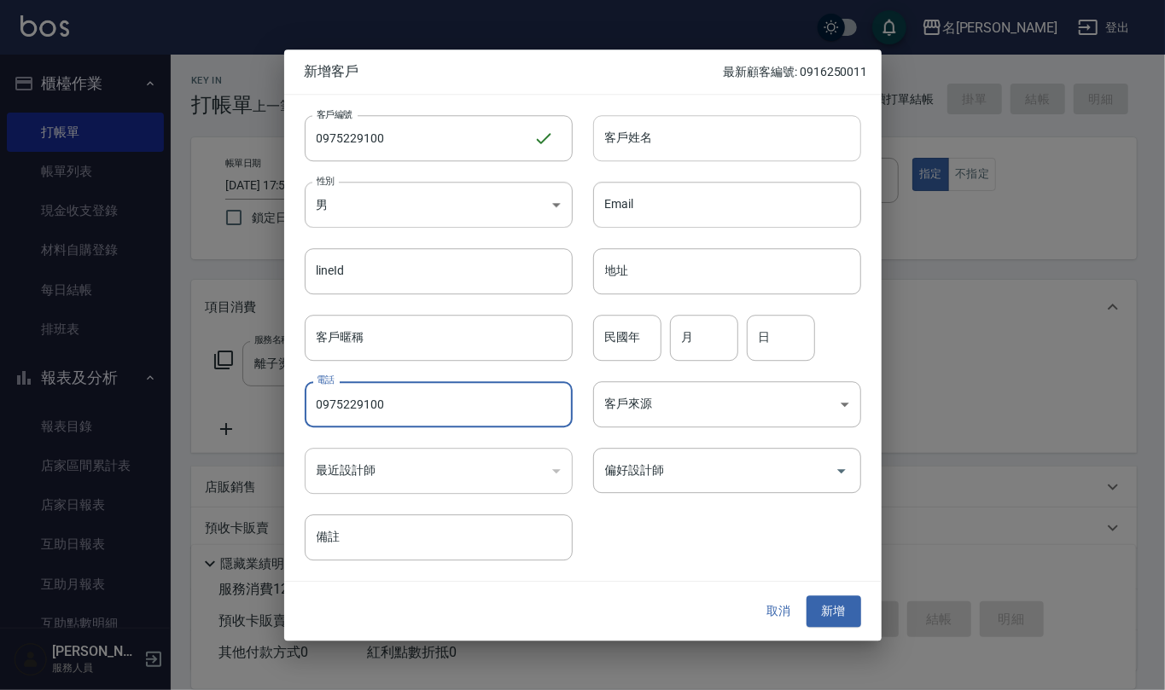
click at [645, 124] on input "客戶姓名" at bounding box center [727, 138] width 268 height 46
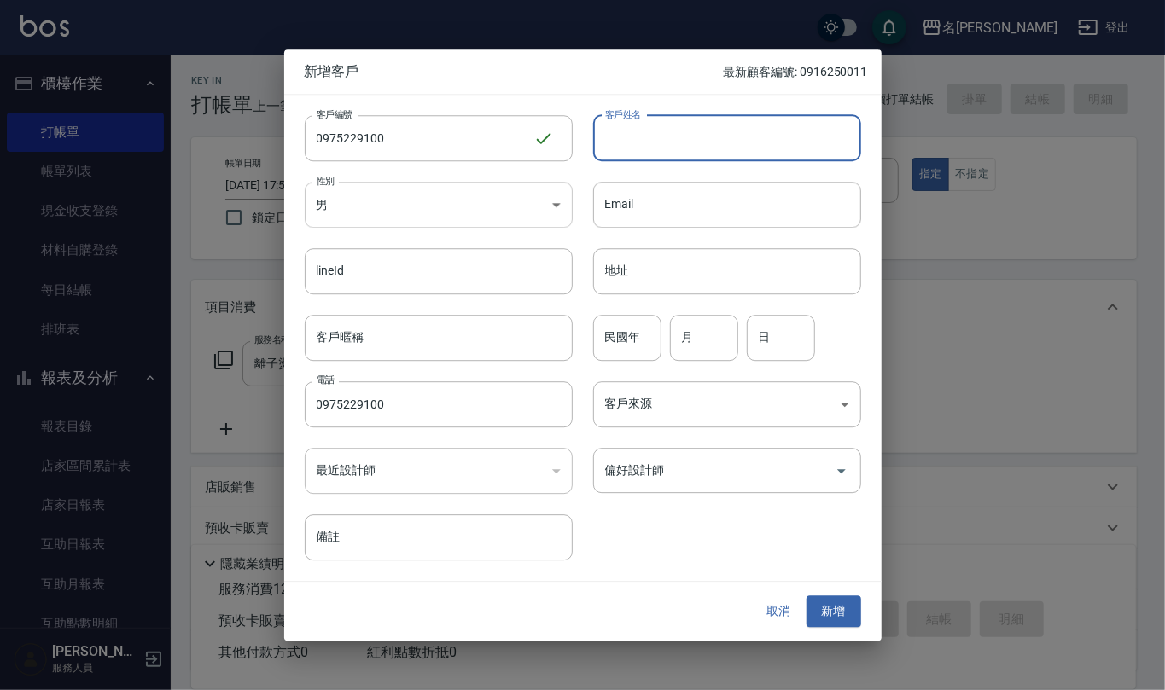
click at [533, 195] on body "名留仁二 登出 櫃檯作業 打帳單 帳單列表 現金收支登錄 材料自購登錄 每日結帳 排班表 報表及分析 報表目錄 店家區間累計表 店家日報表 互助日報表 互助月…" at bounding box center [582, 416] width 1165 height 832
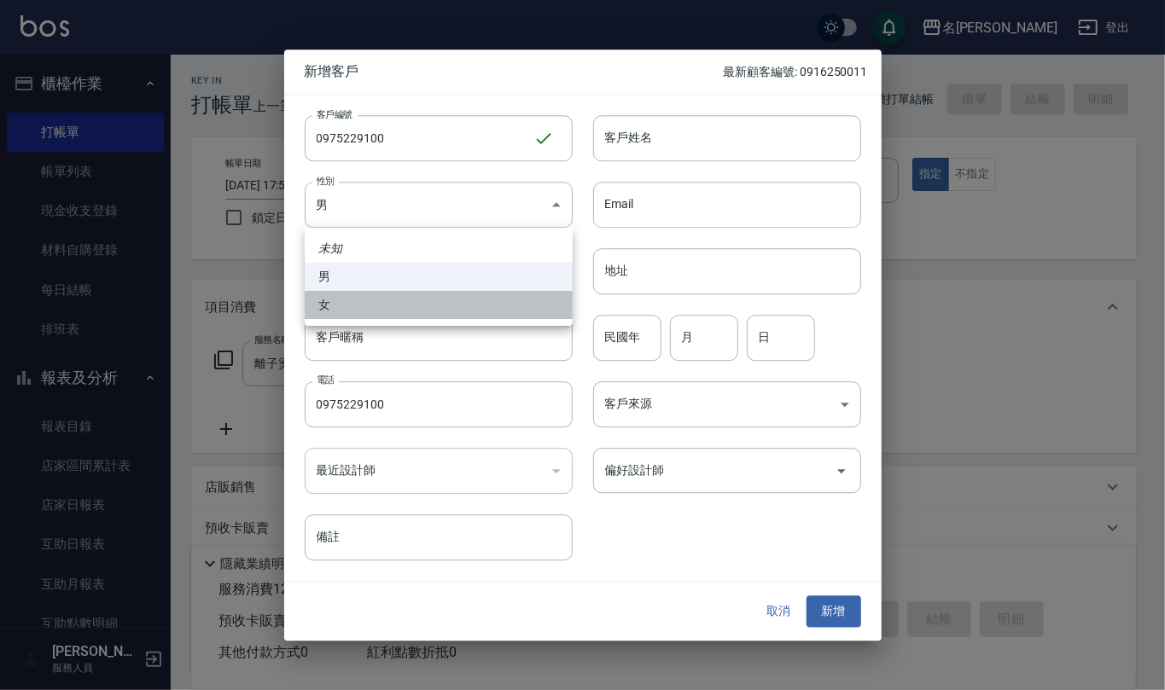
click at [479, 294] on li "女" at bounding box center [439, 305] width 268 height 28
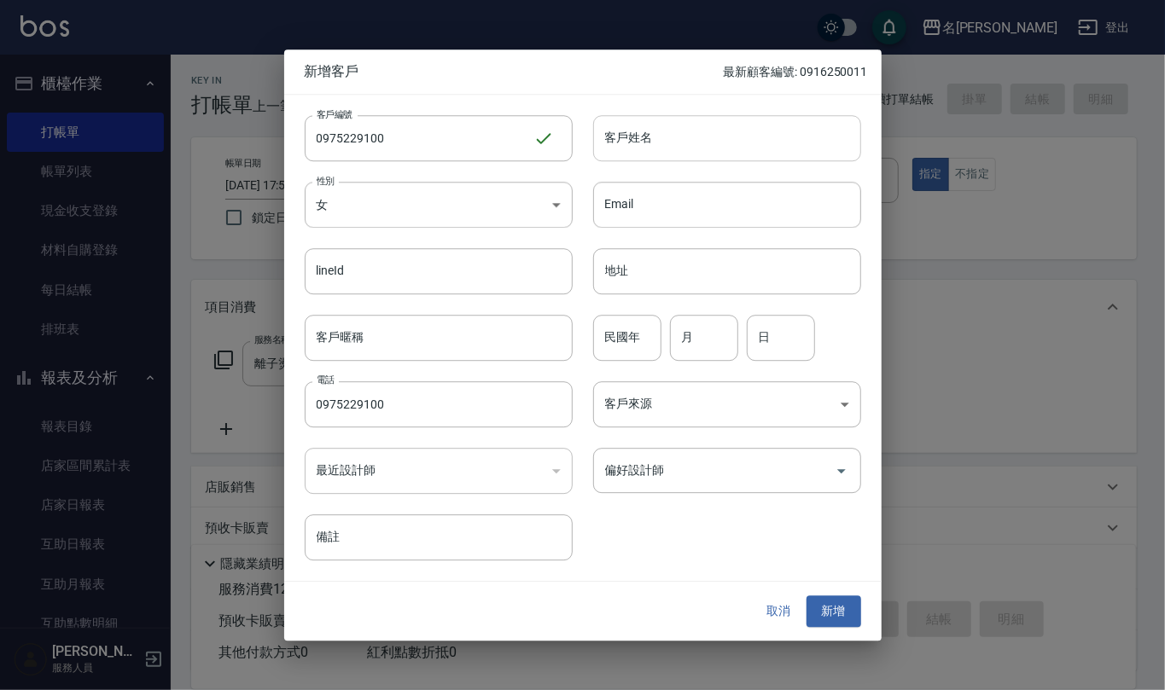
click at [667, 135] on input "客戶姓名" at bounding box center [727, 138] width 268 height 46
click at [647, 331] on input "民國年" at bounding box center [627, 338] width 68 height 46
click at [844, 626] on button "新增" at bounding box center [834, 613] width 55 height 32
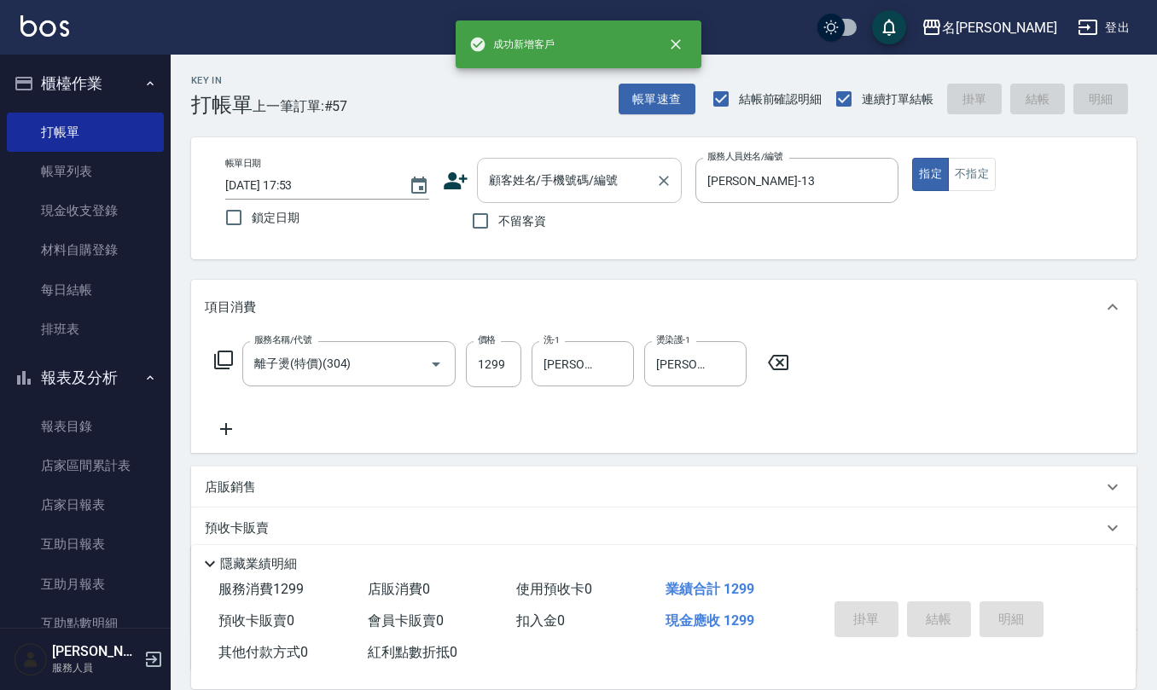
click at [603, 184] on input "顧客姓名/手機號碼/編號" at bounding box center [567, 181] width 164 height 30
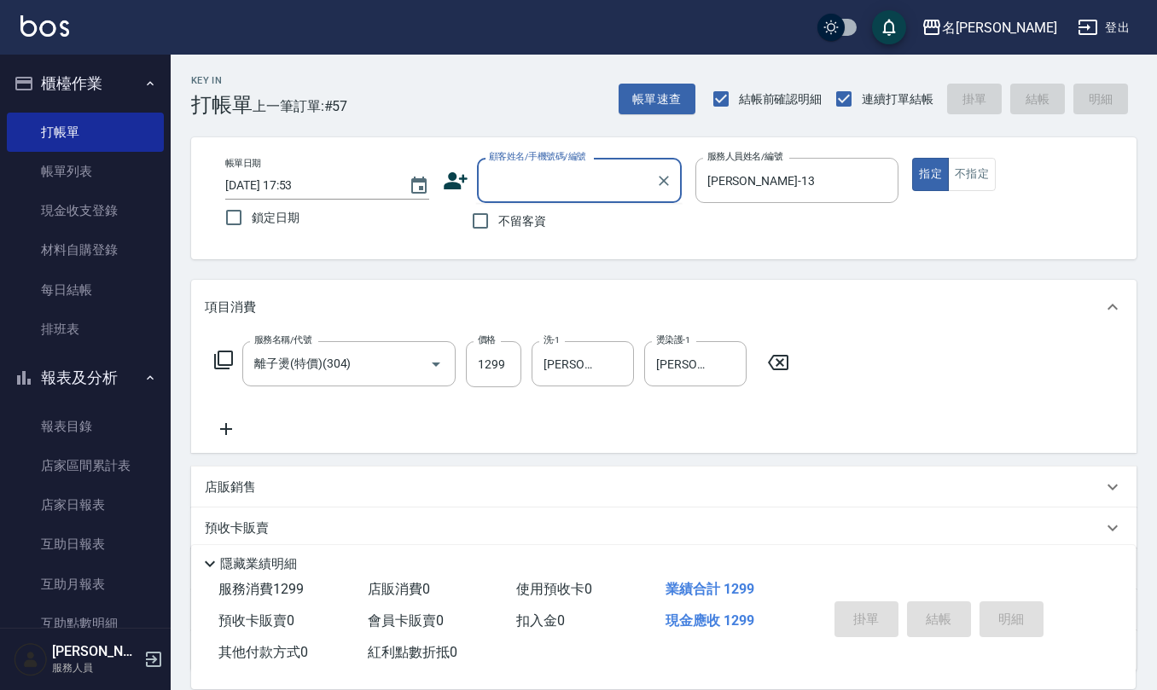
paste input "0975229100"
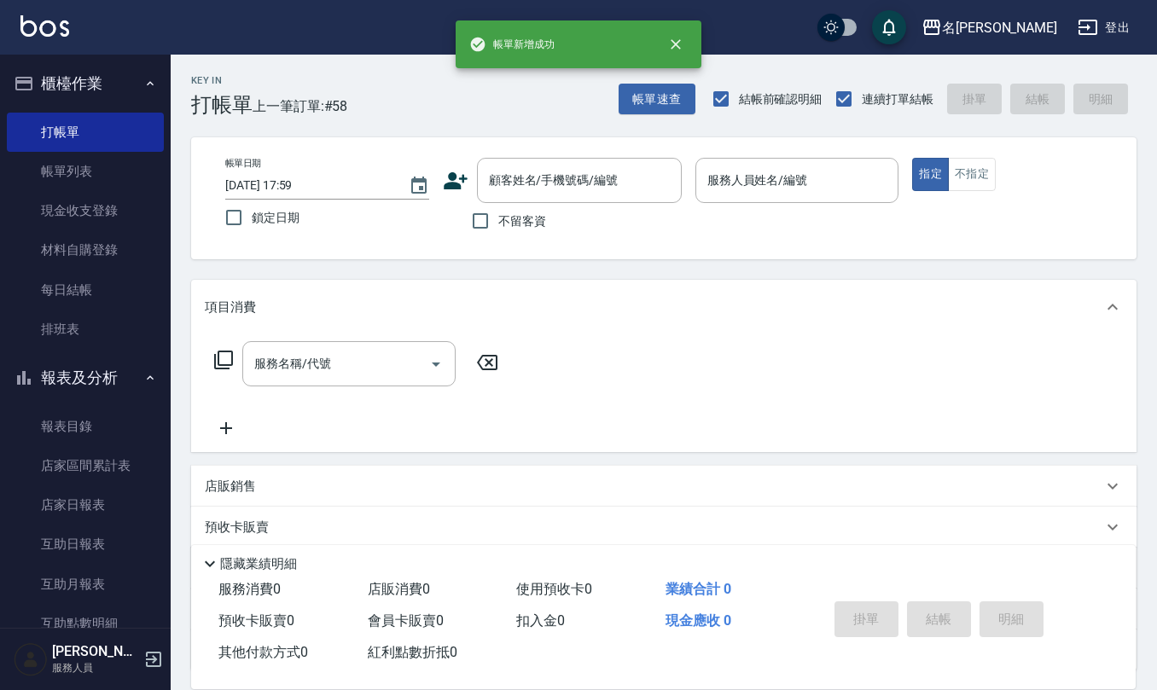
click at [522, 234] on label "不留客資" at bounding box center [505, 221] width 84 height 36
click at [498, 234] on input "不留客資" at bounding box center [481, 221] width 36 height 36
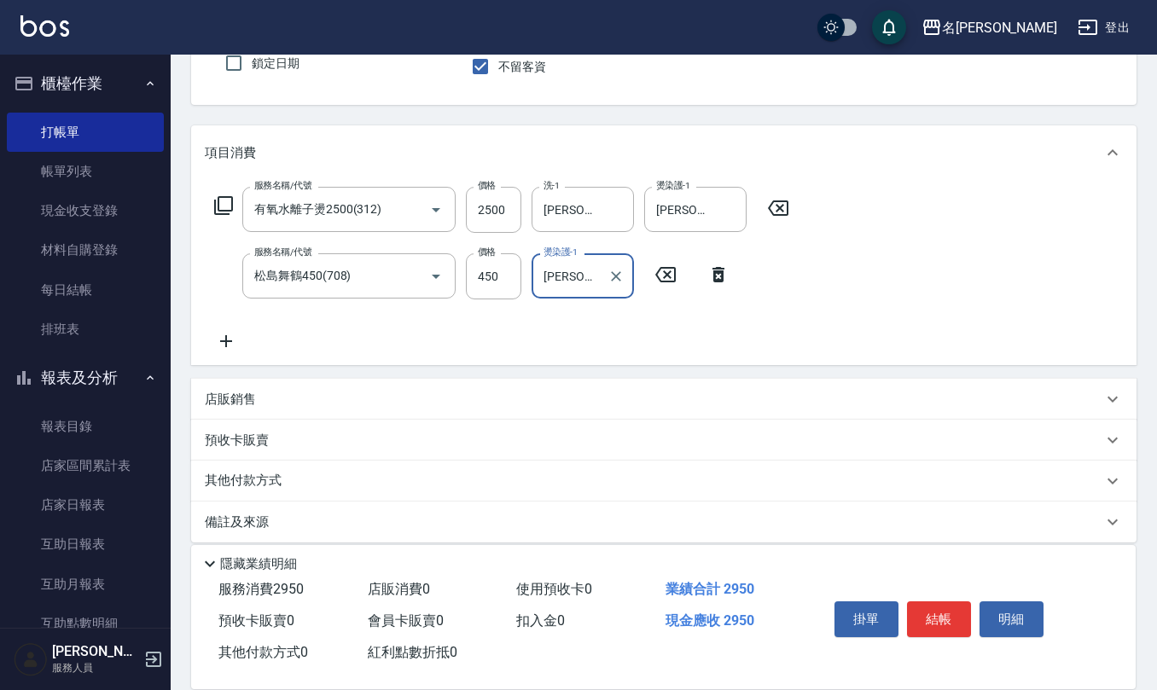
scroll to position [167, 0]
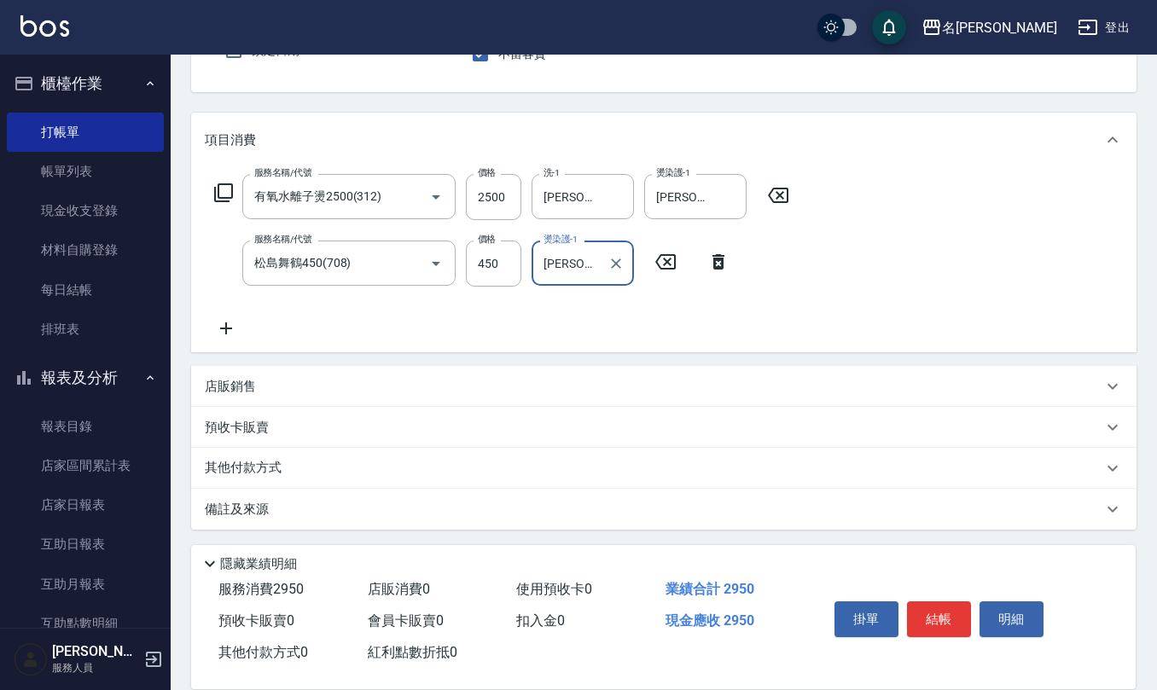
click at [275, 384] on div "店販銷售" at bounding box center [654, 387] width 898 height 18
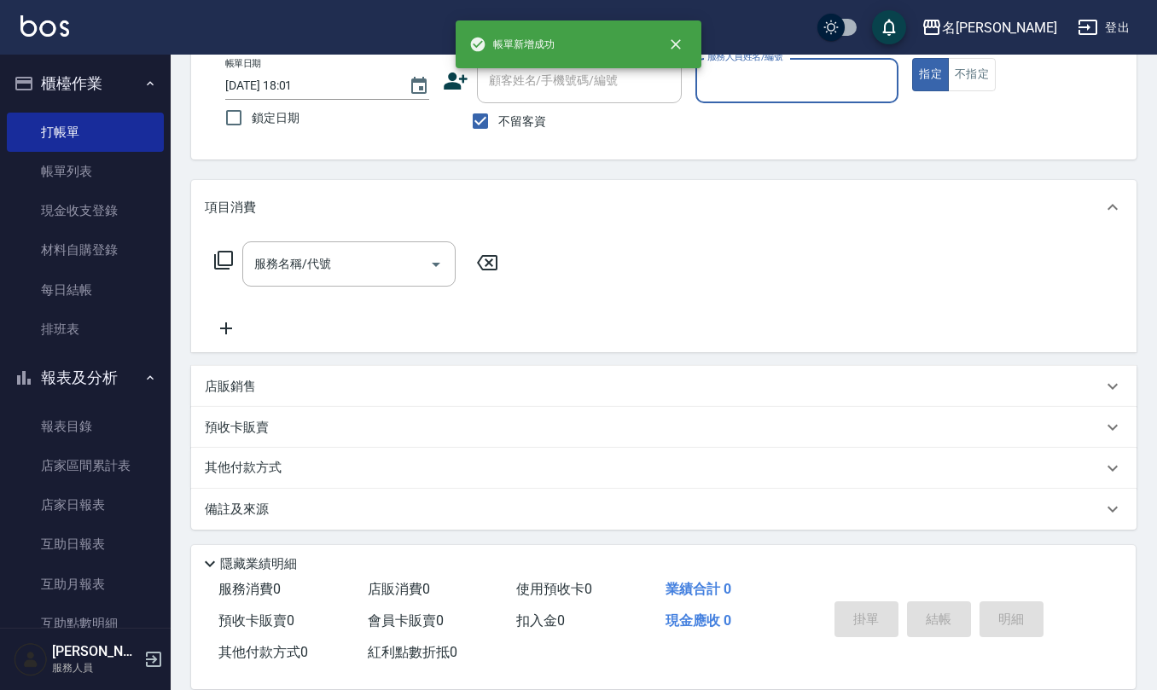
scroll to position [0, 0]
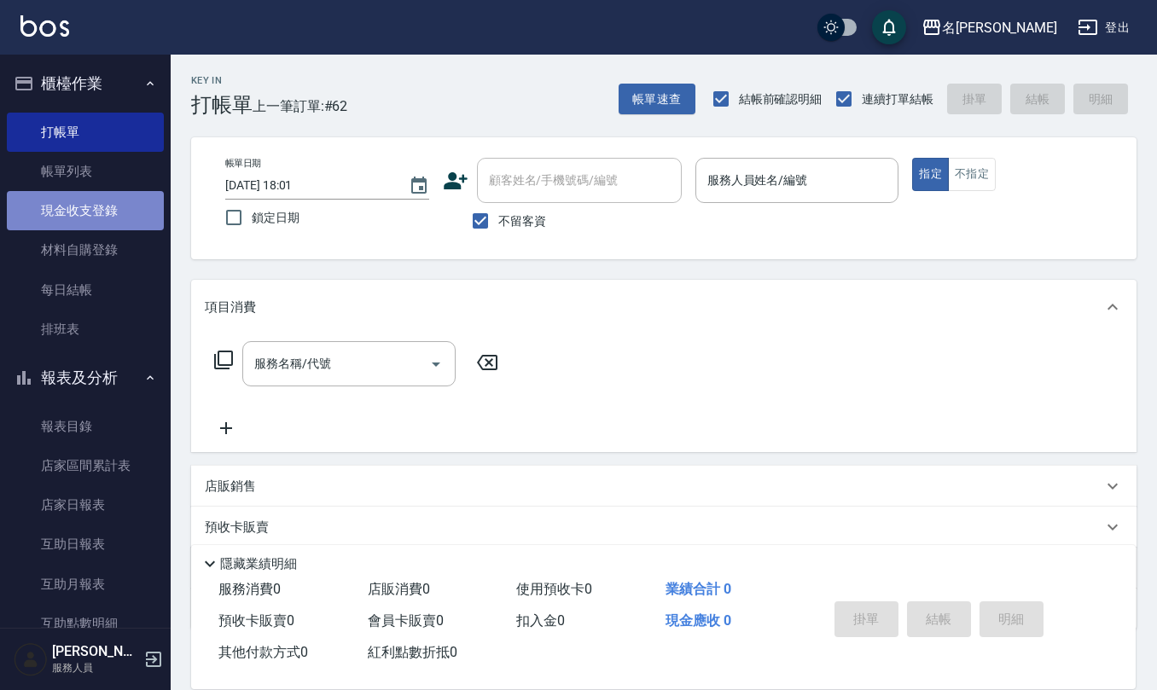
click at [100, 212] on link "現金收支登錄" at bounding box center [85, 210] width 157 height 39
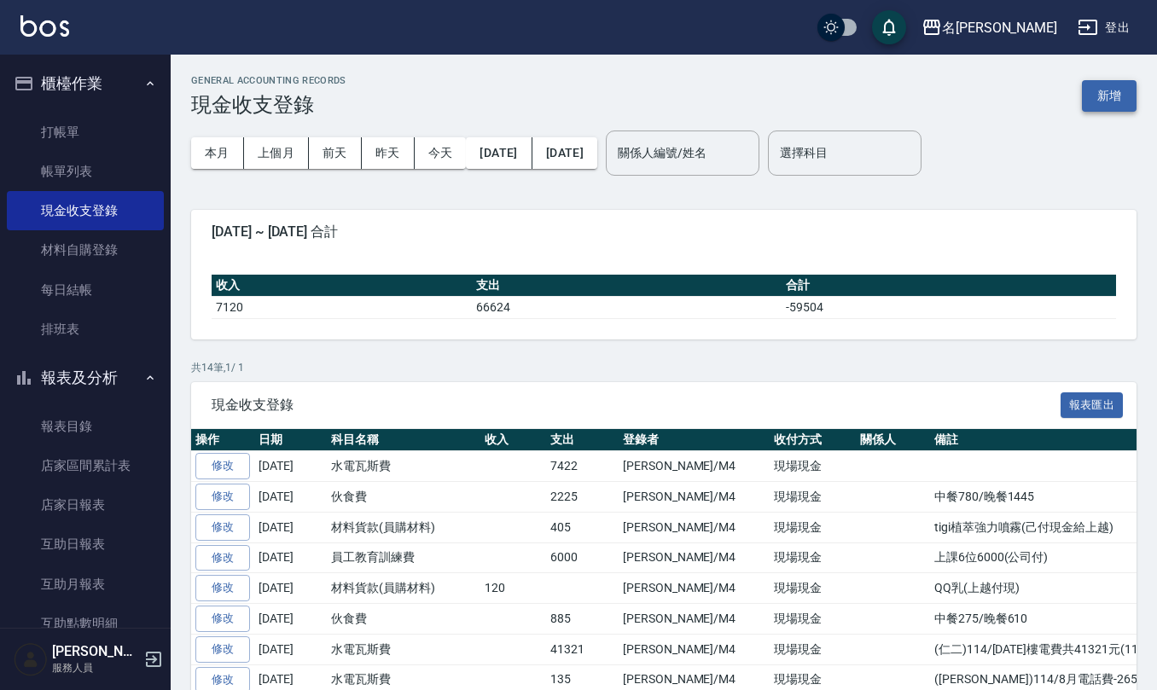
click at [1117, 100] on button "新增" at bounding box center [1109, 96] width 55 height 32
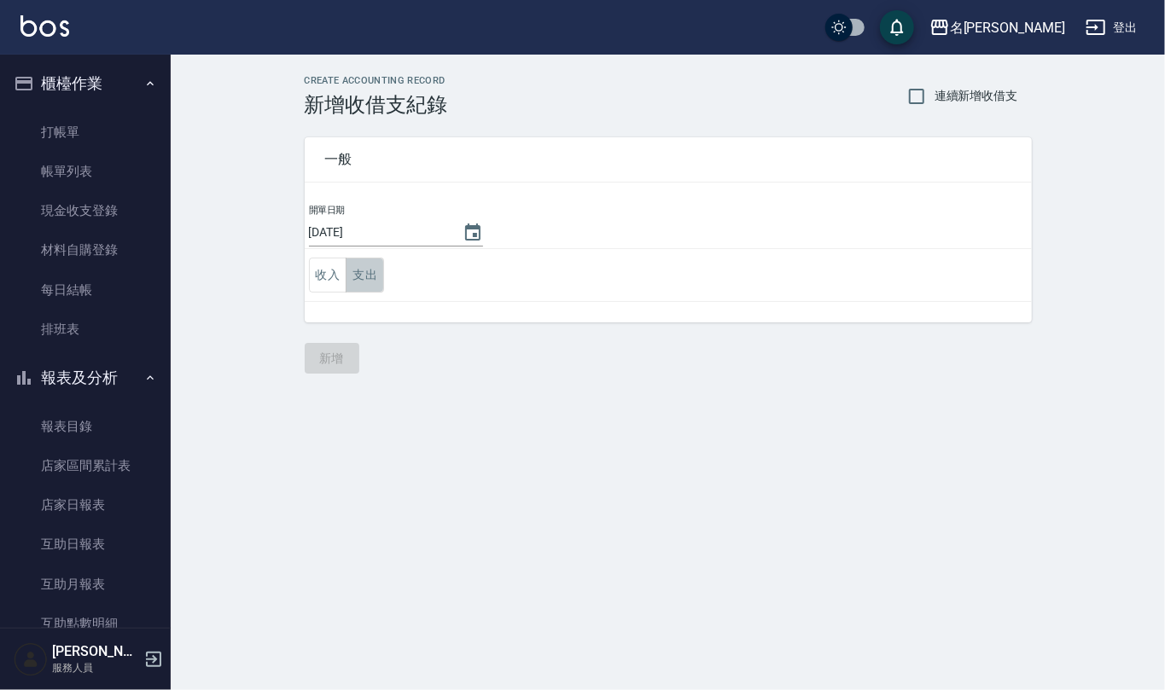
click at [360, 270] on button "支出" at bounding box center [365, 275] width 38 height 35
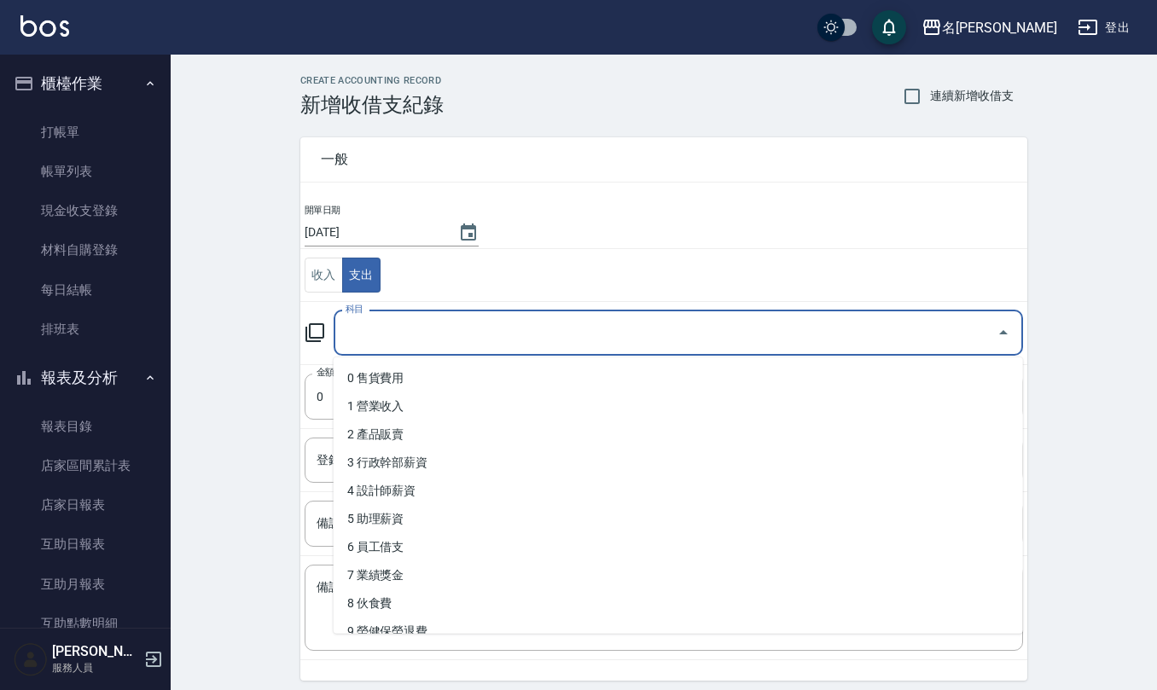
click at [381, 321] on input "科目" at bounding box center [665, 333] width 649 height 30
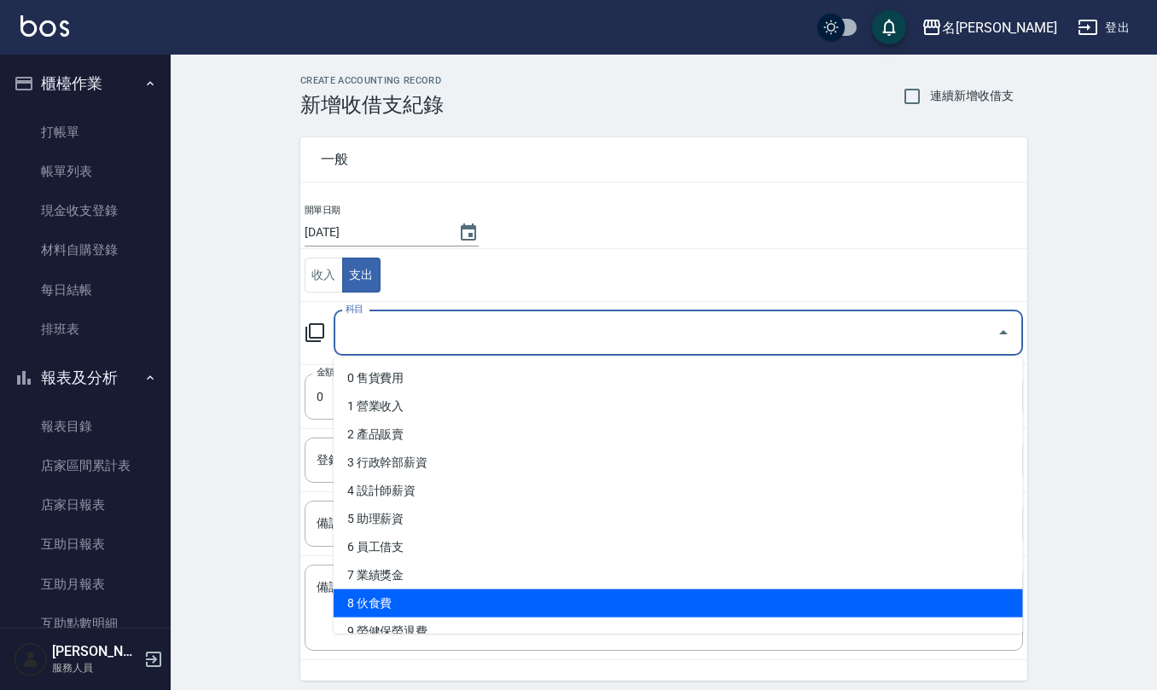
click at [372, 594] on li "8 伙食費" at bounding box center [679, 604] width 690 height 28
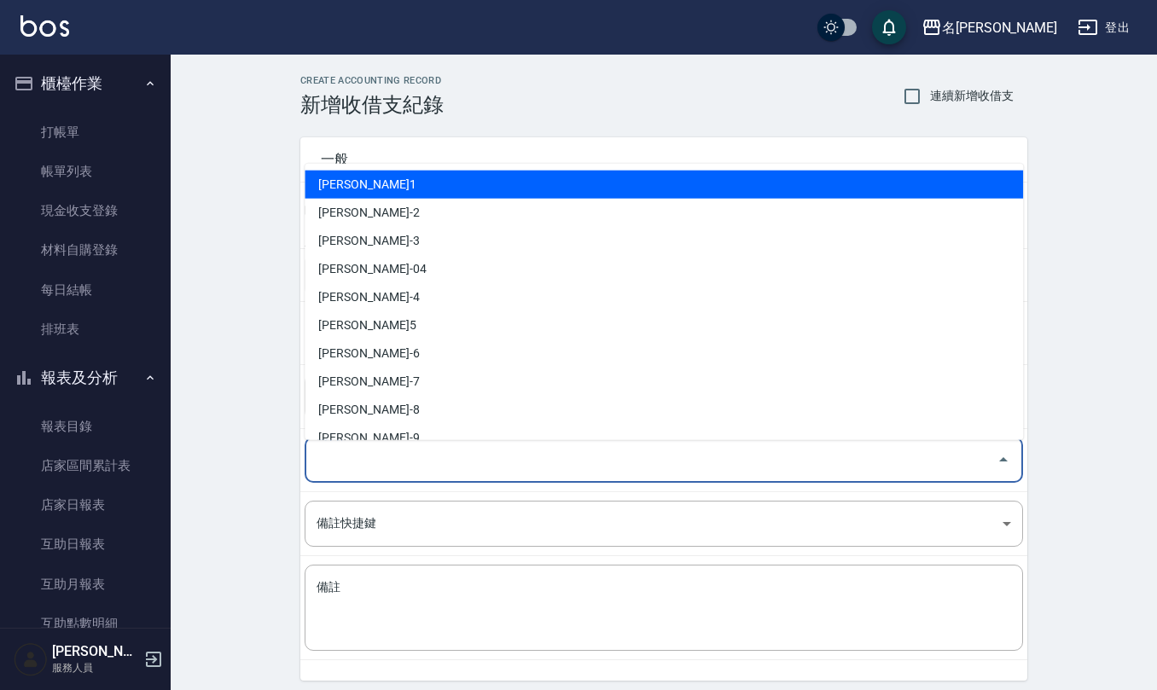
click at [421, 452] on input "登錄者" at bounding box center [651, 461] width 678 height 30
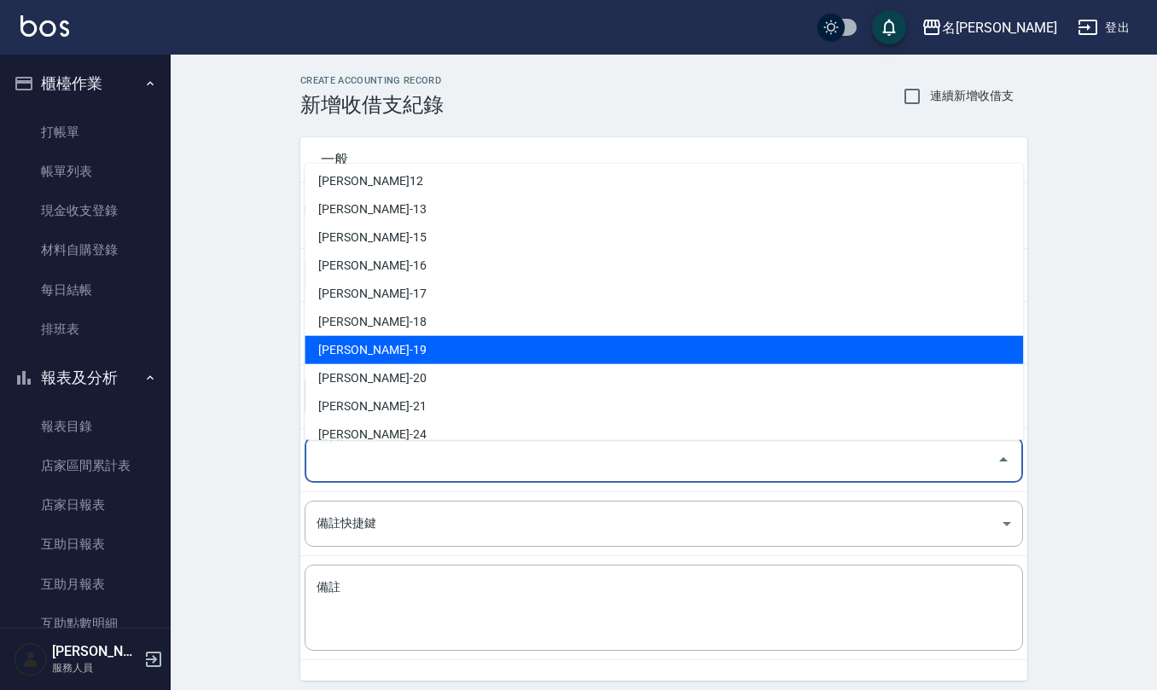
scroll to position [751, 0]
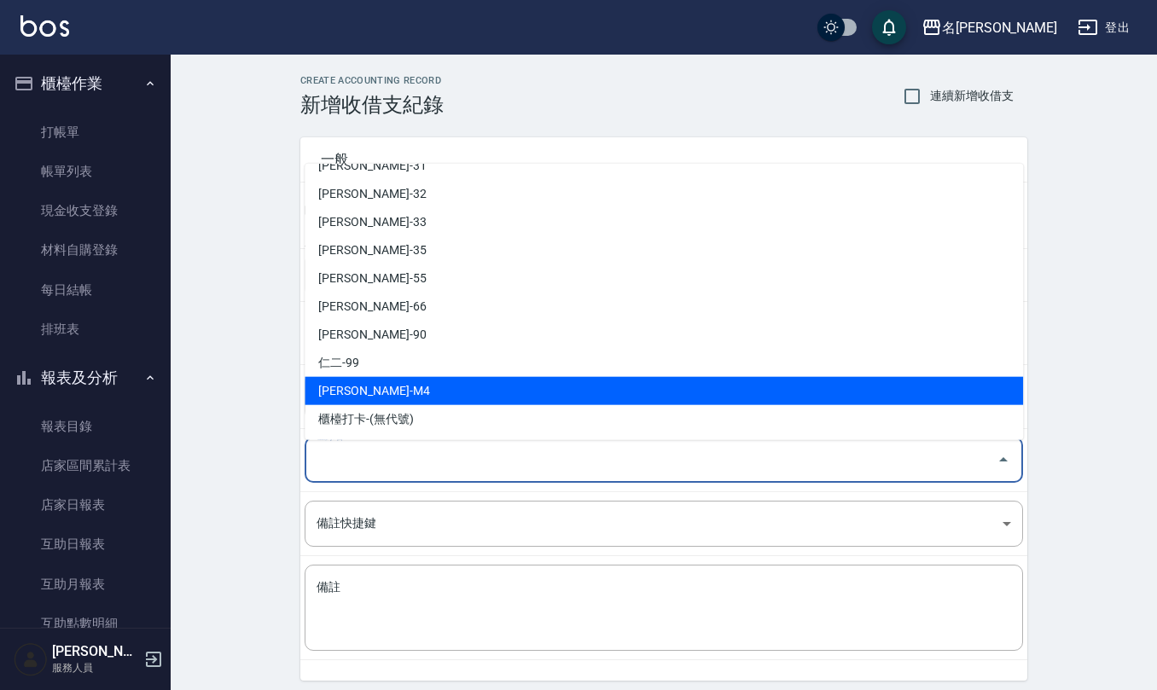
click at [382, 387] on li "[PERSON_NAME]-M4" at bounding box center [664, 391] width 719 height 28
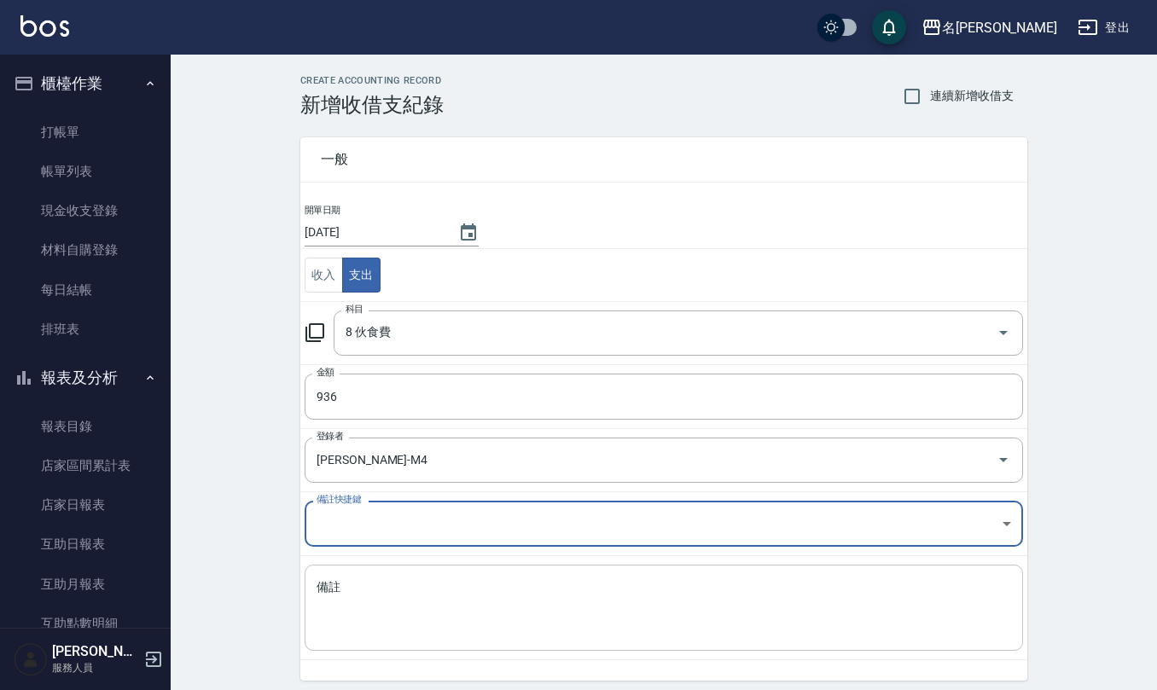
click at [393, 640] on div "x 備註" at bounding box center [664, 608] width 719 height 86
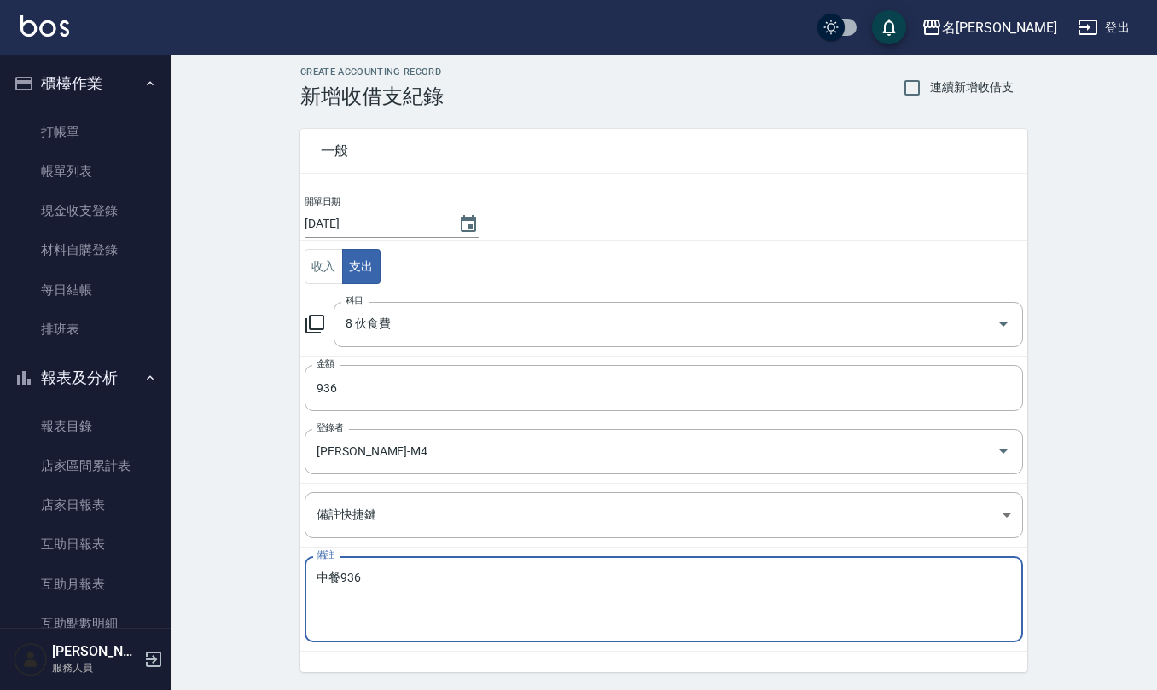
scroll to position [65, 0]
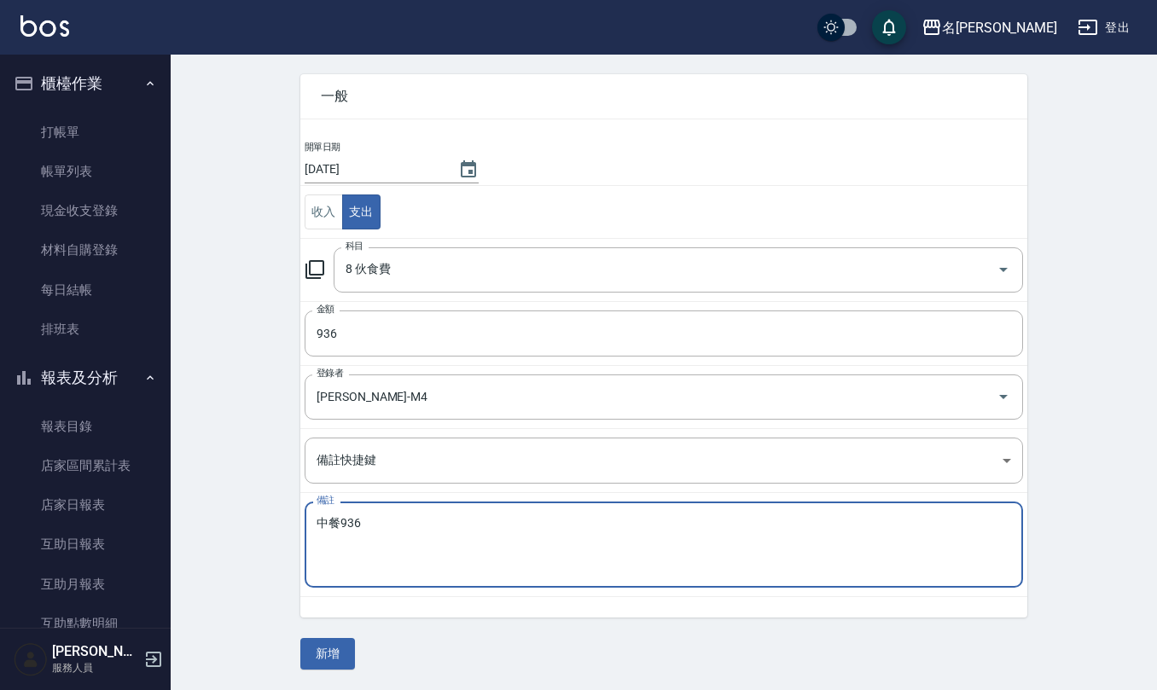
click at [328, 638] on div "一般 開單日期 [DATE] 收入 支出 科目 8 伙食費 科目 金額 936 金額 登錄者 [PERSON_NAME]-M4 登錄者 備註快捷鍵 ​ 備註快…" at bounding box center [663, 362] width 727 height 616
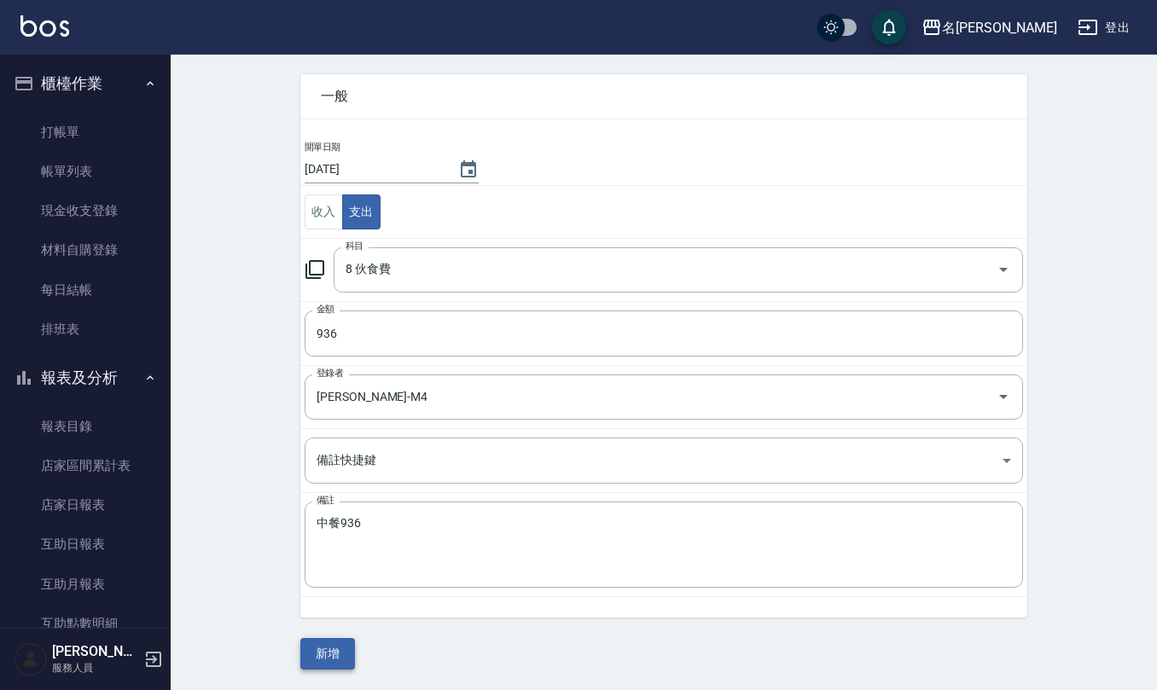
click at [328, 653] on button "新增" at bounding box center [327, 654] width 55 height 32
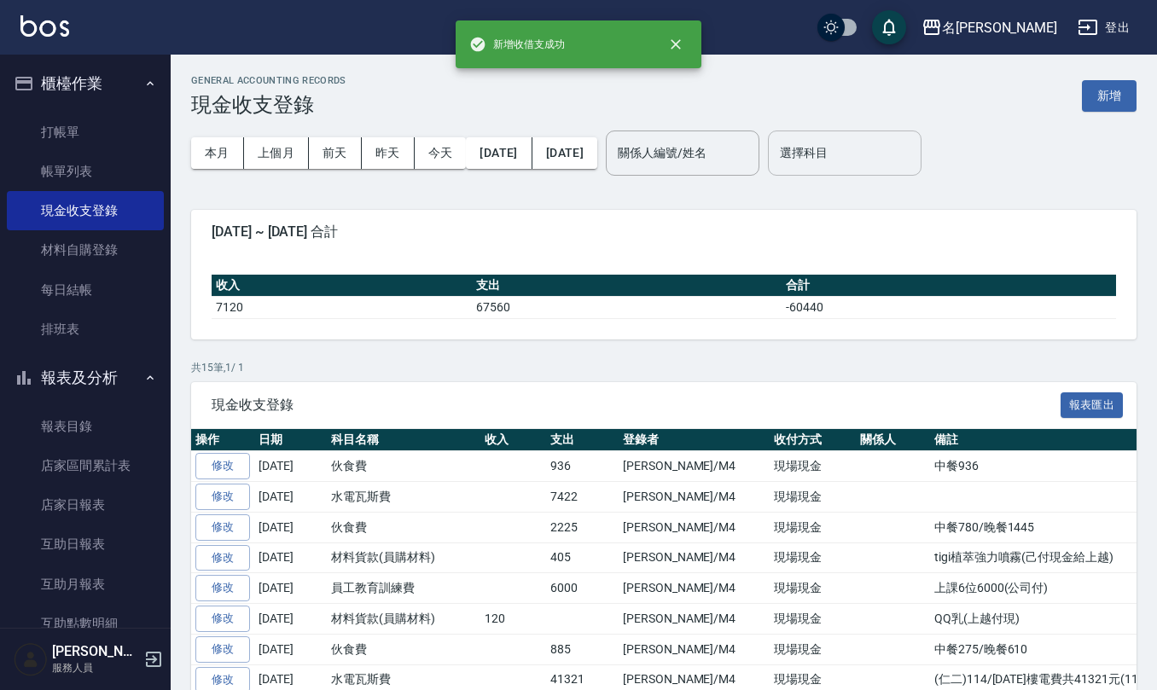
click at [922, 137] on div "選擇科目" at bounding box center [845, 153] width 154 height 45
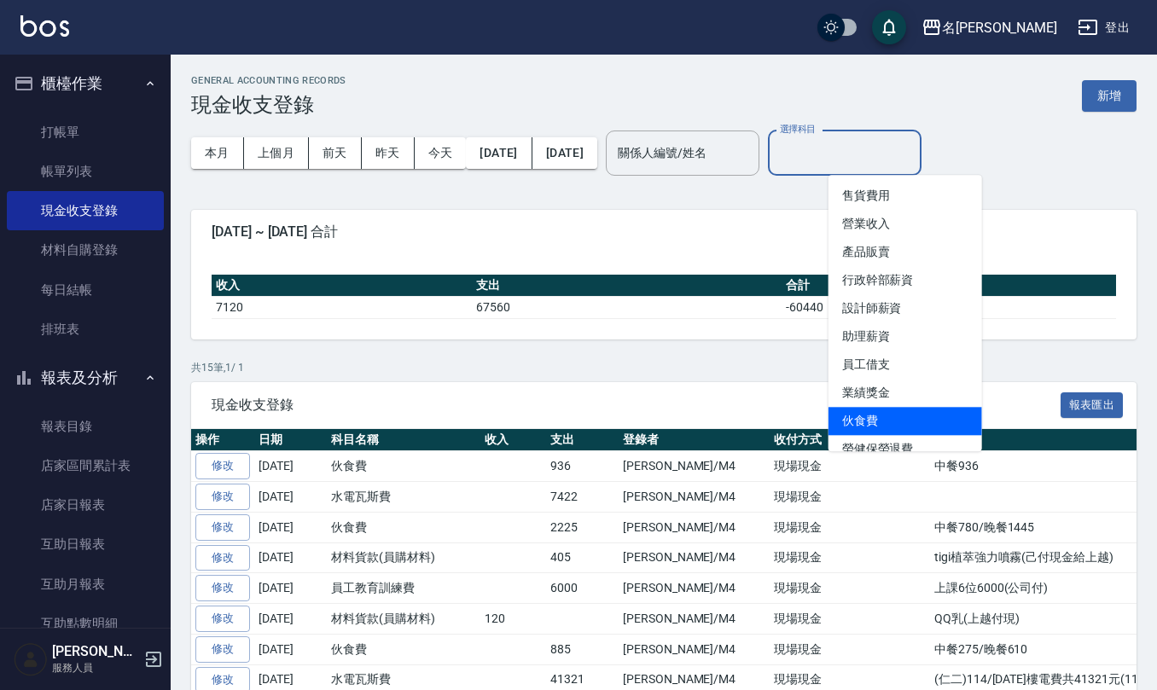
click at [893, 408] on li "伙食費" at bounding box center [906, 421] width 154 height 28
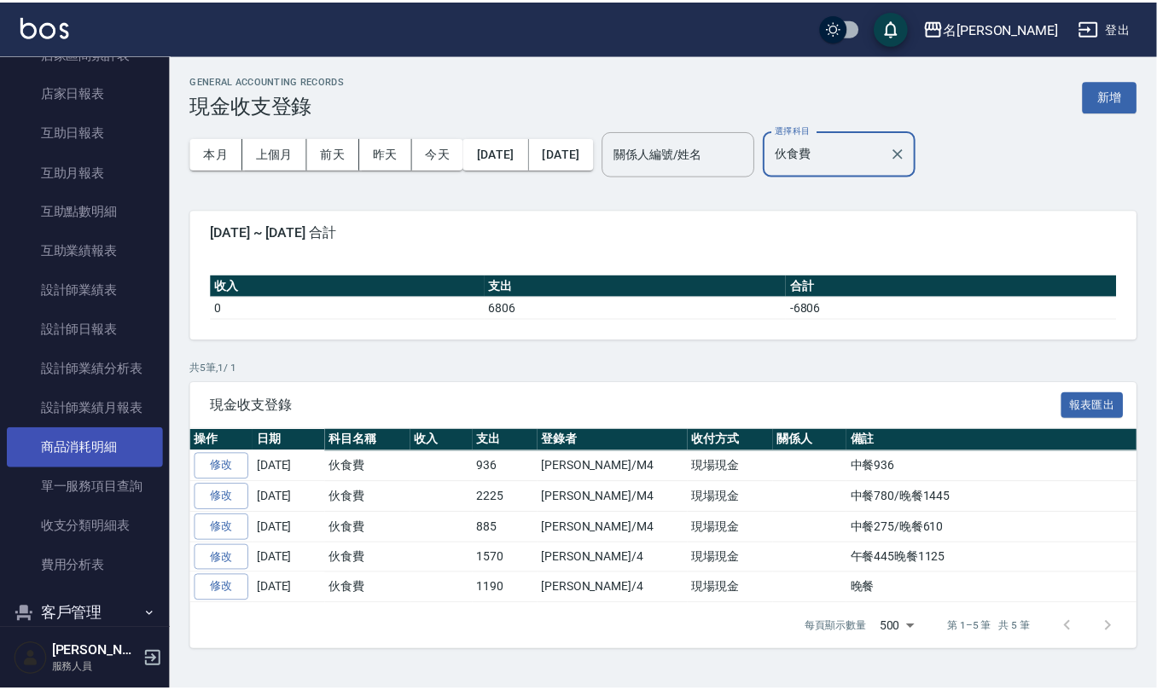
scroll to position [574, 0]
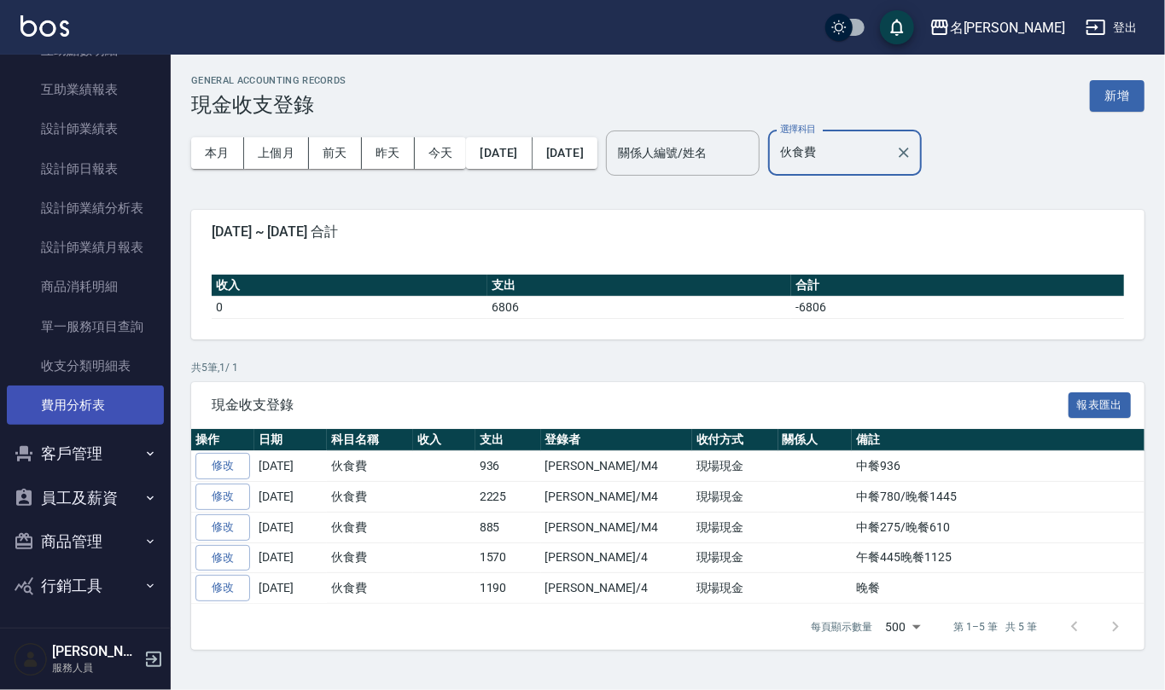
click at [70, 396] on link "費用分析表" at bounding box center [85, 405] width 157 height 39
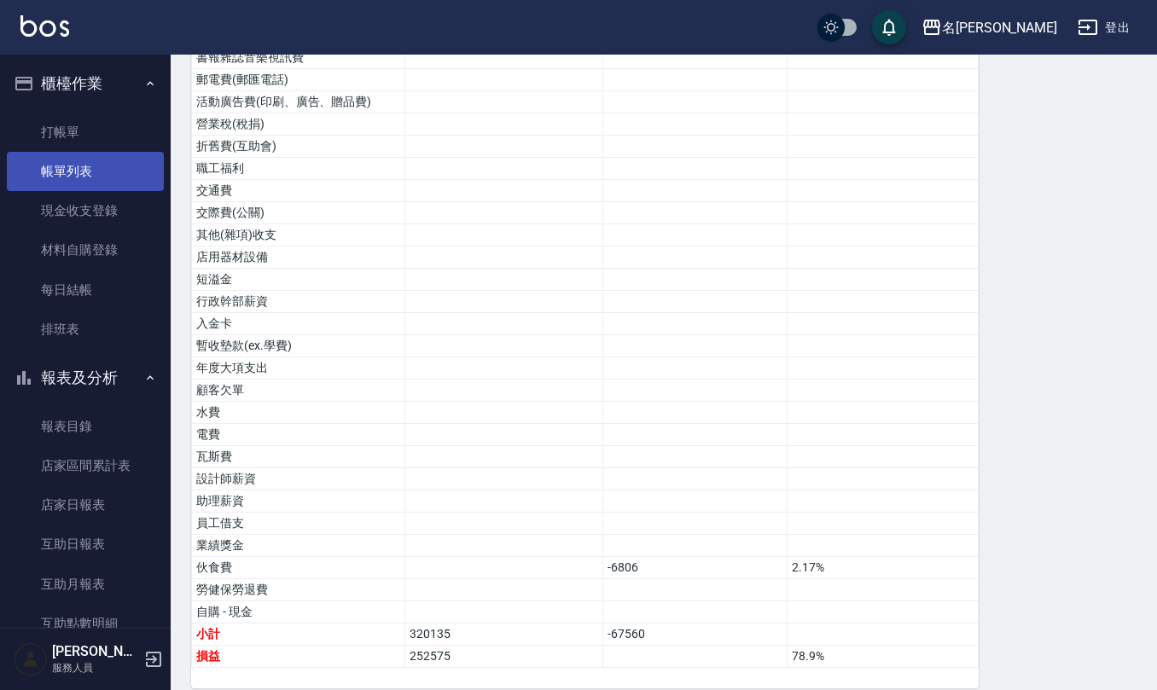
click at [72, 161] on link "帳單列表" at bounding box center [85, 171] width 157 height 39
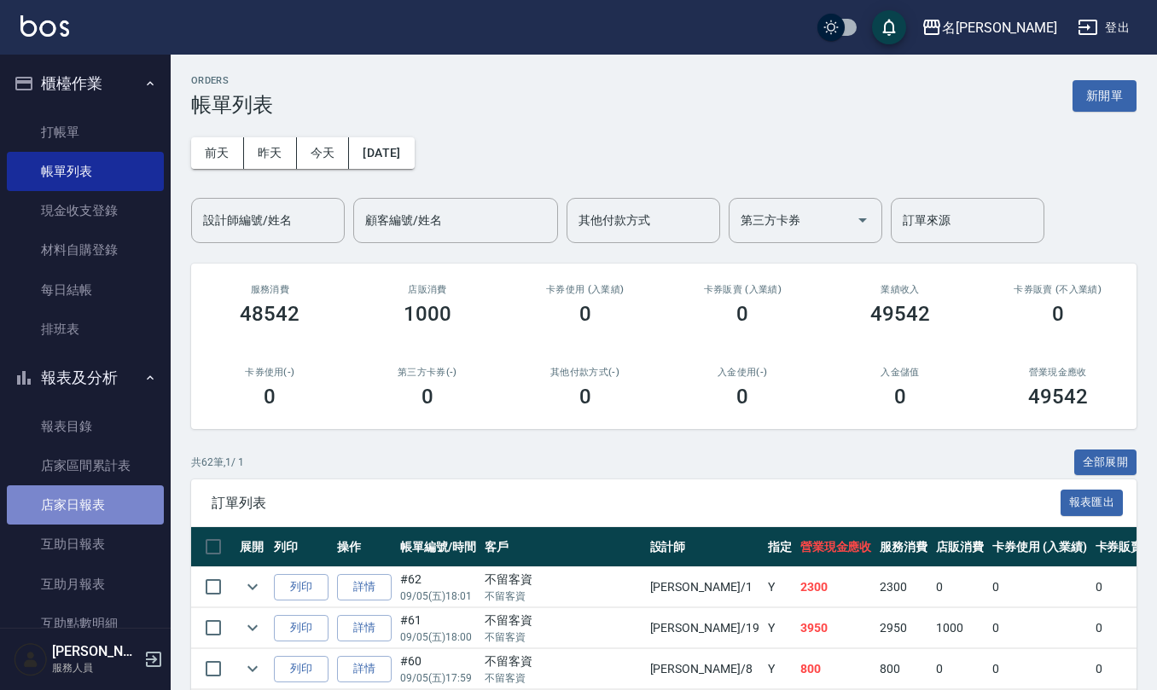
click at [117, 496] on link "店家日報表" at bounding box center [85, 505] width 157 height 39
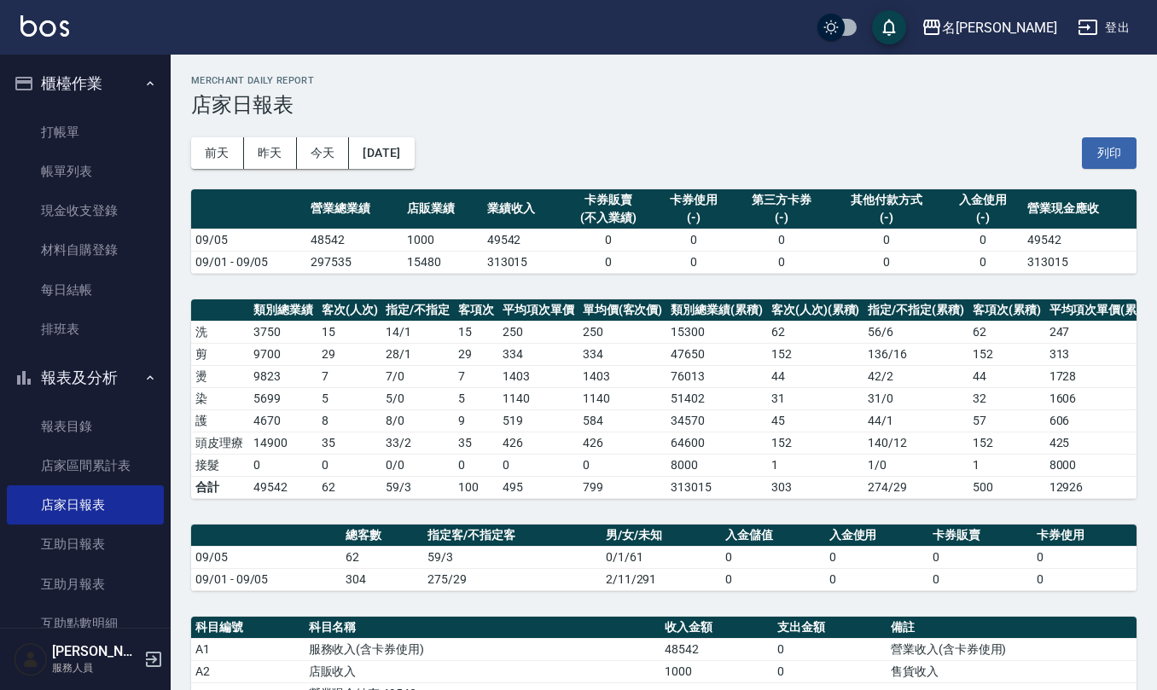
click at [1111, 169] on div "[DATE] [DATE] [DATE] [DATE] 列印" at bounding box center [664, 153] width 946 height 73
click at [1116, 154] on button "列印" at bounding box center [1109, 153] width 55 height 32
click at [92, 553] on link "互助日報表" at bounding box center [85, 544] width 157 height 39
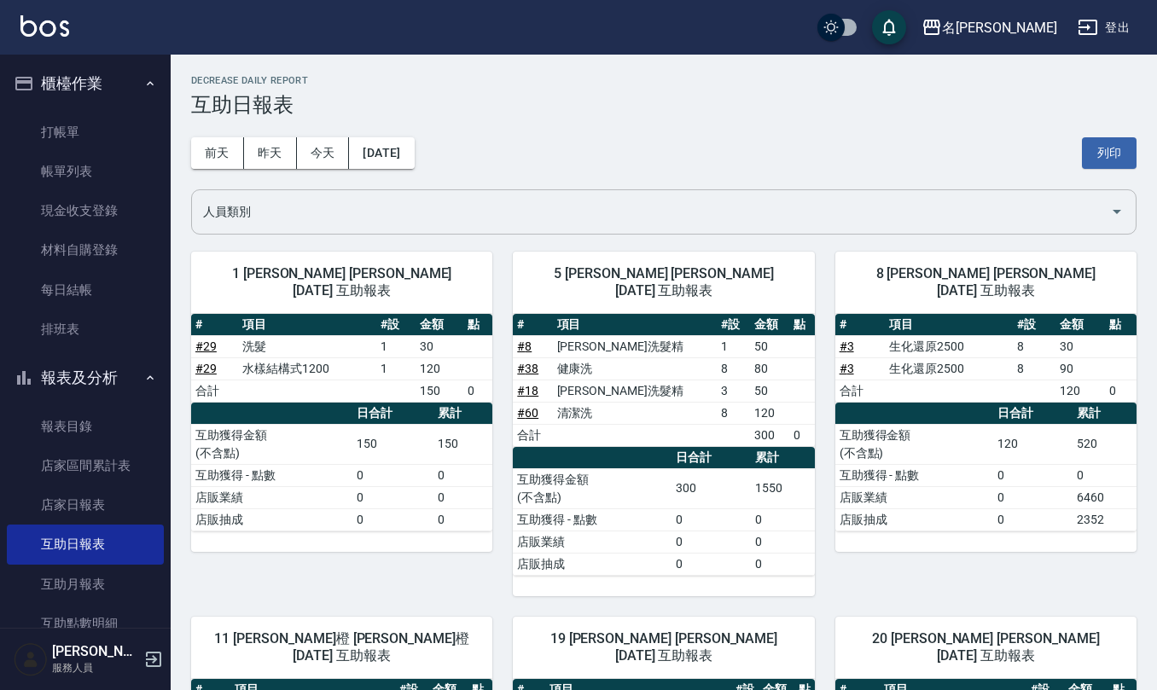
click at [363, 200] on input "人員類別" at bounding box center [651, 212] width 905 height 30
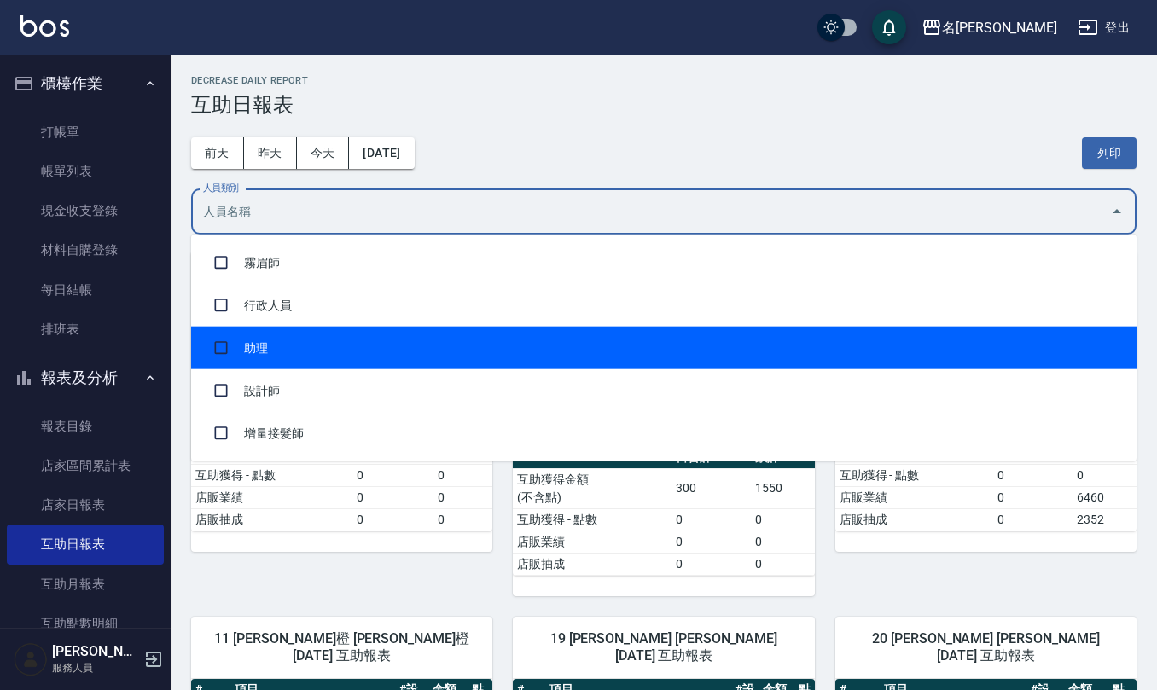
click at [332, 362] on li "助理" at bounding box center [664, 348] width 946 height 43
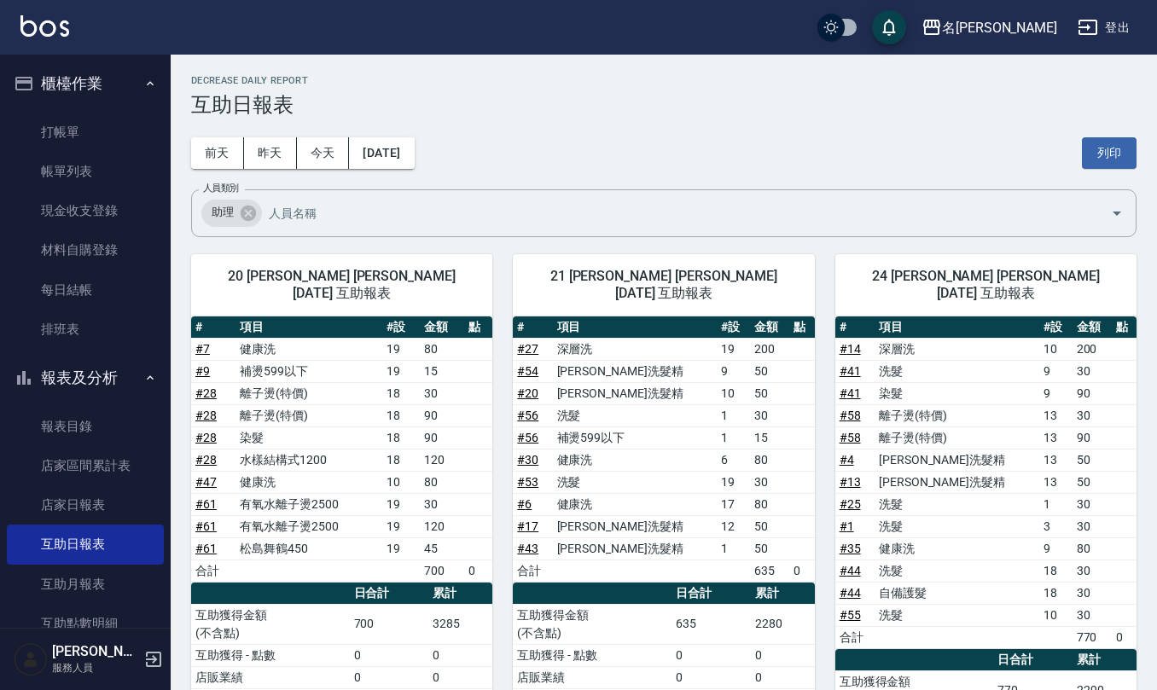
click at [572, 155] on div "[DATE] [DATE] [DATE] [DATE] 列印" at bounding box center [664, 153] width 946 height 73
click at [1117, 142] on button "列印" at bounding box center [1109, 153] width 55 height 32
click at [1104, 150] on button "列印" at bounding box center [1109, 153] width 55 height 32
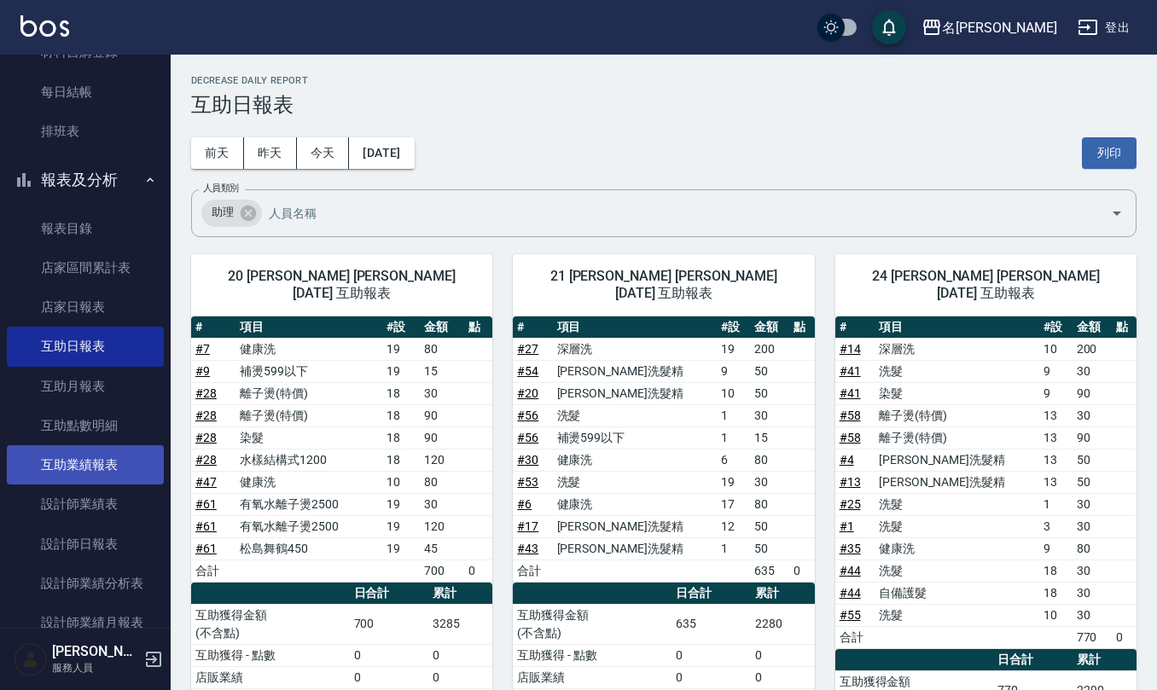
scroll to position [227, 0]
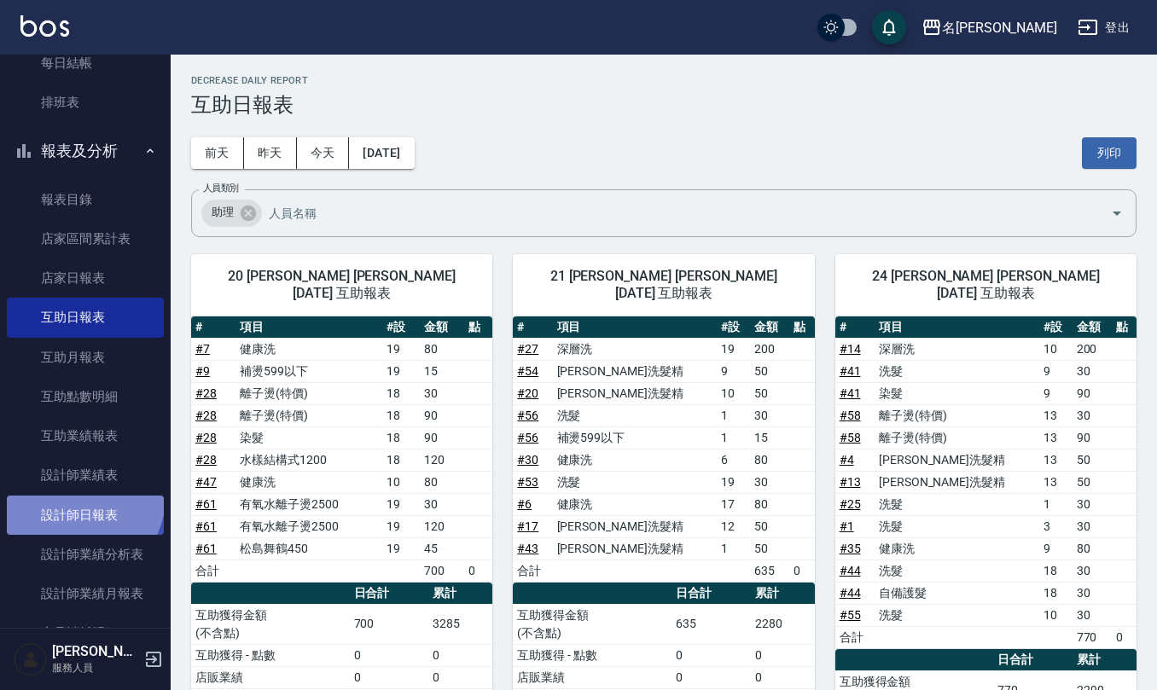
click at [77, 497] on link "設計師日報表" at bounding box center [85, 515] width 157 height 39
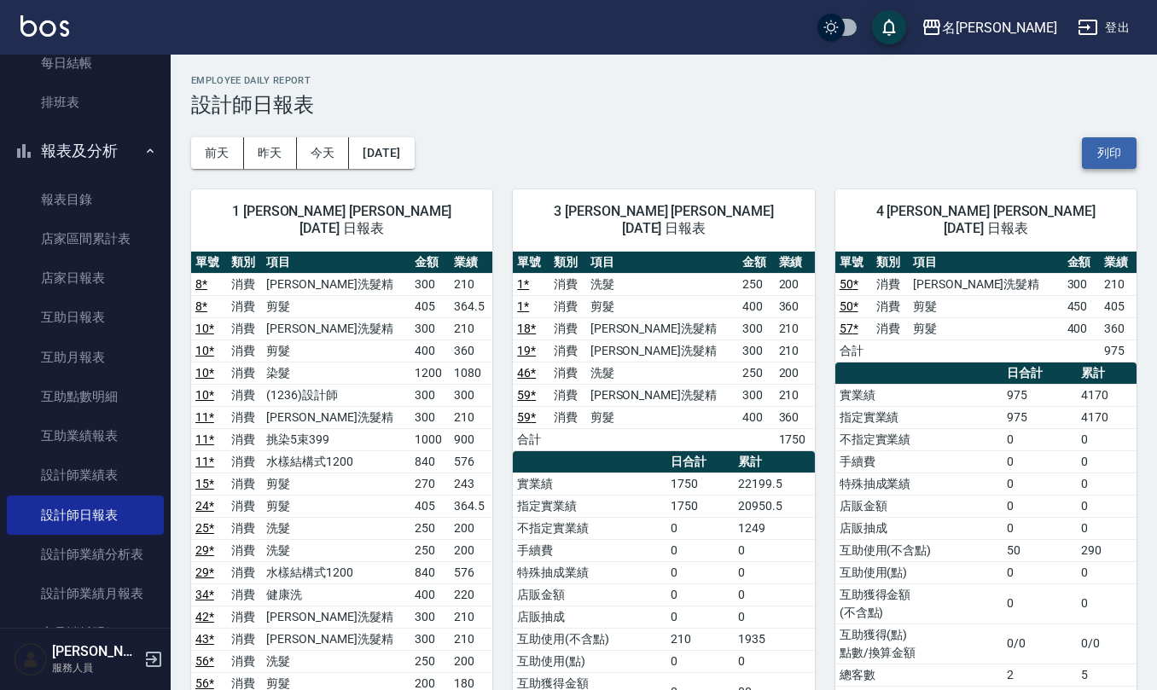
click at [1115, 162] on button "列印" at bounding box center [1109, 153] width 55 height 32
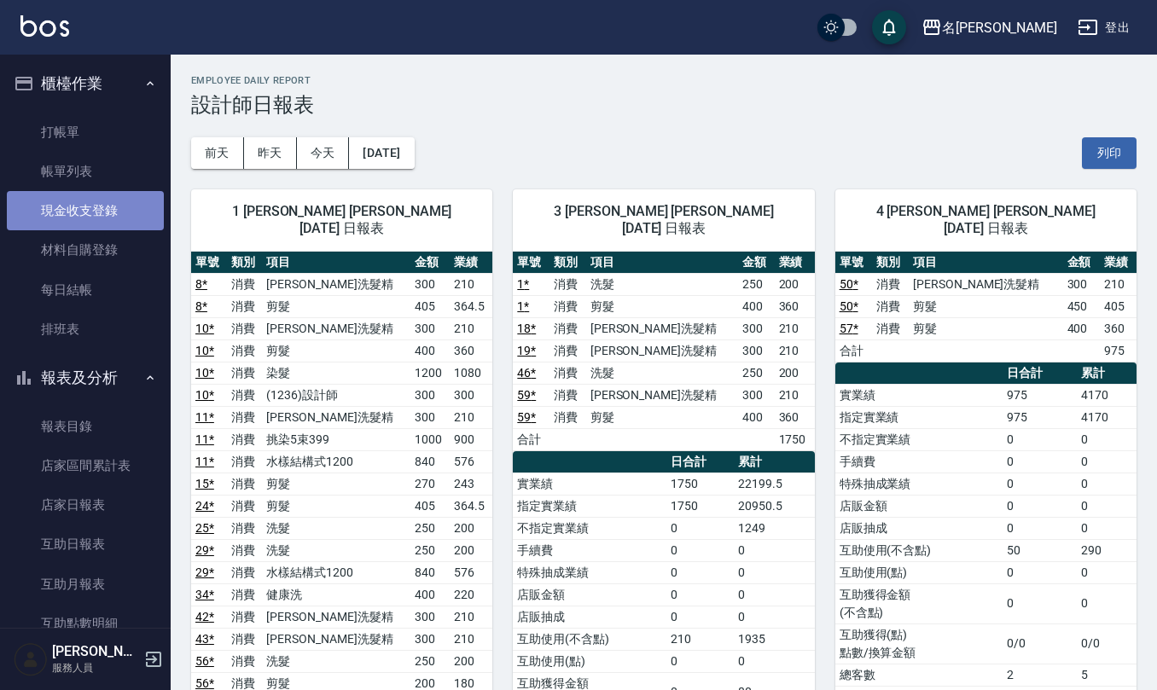
click at [102, 207] on link "現金收支登錄" at bounding box center [85, 210] width 157 height 39
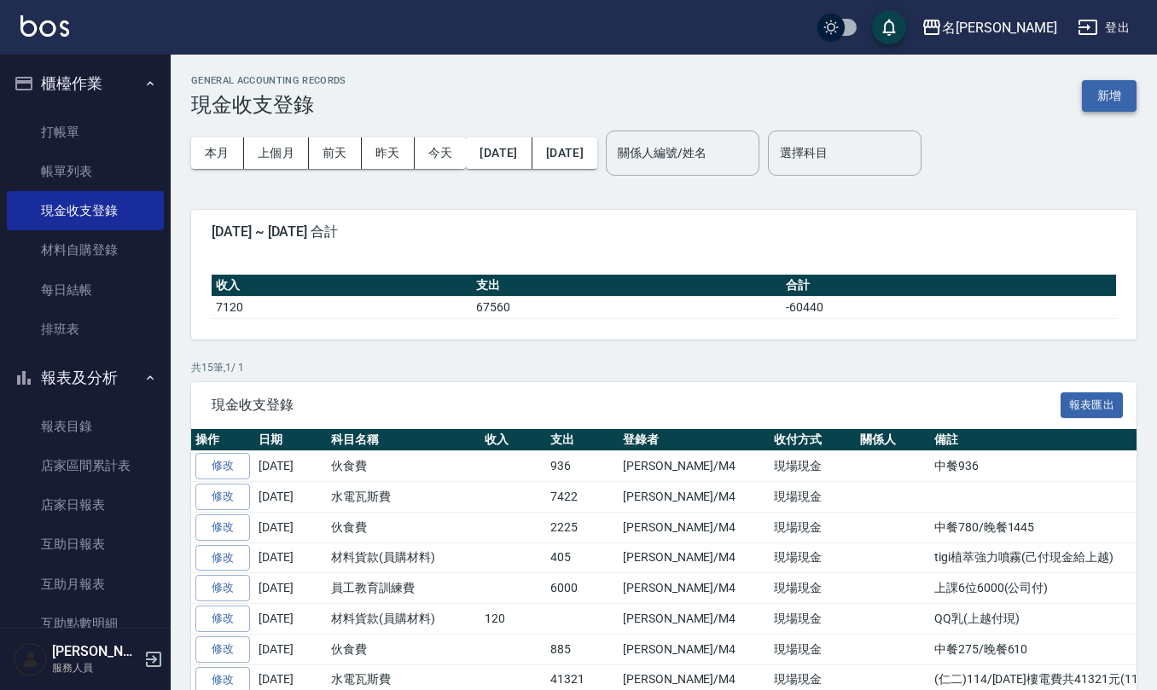
click at [1116, 90] on button "新增" at bounding box center [1109, 96] width 55 height 32
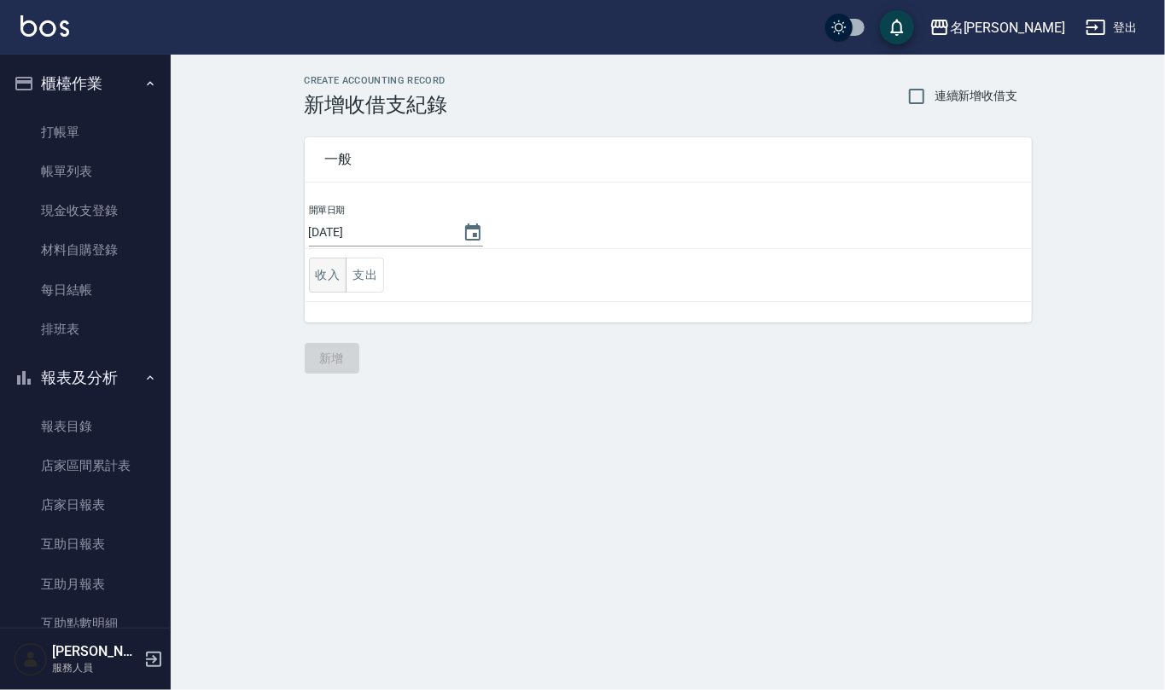
click at [336, 273] on button "收入" at bounding box center [328, 275] width 38 height 35
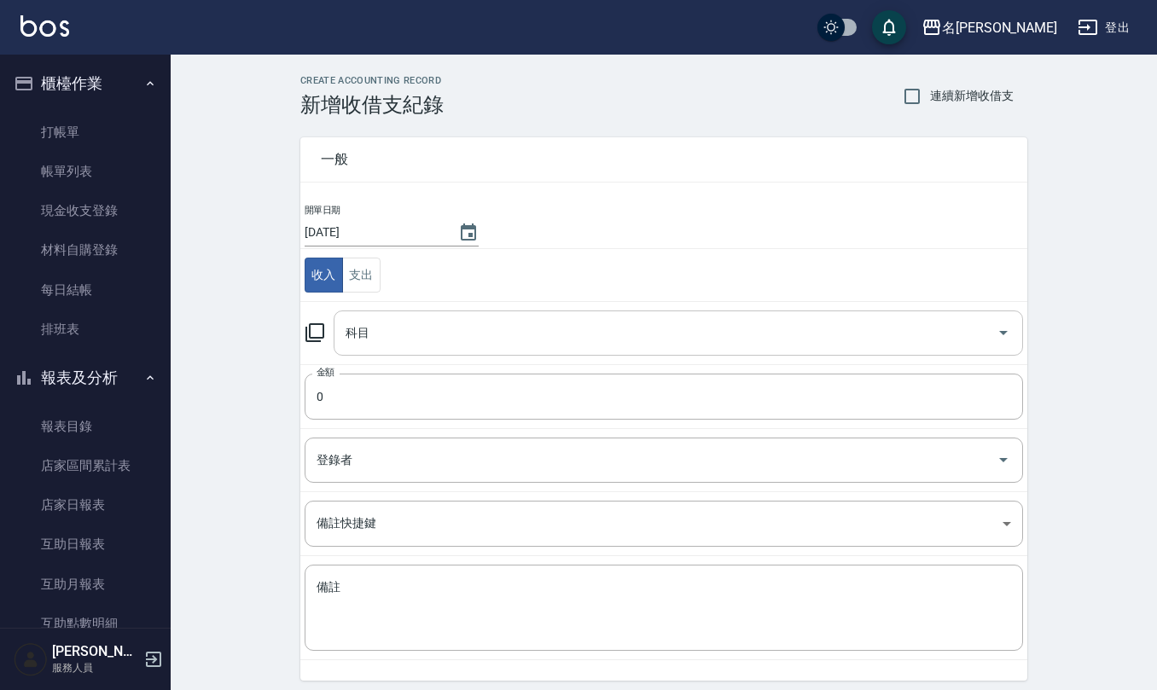
click at [398, 335] on input "科目" at bounding box center [665, 333] width 649 height 30
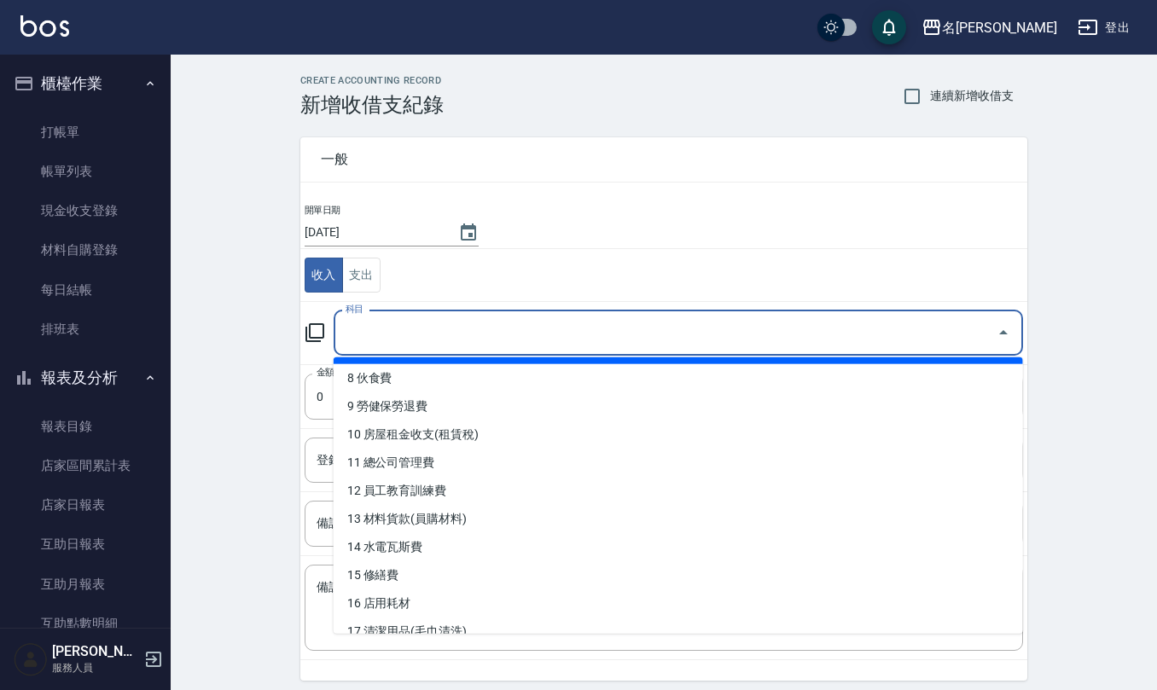
scroll to position [227, 0]
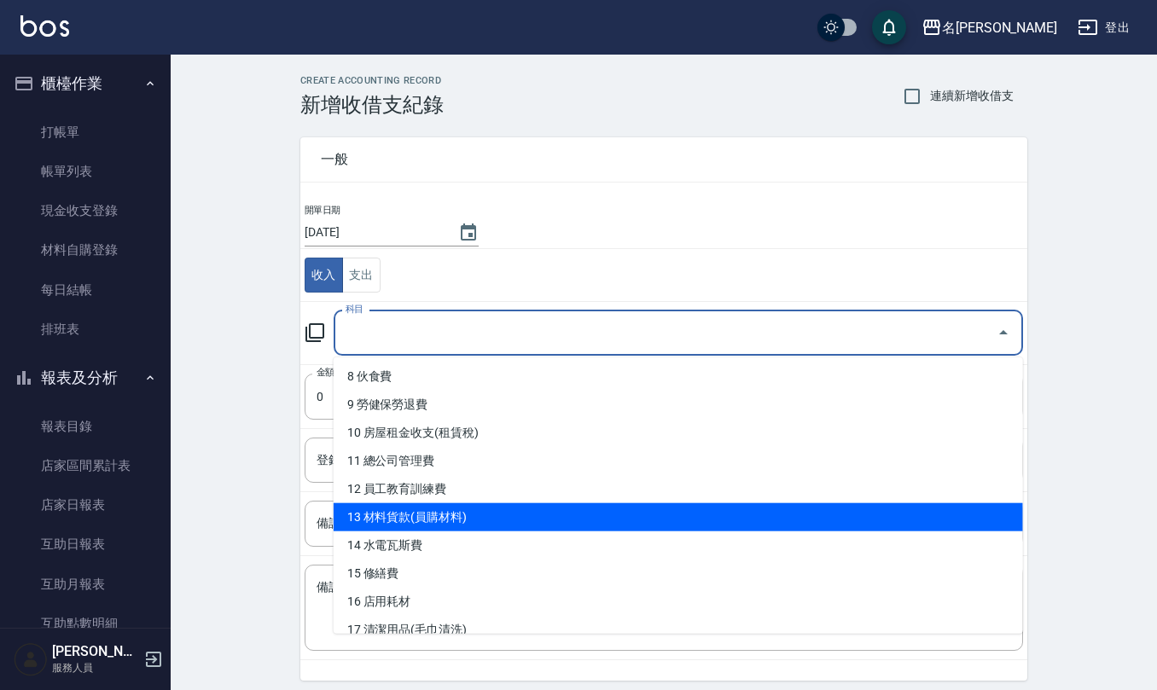
click at [421, 524] on li "13 材料貨款(員購材料)" at bounding box center [679, 518] width 690 height 28
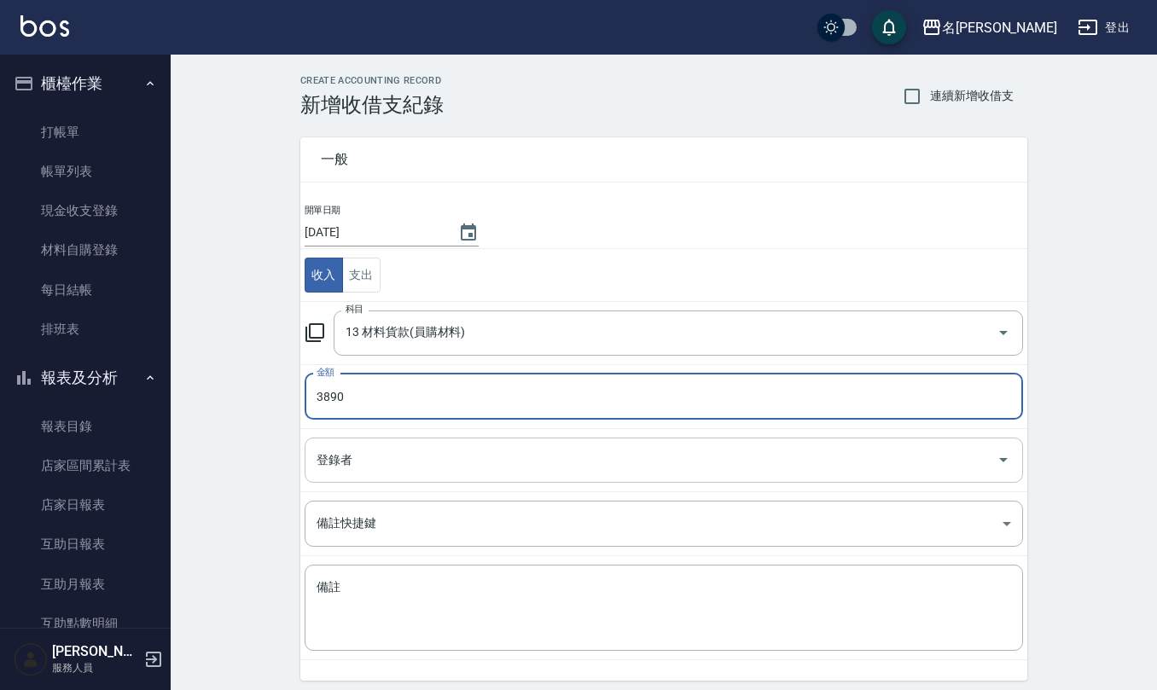
click at [432, 461] on input "登錄者" at bounding box center [651, 461] width 678 height 30
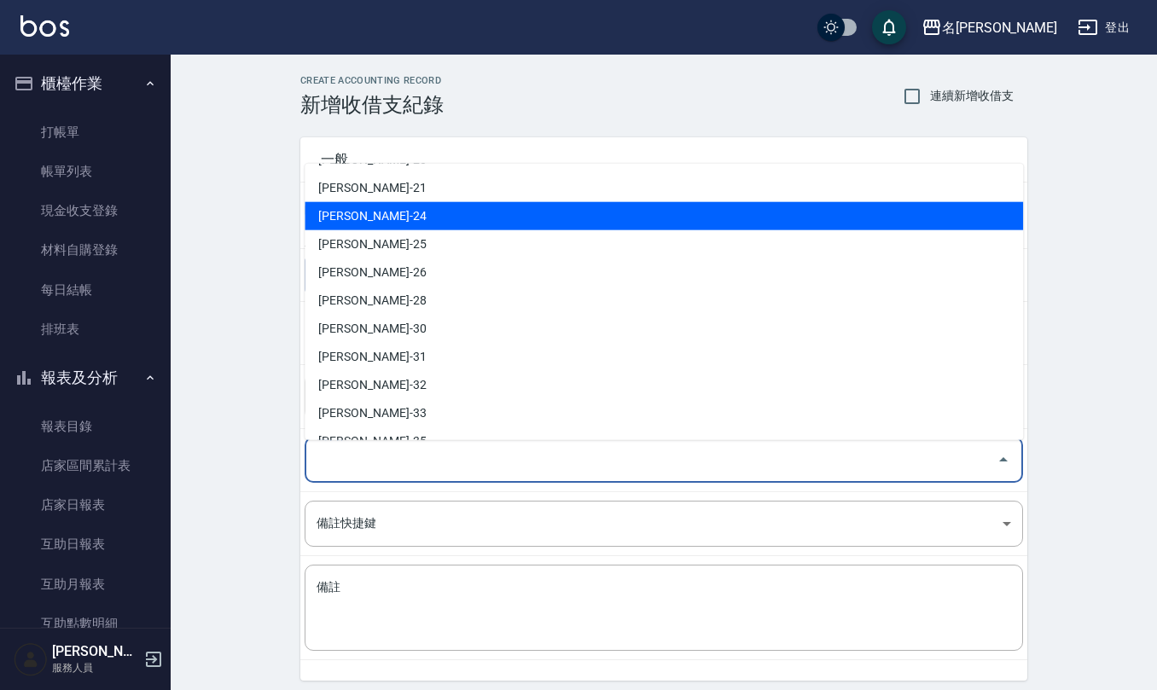
scroll to position [751, 0]
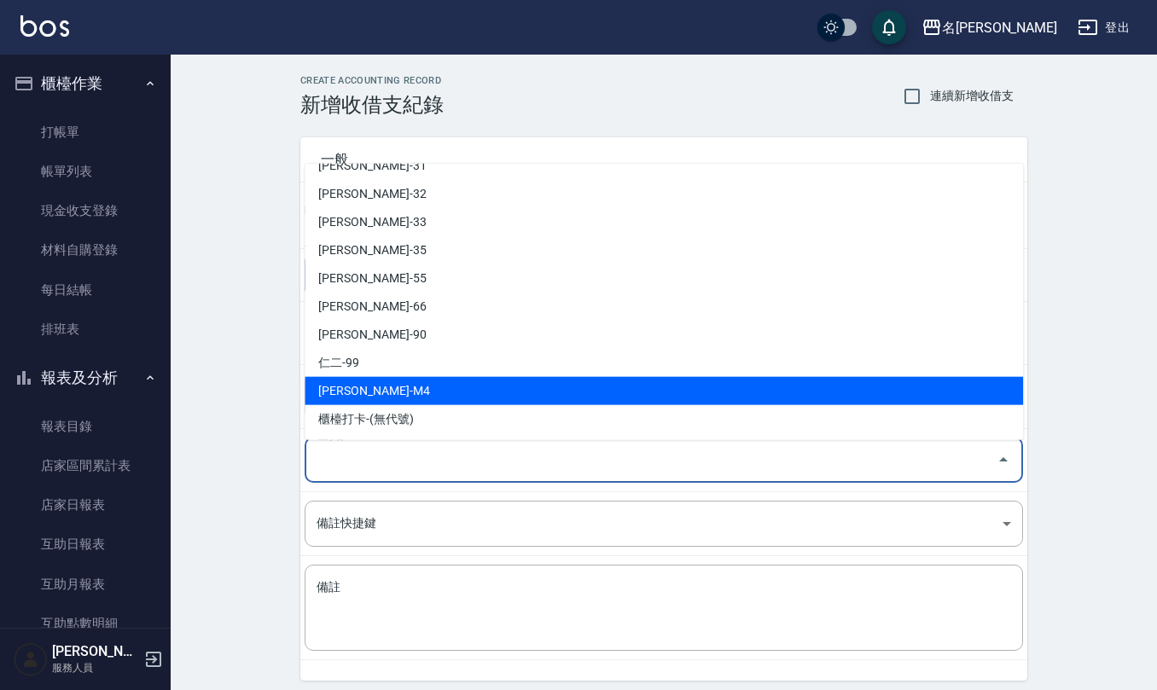
click at [413, 387] on li "[PERSON_NAME]-M4" at bounding box center [664, 391] width 719 height 28
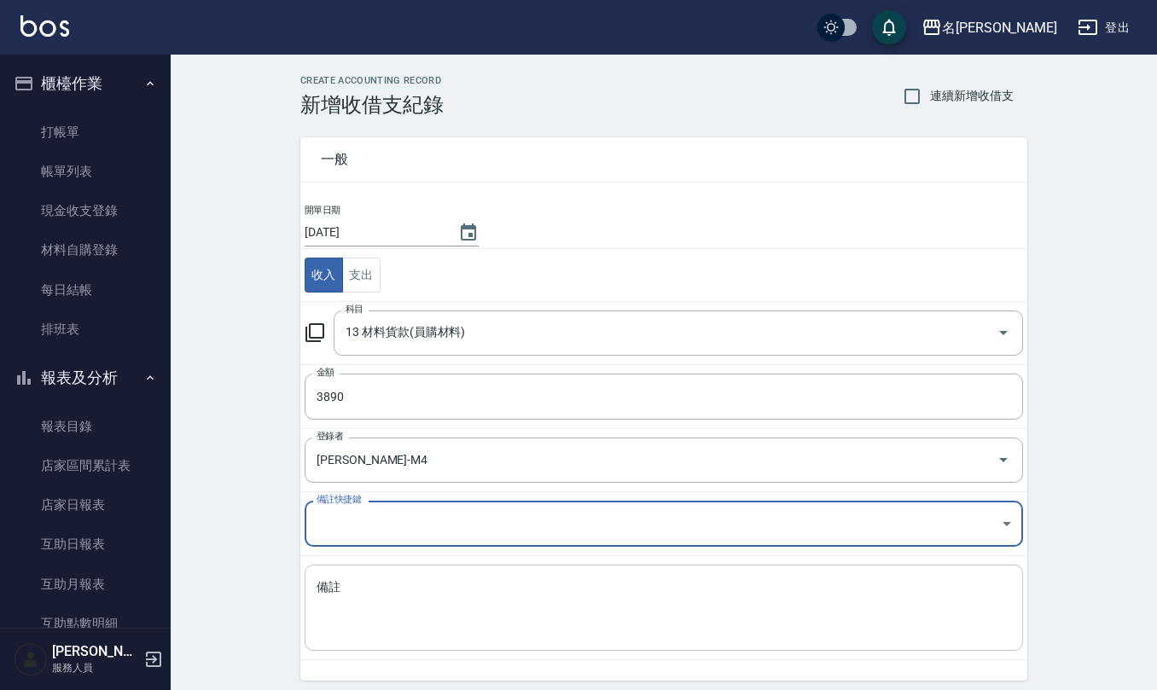
click at [414, 613] on textarea "備註" at bounding box center [664, 609] width 695 height 58
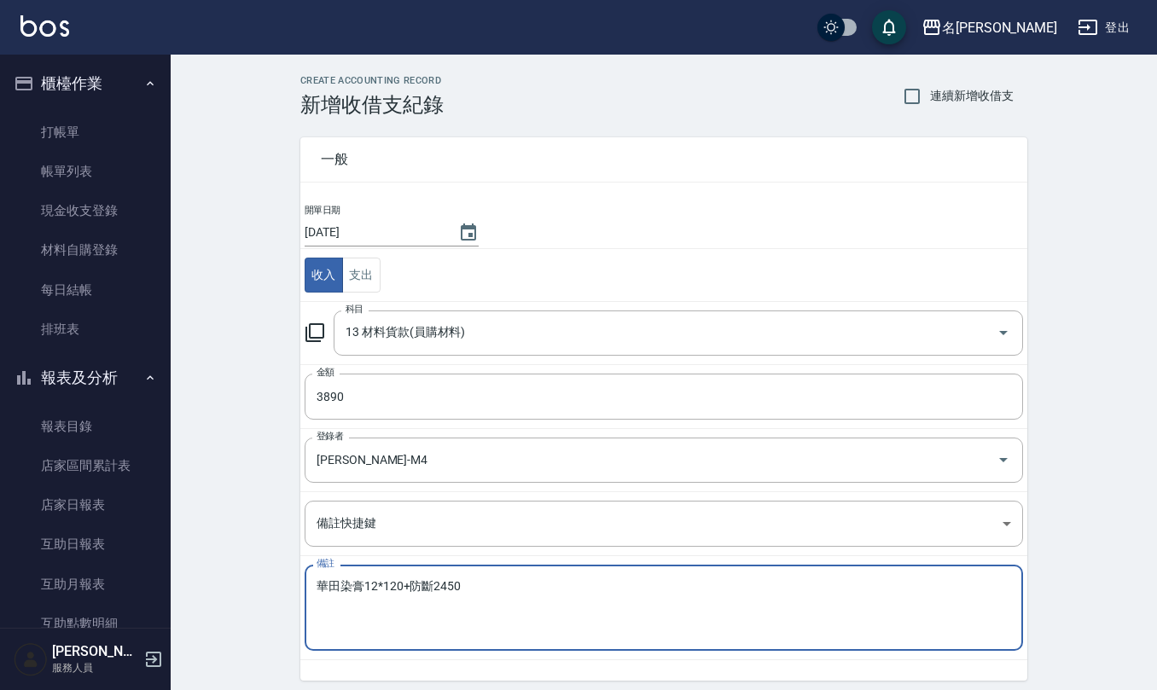
scroll to position [65, 0]
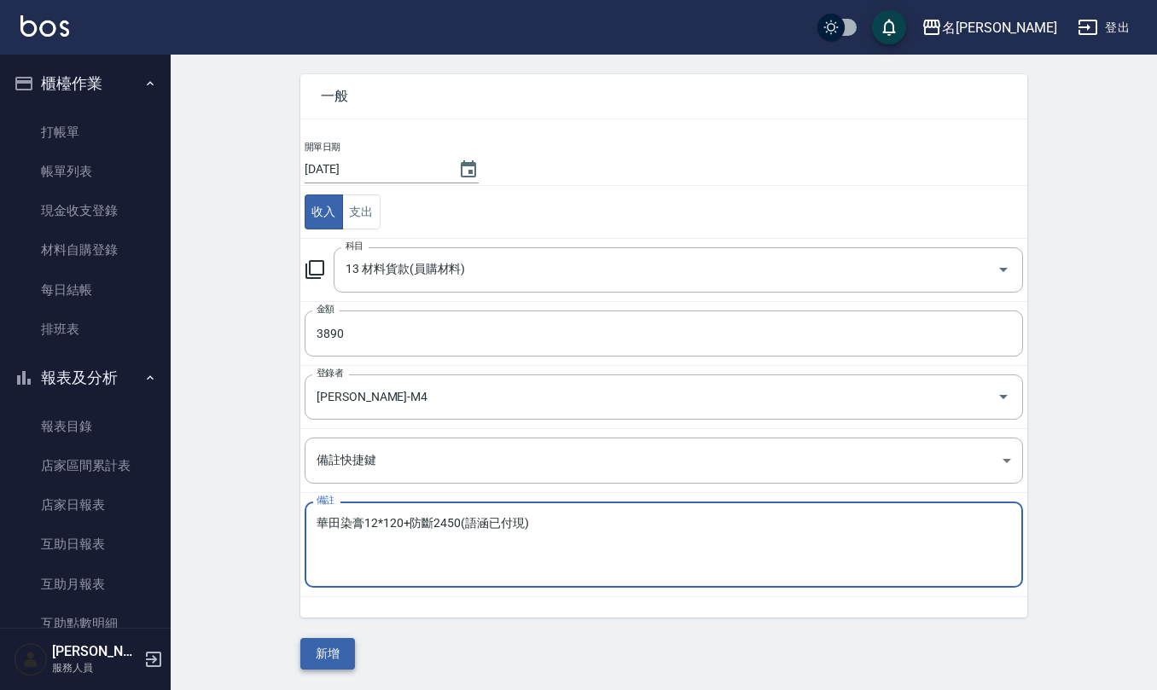
click at [323, 652] on button "新增" at bounding box center [327, 654] width 55 height 32
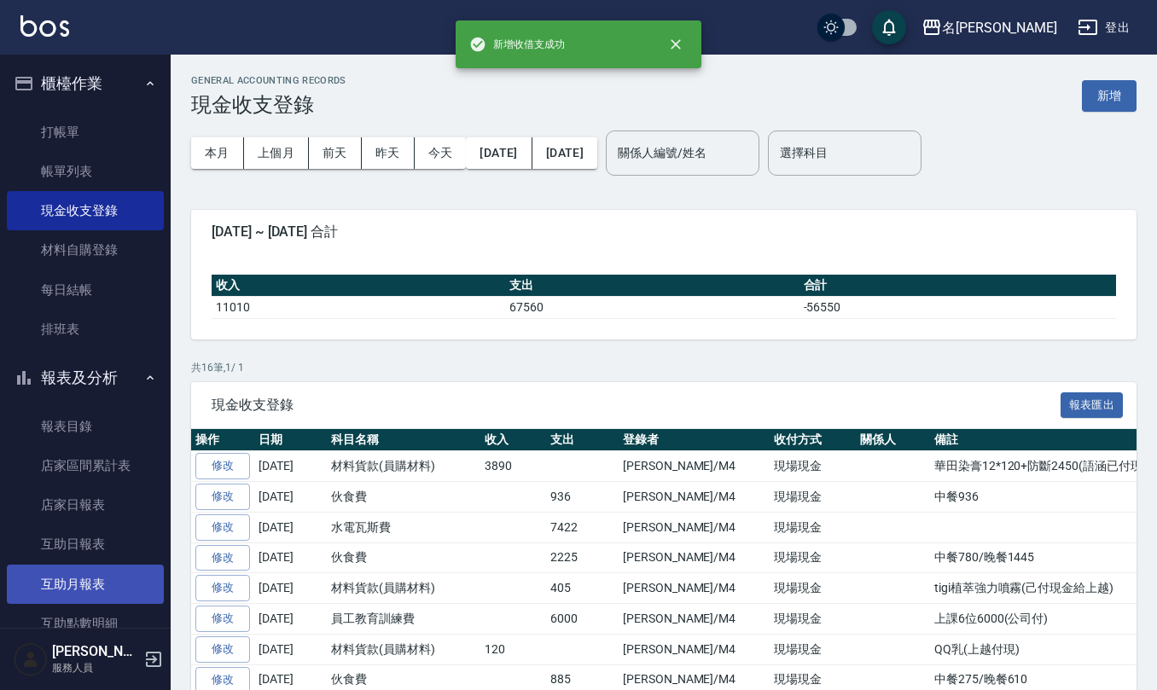
scroll to position [114, 0]
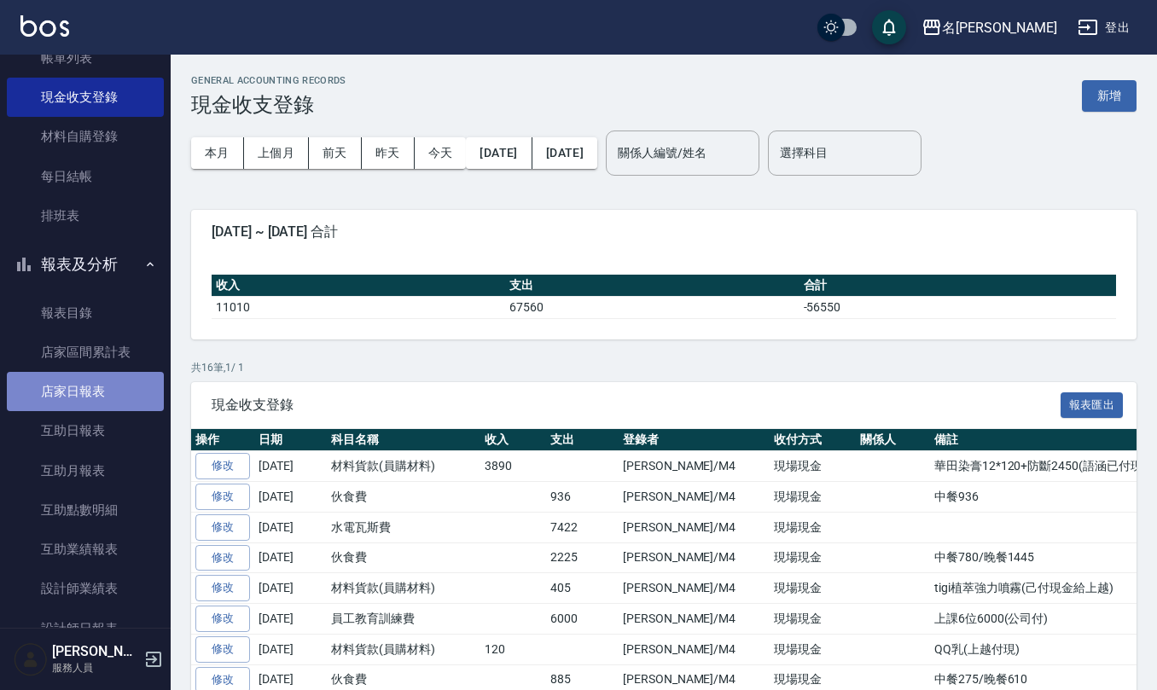
click at [97, 393] on link "店家日報表" at bounding box center [85, 391] width 157 height 39
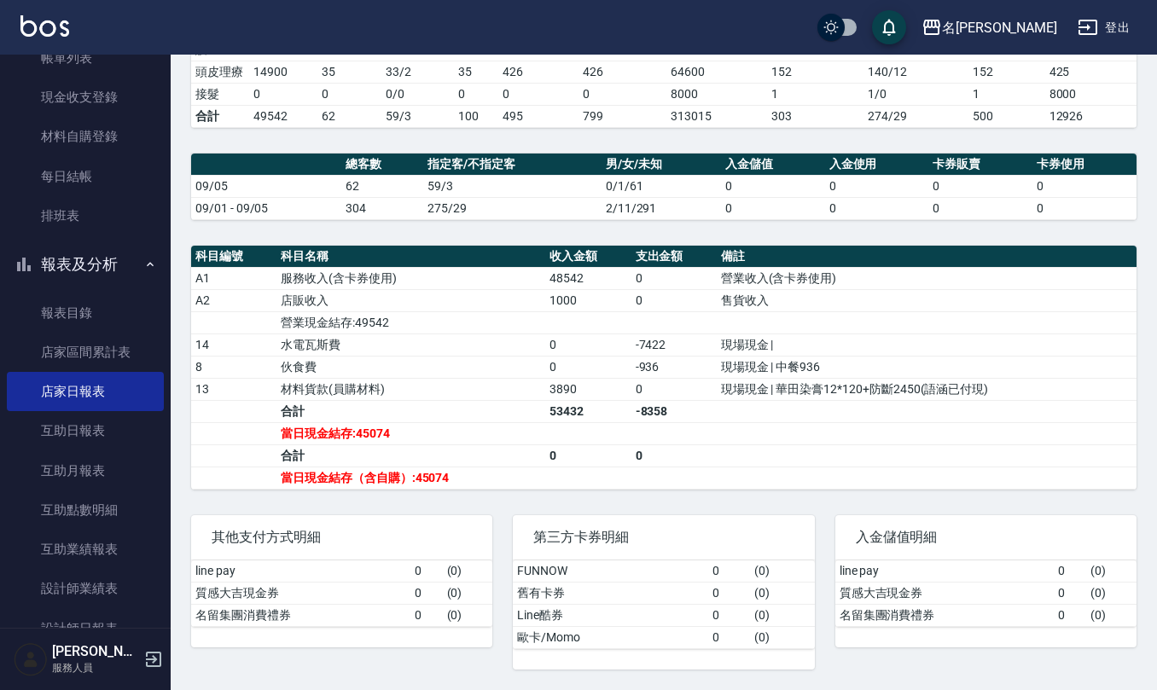
scroll to position [396, 0]
click at [116, 176] on link "每日結帳" at bounding box center [85, 176] width 157 height 39
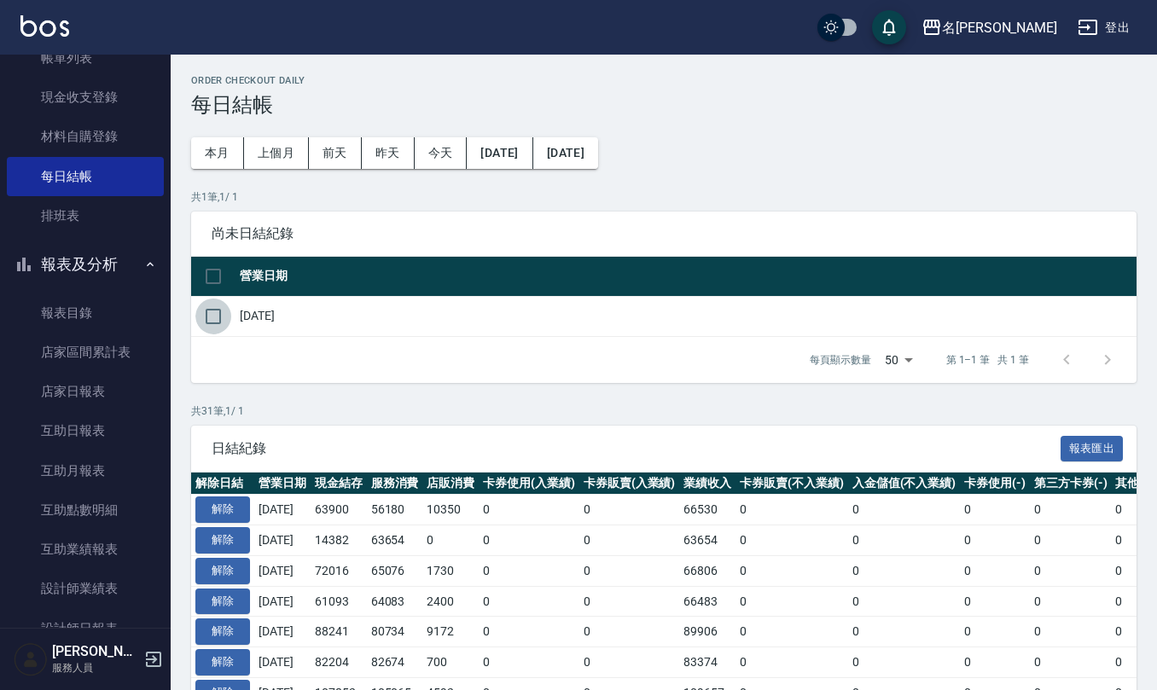
drag, startPoint x: 216, startPoint y: 316, endPoint x: 298, endPoint y: 343, distance: 86.4
click at [230, 319] on input "checkbox" at bounding box center [213, 317] width 36 height 36
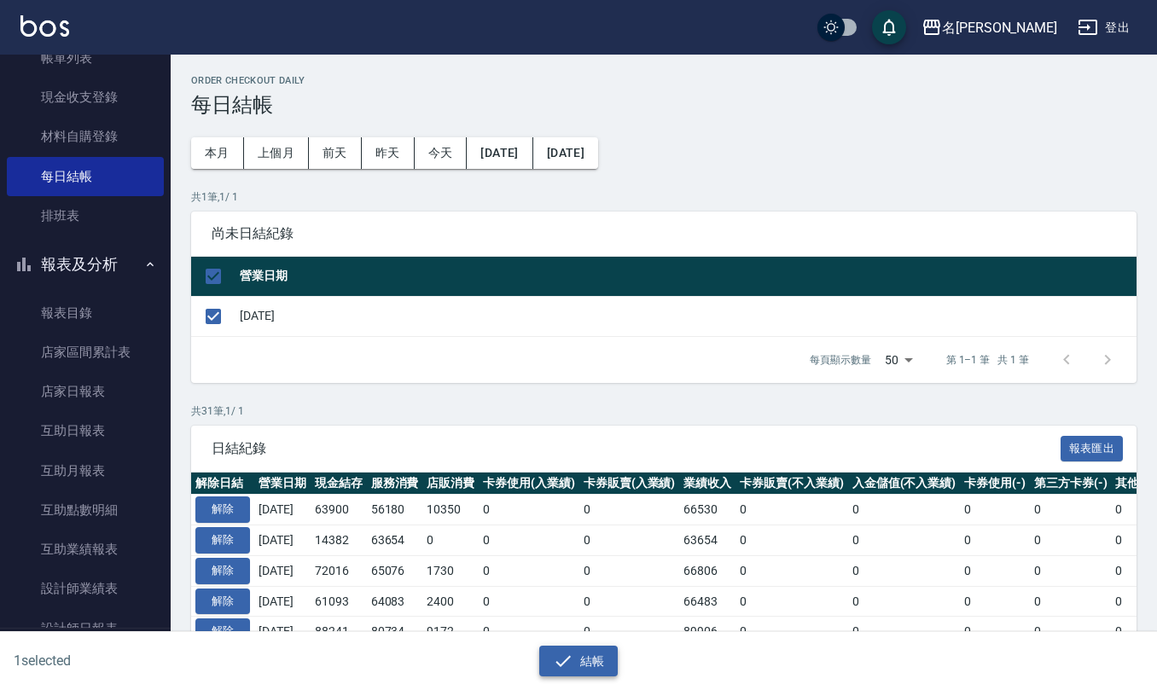
click at [577, 653] on button "結帳" at bounding box center [578, 662] width 79 height 32
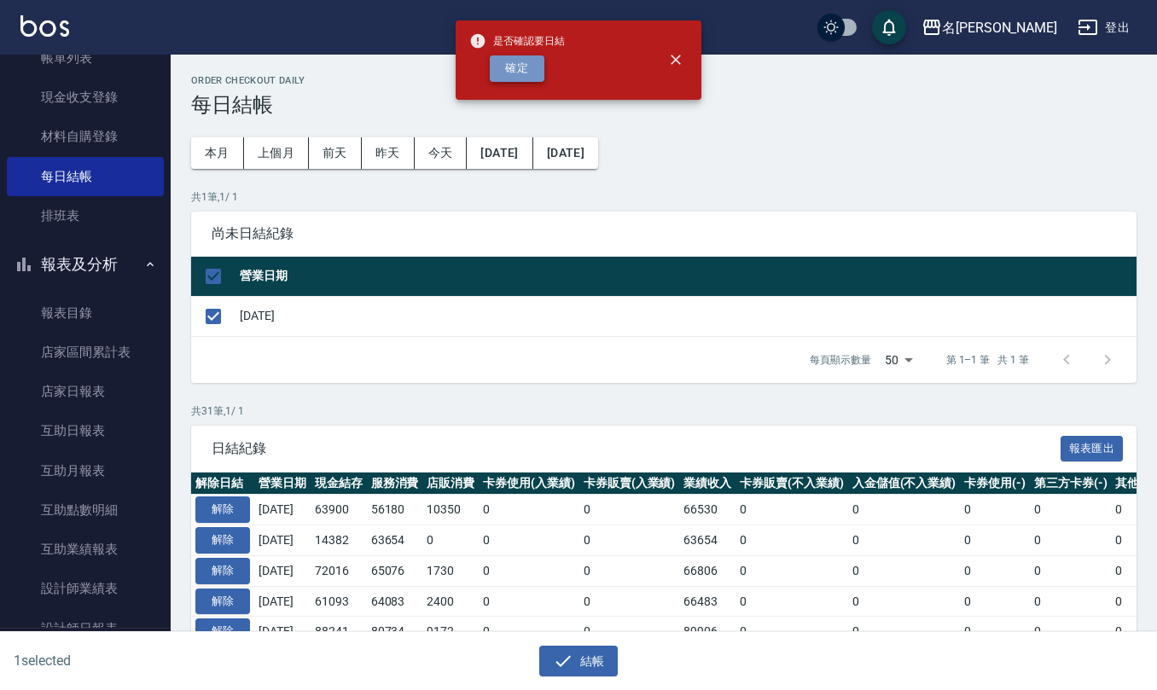
click at [510, 73] on button "確定" at bounding box center [517, 68] width 55 height 26
